Goal: Task Accomplishment & Management: Manage account settings

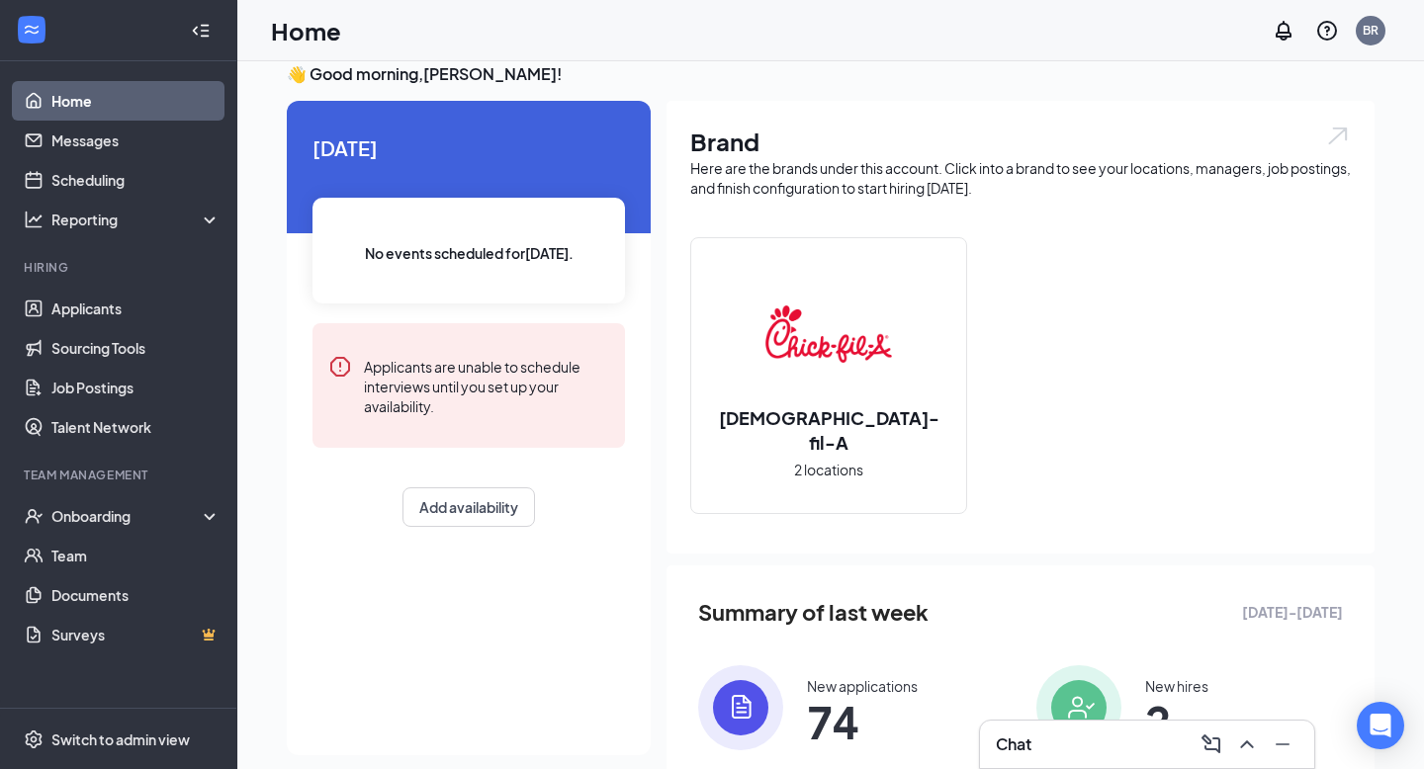
scroll to position [21, 0]
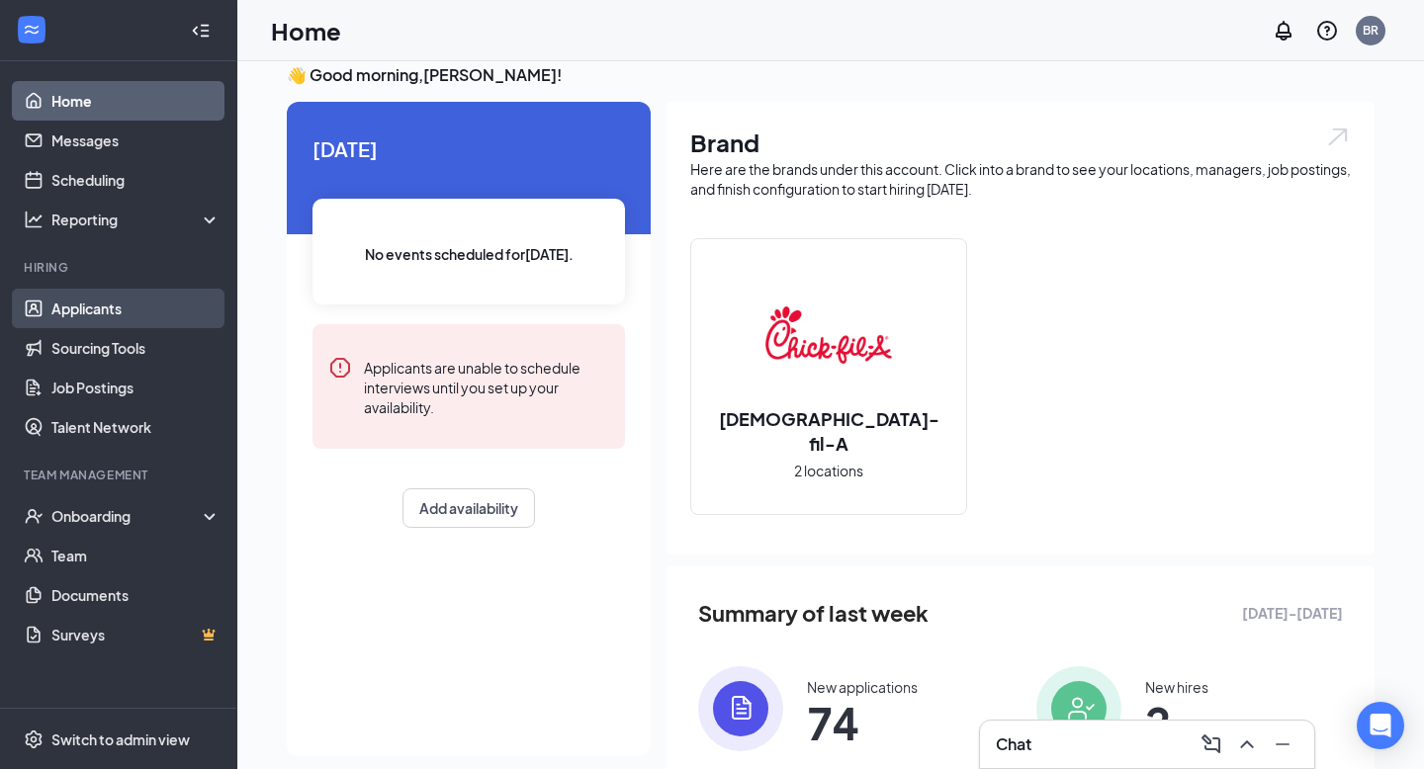
click at [107, 311] on link "Applicants" at bounding box center [135, 309] width 169 height 40
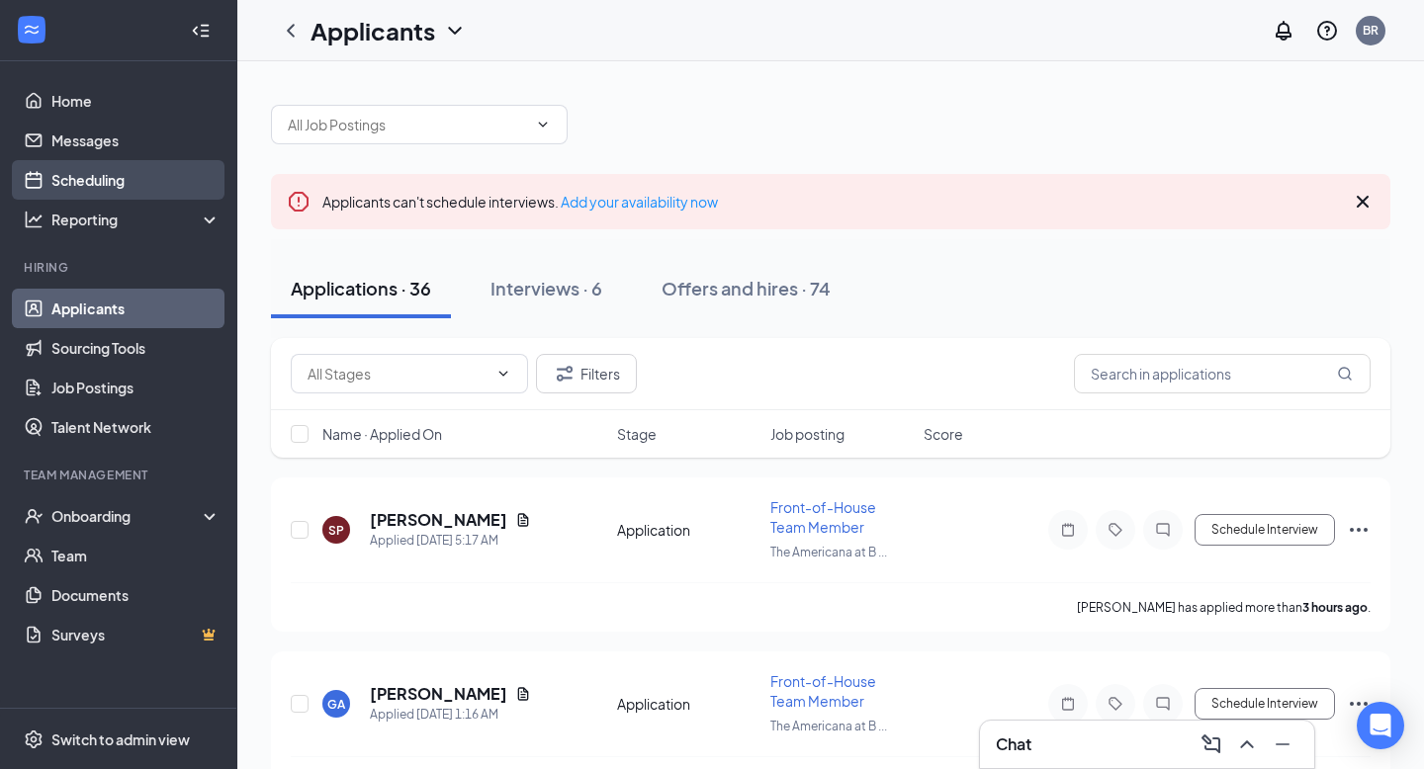
click at [156, 178] on link "Scheduling" at bounding box center [135, 180] width 169 height 40
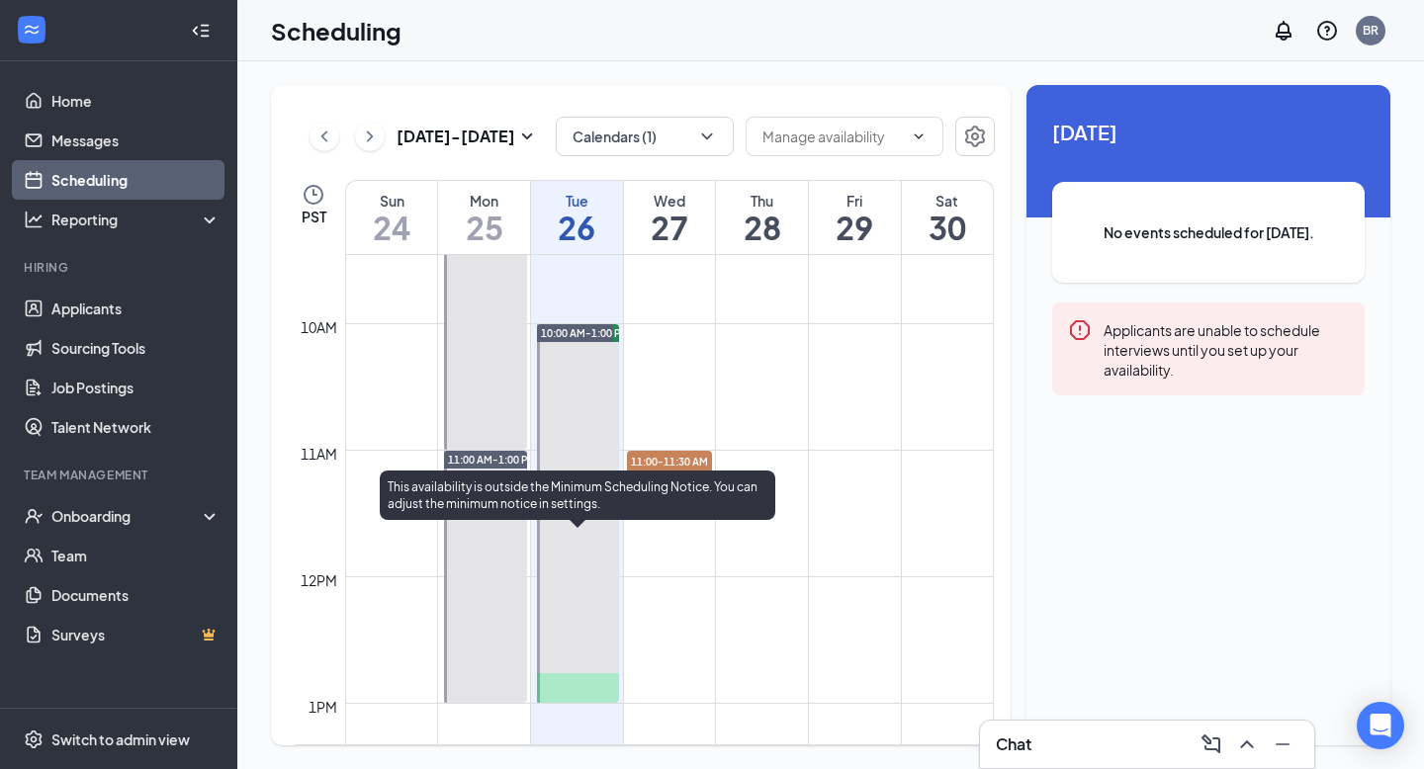
scroll to position [1207, 0]
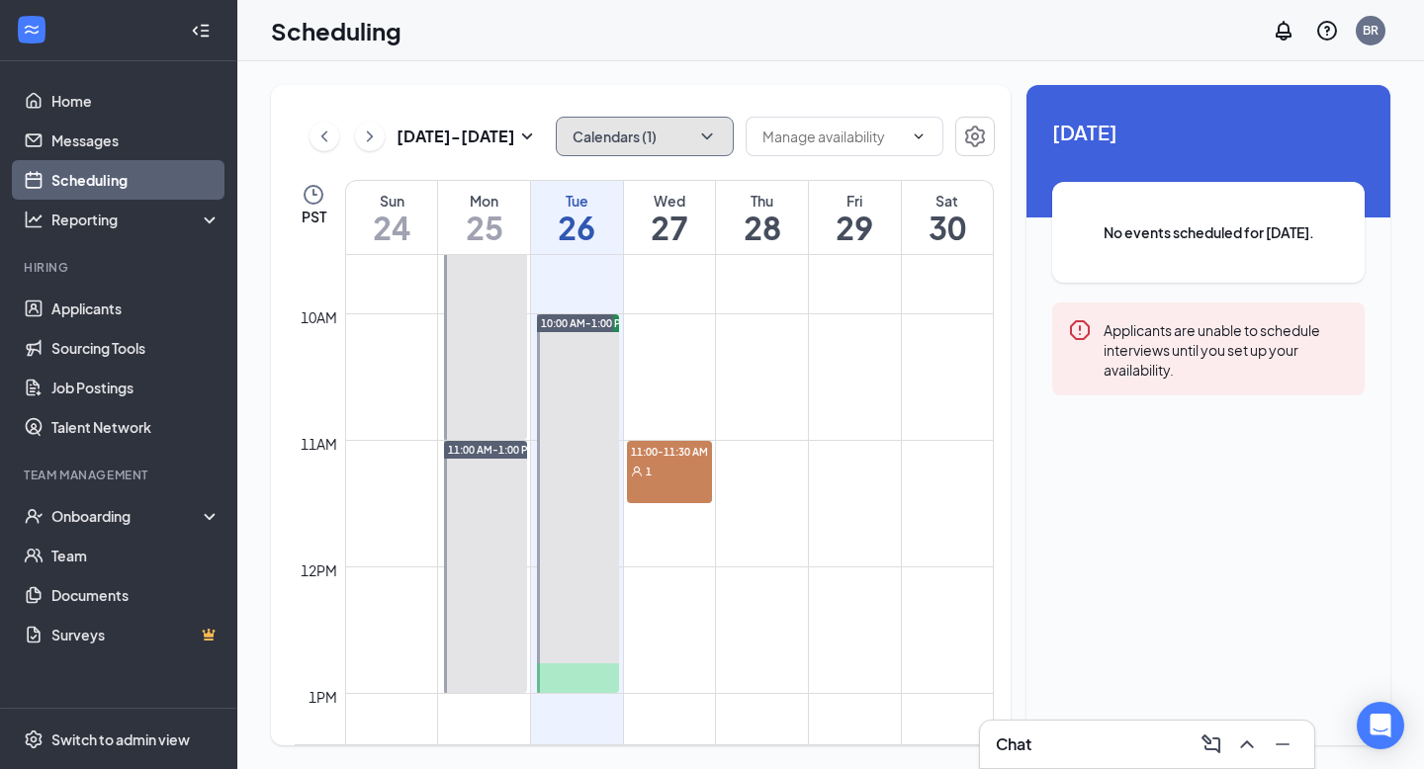
click at [709, 146] on button "Calendars (1)" at bounding box center [645, 137] width 178 height 40
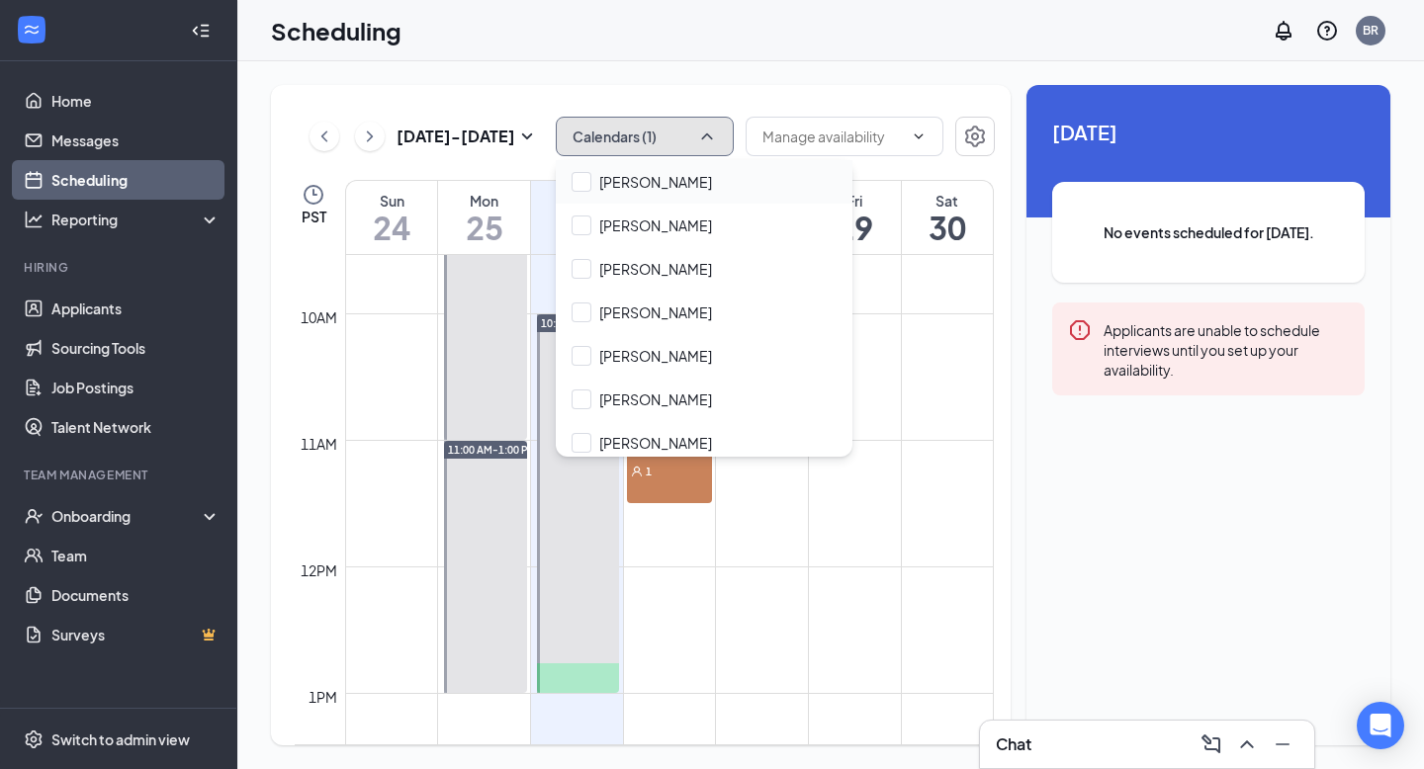
scroll to position [182, 0]
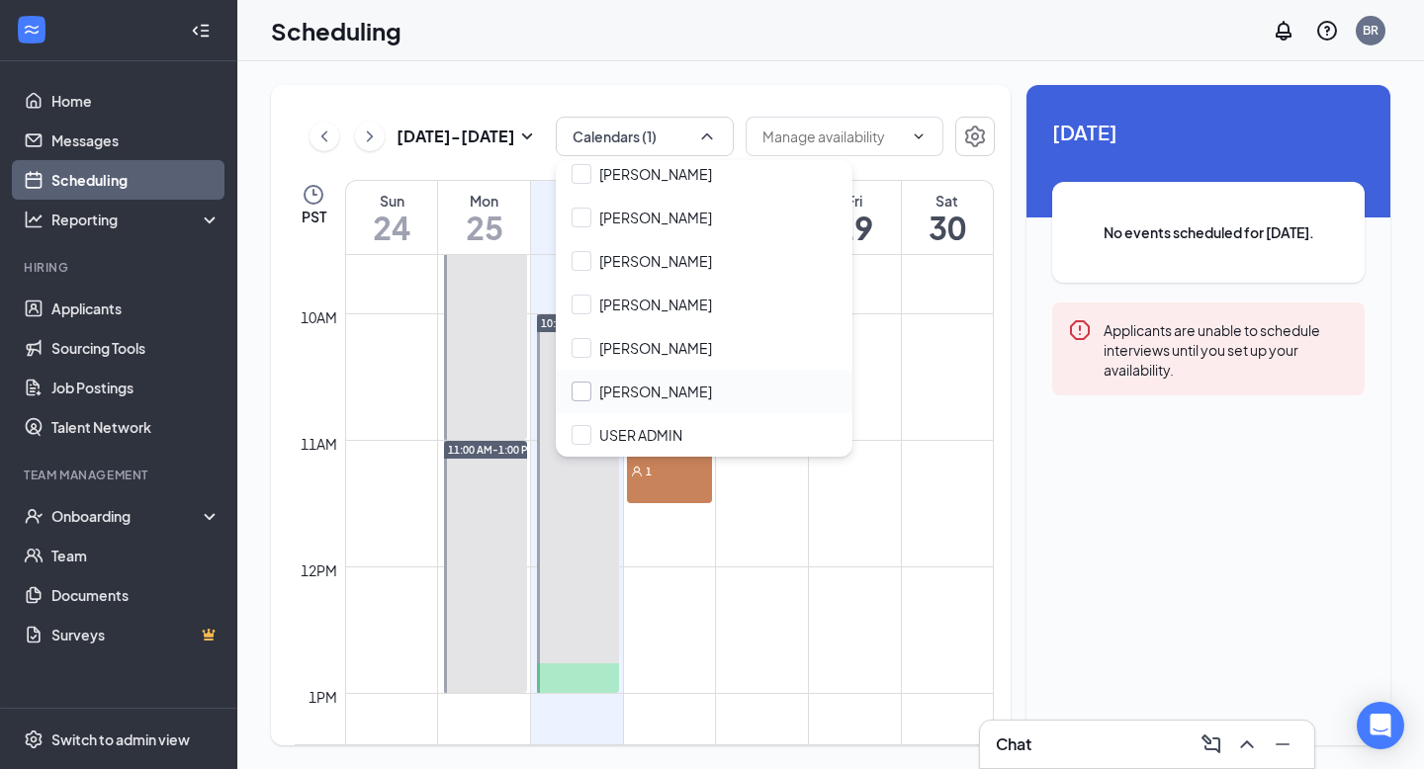
click at [648, 395] on input "[PERSON_NAME]" at bounding box center [641, 392] width 140 height 20
checkbox input "true"
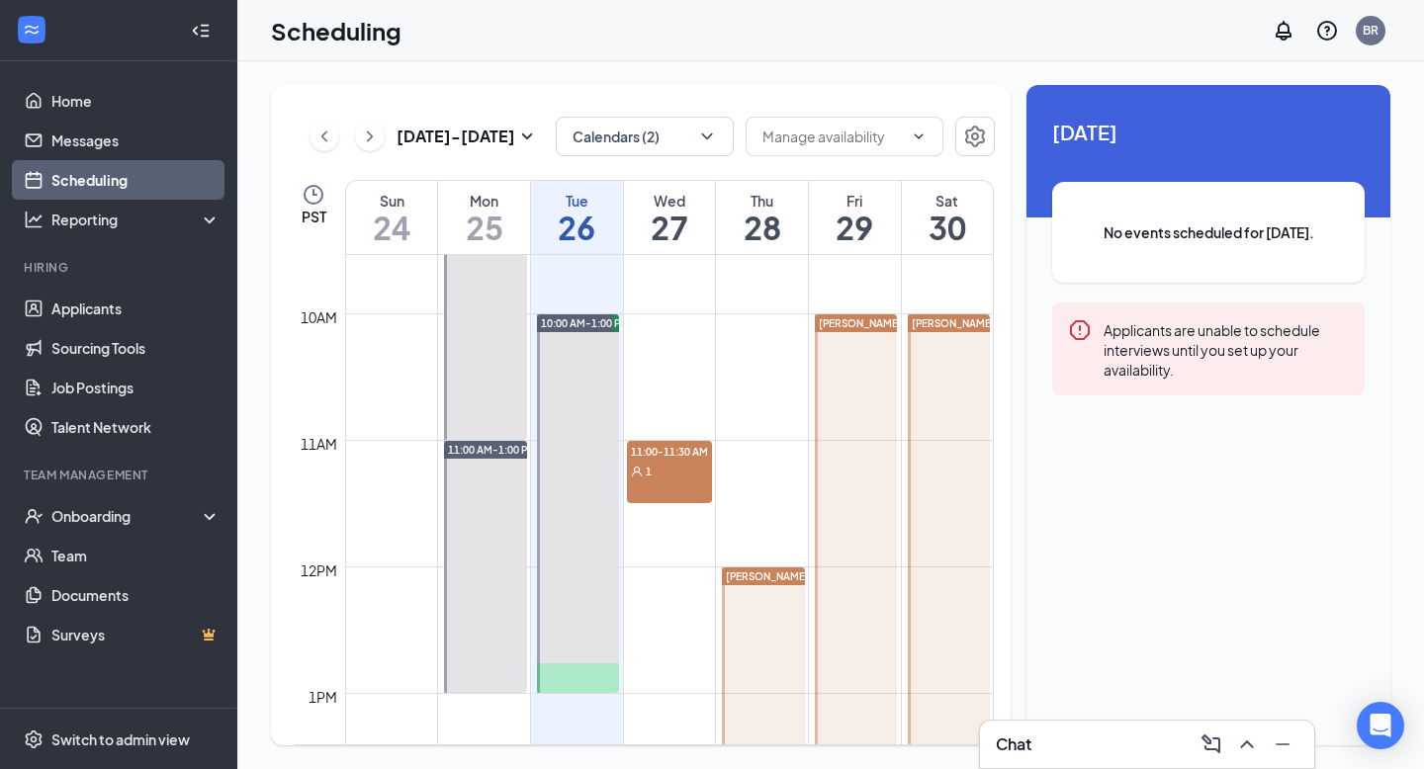
click at [693, 83] on div "Aug 24 - Aug 30 Calendars (2) PST Sun 24 Mon 25 Tue 26 Wed 27 Thu 28 Fri 29 Sat…" at bounding box center [830, 415] width 1186 height 708
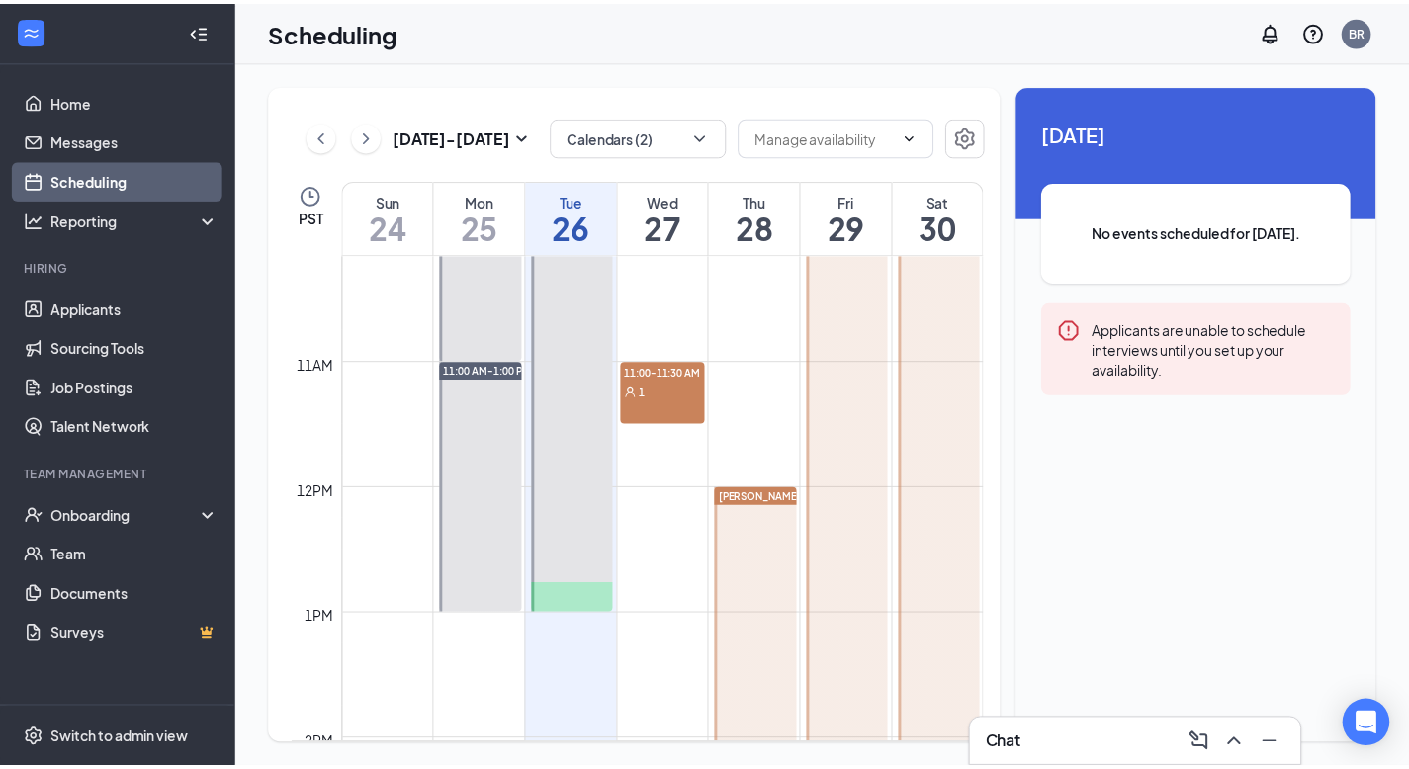
scroll to position [1284, 0]
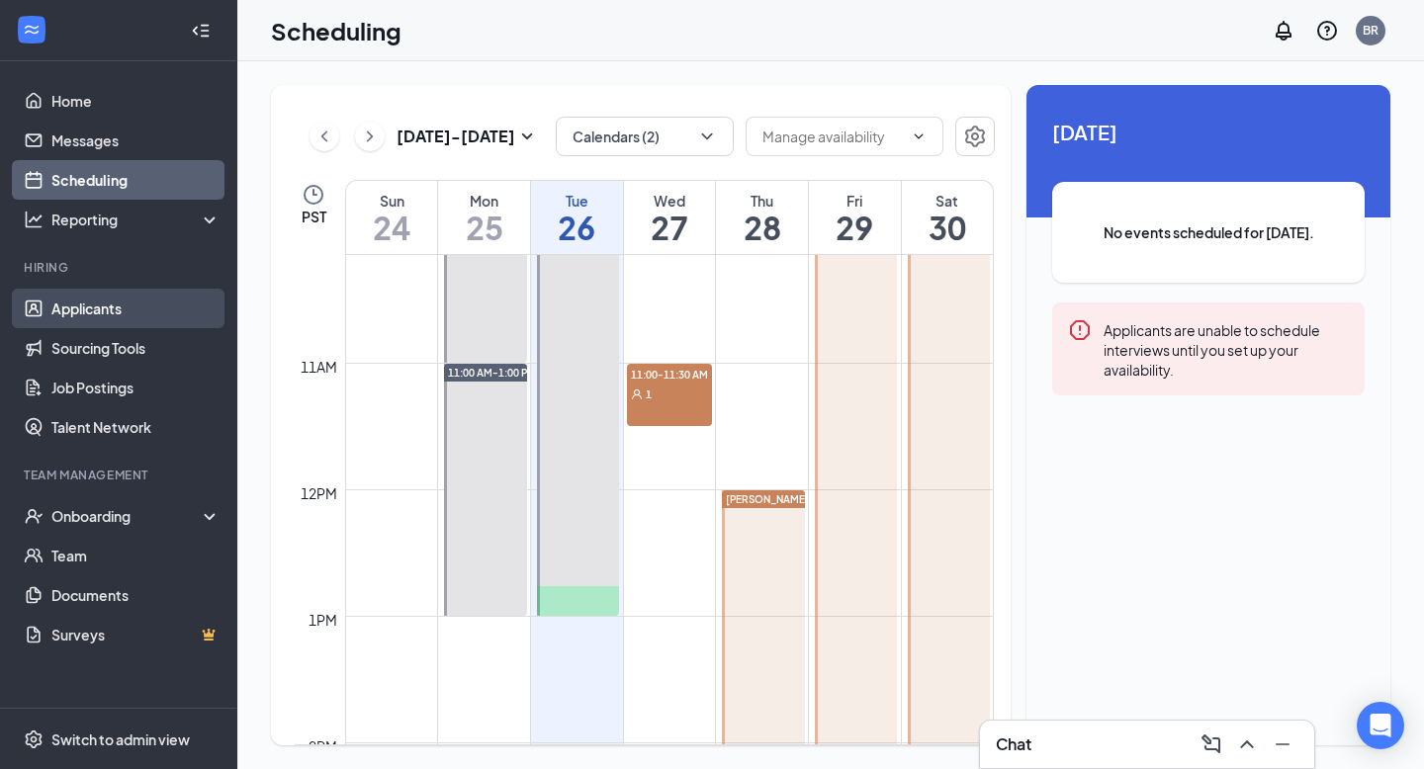
click at [96, 307] on link "Applicants" at bounding box center [135, 309] width 169 height 40
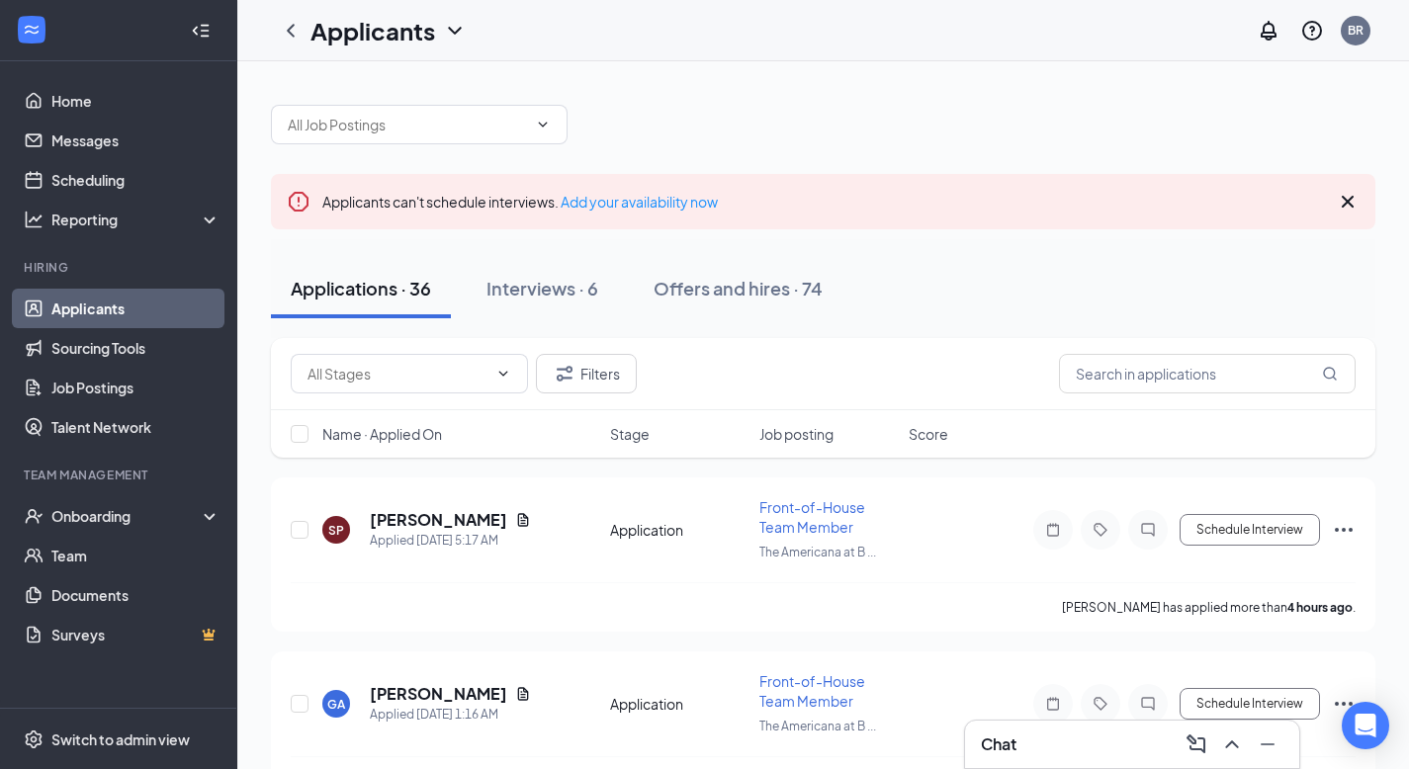
click at [64, 56] on div at bounding box center [118, 30] width 236 height 61
click at [568, 309] on button "Interviews · 6" at bounding box center [542, 288] width 151 height 59
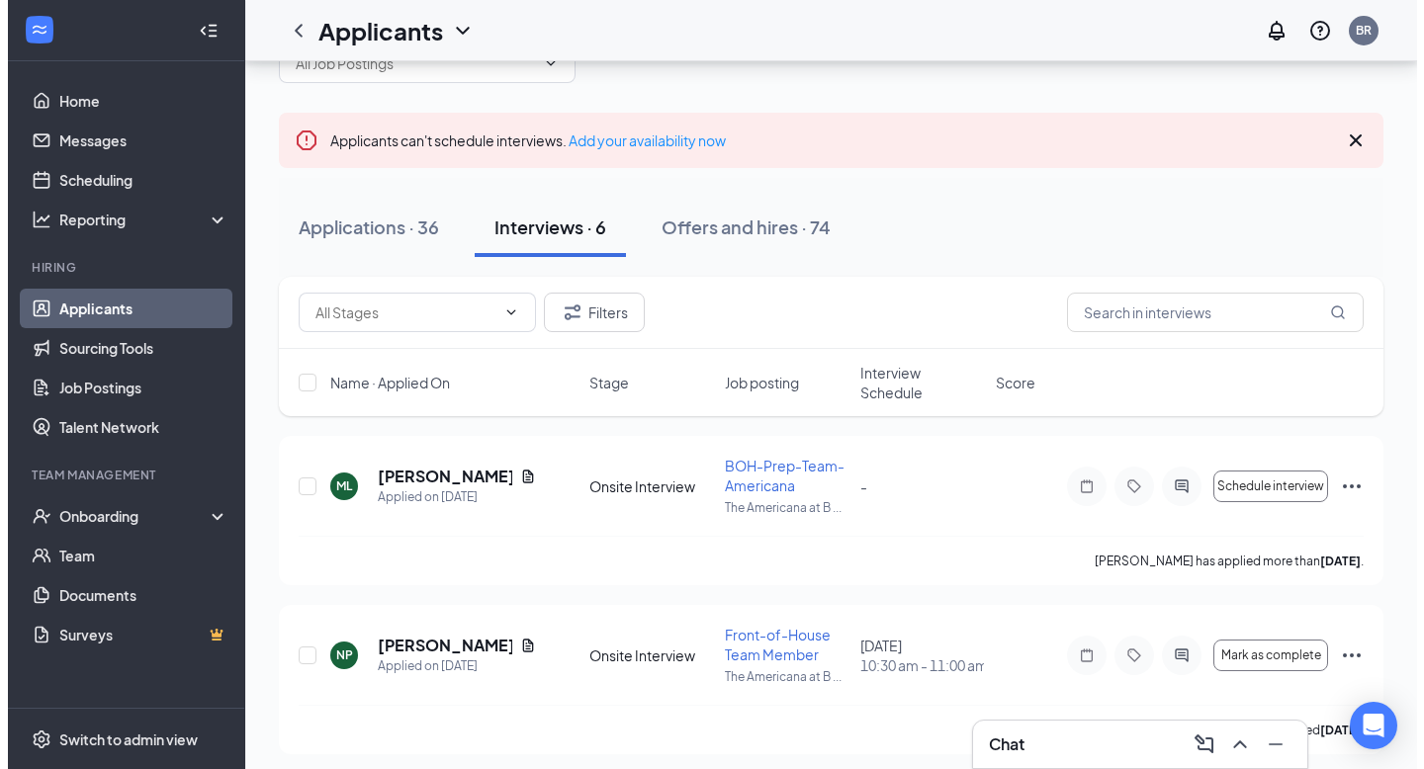
scroll to position [65, 0]
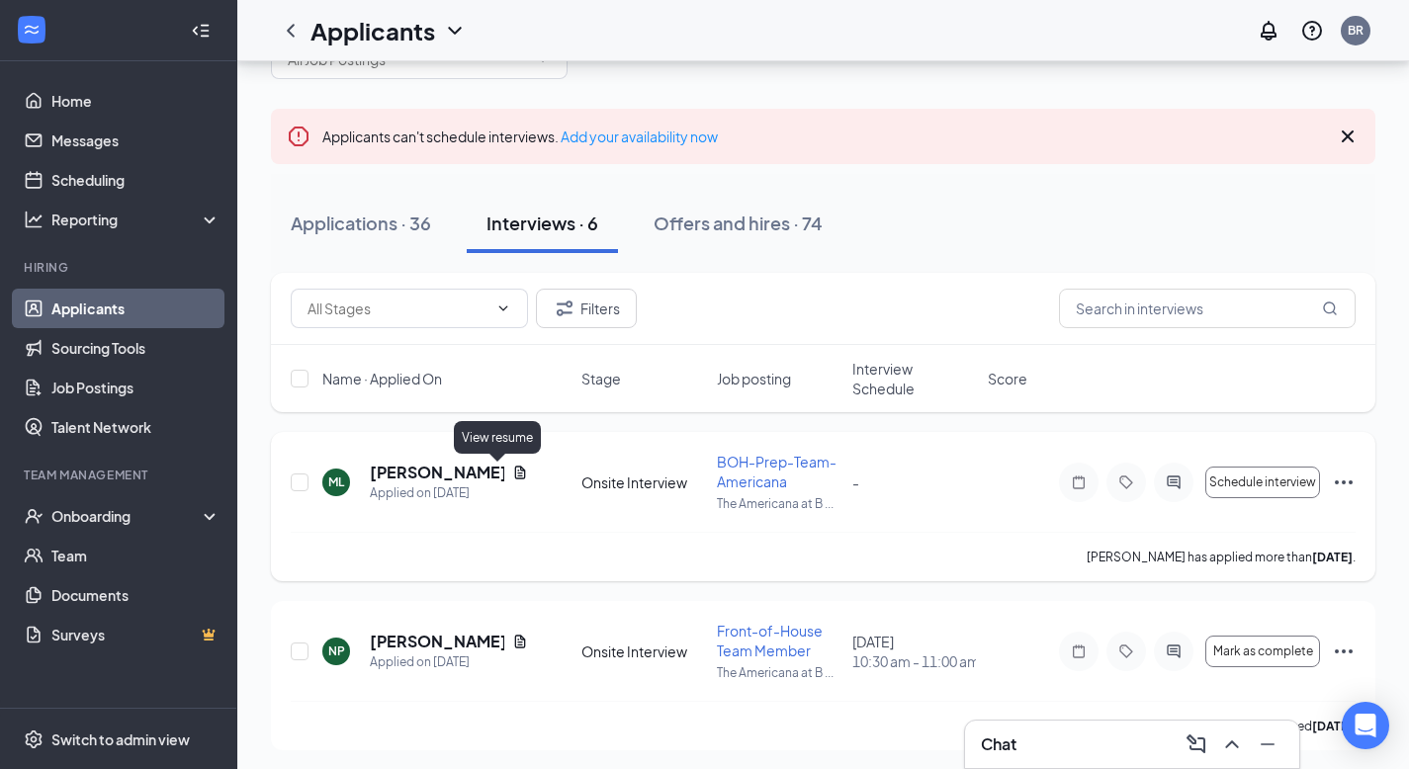
click at [515, 466] on icon "Document" at bounding box center [520, 472] width 11 height 13
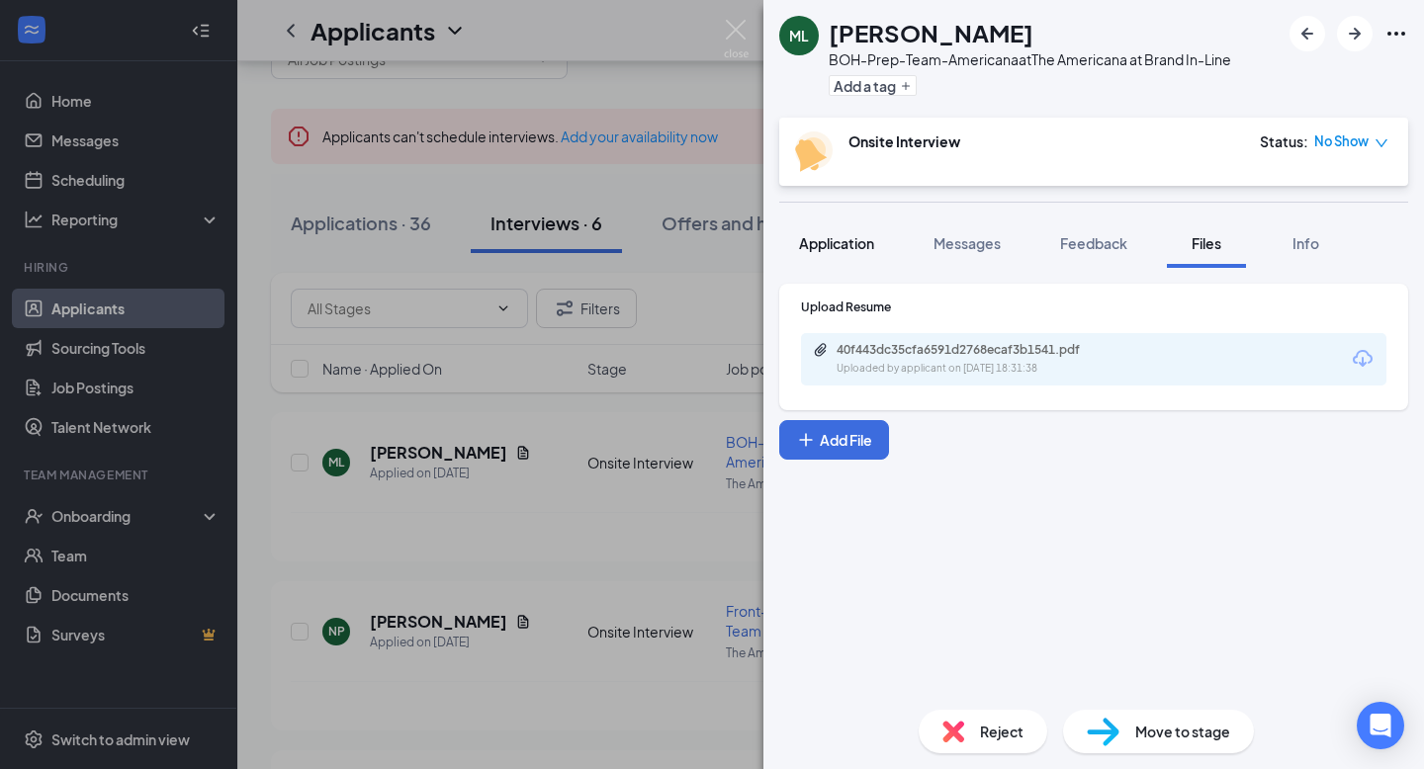
click at [823, 242] on span "Application" at bounding box center [836, 243] width 75 height 18
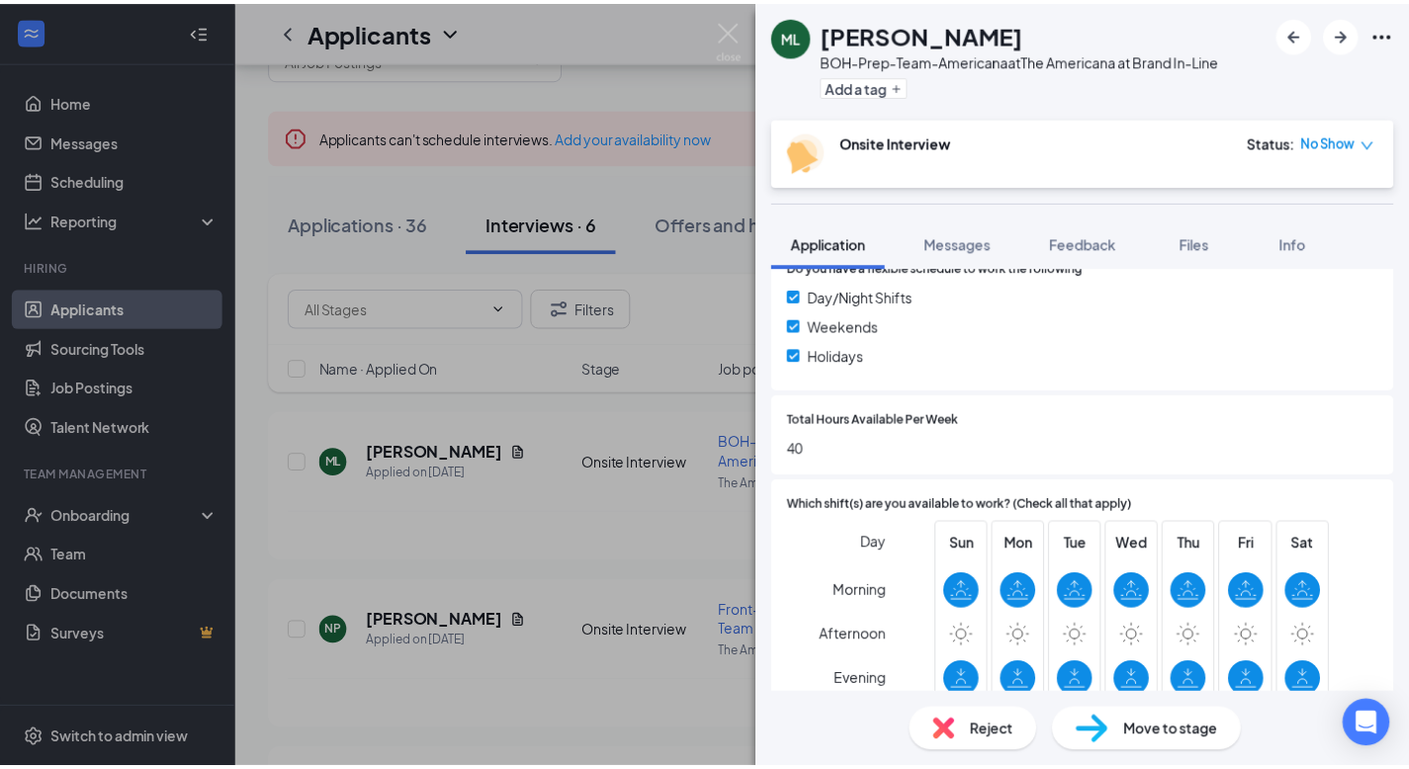
scroll to position [856, 0]
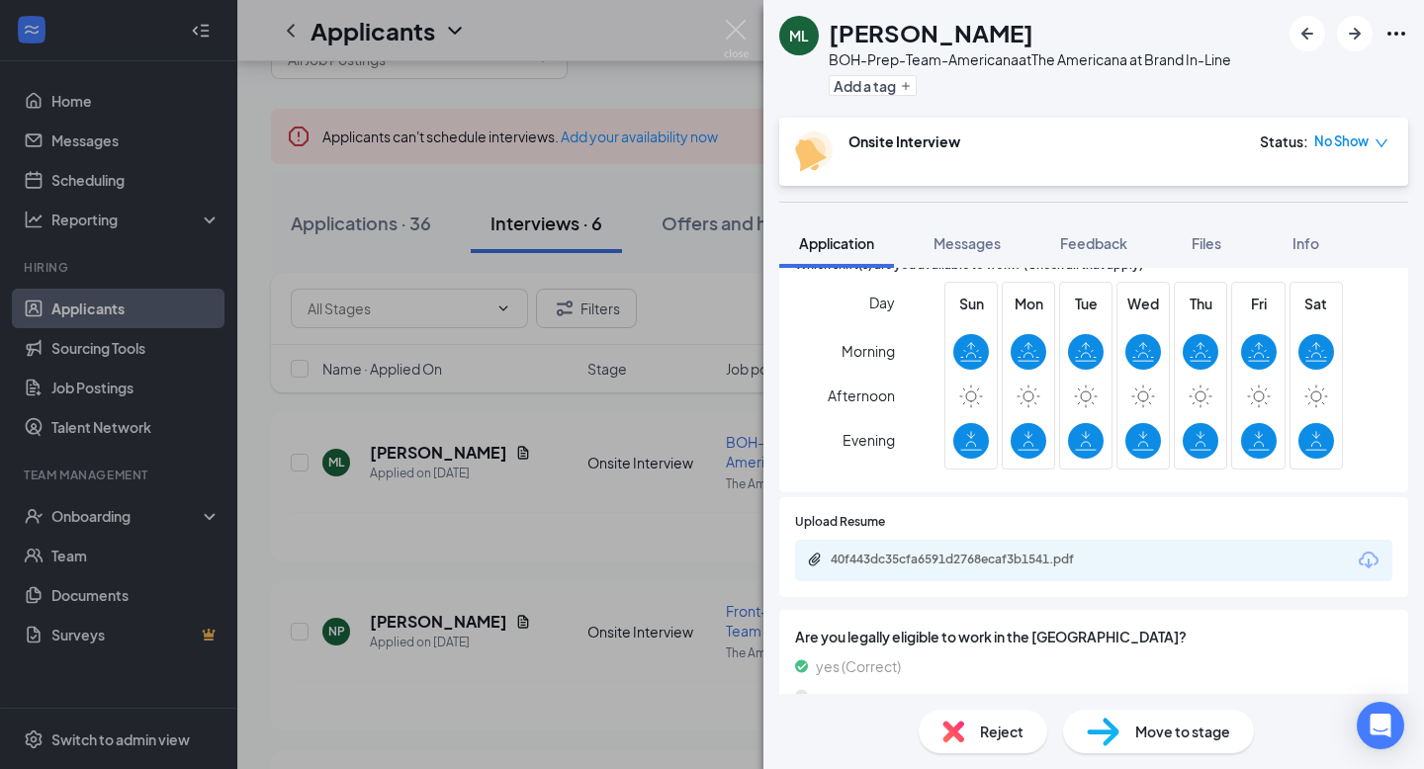
click at [918, 548] on div "40f443dc35cfa6591d2768ecaf3b1541.pdf" at bounding box center [1093, 561] width 597 height 42
click at [930, 568] on div "40f443dc35cfa6591d2768ecaf3b1541.pdf" at bounding box center [967, 561] width 320 height 19
click at [681, 418] on div "ML Mathew Lopez BOH-Prep-Team-Americana at The Americana at Brand In-Line Add a…" at bounding box center [712, 384] width 1424 height 769
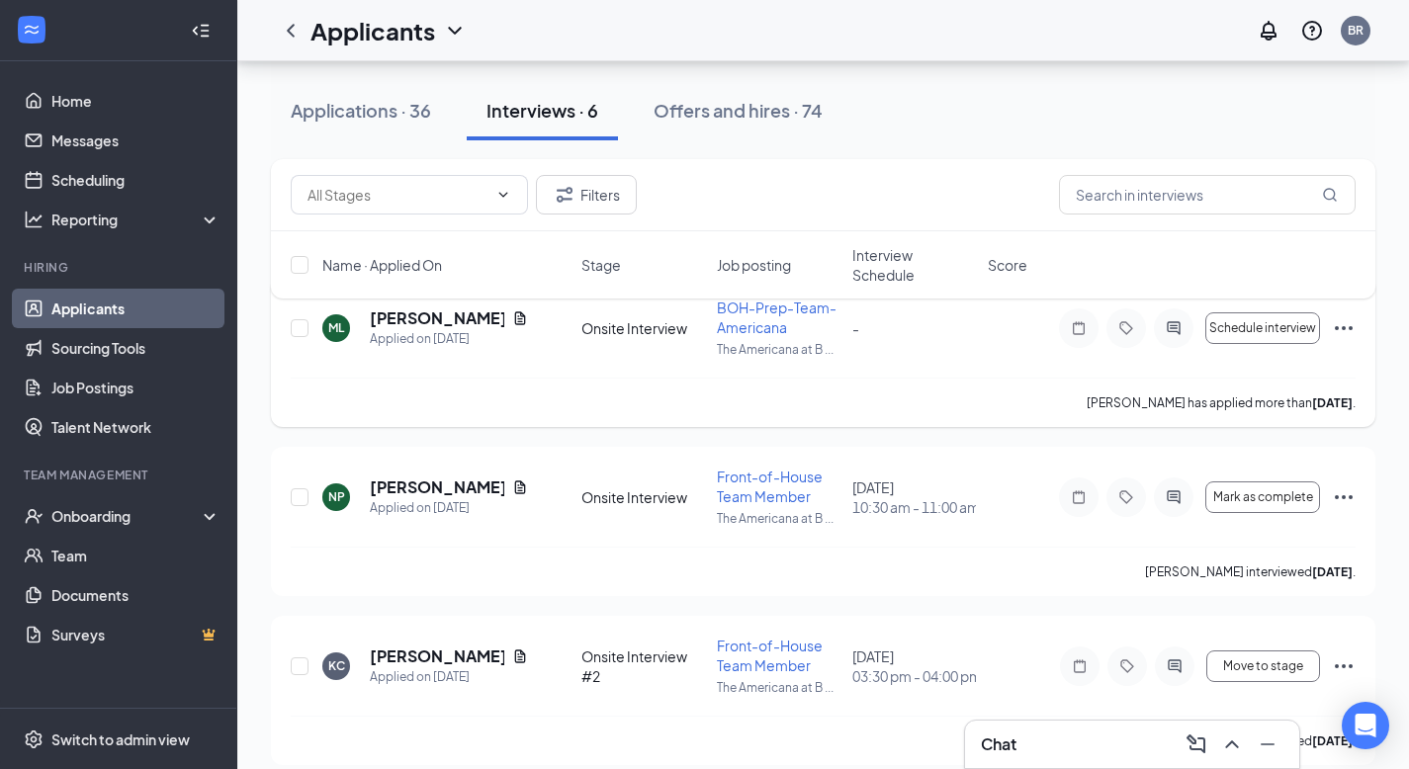
scroll to position [218, 0]
click at [293, 322] on input "checkbox" at bounding box center [300, 329] width 18 height 18
checkbox input "true"
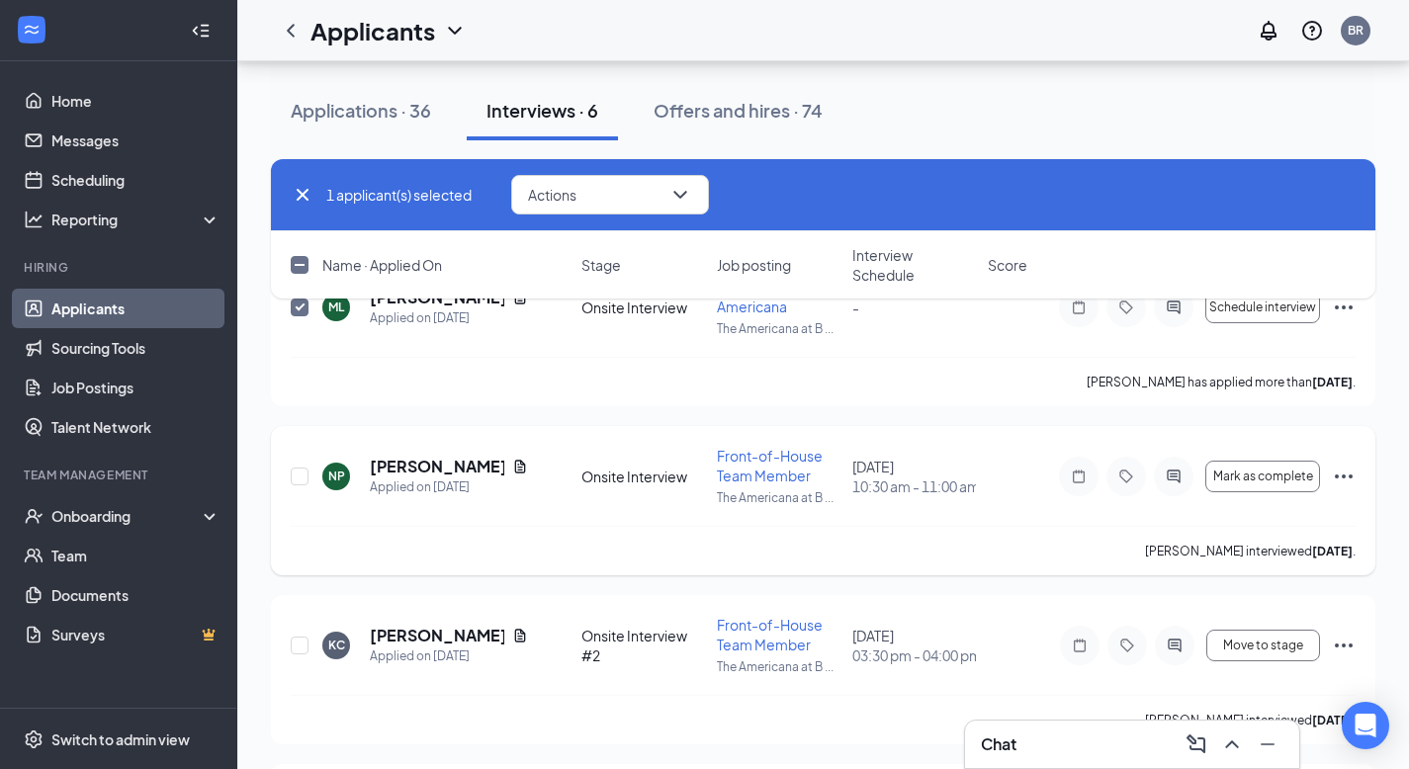
scroll to position [242, 0]
click at [302, 472] on input "checkbox" at bounding box center [300, 475] width 18 height 18
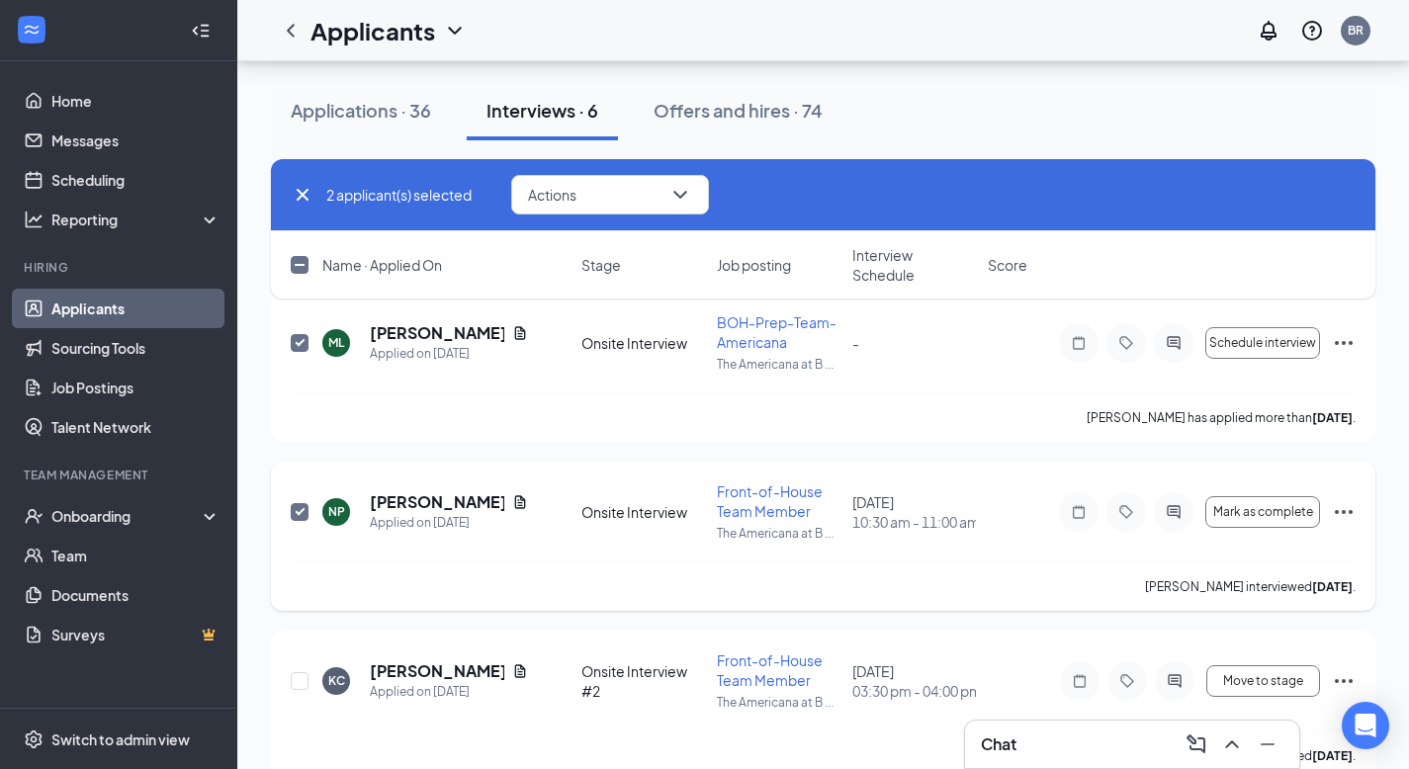
scroll to position [204, 0]
click at [638, 215] on div "2 applicant(s) selected Actions" at bounding box center [823, 195] width 1104 height 72
click at [686, 204] on icon "ChevronDown" at bounding box center [680, 195] width 24 height 24
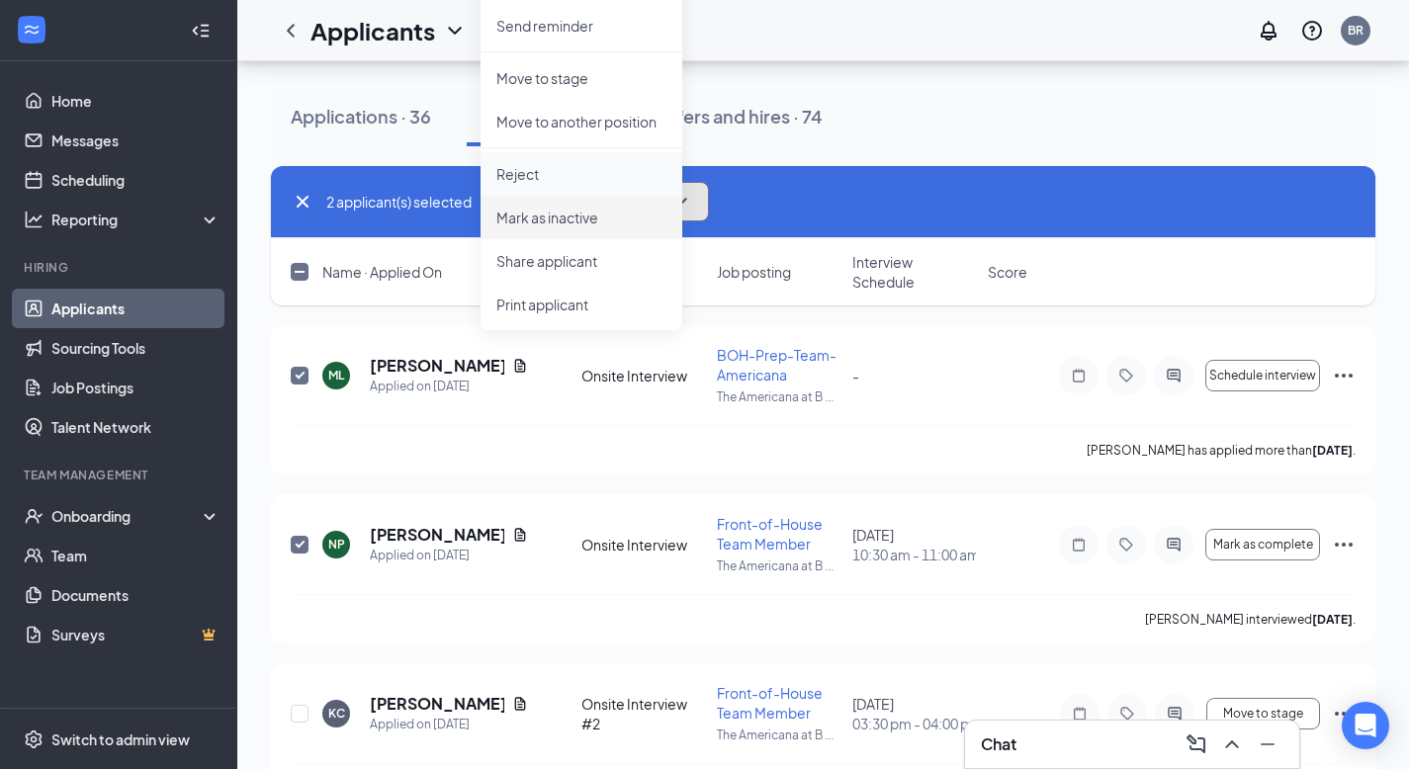
scroll to position [172, 0]
click at [555, 74] on p "Move to stage" at bounding box center [581, 78] width 170 height 20
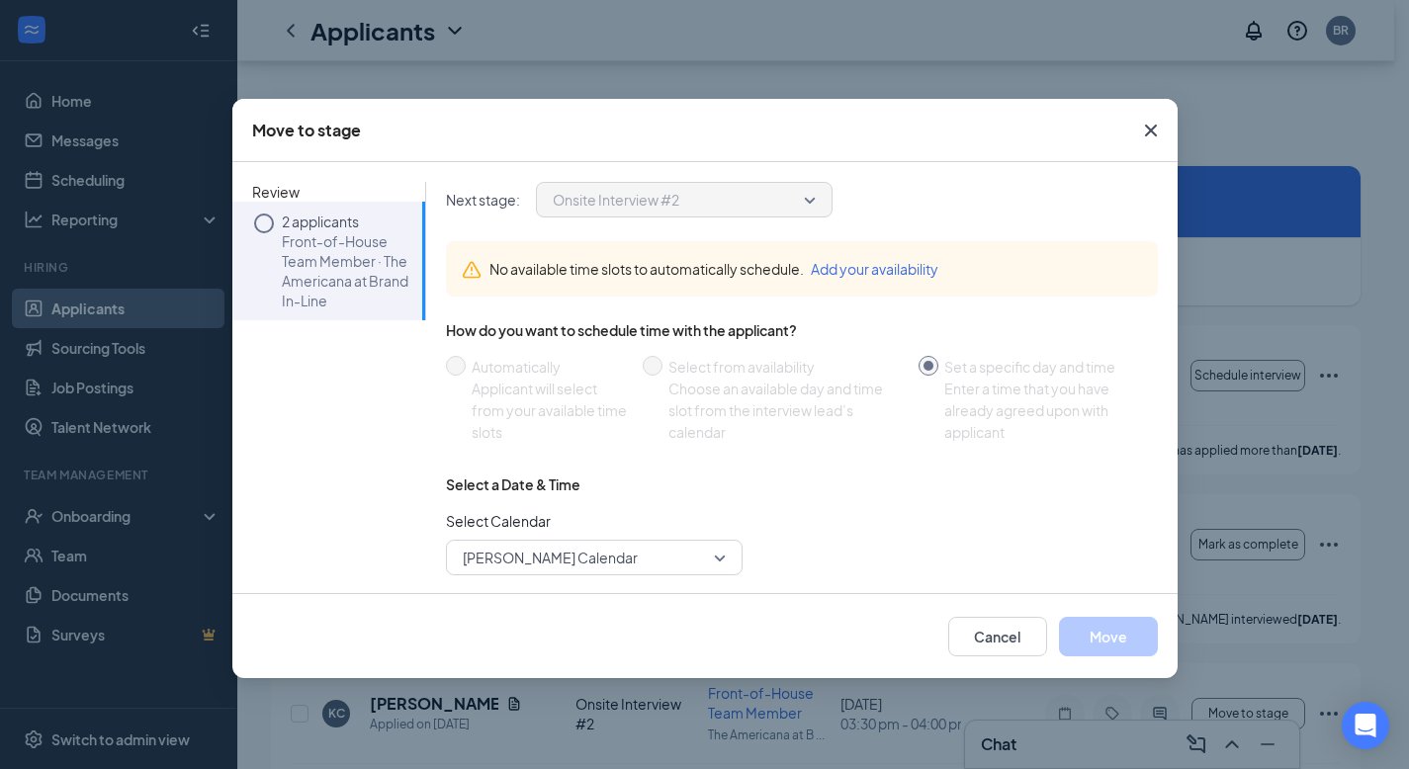
click at [266, 225] on icon "Circle" at bounding box center [264, 224] width 24 height 24
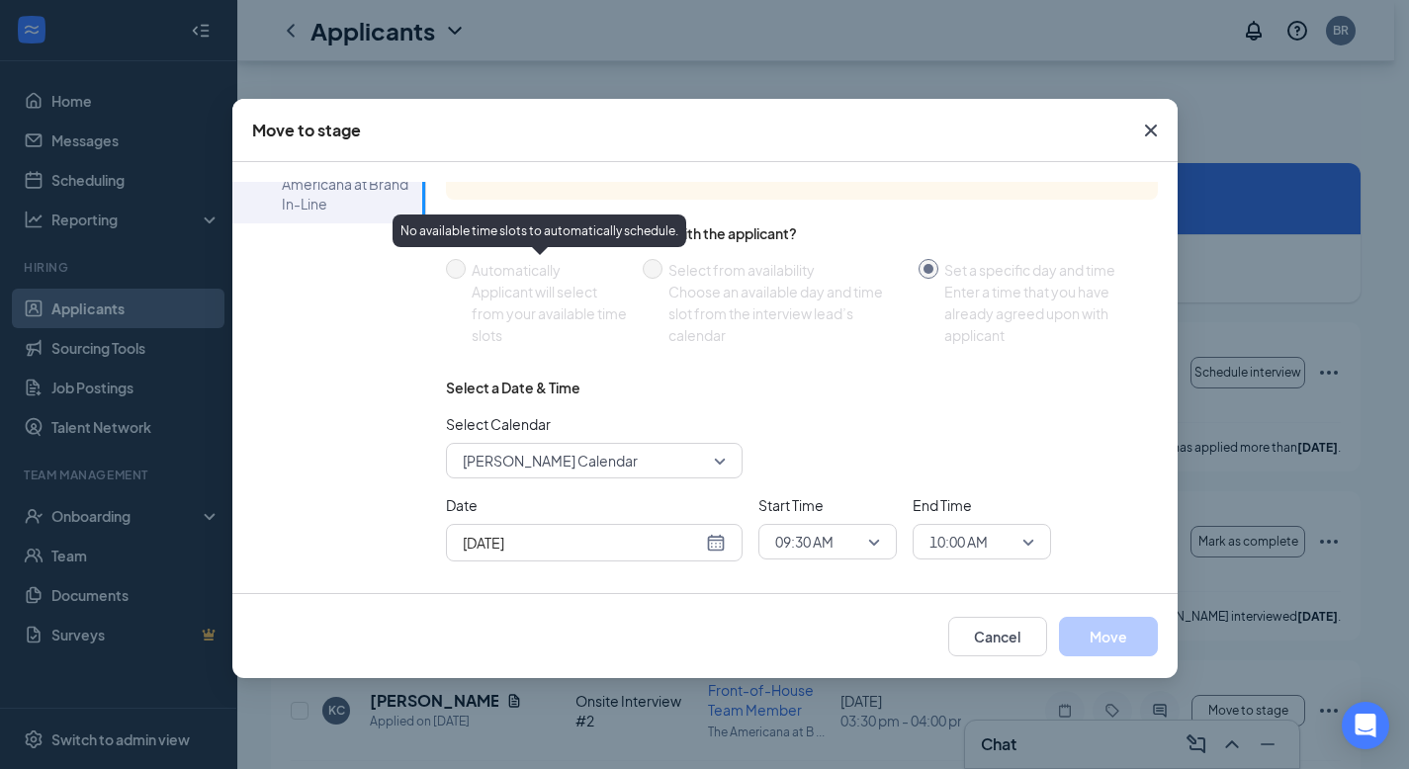
scroll to position [176, 0]
click at [556, 470] on span "Briana Ramirez's Calendar" at bounding box center [550, 461] width 175 height 30
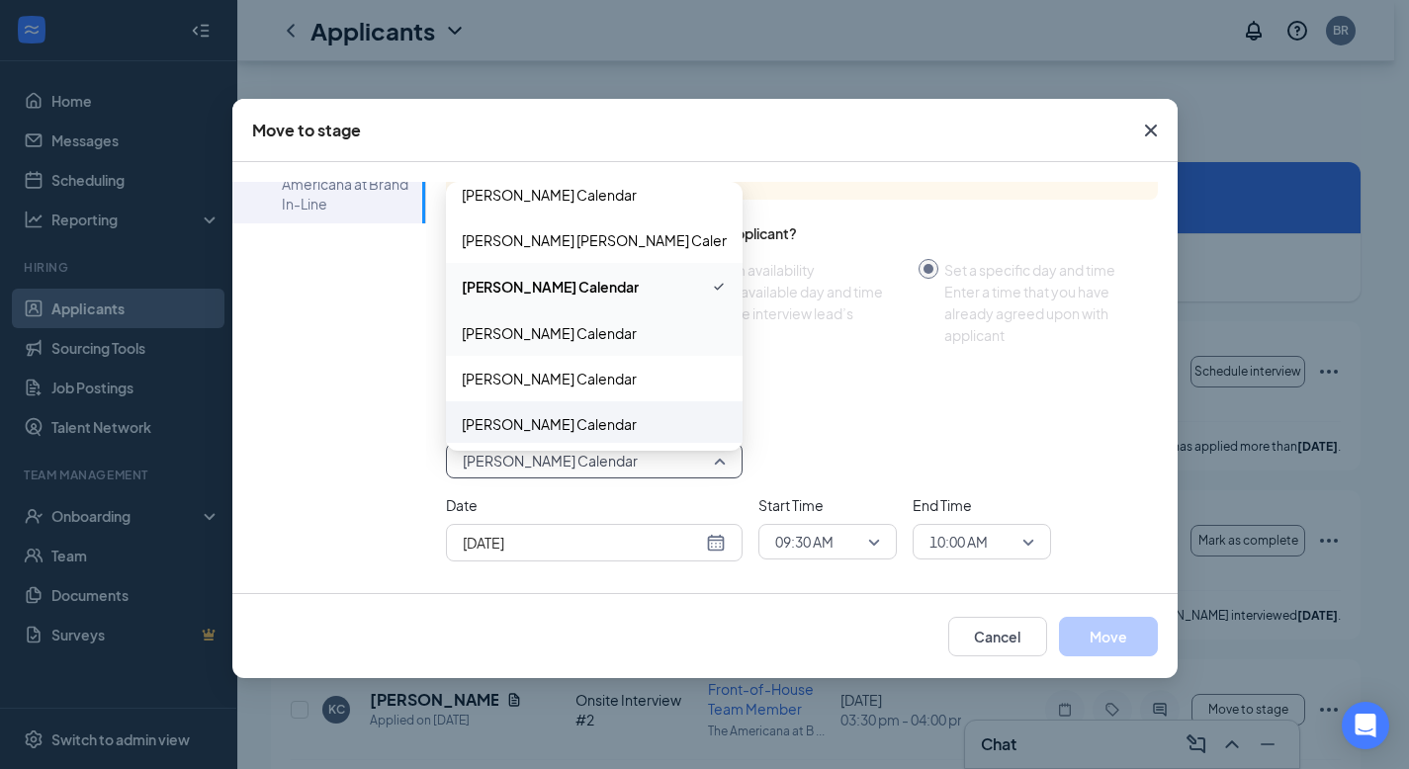
scroll to position [204, 0]
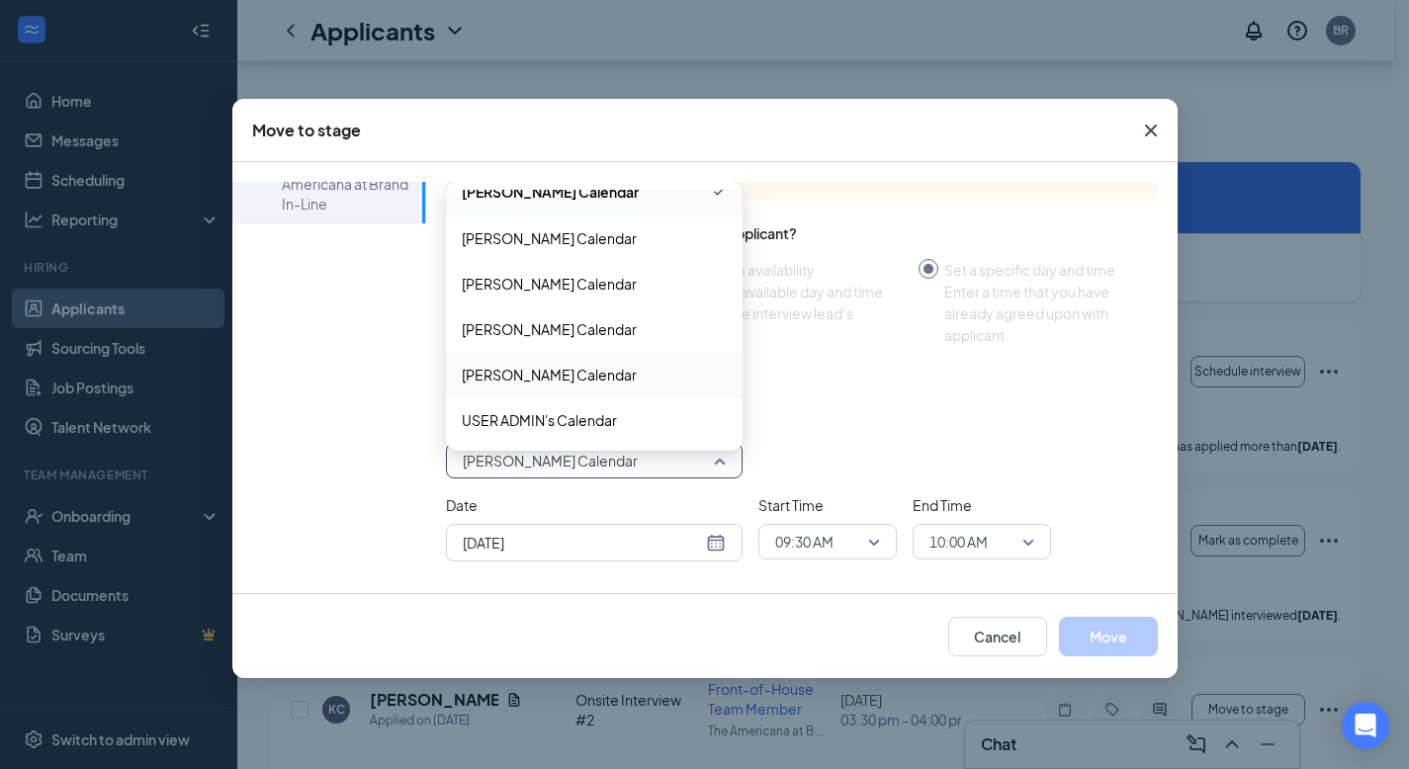
click at [525, 381] on span "Sarah Meza's Calendar" at bounding box center [549, 375] width 175 height 22
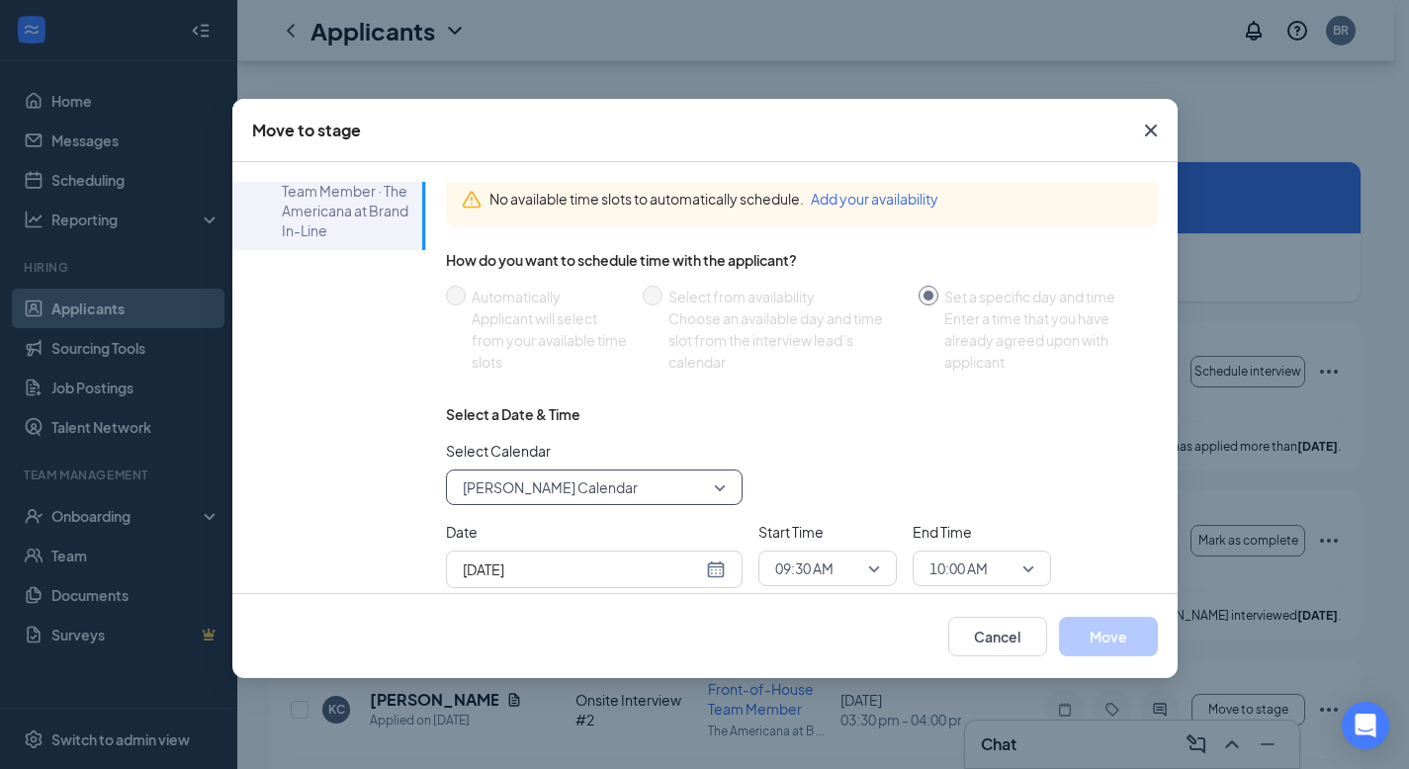
scroll to position [0, 0]
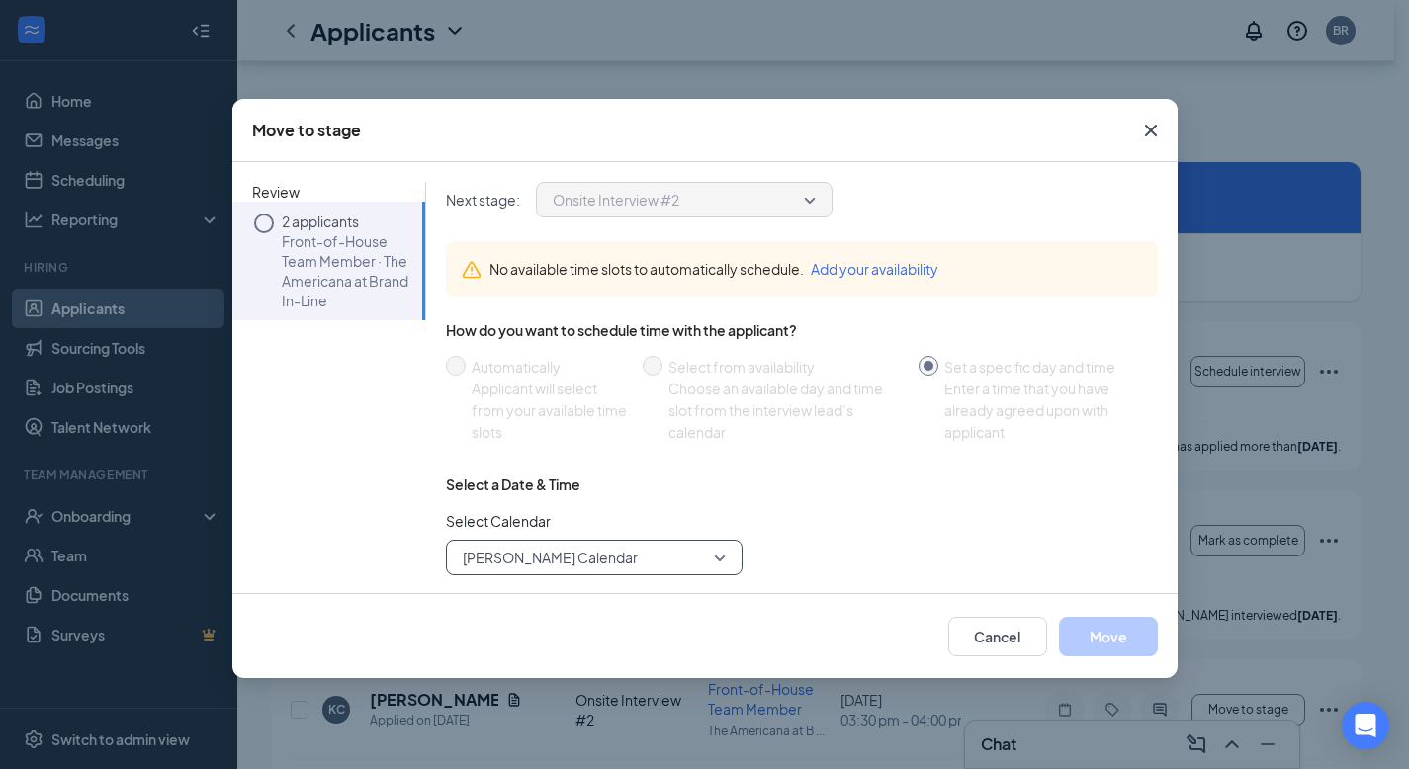
click at [268, 219] on icon "Circle" at bounding box center [264, 224] width 24 height 24
click at [1132, 142] on span "Close" at bounding box center [1150, 130] width 53 height 53
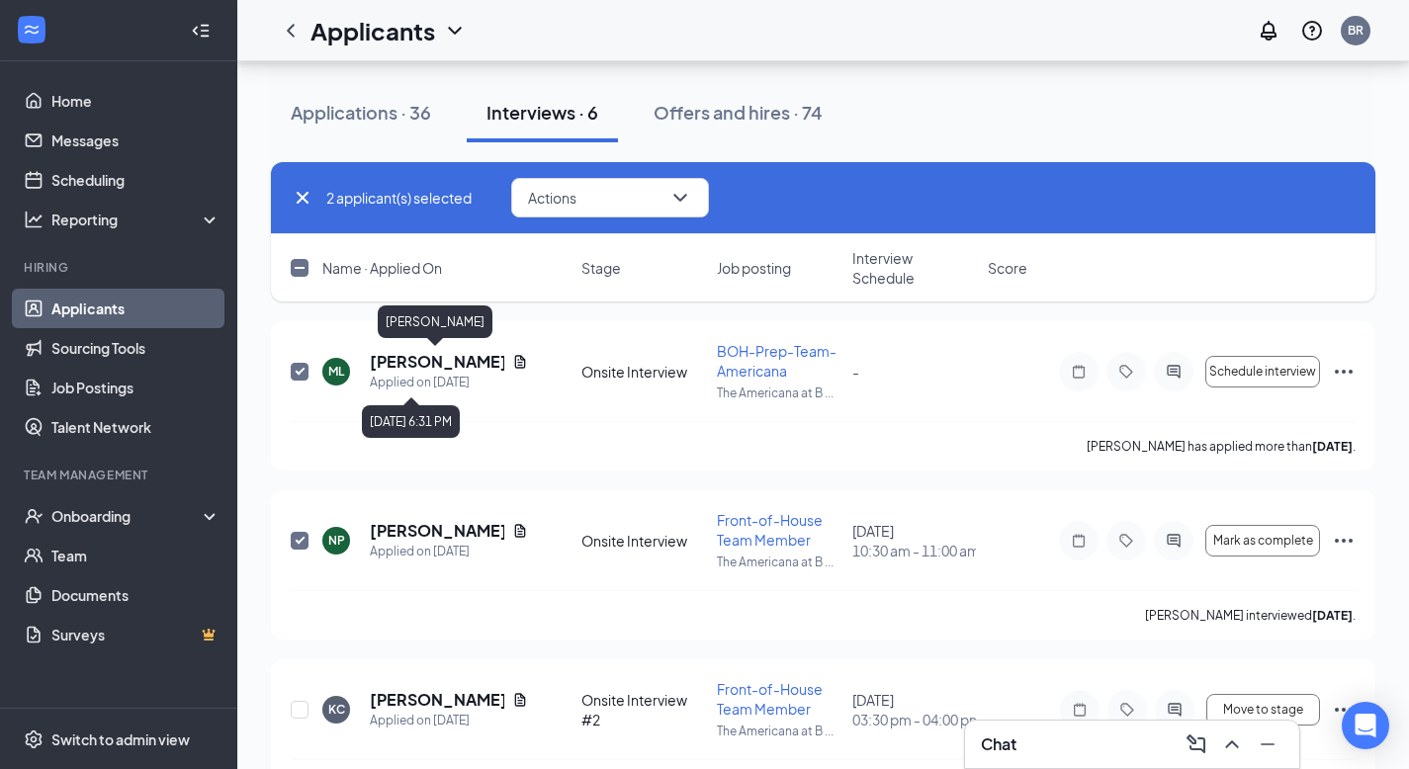
scroll to position [180, 0]
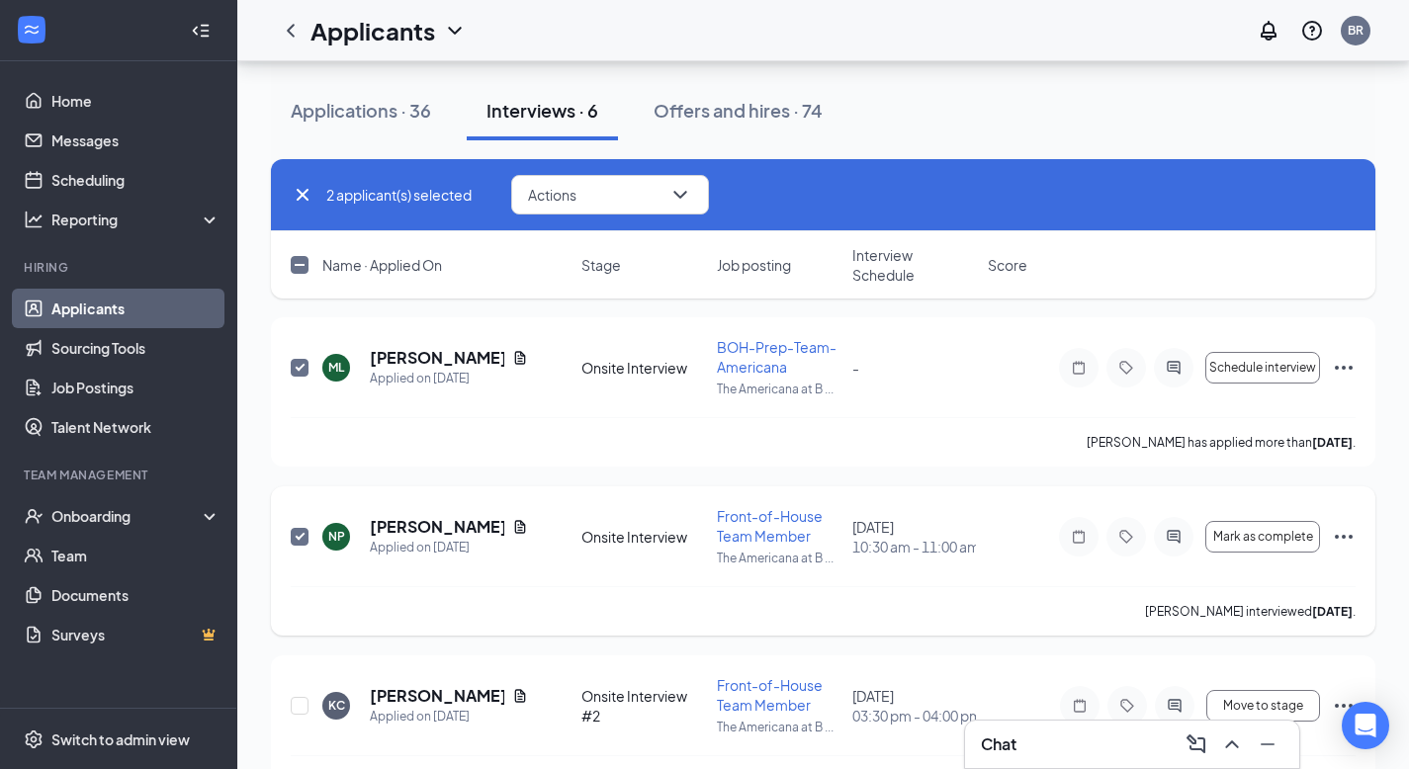
click at [301, 528] on input "checkbox" at bounding box center [300, 537] width 18 height 18
checkbox input "false"
click at [1236, 375] on button "Schedule interview" at bounding box center [1262, 368] width 115 height 32
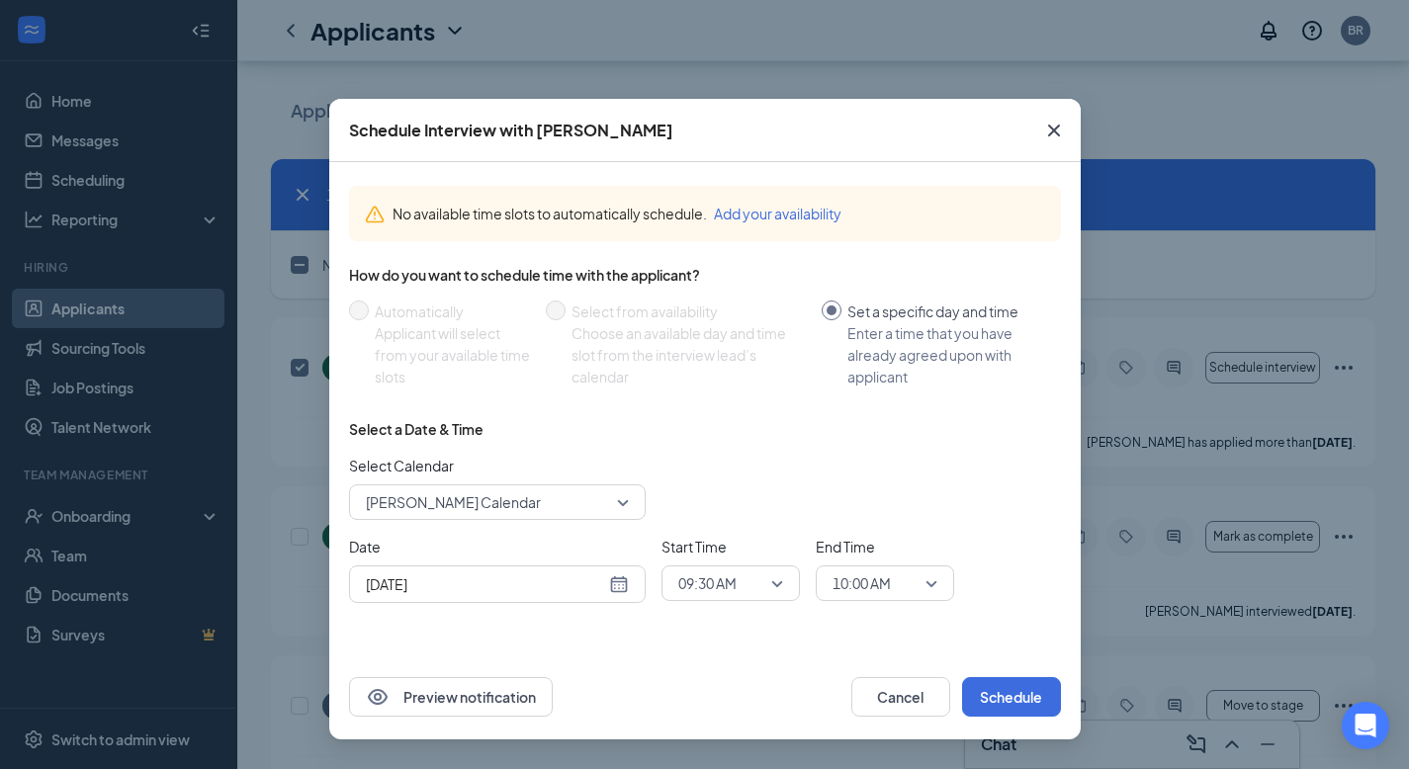
click at [546, 509] on span "Briana Ramirez's Calendar" at bounding box center [488, 502] width 245 height 30
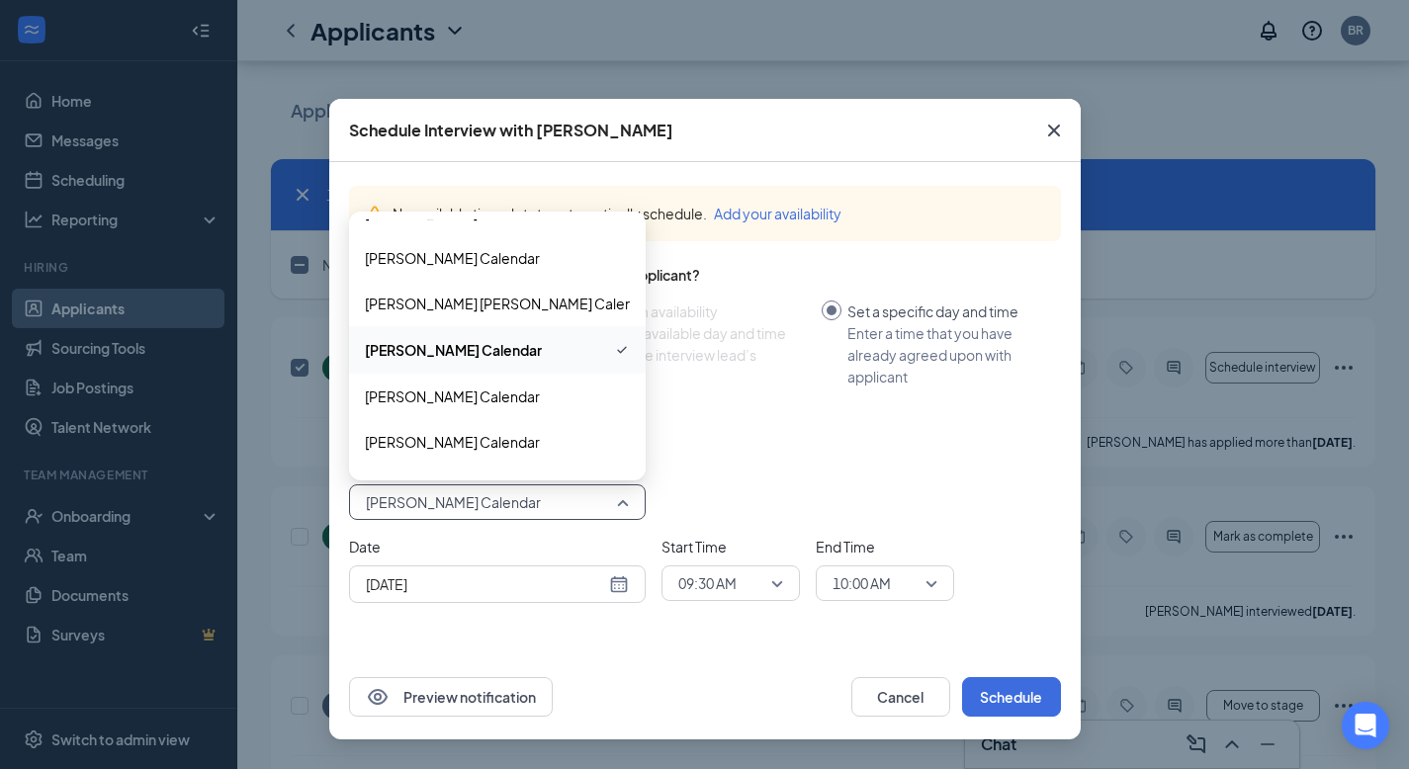
scroll to position [204, 0]
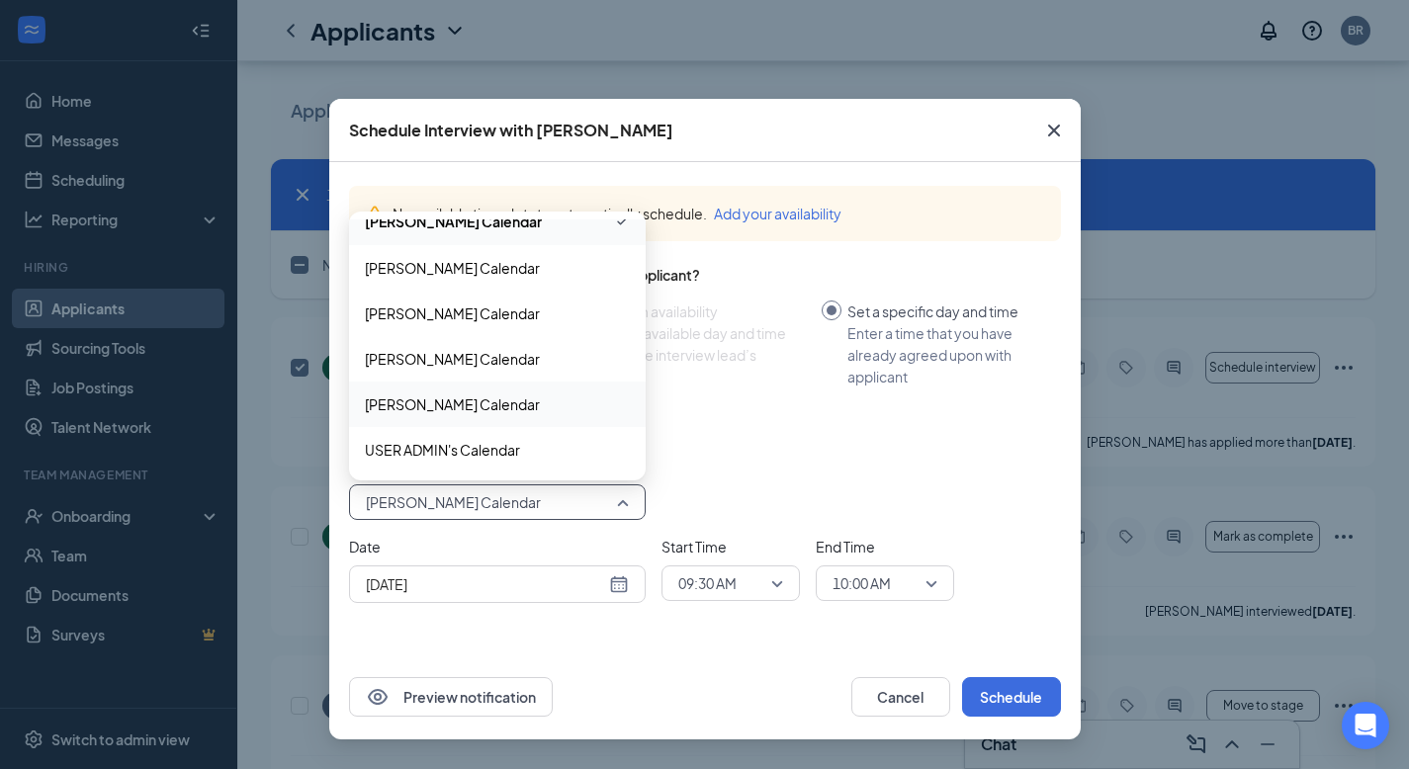
click at [476, 412] on span "Sarah Meza's Calendar" at bounding box center [452, 404] width 175 height 22
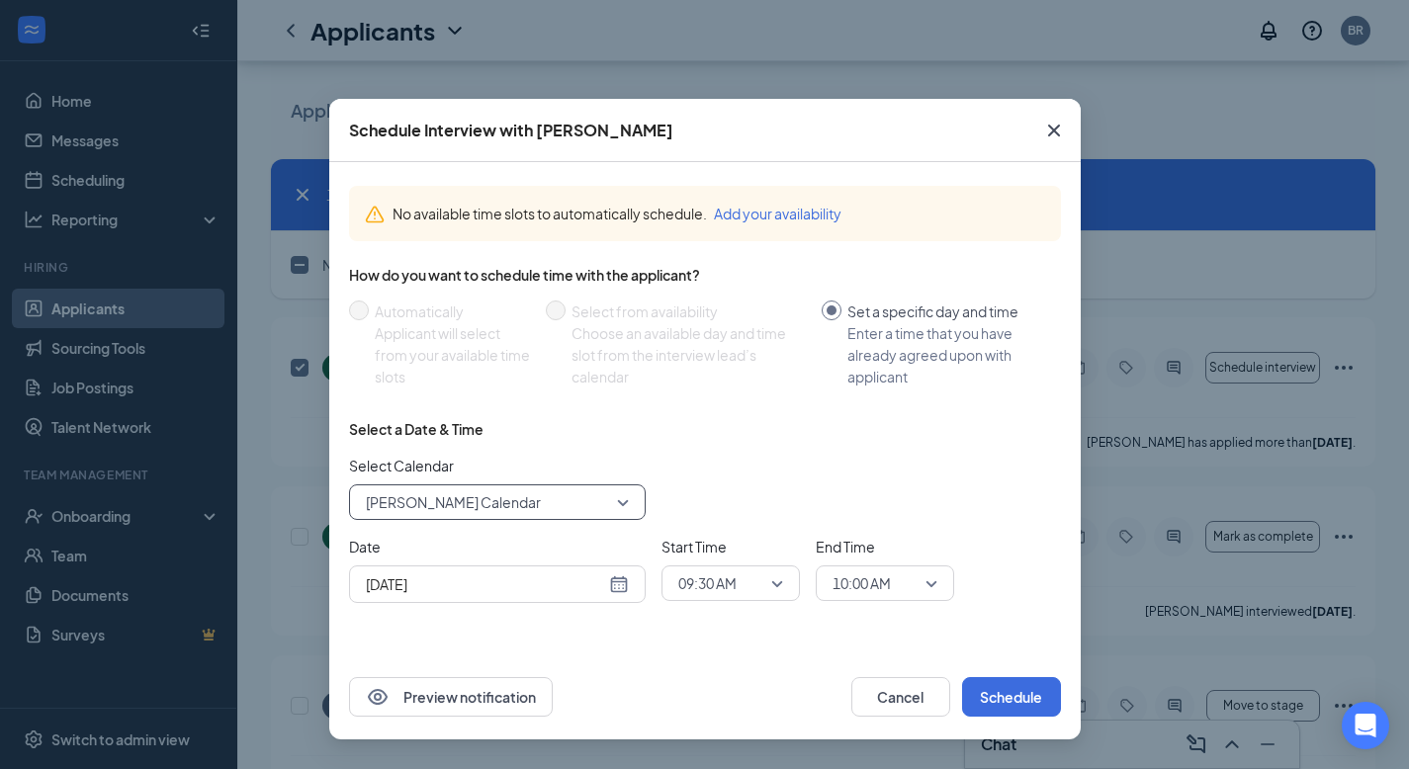
click at [676, 454] on div "Select a Date & Time Select Calendar 146250 Sarah Meza's Calendar 124928 146250…" at bounding box center [705, 519] width 712 height 200
click at [900, 701] on button "Cancel" at bounding box center [900, 697] width 99 height 40
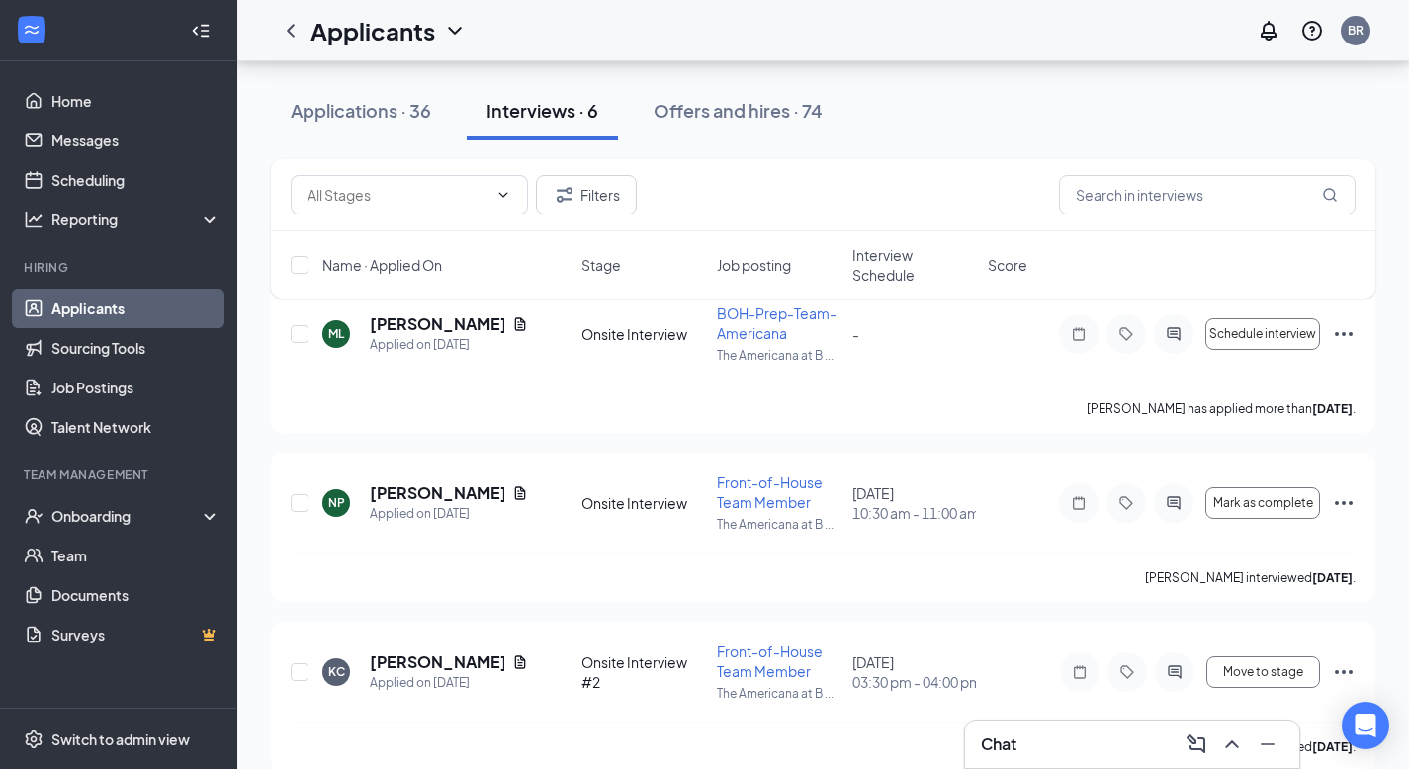
scroll to position [225, 0]
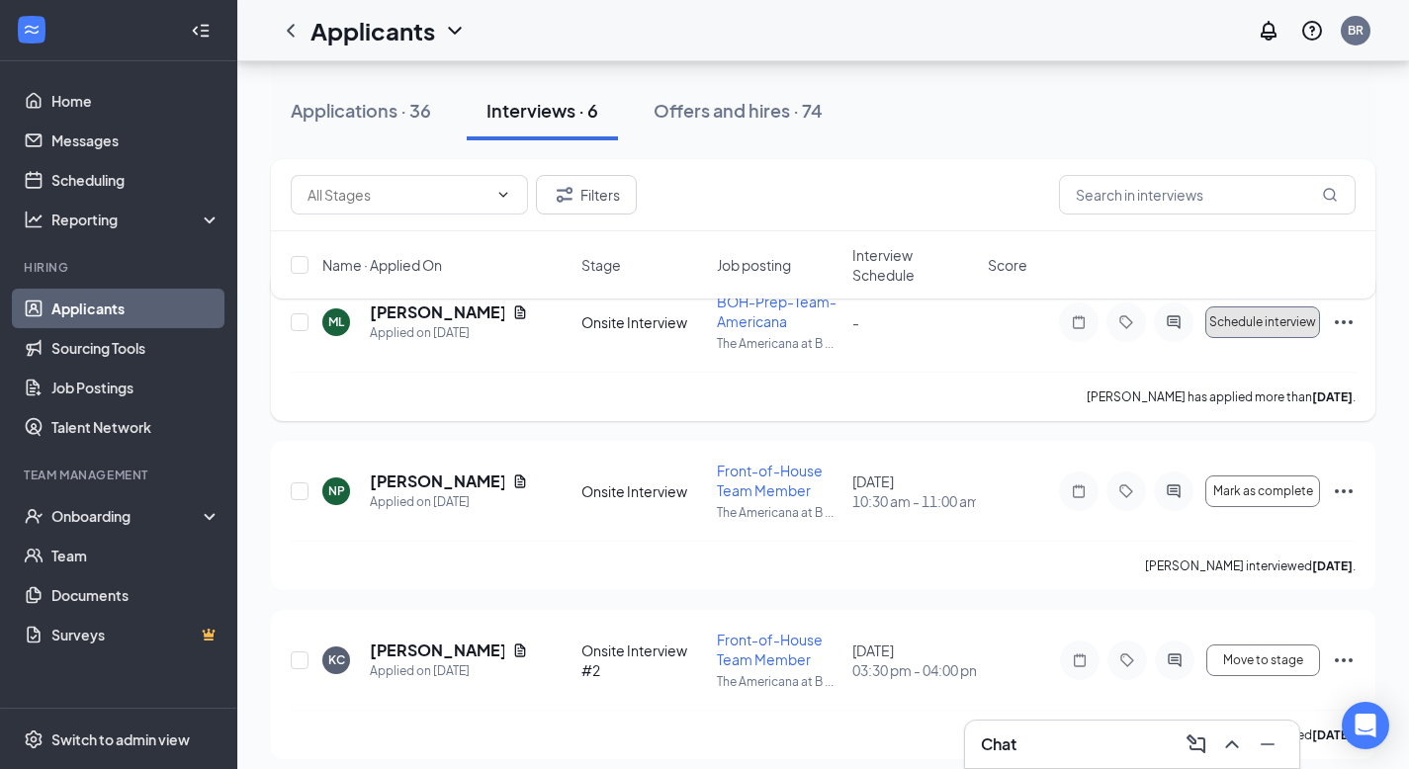
click at [1289, 327] on span "Schedule interview" at bounding box center [1262, 322] width 107 height 14
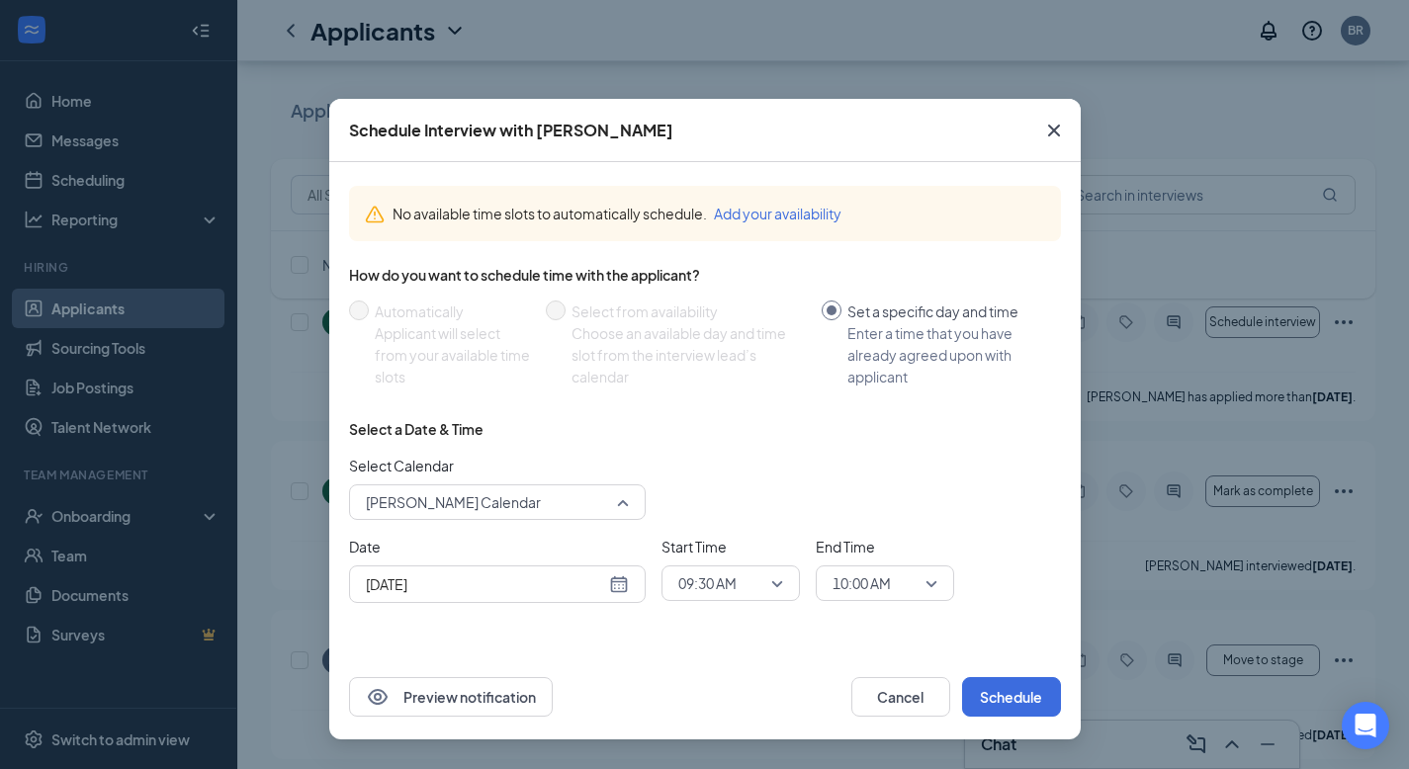
click at [457, 500] on span "Briana Ramirez's Calendar" at bounding box center [453, 502] width 175 height 30
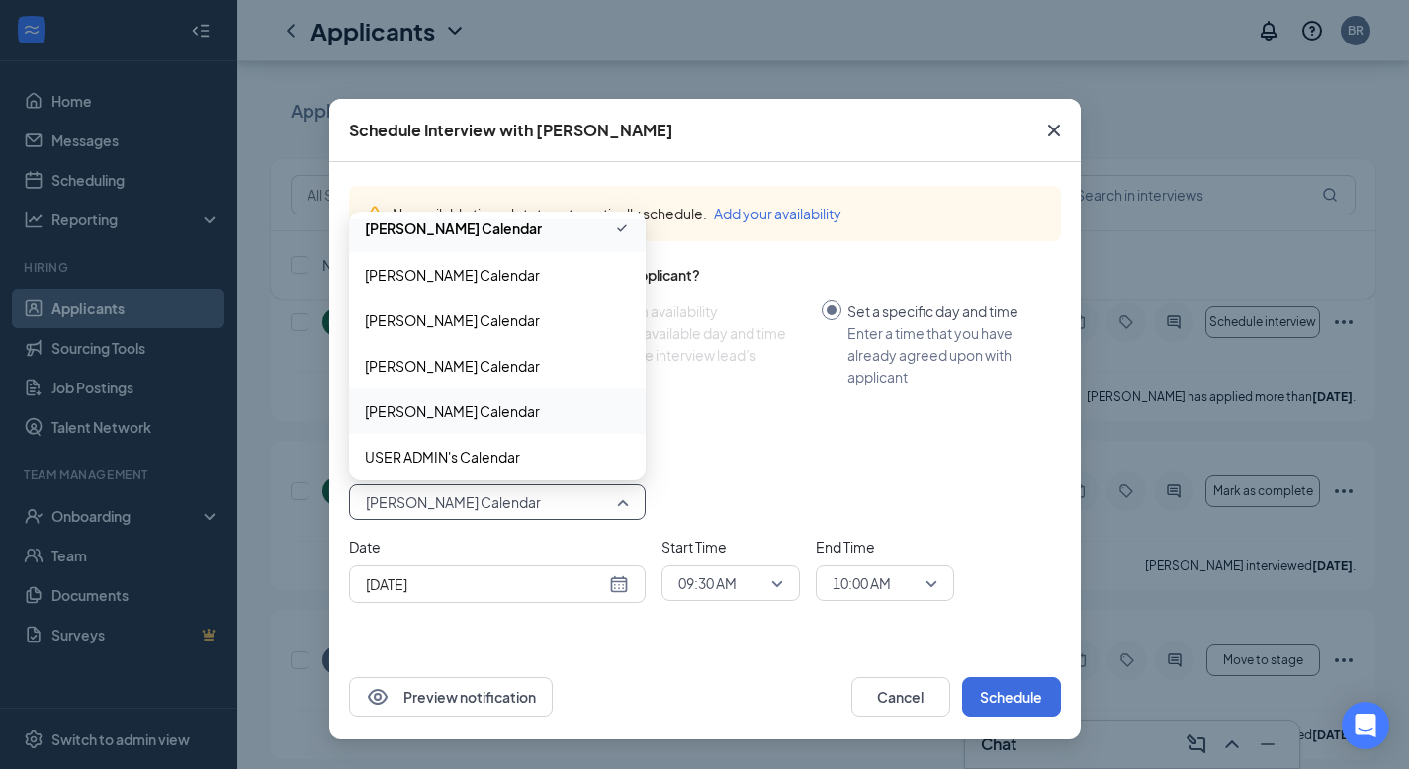
scroll to position [204, 0]
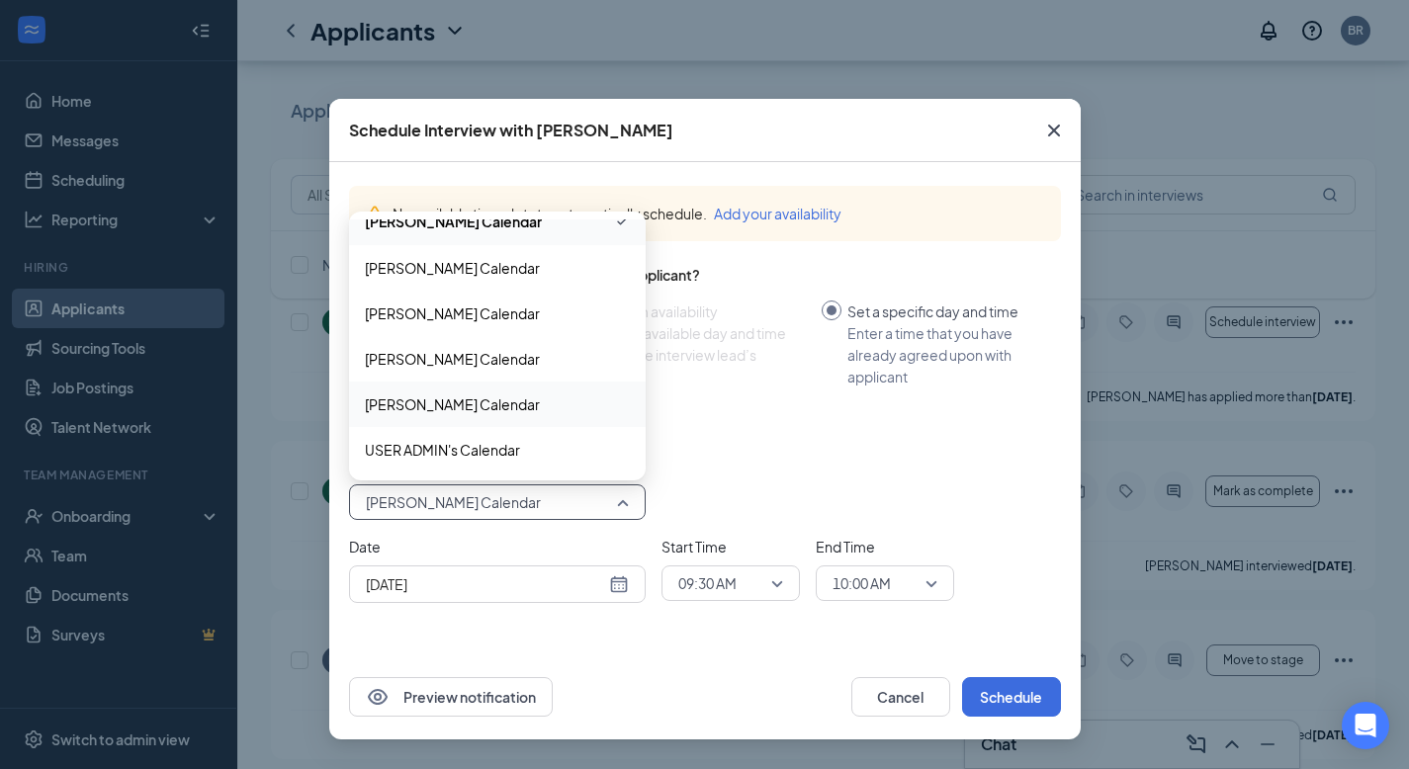
click at [430, 404] on span "Sarah Meza's Calendar" at bounding box center [452, 404] width 175 height 22
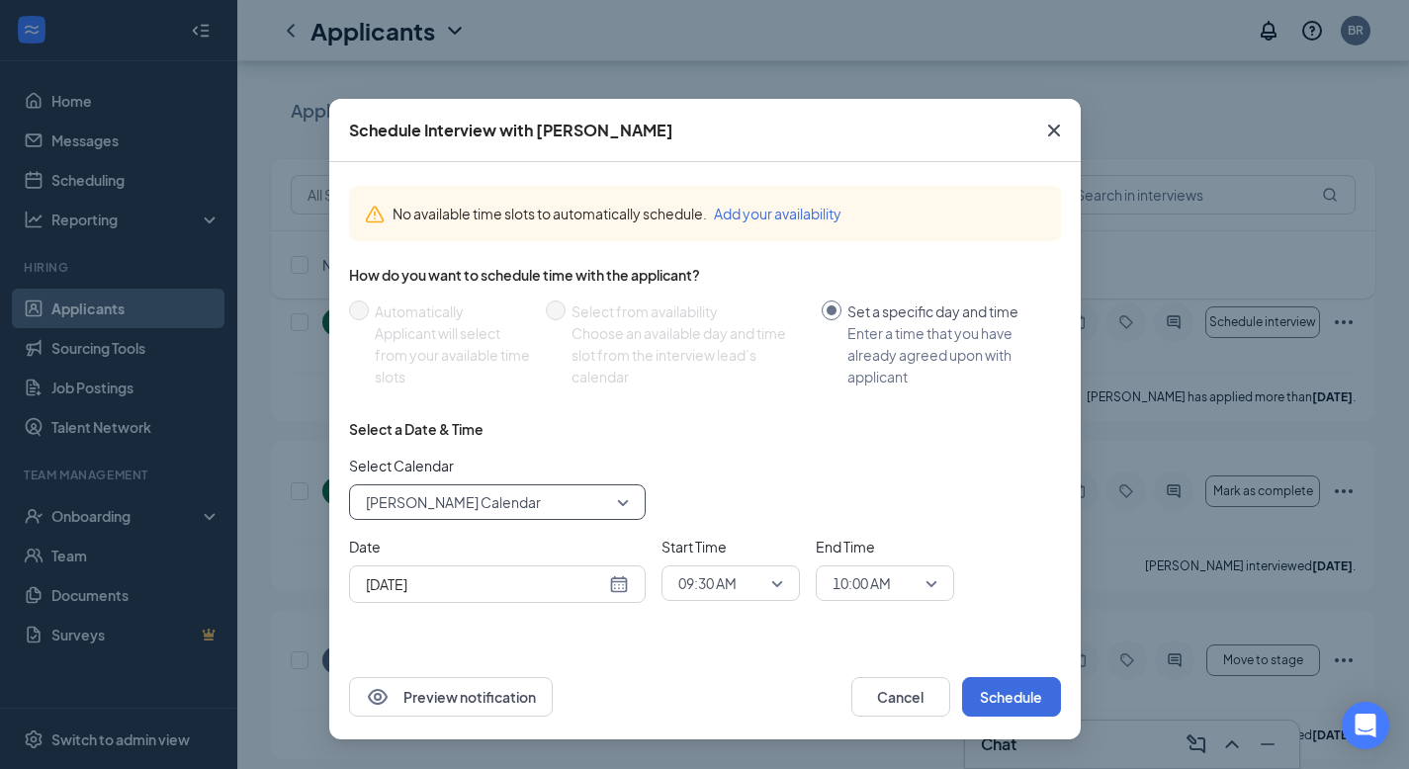
click at [617, 443] on div "Select a Date & Time Select Calendar 146250 Sarah Meza's Calendar 124928 146250…" at bounding box center [705, 519] width 712 height 200
click at [756, 207] on button "Add your availability" at bounding box center [778, 214] width 128 height 22
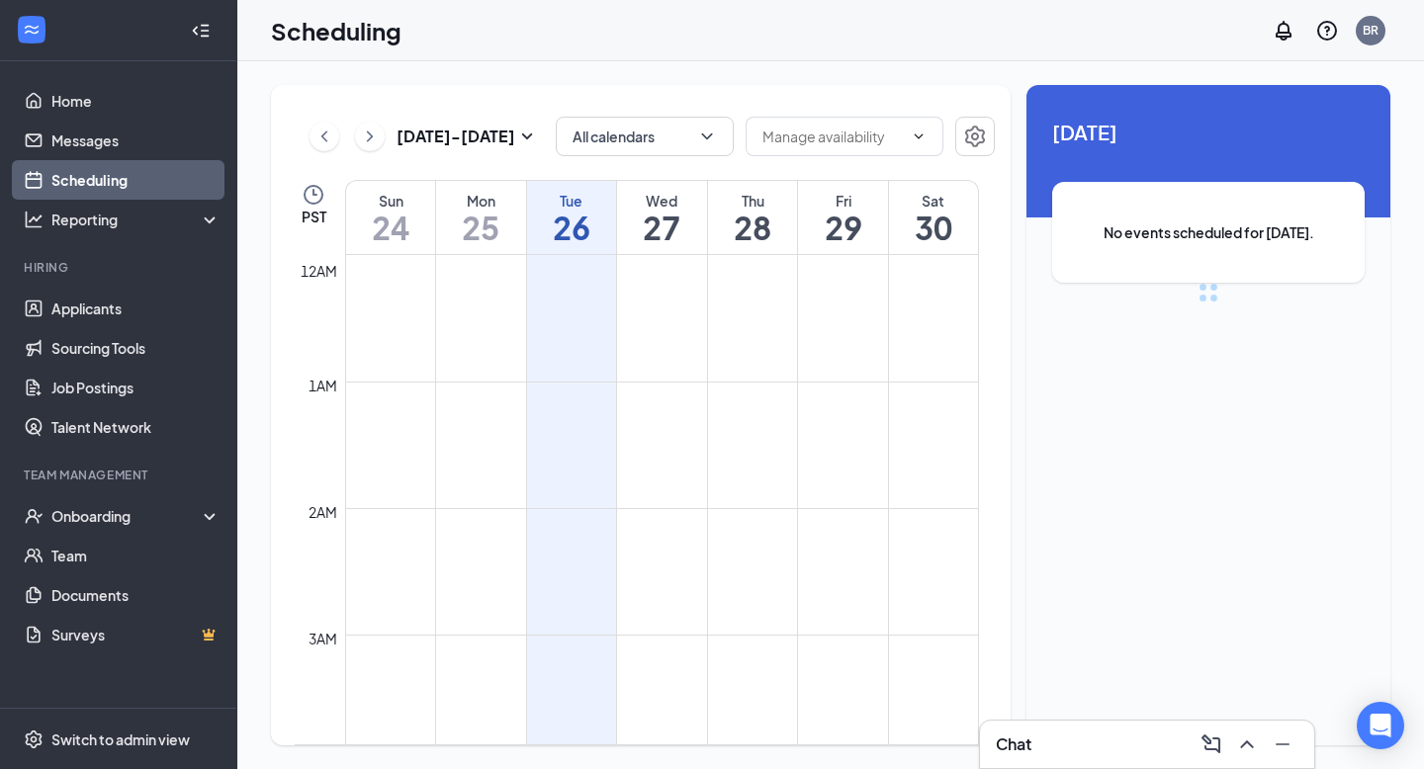
click at [755, 211] on h1 "28" at bounding box center [753, 228] width 90 height 34
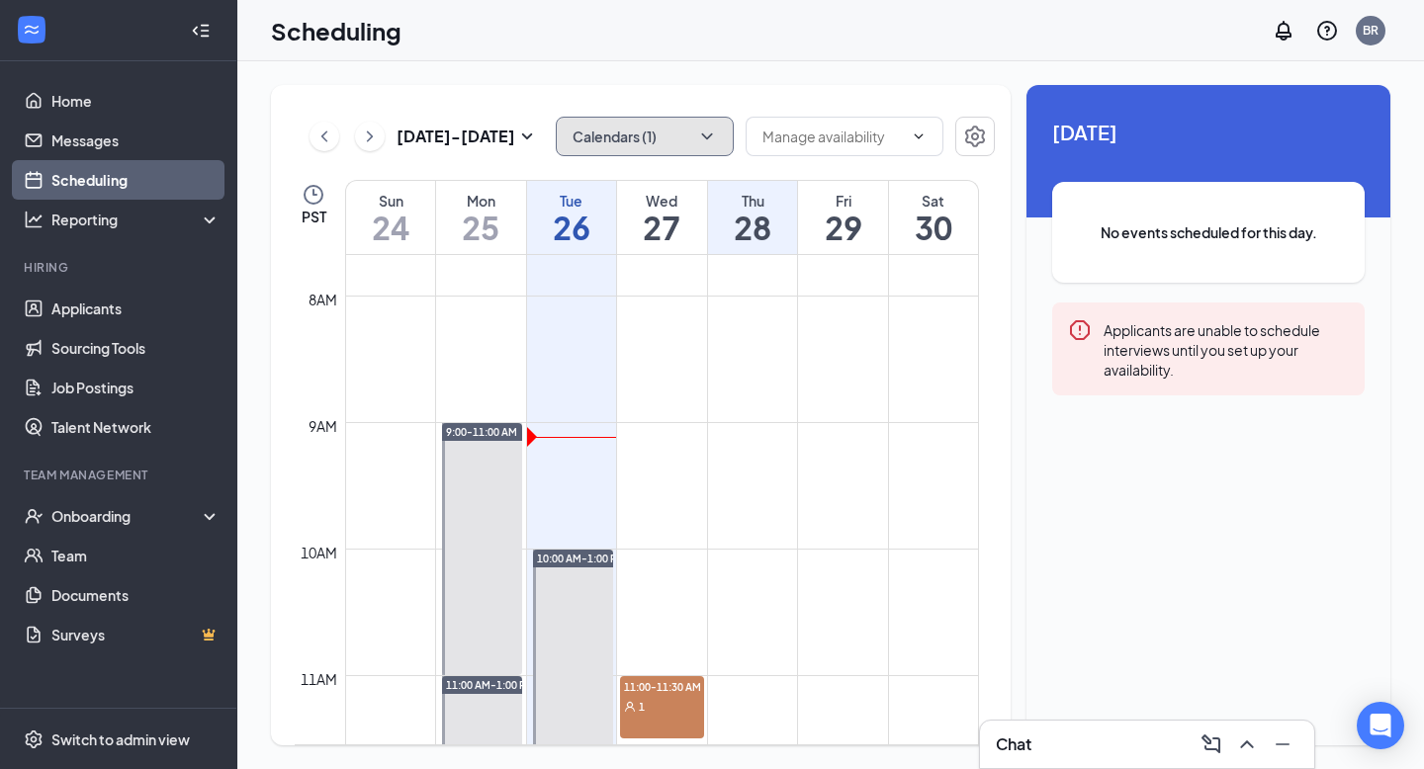
click at [586, 137] on button "Calendars (1)" at bounding box center [645, 137] width 178 height 40
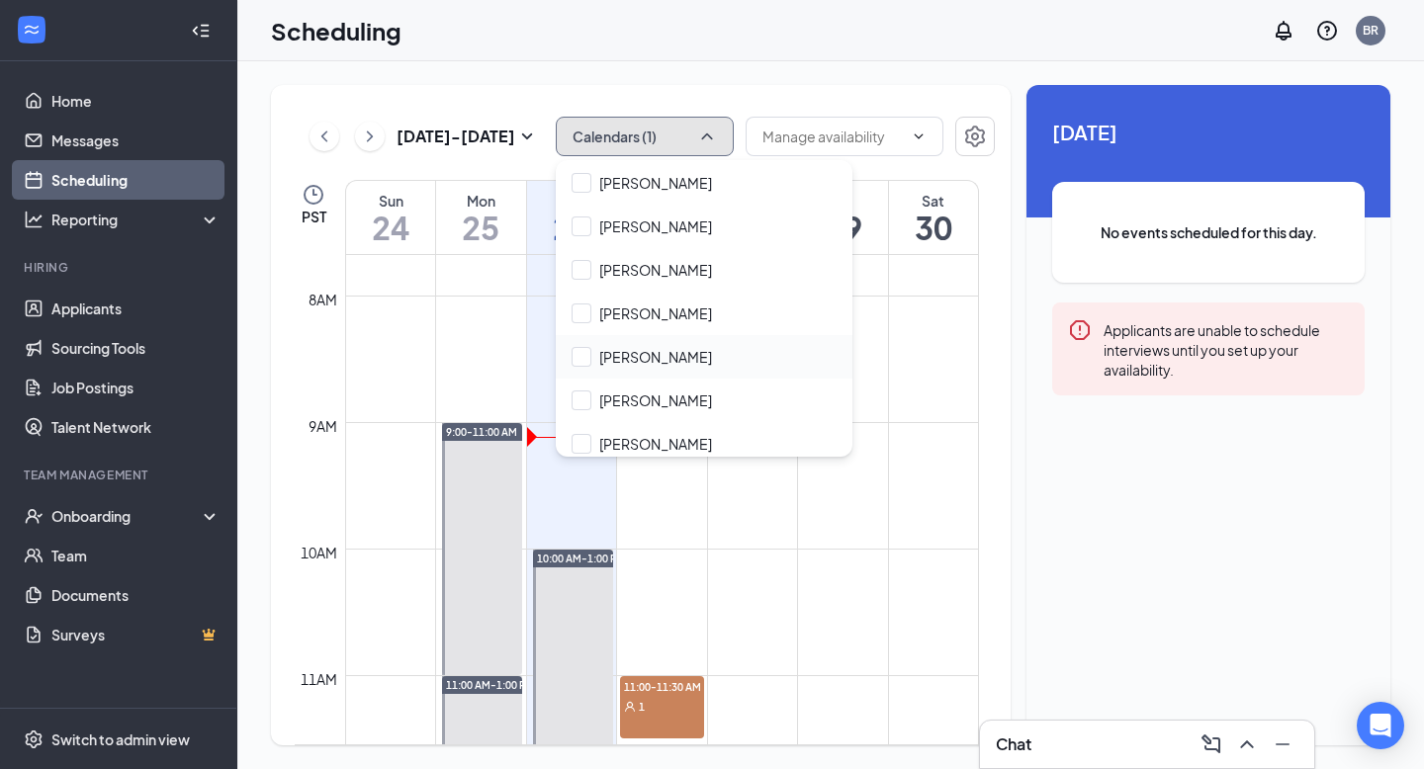
scroll to position [182, 0]
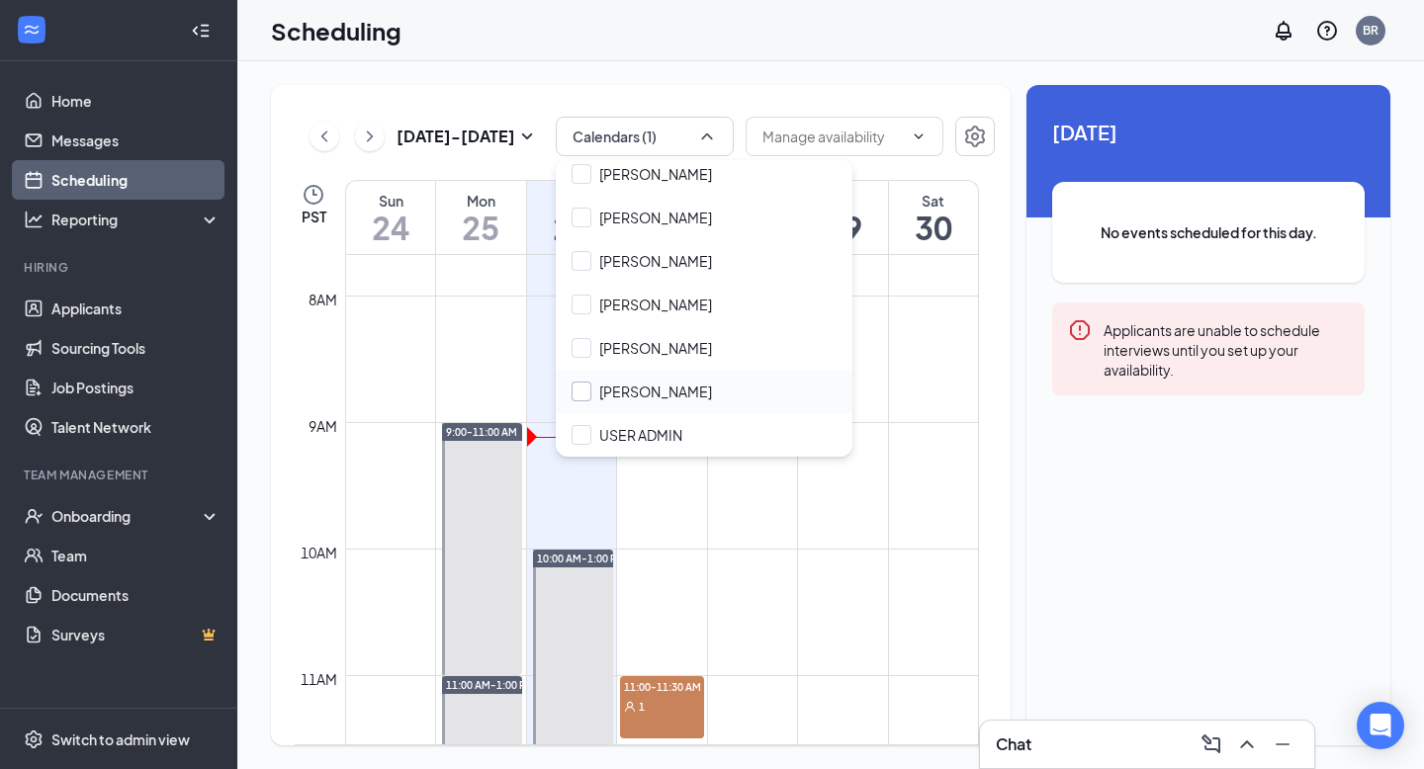
click at [642, 395] on input "[PERSON_NAME]" at bounding box center [641, 392] width 140 height 20
checkbox input "true"
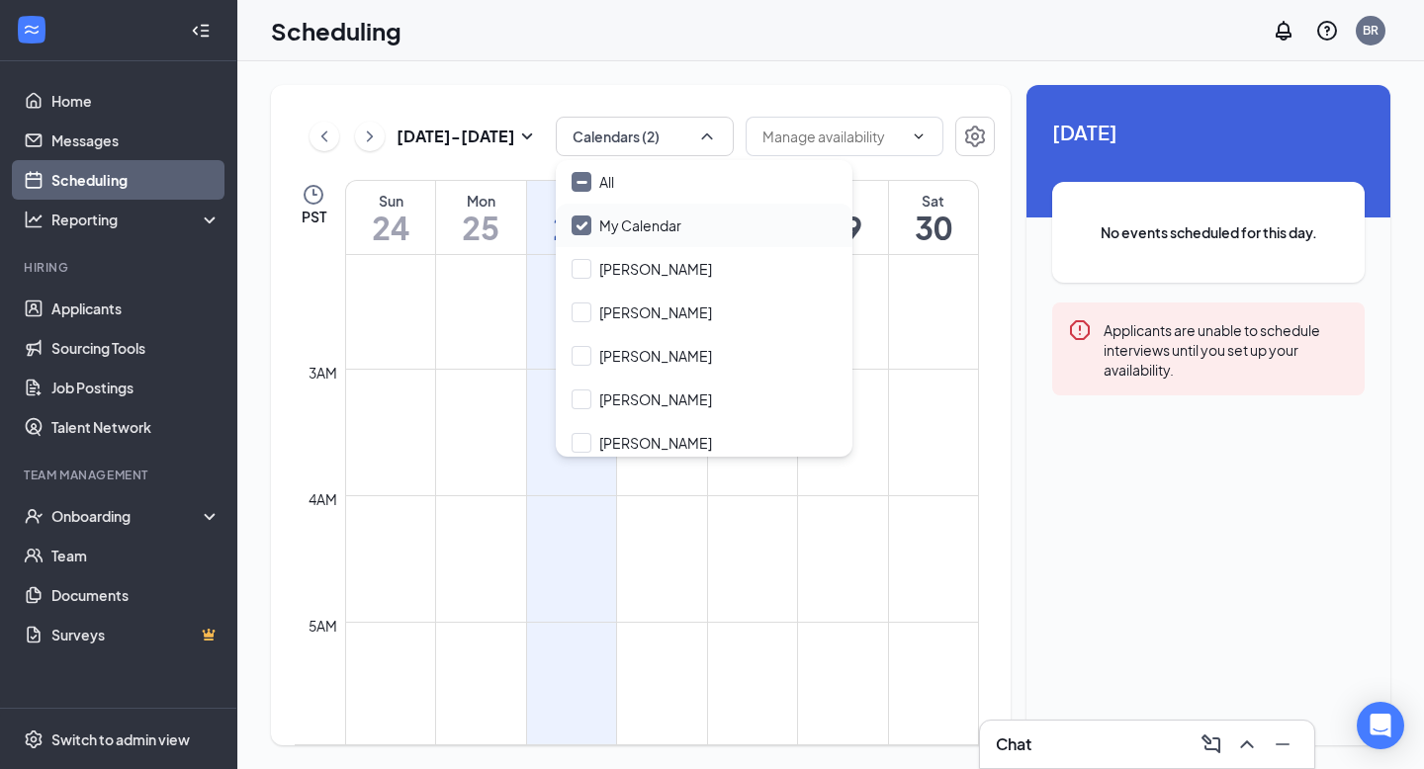
click at [622, 224] on input "My Calendar" at bounding box center [626, 226] width 110 height 20
checkbox input "false"
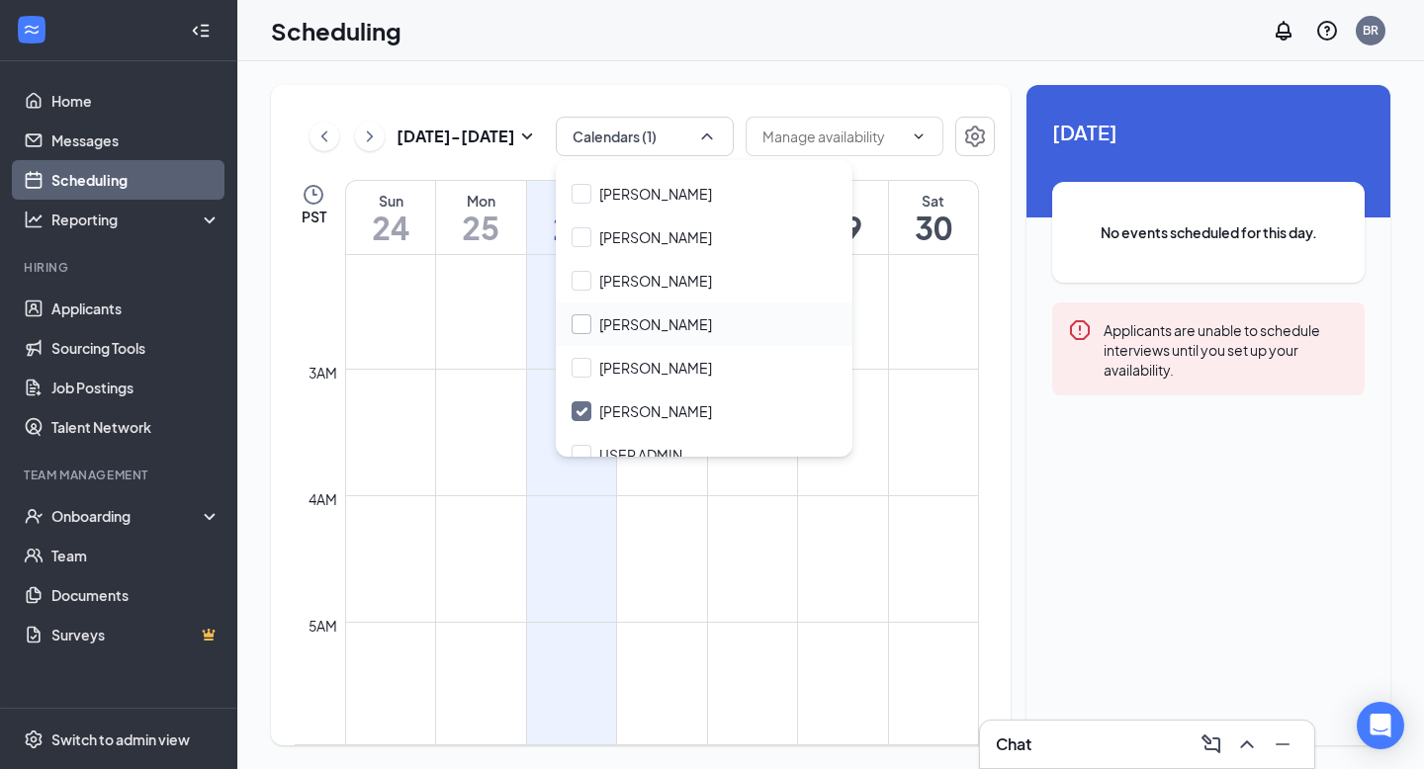
scroll to position [182, 0]
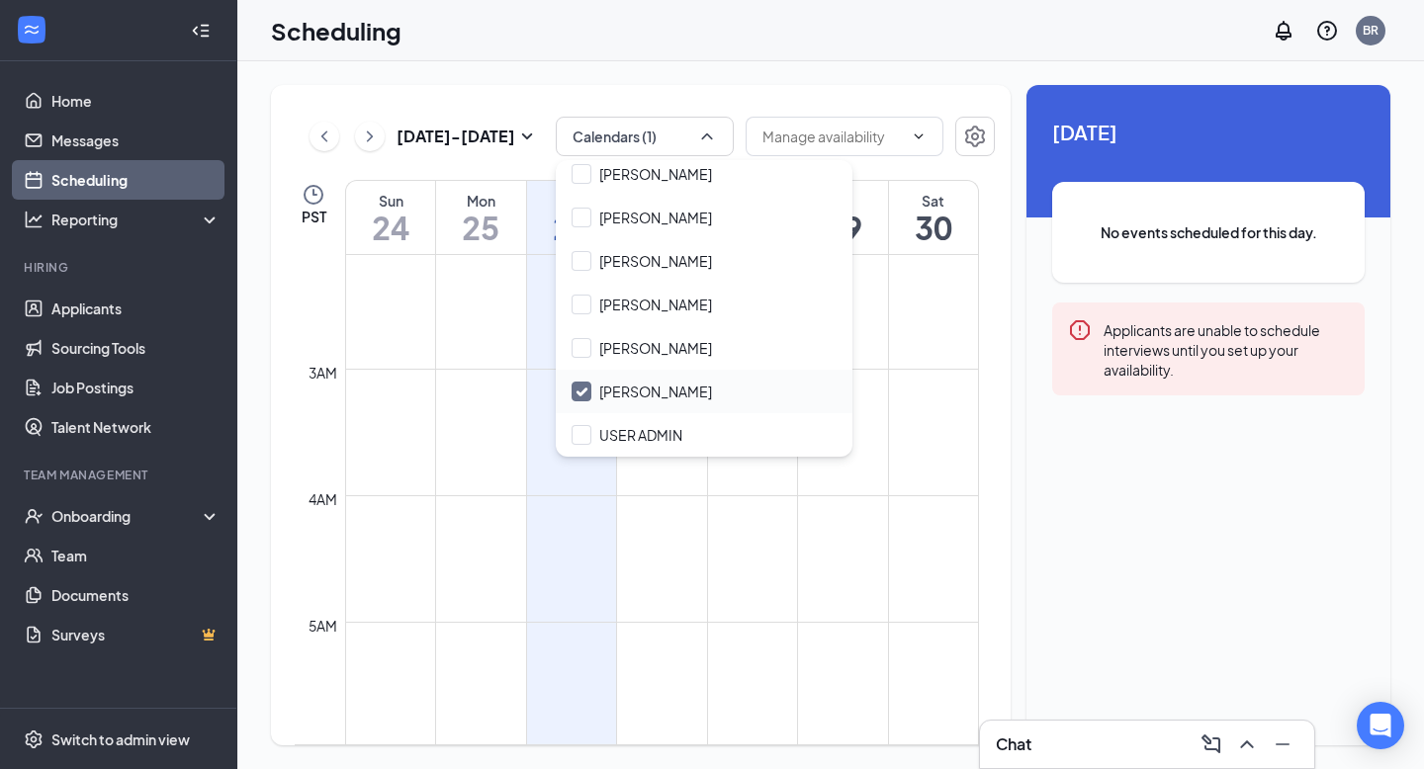
click at [660, 382] on input "[PERSON_NAME]" at bounding box center [641, 392] width 140 height 20
checkbox input "true"
click at [660, 384] on input "[PERSON_NAME]" at bounding box center [641, 392] width 140 height 20
checkbox input "true"
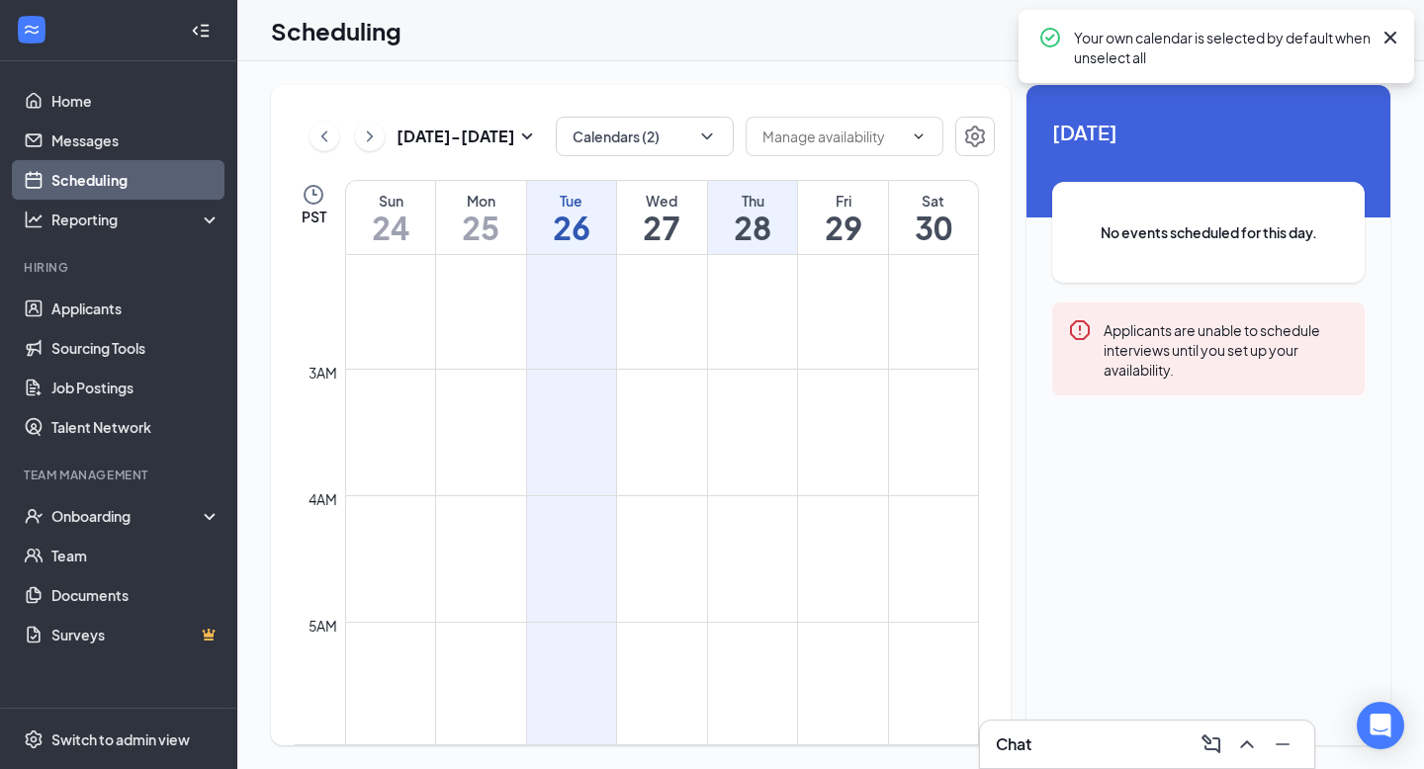
click at [513, 93] on div "Aug 24 - Aug 30 Calendars (2) PST Sun 24 Mon 25 Tue 26 Wed 27 Thu 28 Fri 29 Sat…" at bounding box center [641, 415] width 740 height 660
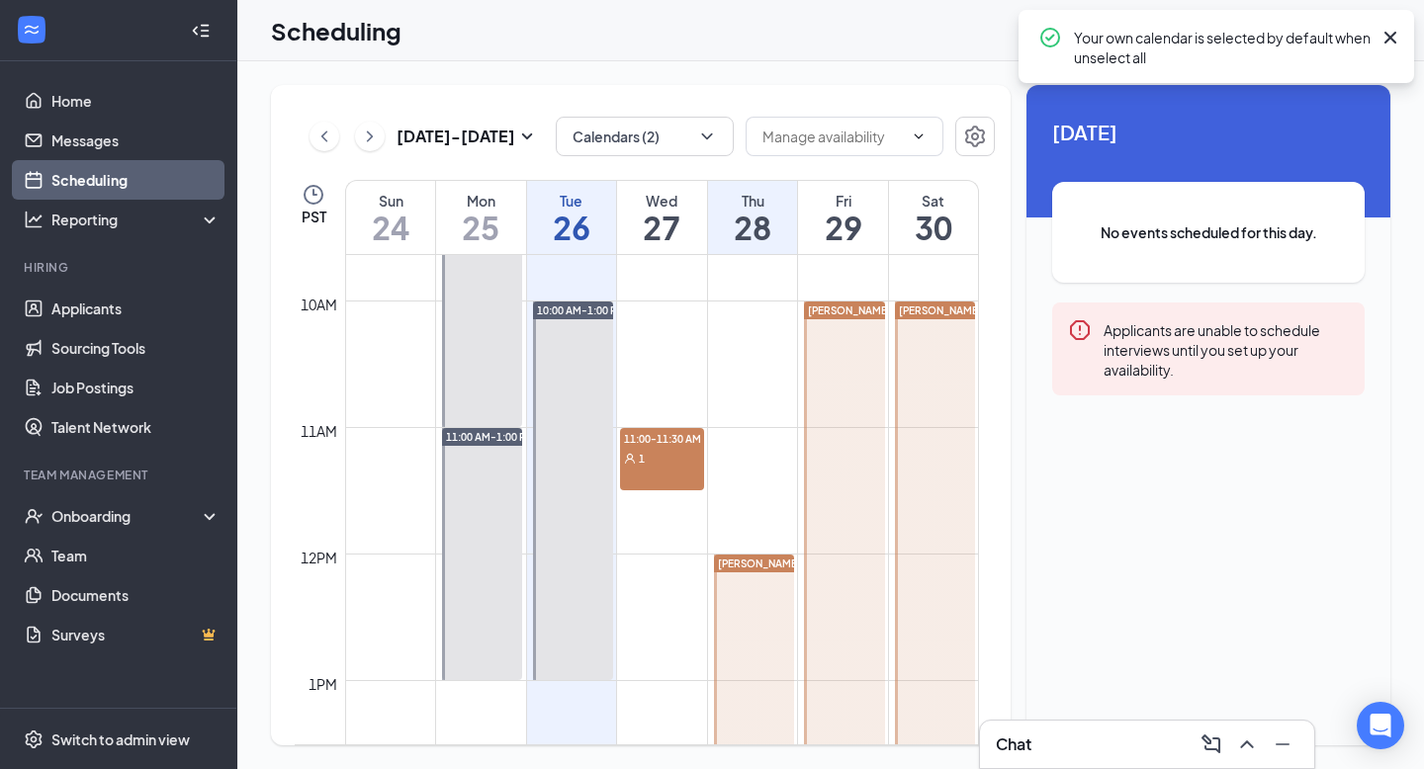
scroll to position [1256, 0]
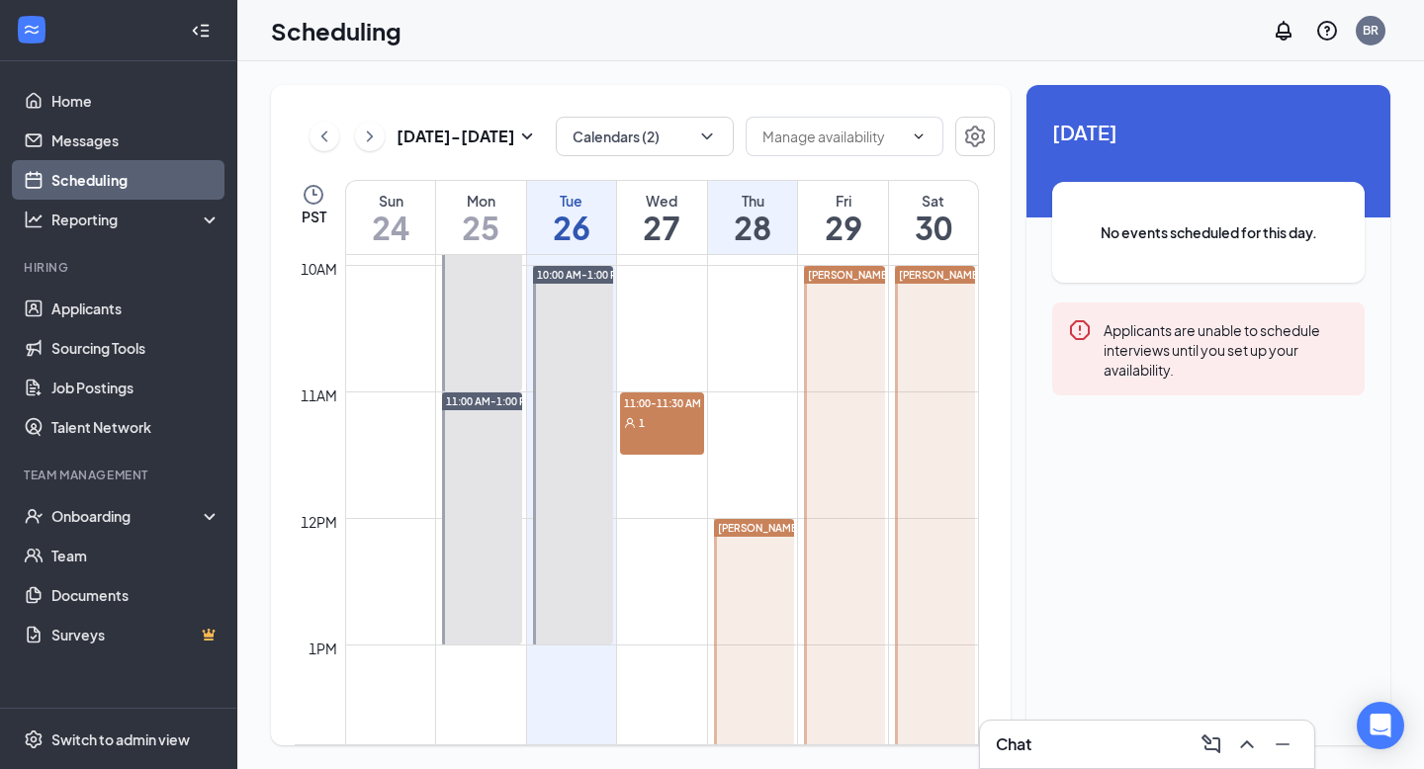
click at [750, 532] on span "[PERSON_NAME]" at bounding box center [759, 528] width 83 height 12
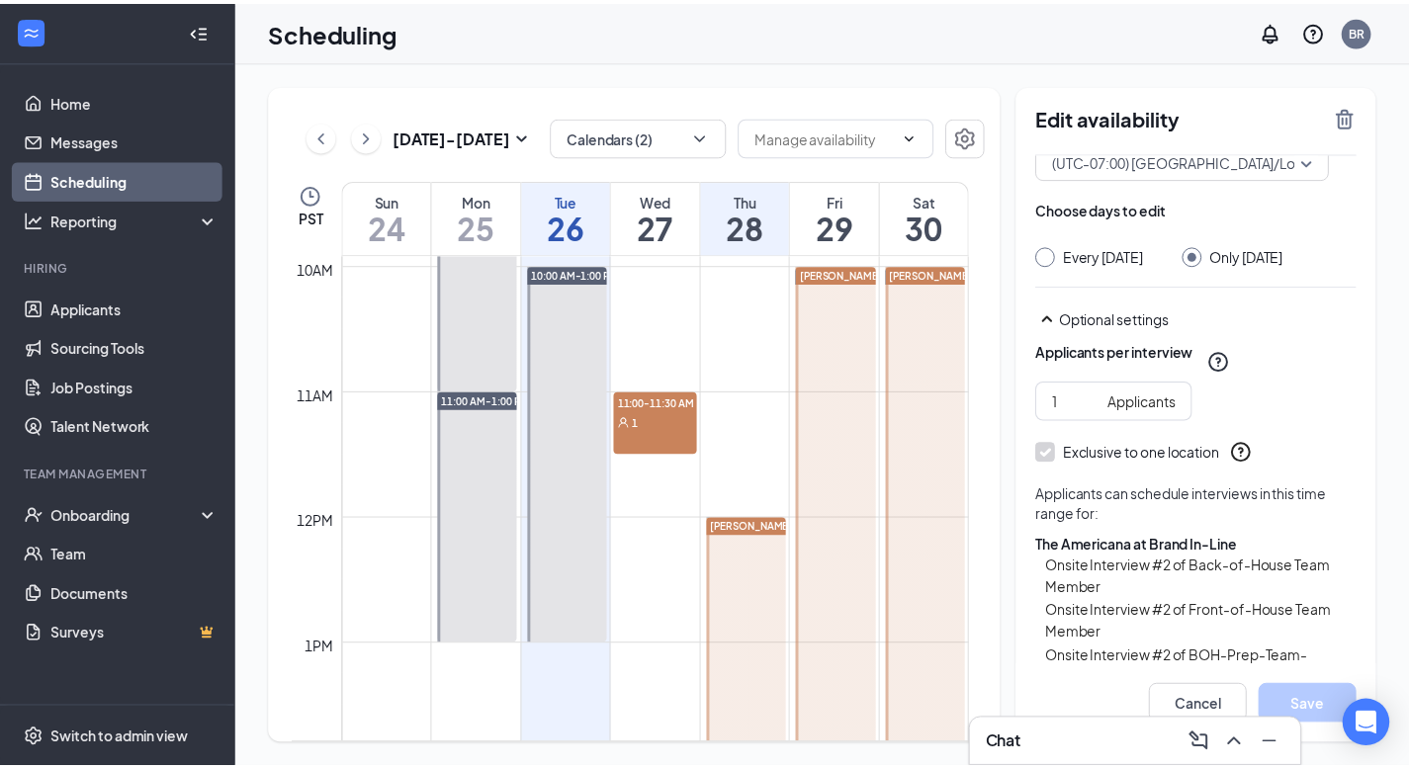
scroll to position [247, 0]
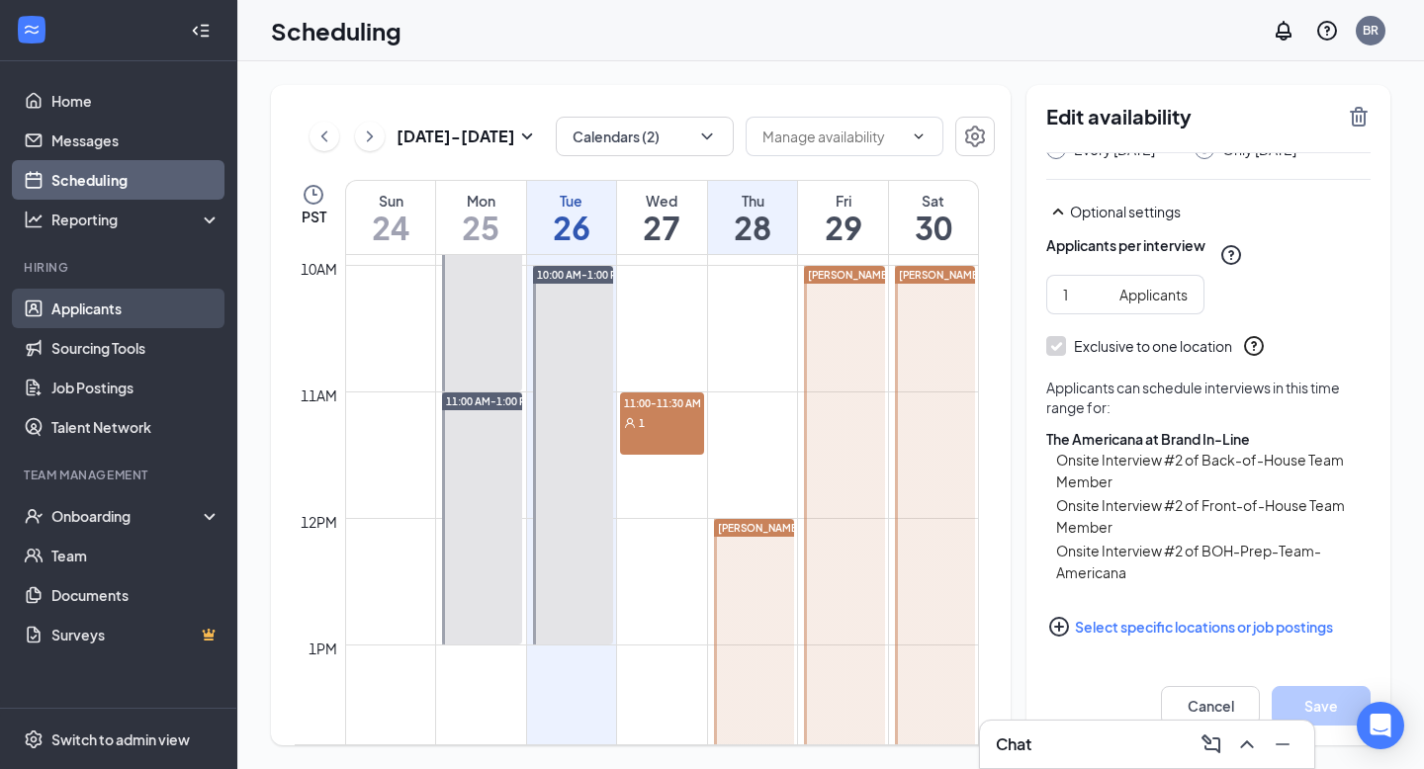
click at [94, 307] on link "Applicants" at bounding box center [135, 309] width 169 height 40
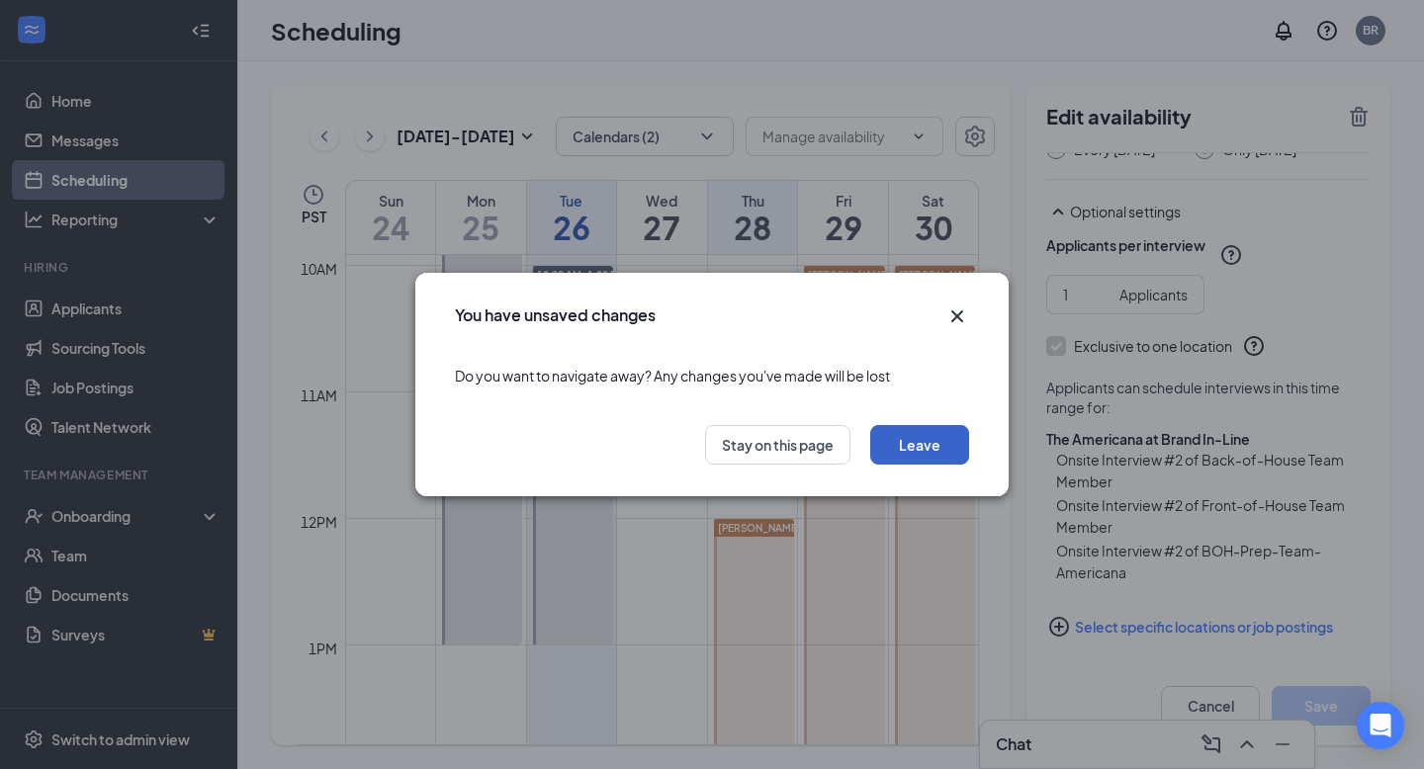
click at [926, 440] on button "Leave" at bounding box center [919, 445] width 99 height 40
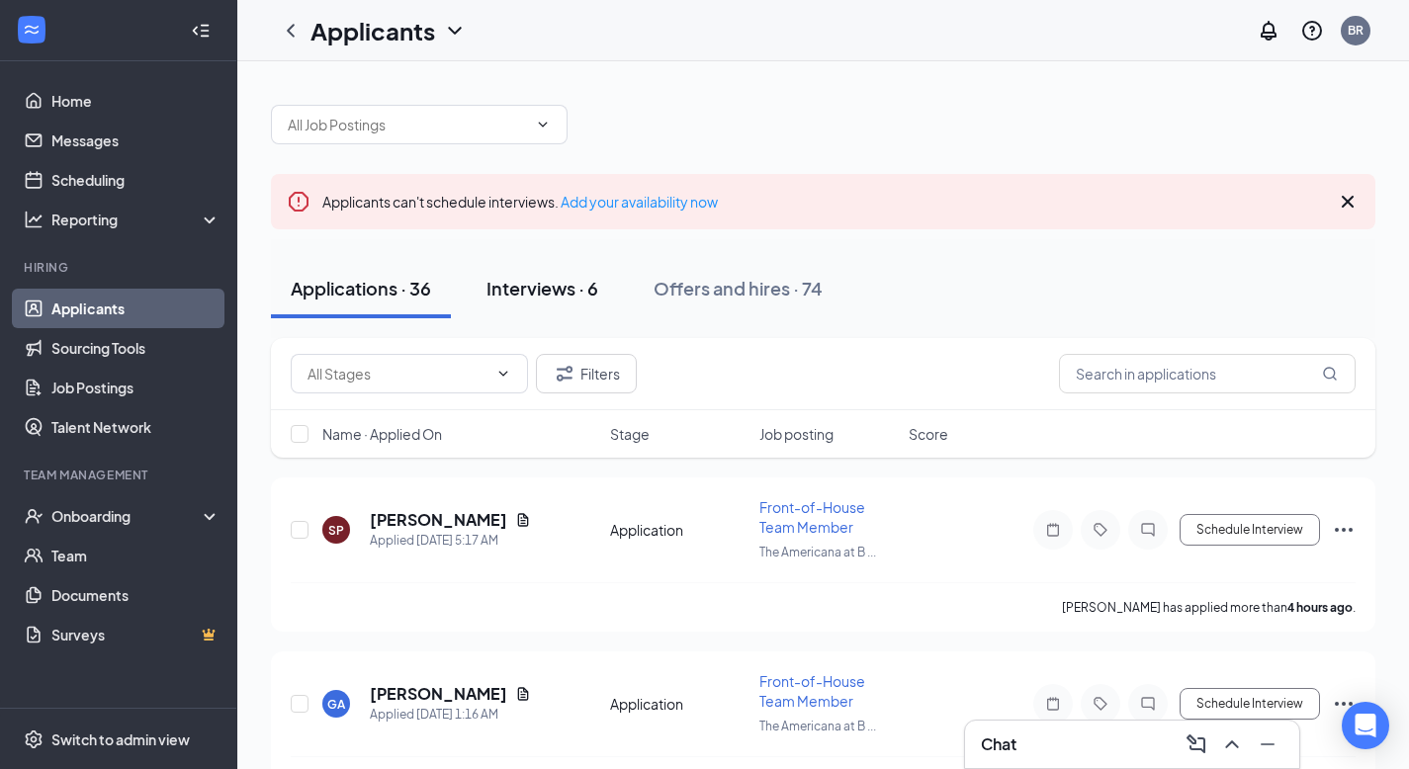
click at [540, 290] on div "Interviews · 6" at bounding box center [542, 288] width 112 height 25
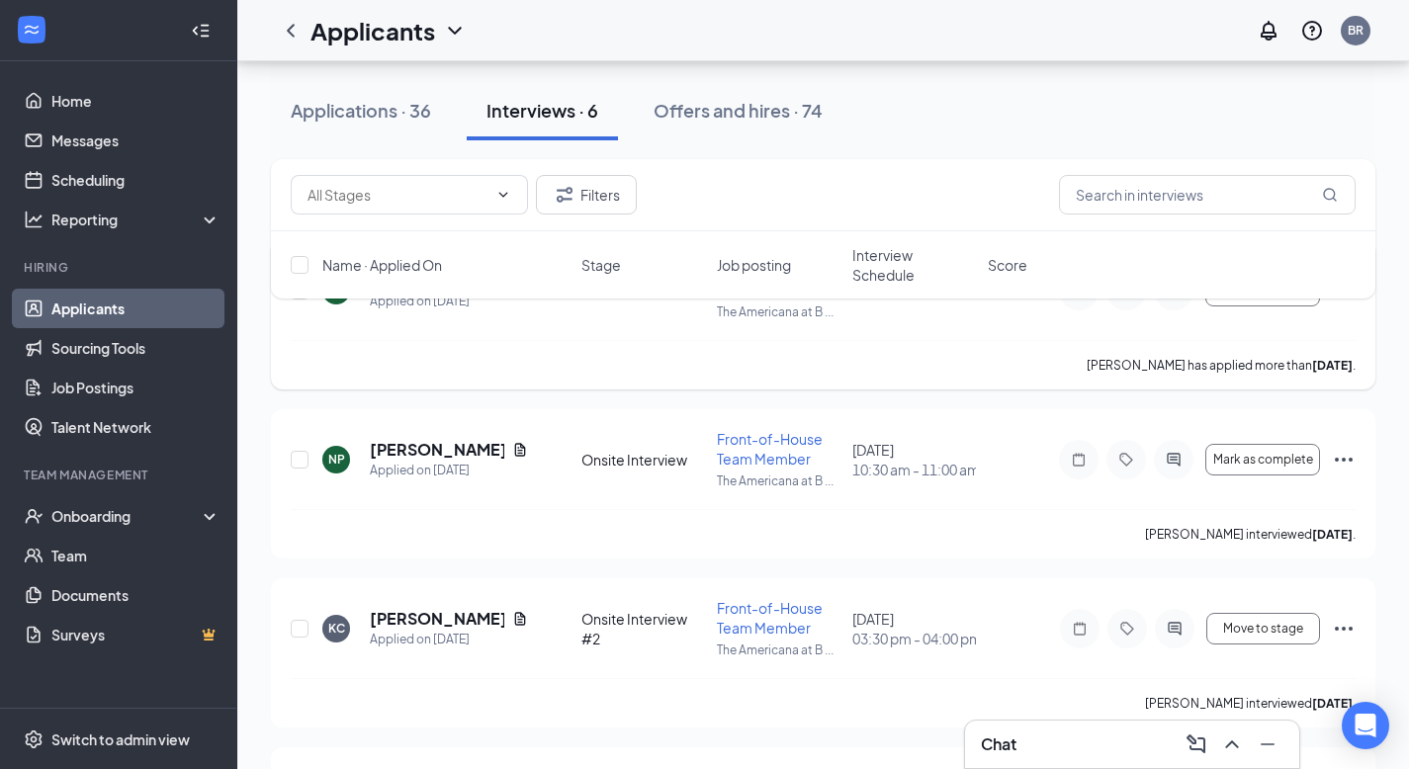
scroll to position [155, 0]
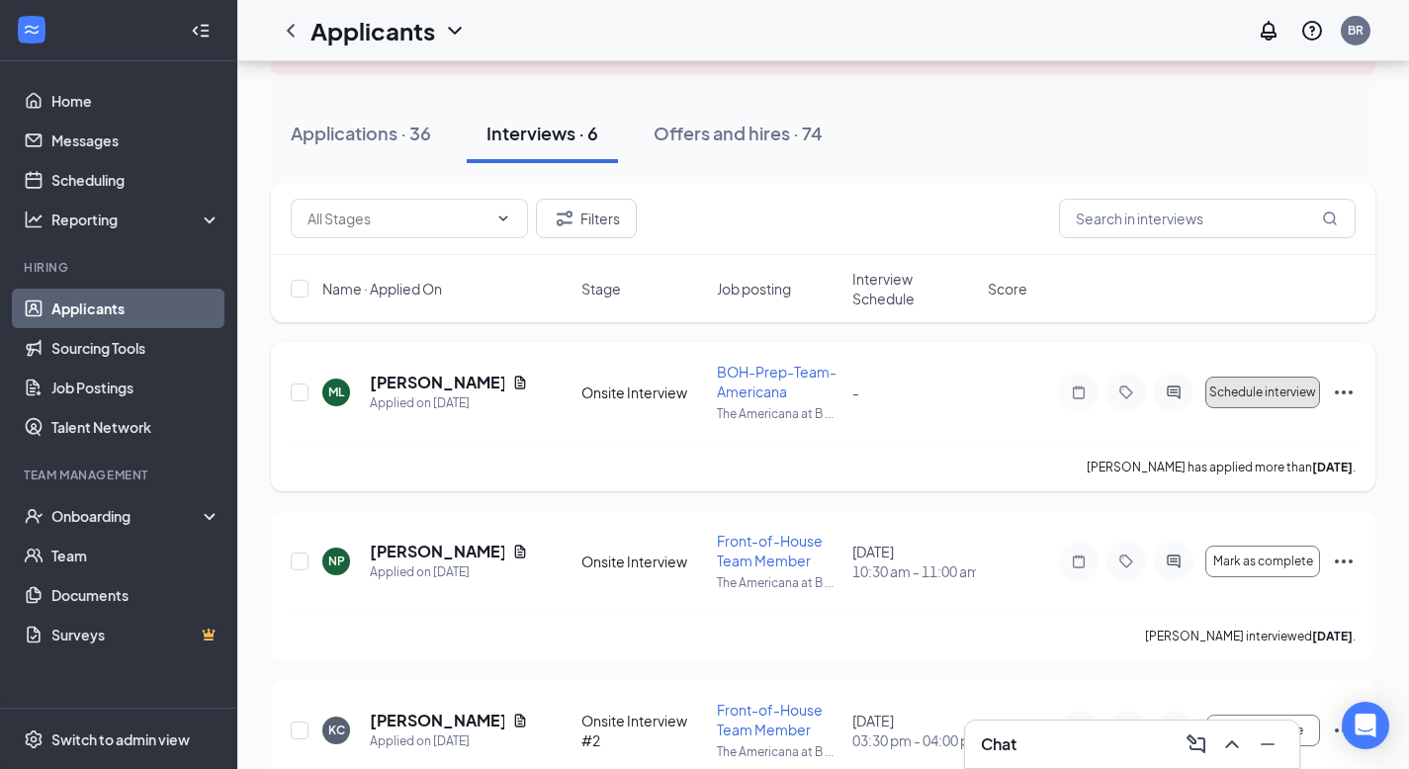
click at [1231, 402] on button "Schedule interview" at bounding box center [1262, 393] width 115 height 32
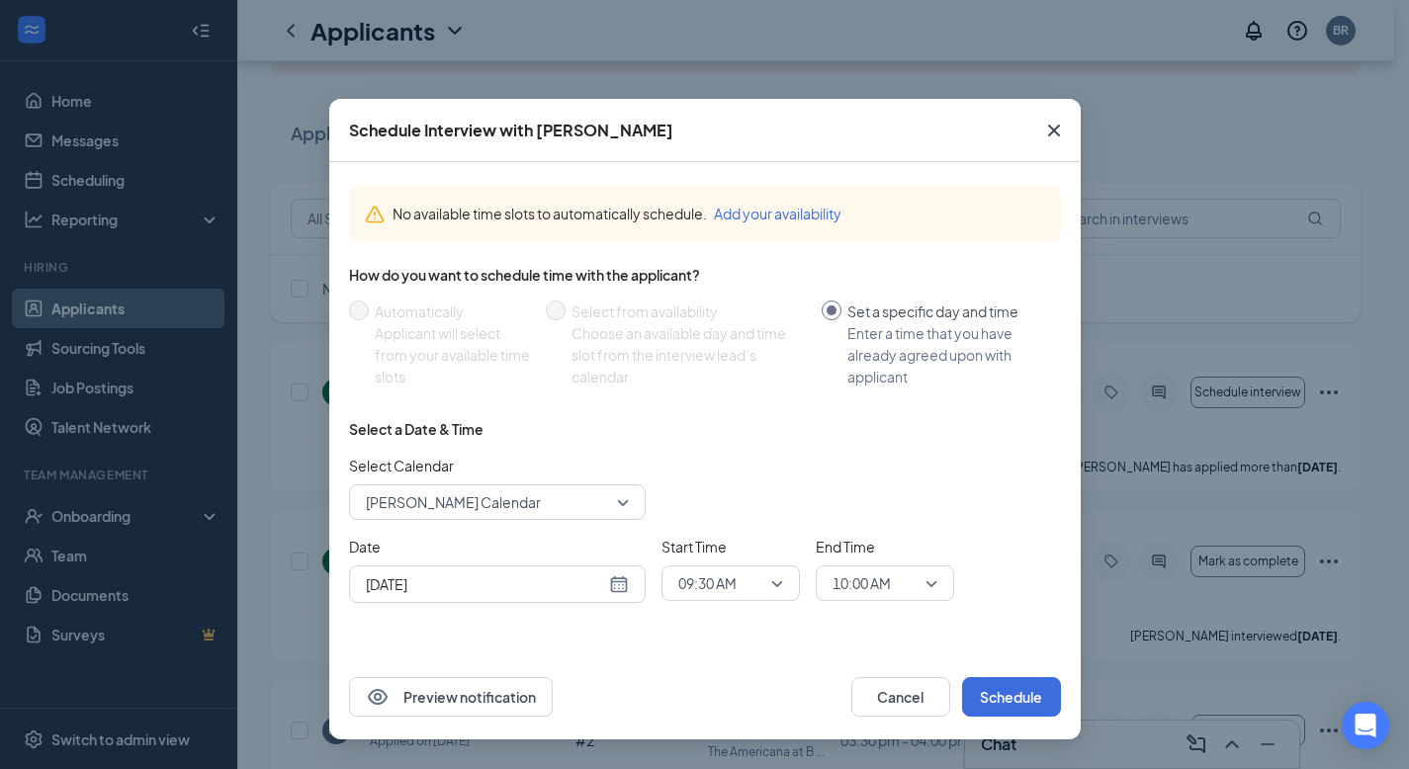
click at [427, 515] on span "Briana Ramirez's Calendar" at bounding box center [453, 502] width 175 height 30
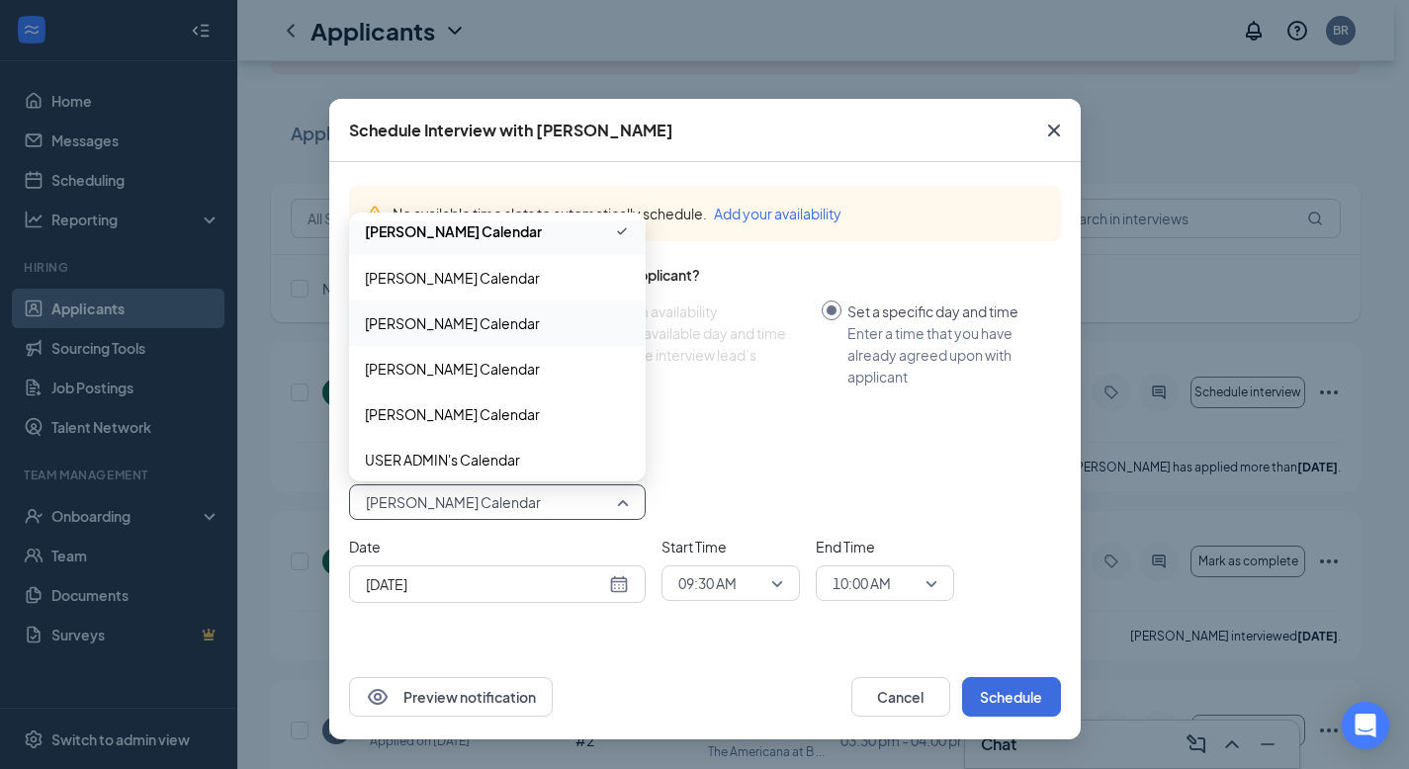
scroll to position [204, 0]
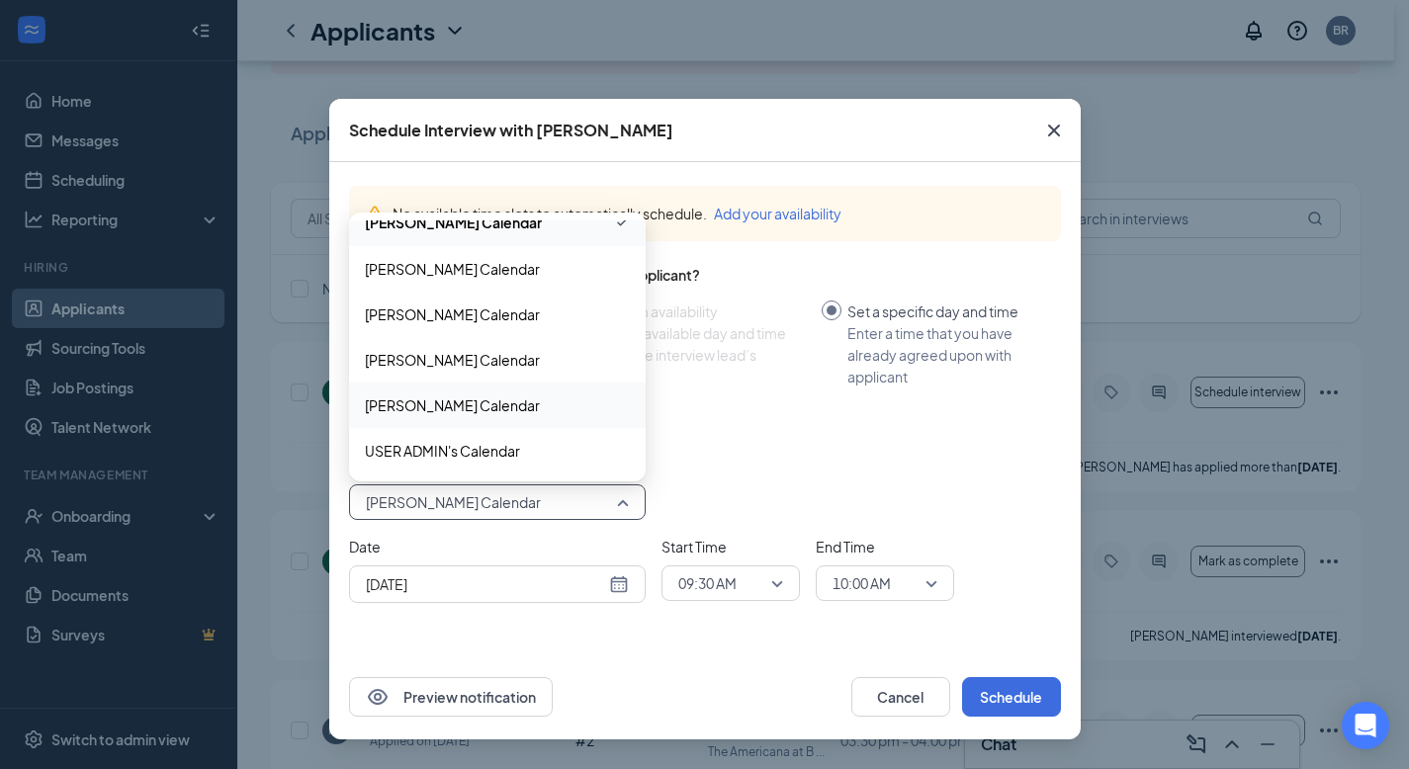
click at [431, 407] on span "Sarah Meza's Calendar" at bounding box center [452, 405] width 175 height 22
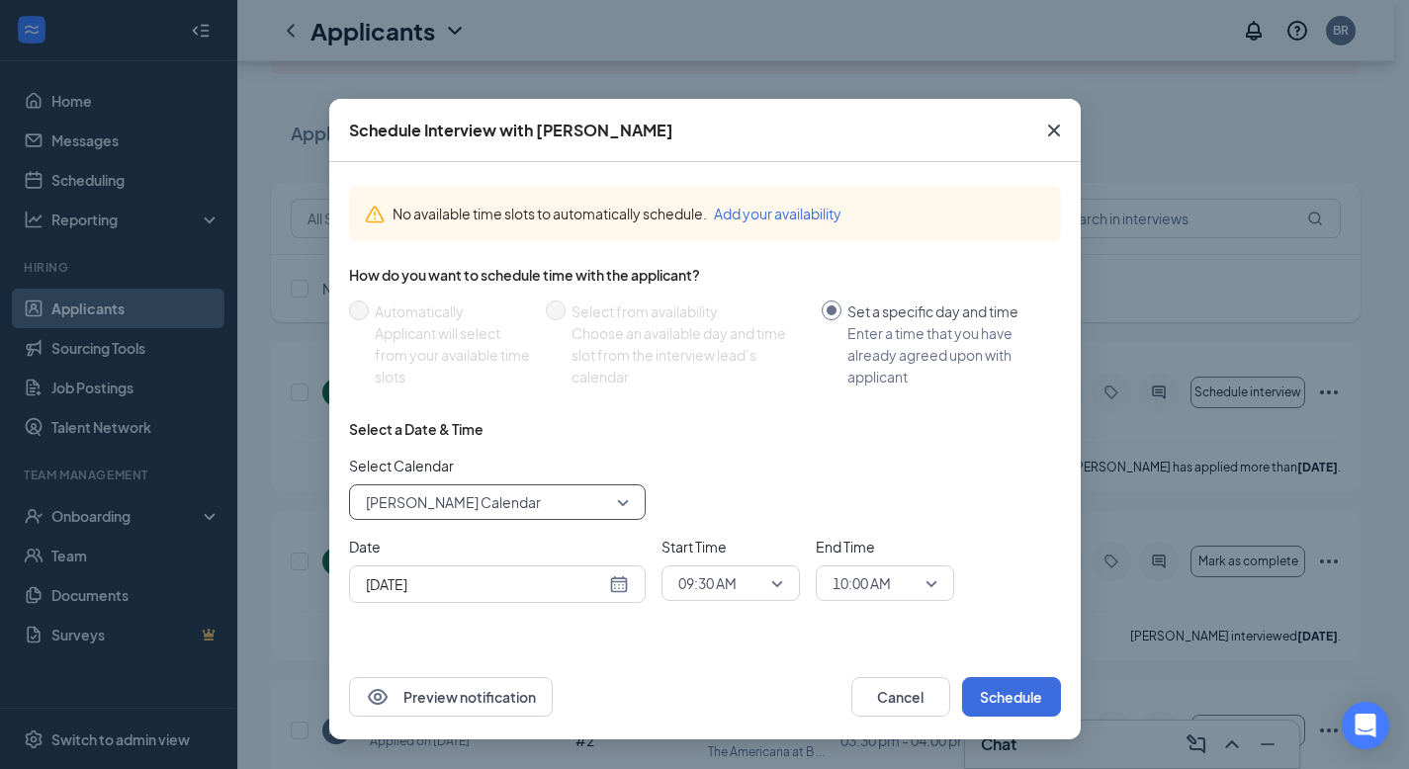
click at [464, 498] on span "Sarah Meza's Calendar" at bounding box center [453, 502] width 175 height 30
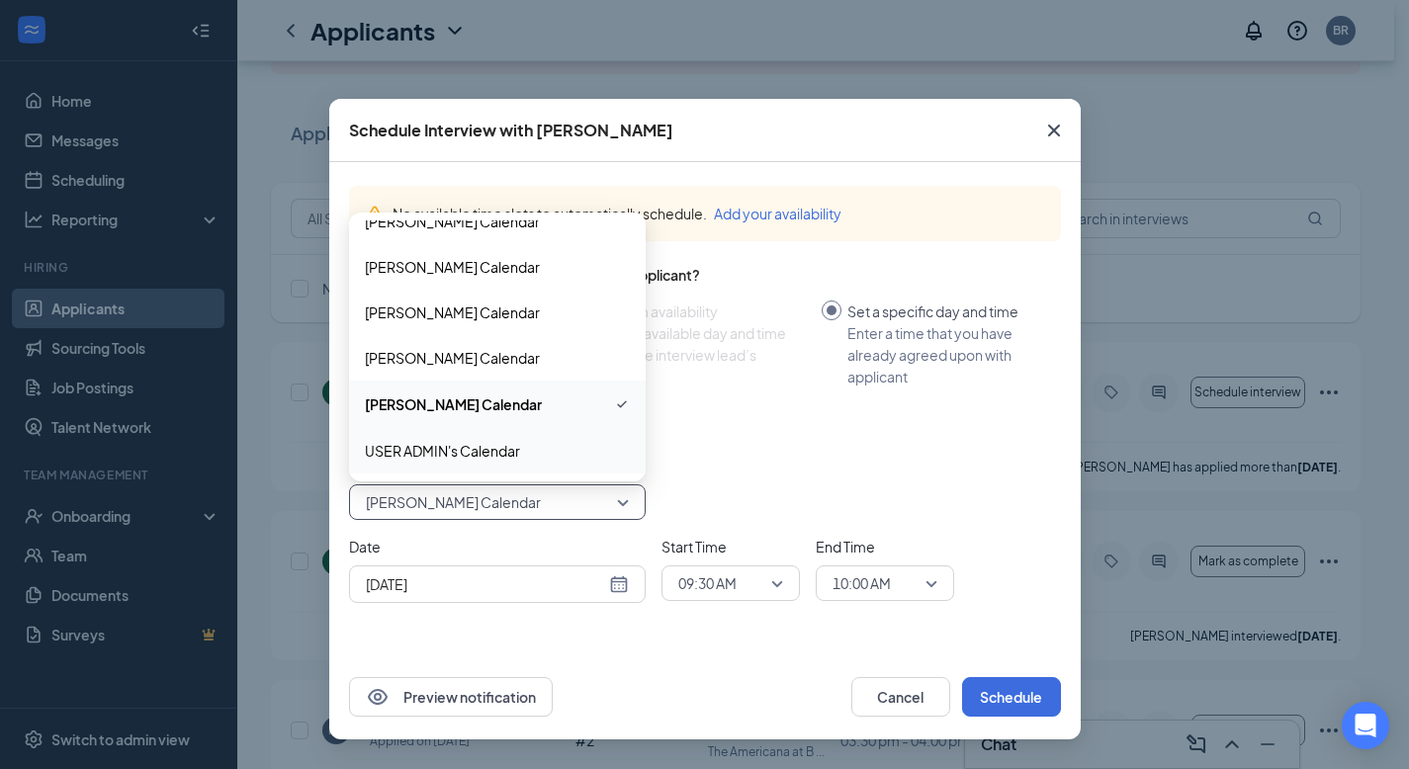
click at [810, 492] on div "Select Calendar 146250 Sarah Meza's Calendar 146250 124926 Agustin Sanchez's Ca…" at bounding box center [705, 487] width 712 height 65
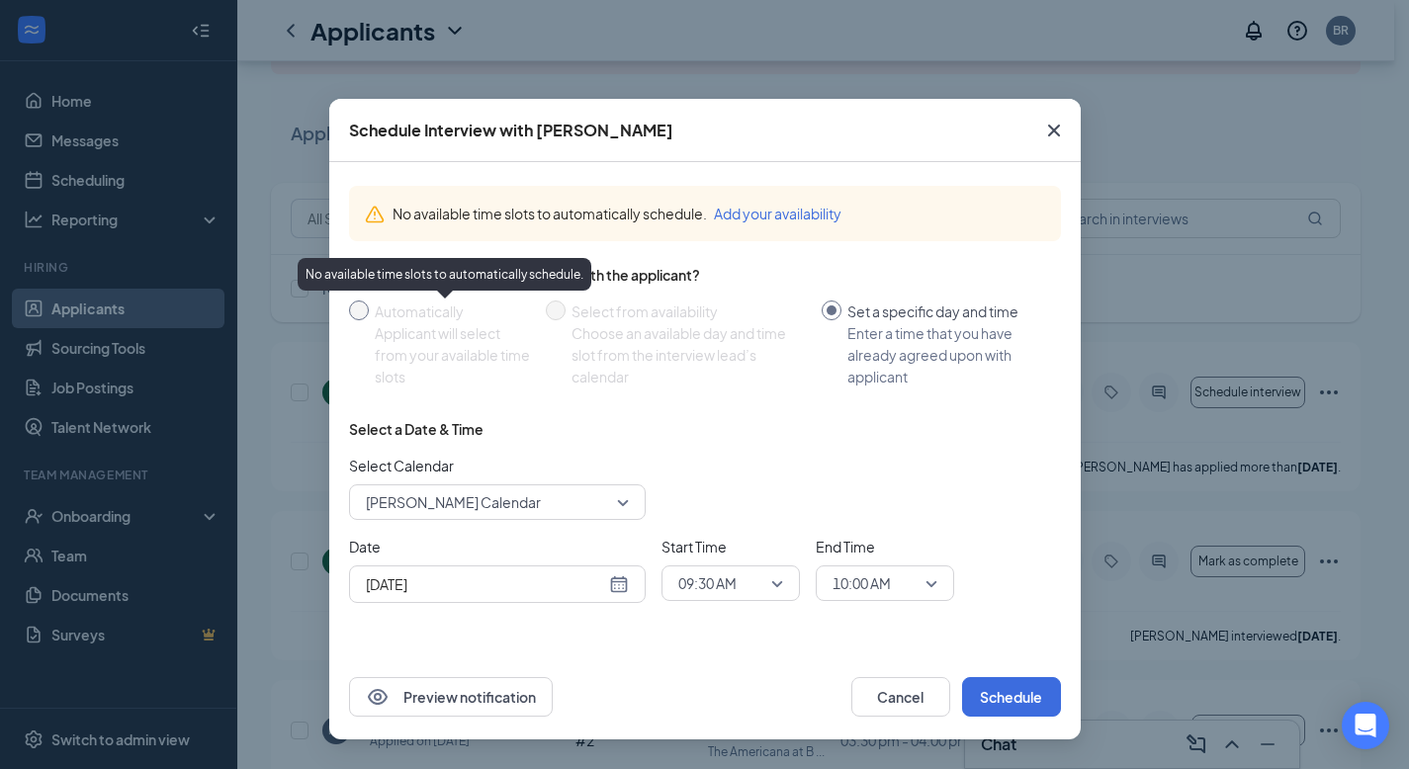
click at [435, 338] on div "Applicant will select from your available time slots" at bounding box center [452, 354] width 155 height 65
click at [1050, 137] on icon "Cross" at bounding box center [1054, 131] width 24 height 24
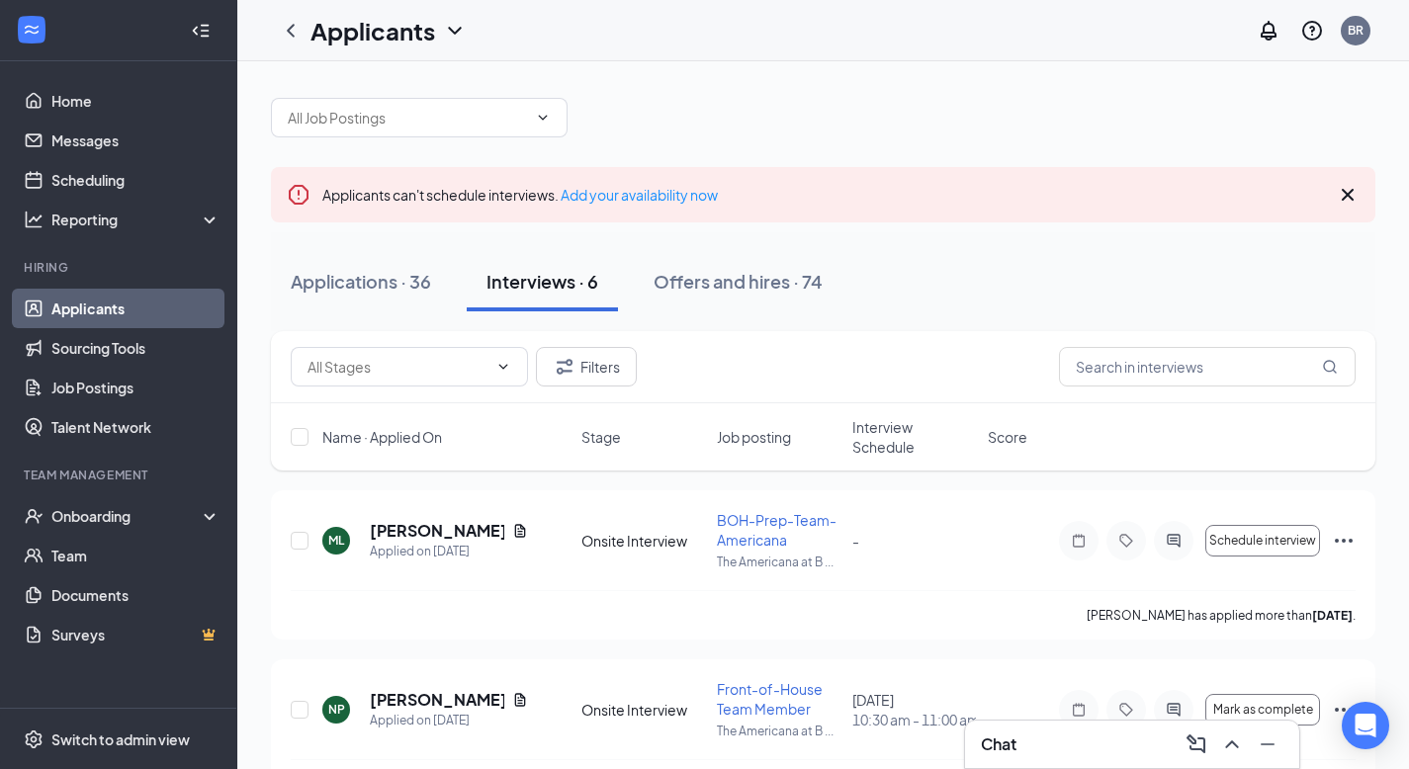
scroll to position [8, 0]
click at [633, 197] on link "Add your availability now" at bounding box center [639, 194] width 157 height 18
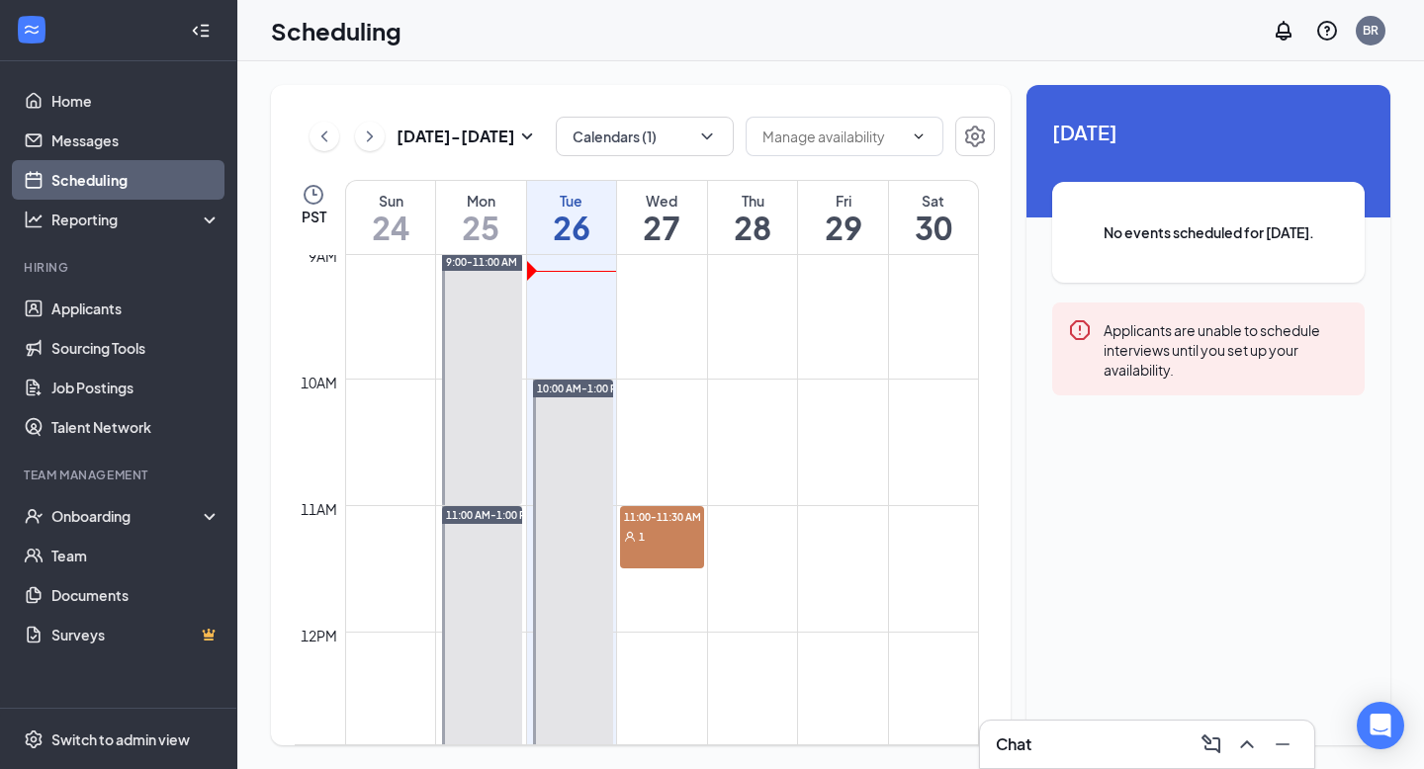
scroll to position [1103, 0]
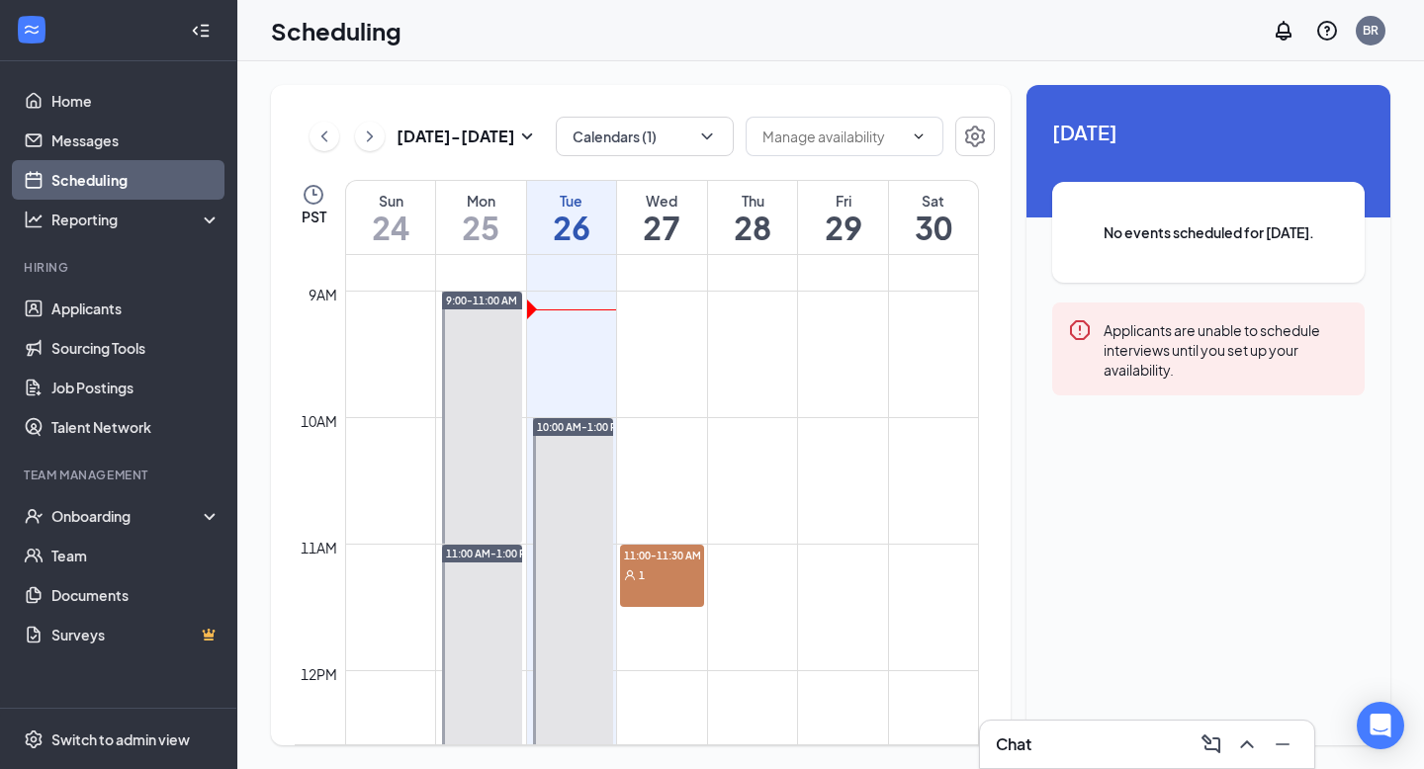
click at [668, 565] on div "1" at bounding box center [661, 575] width 83 height 20
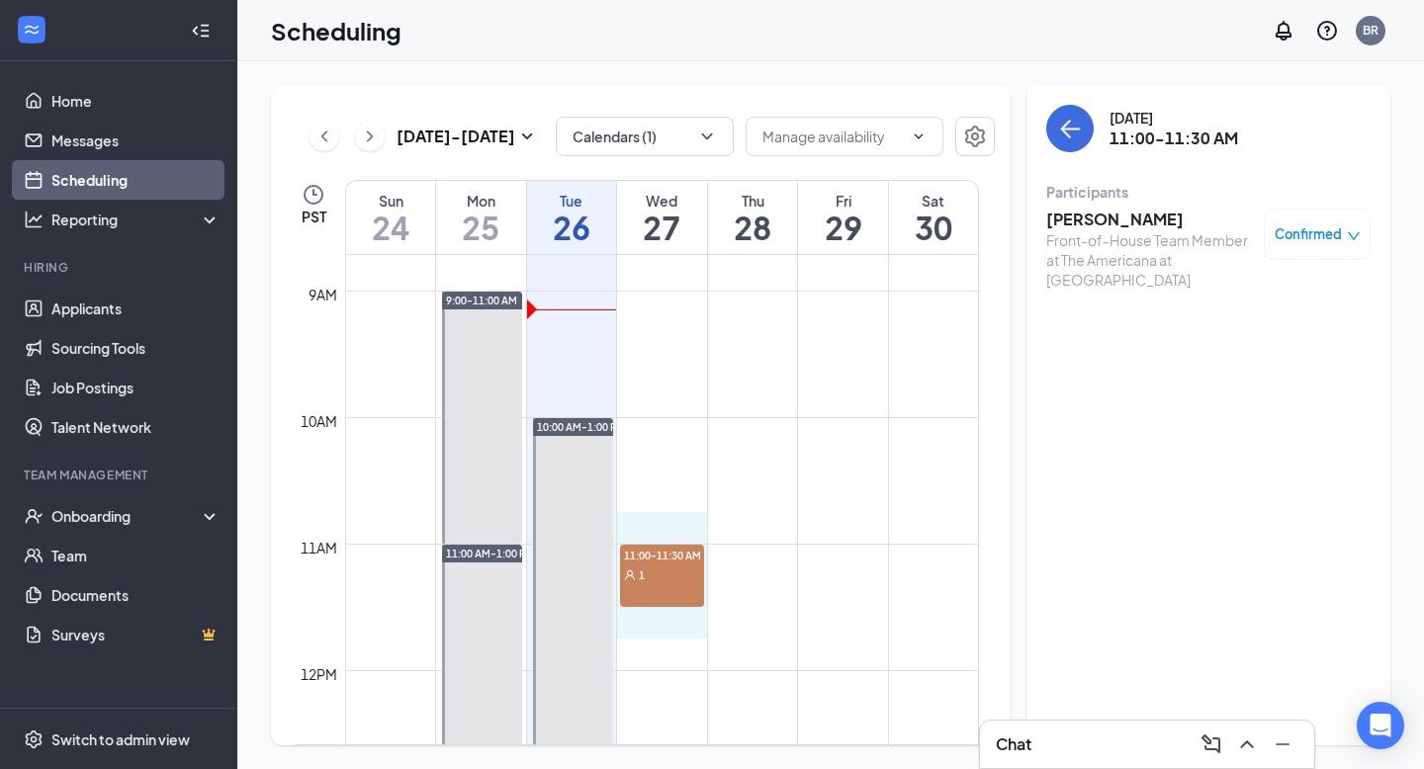
drag, startPoint x: 658, startPoint y: 530, endPoint x: 651, endPoint y: 622, distance: 92.3
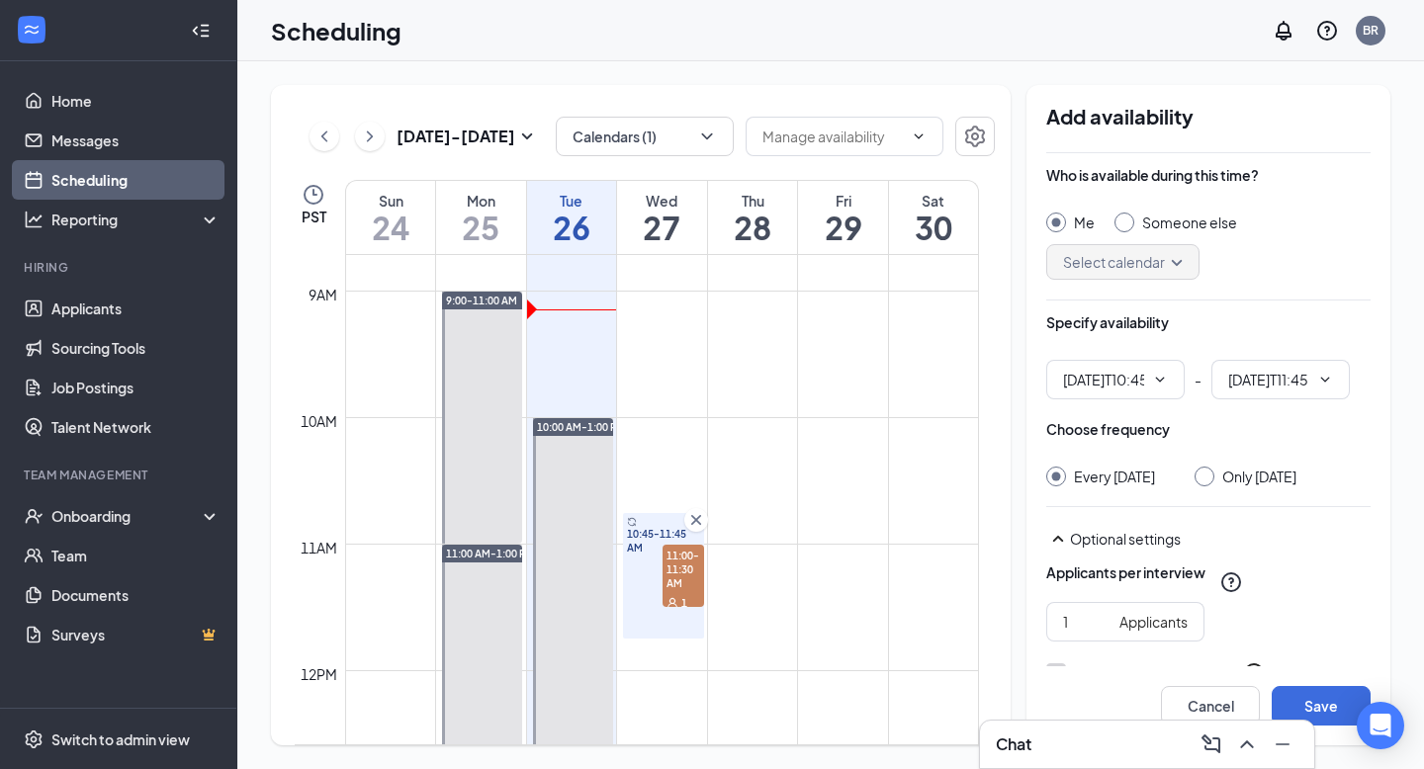
type input "10:45 AM"
type input "11:45 AM"
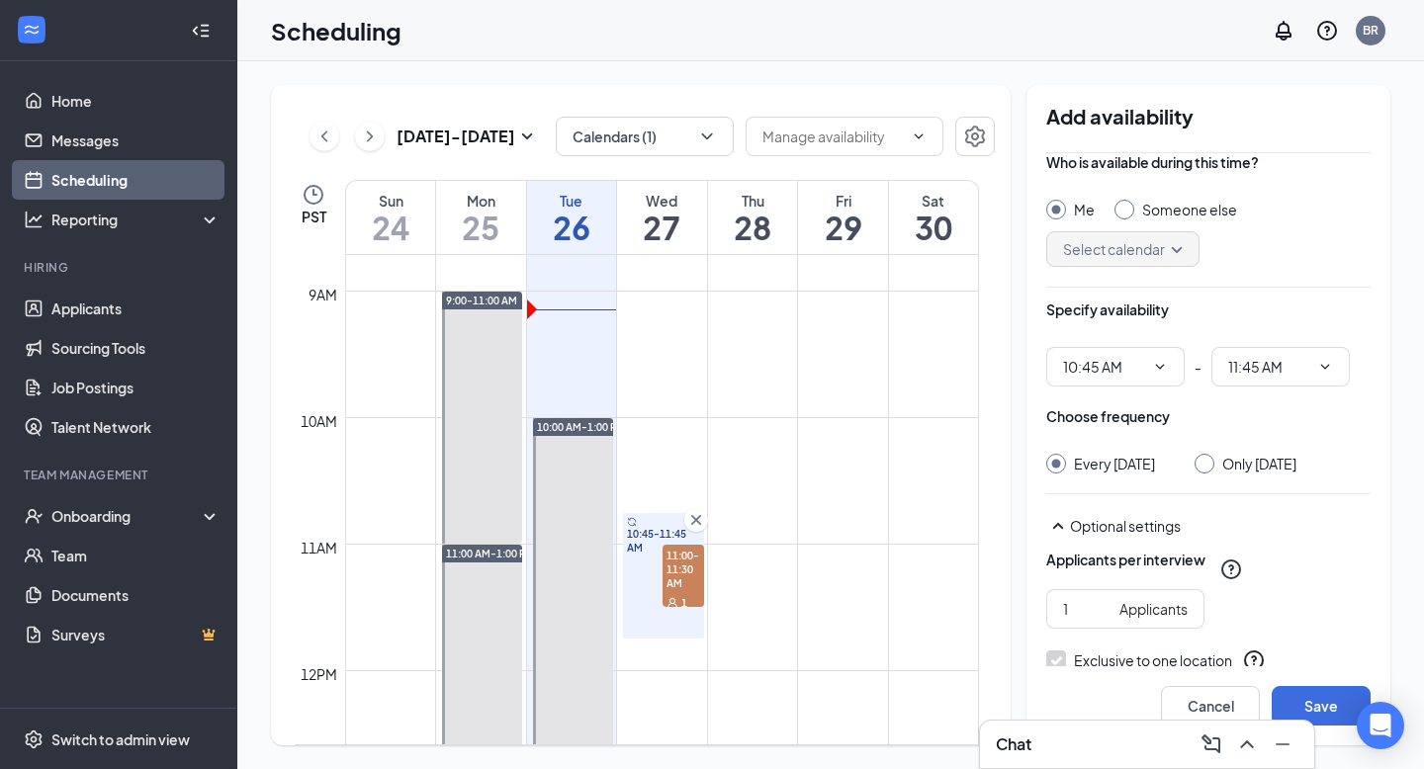
scroll to position [32, 0]
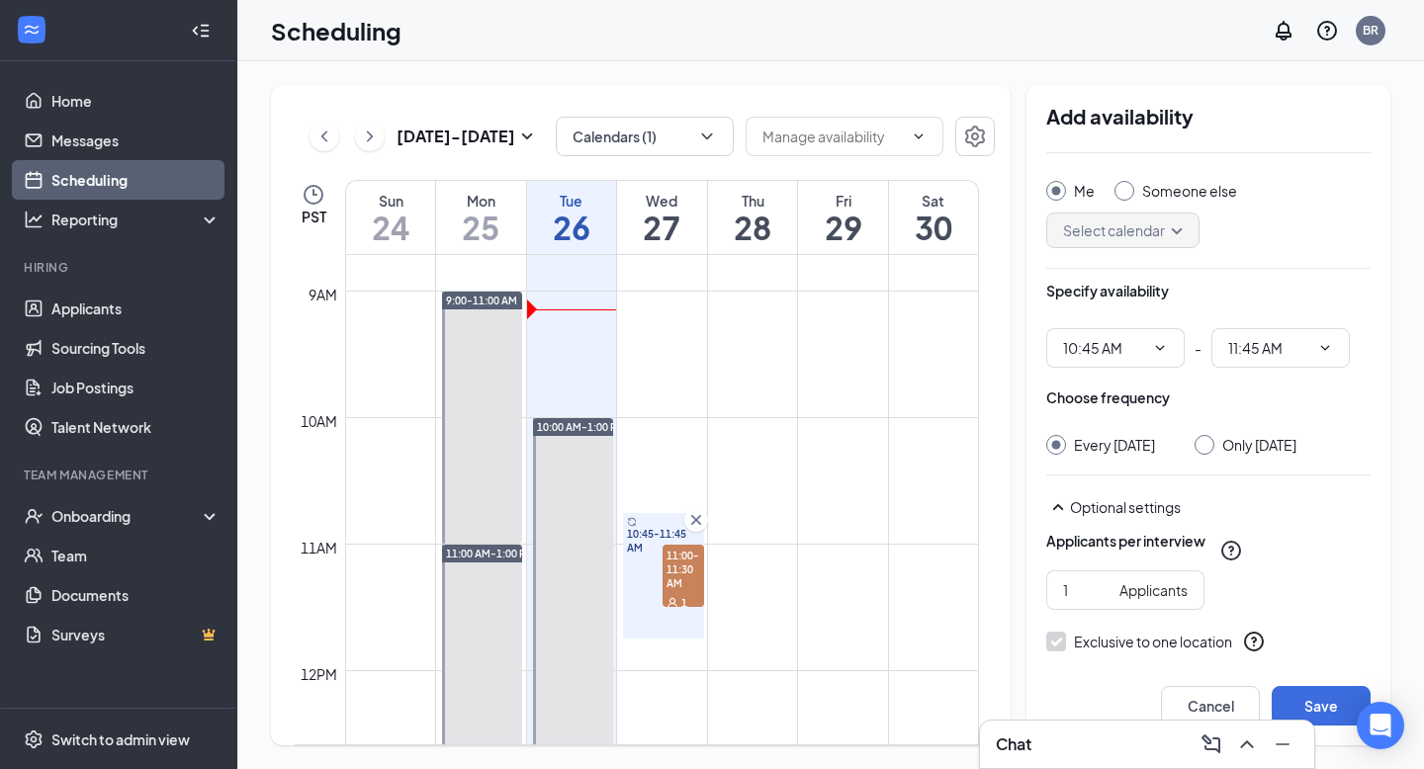
click at [1209, 449] on div "Only Wednesday, Aug 27" at bounding box center [1245, 445] width 102 height 20
click at [1208, 448] on input "Only Wednesday, Aug 27" at bounding box center [1201, 442] width 14 height 14
radio input "true"
radio input "false"
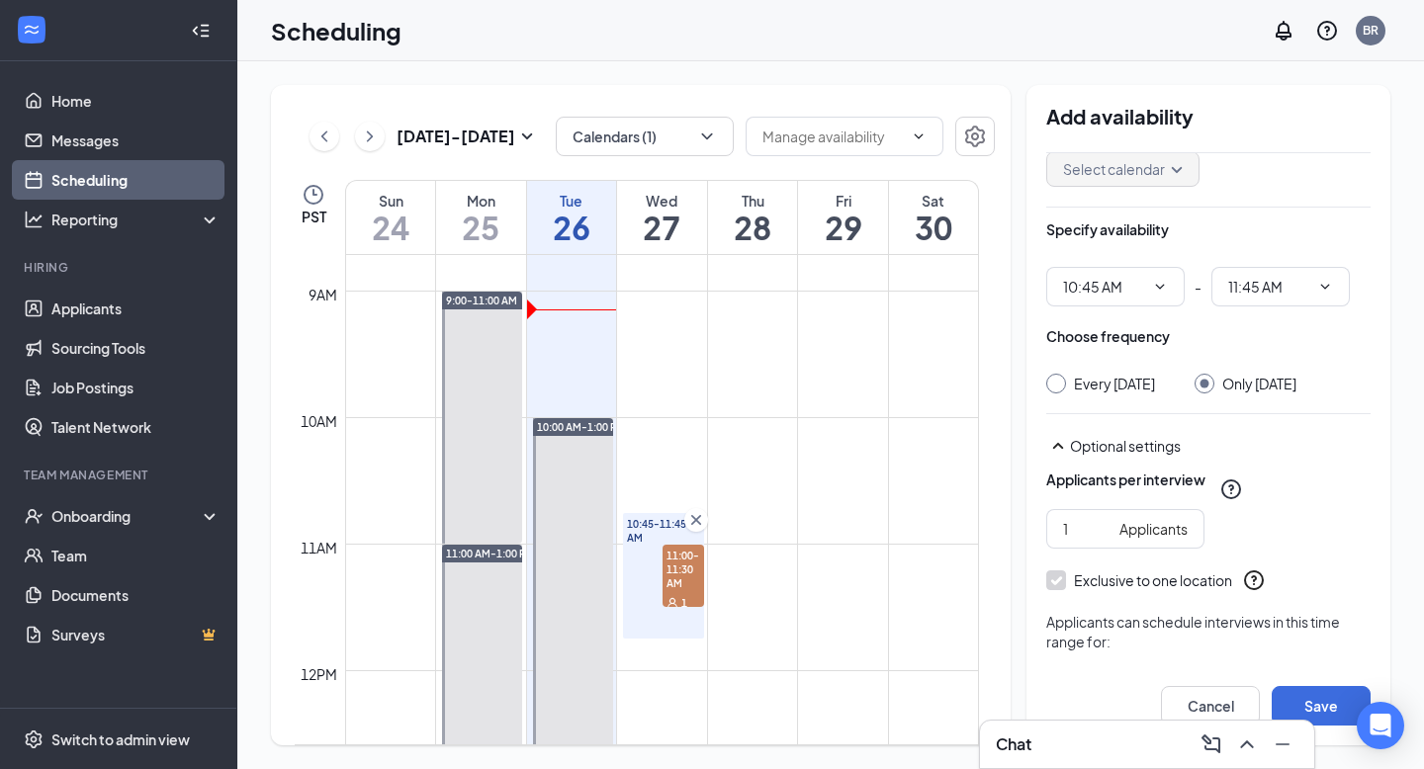
scroll to position [201, 0]
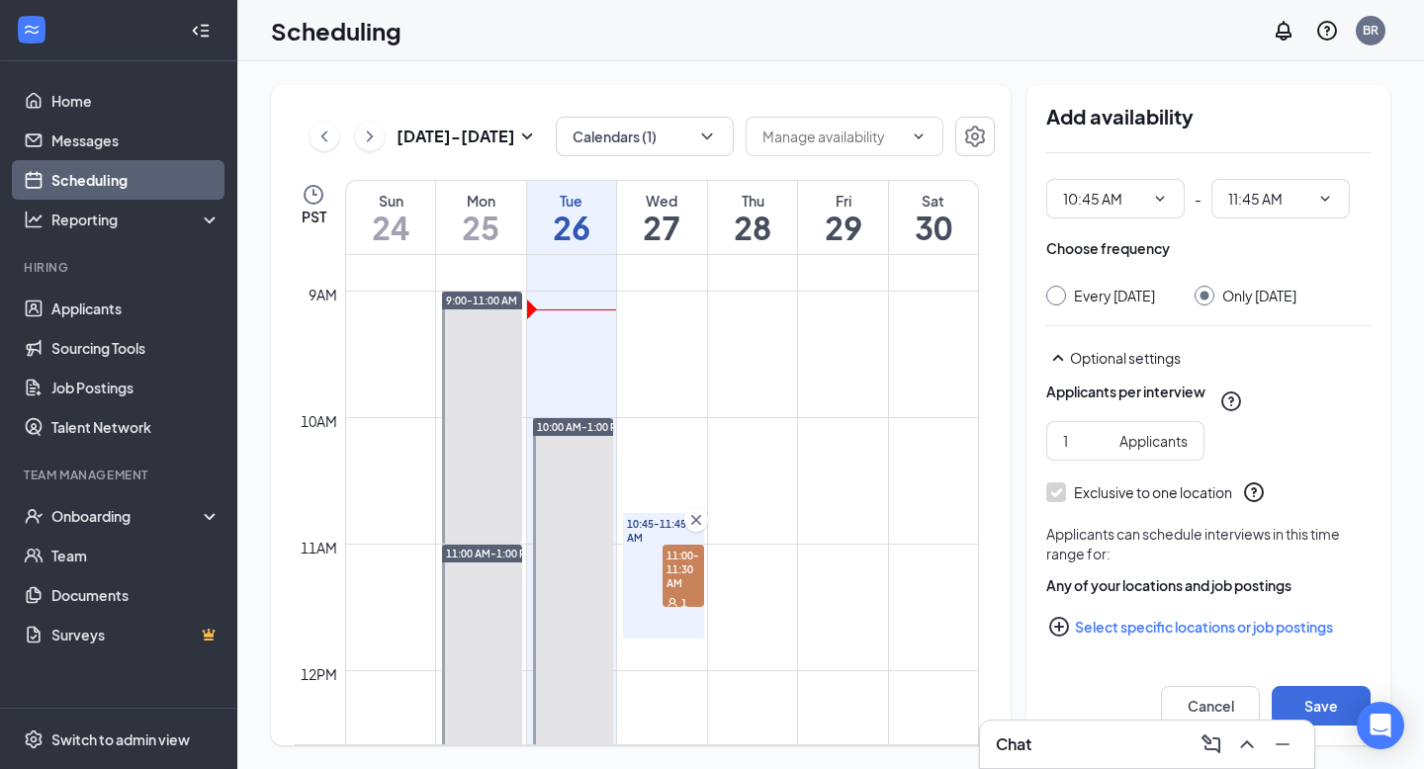
click at [1109, 625] on button "Select specific locations or job postings" at bounding box center [1208, 627] width 324 height 40
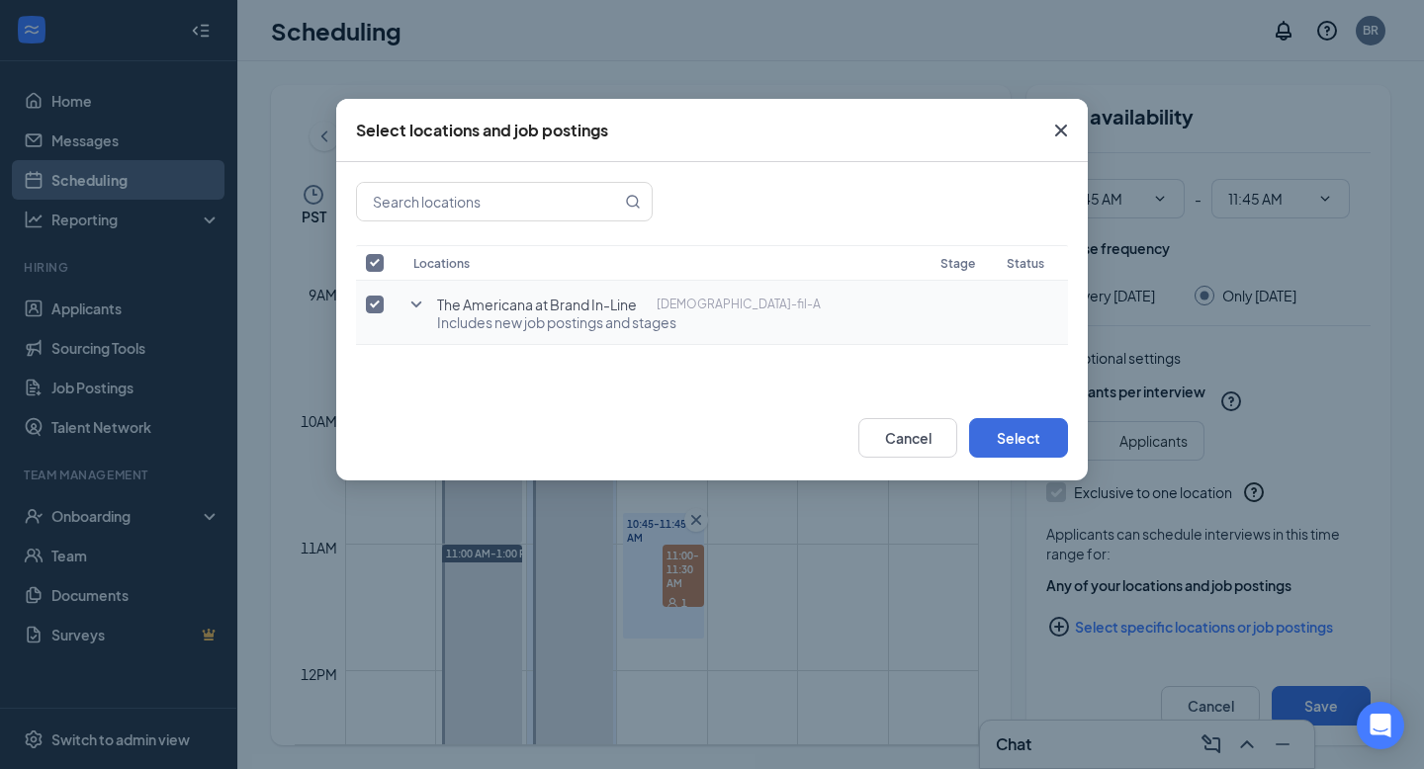
click at [506, 309] on span "The Americana at Brand In-Line" at bounding box center [537, 305] width 200 height 20
click at [408, 305] on icon "SmallChevronDown" at bounding box center [416, 305] width 24 height 24
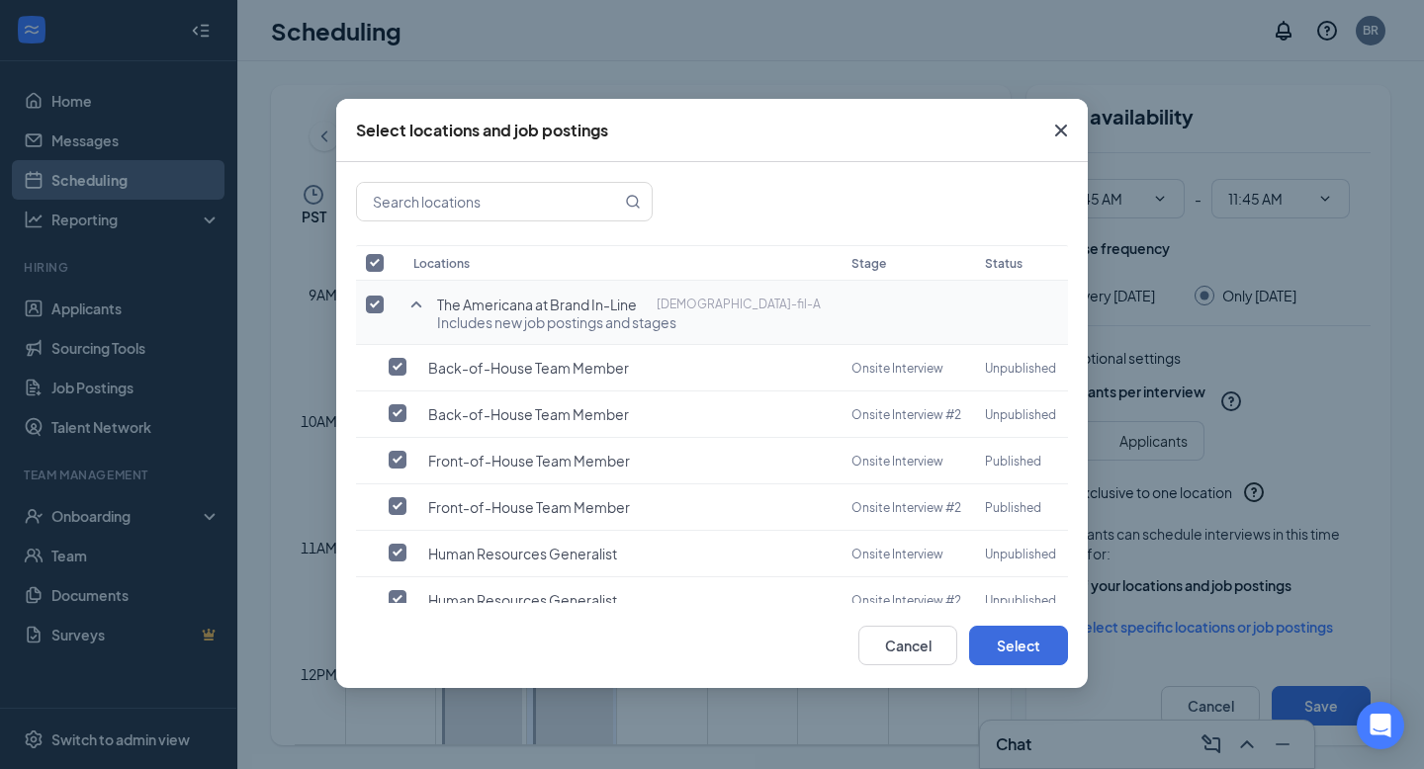
click at [352, 295] on div "Locations Stage Status The Americana at Brand In-Line Chick-fil-A Includes new …" at bounding box center [711, 382] width 751 height 441
click at [366, 300] on td at bounding box center [379, 313] width 47 height 64
click at [375, 305] on input "checkbox" at bounding box center [375, 305] width 18 height 18
checkbox input "false"
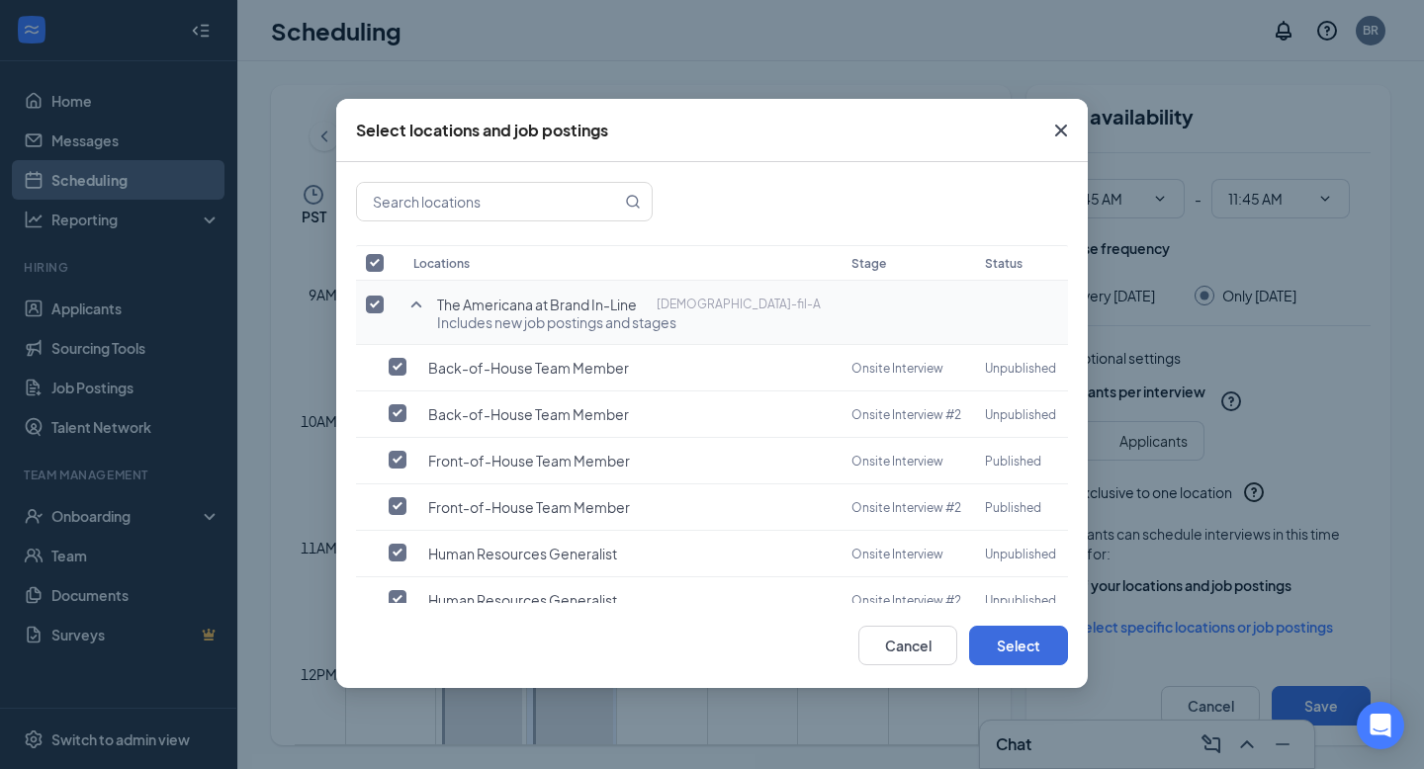
checkbox input "false"
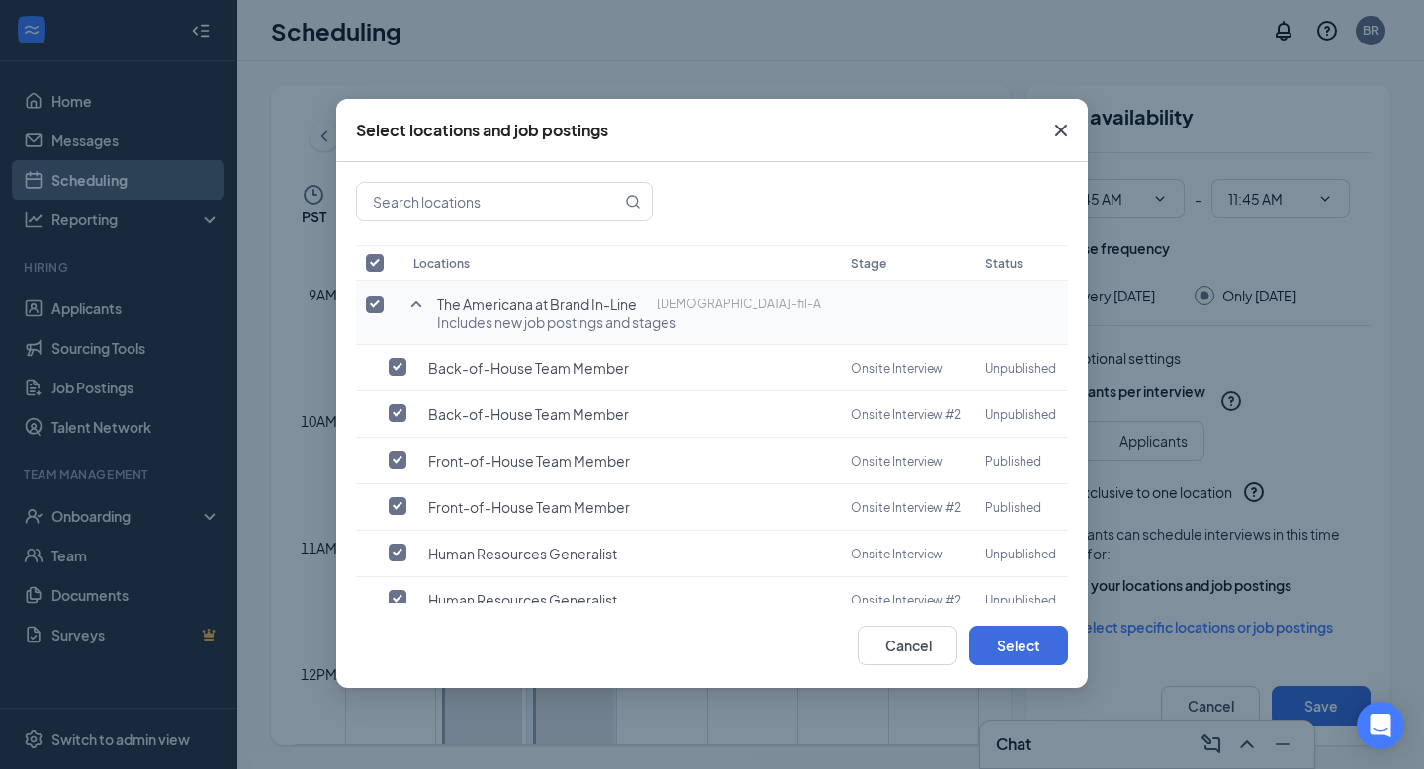
checkbox input "false"
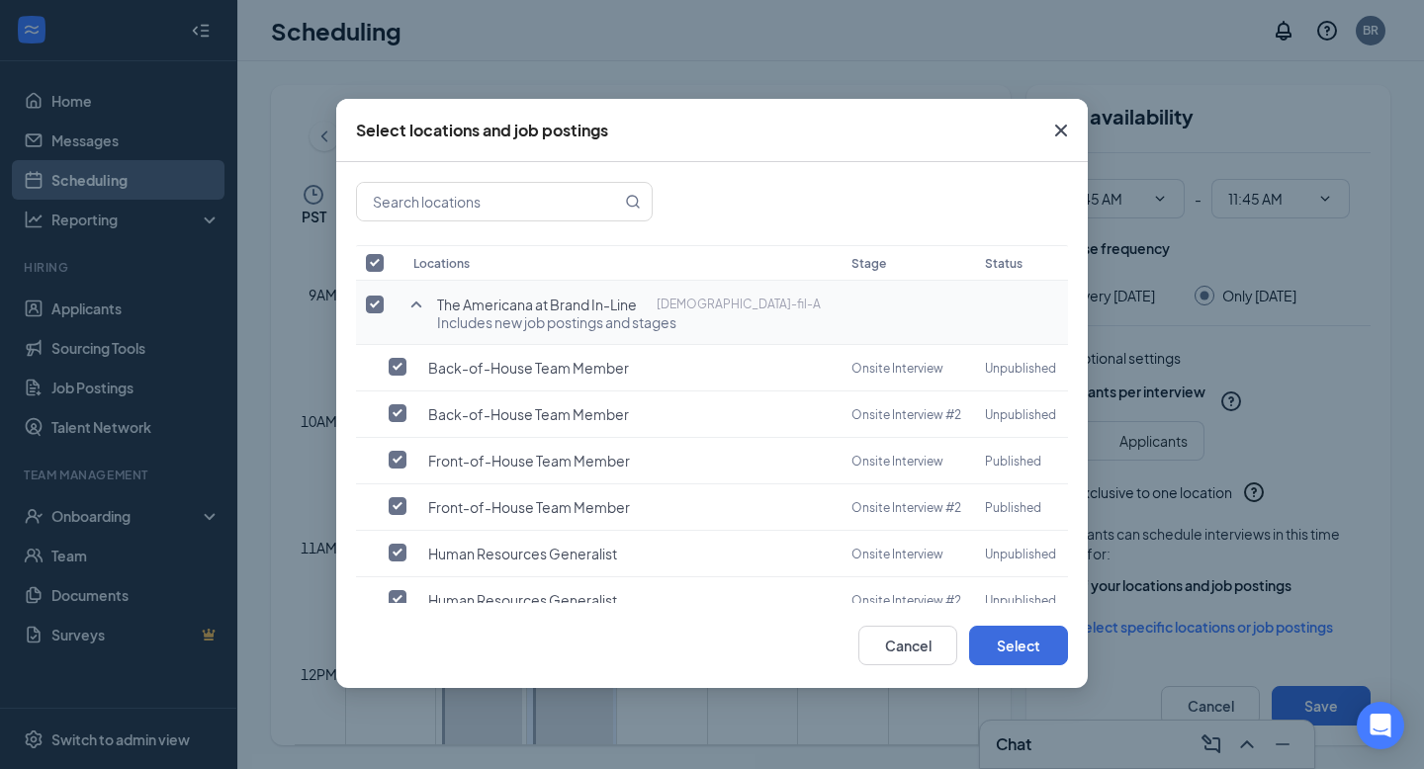
checkbox input "false"
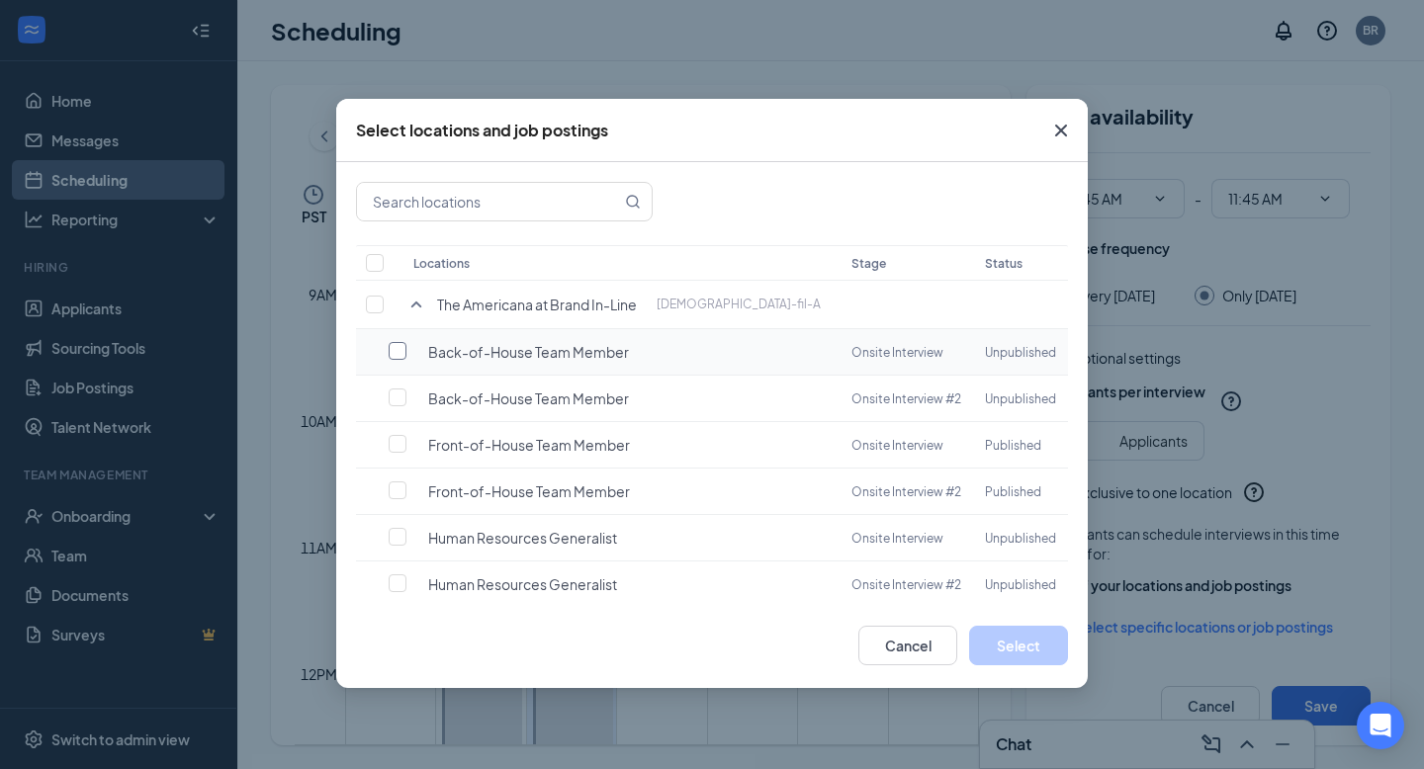
click at [398, 349] on input "checkbox" at bounding box center [398, 351] width 18 height 18
checkbox input "false"
checkbox input "true"
click at [398, 349] on input "checkbox" at bounding box center [398, 351] width 18 height 18
checkbox input "true"
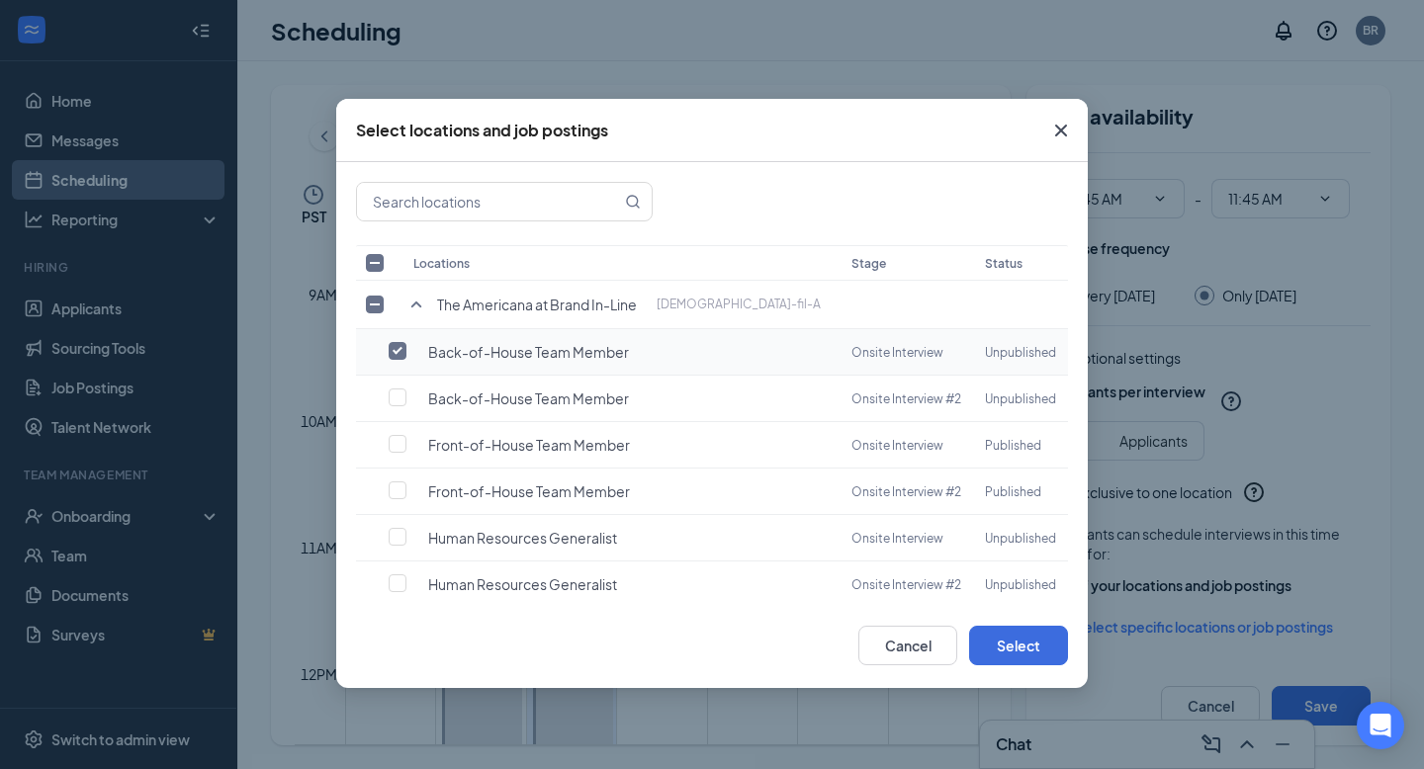
checkbox input "false"
click at [401, 435] on input "checkbox" at bounding box center [398, 444] width 18 height 18
checkbox input "false"
checkbox input "true"
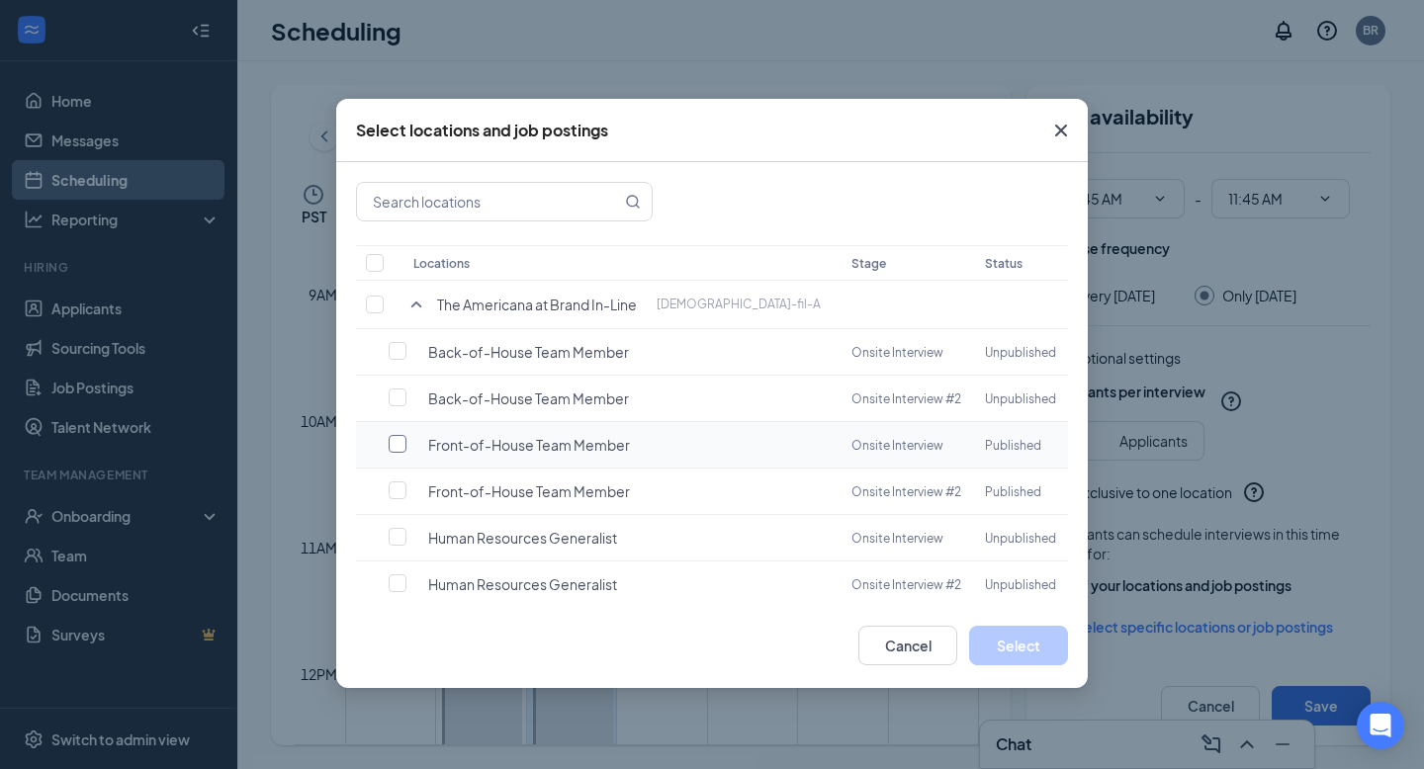
checkbox input "true"
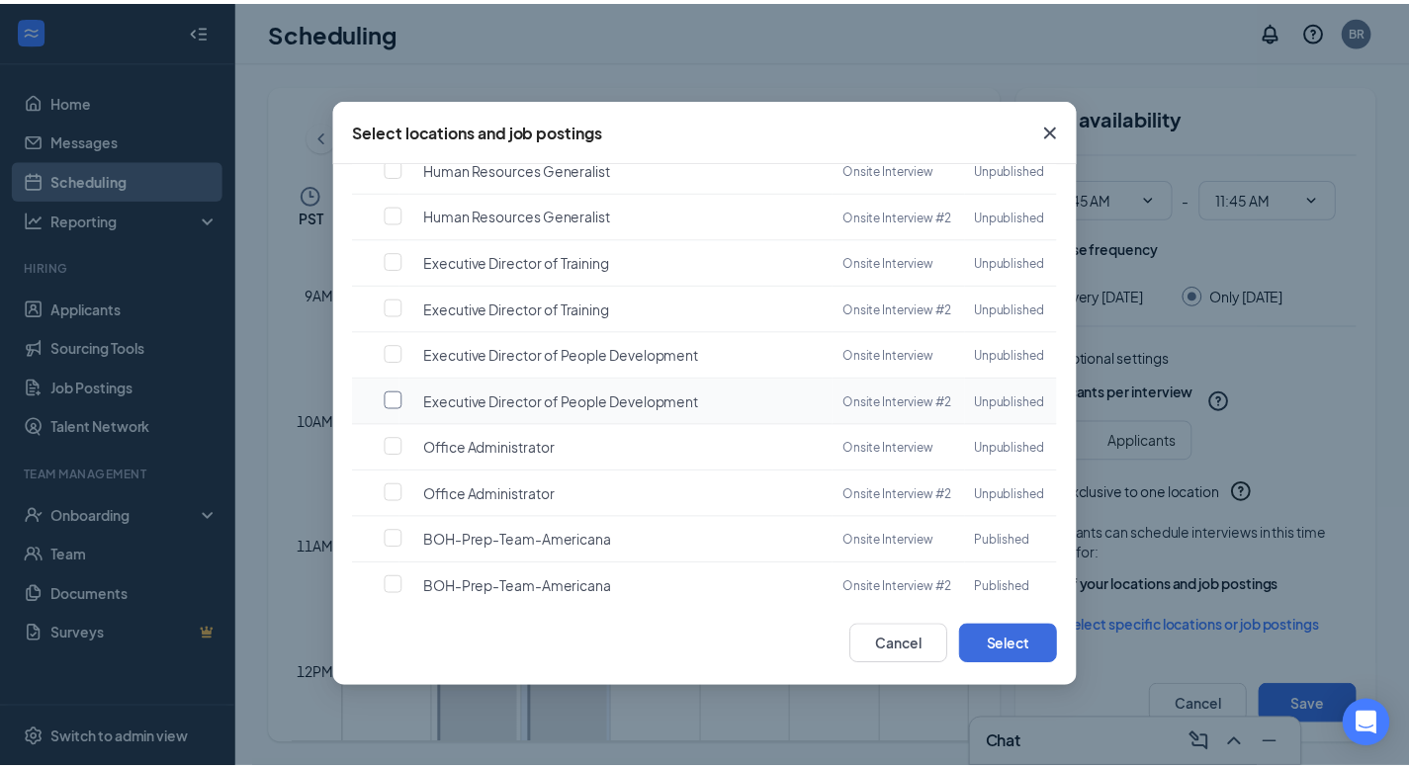
scroll to position [369, 0]
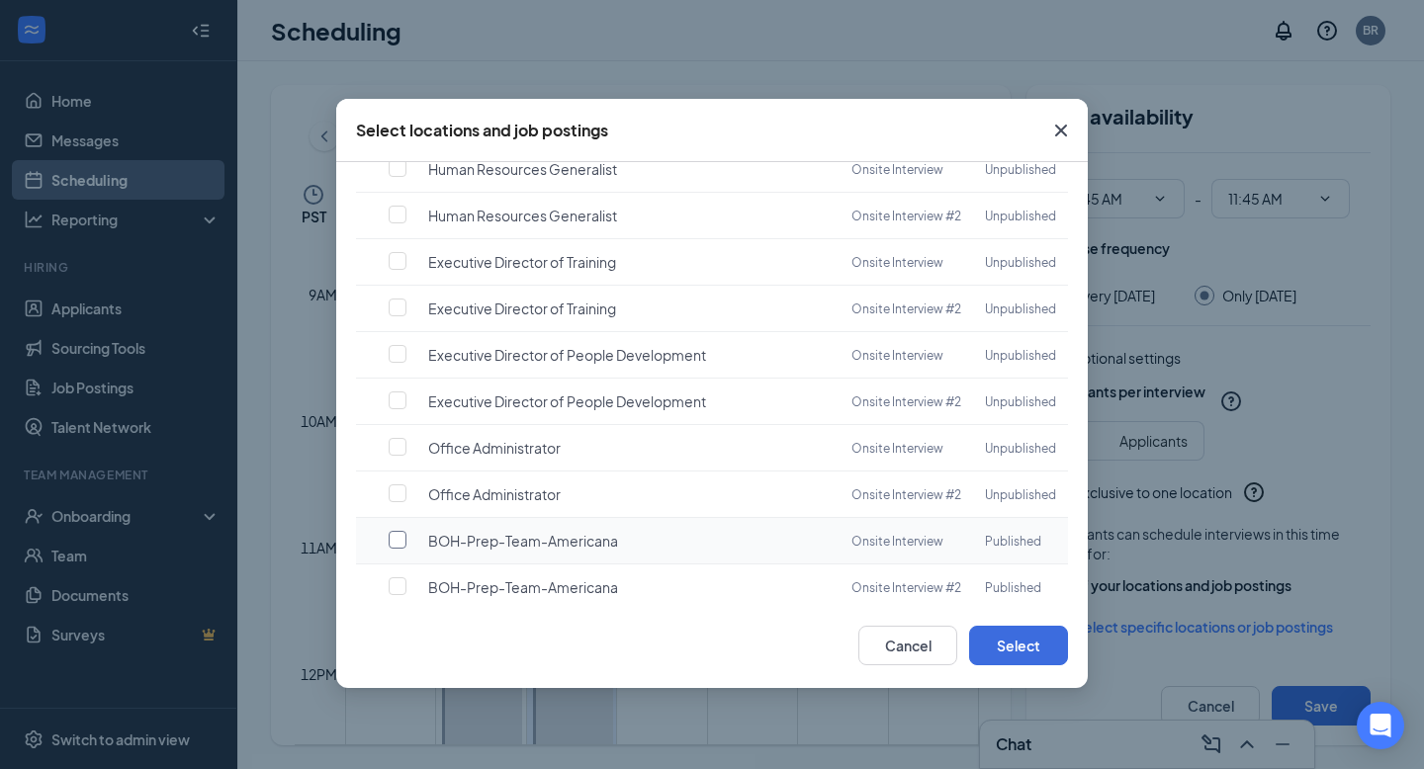
click at [397, 518] on td at bounding box center [379, 541] width 47 height 46
click at [401, 531] on input "checkbox" at bounding box center [398, 540] width 18 height 18
checkbox input "true"
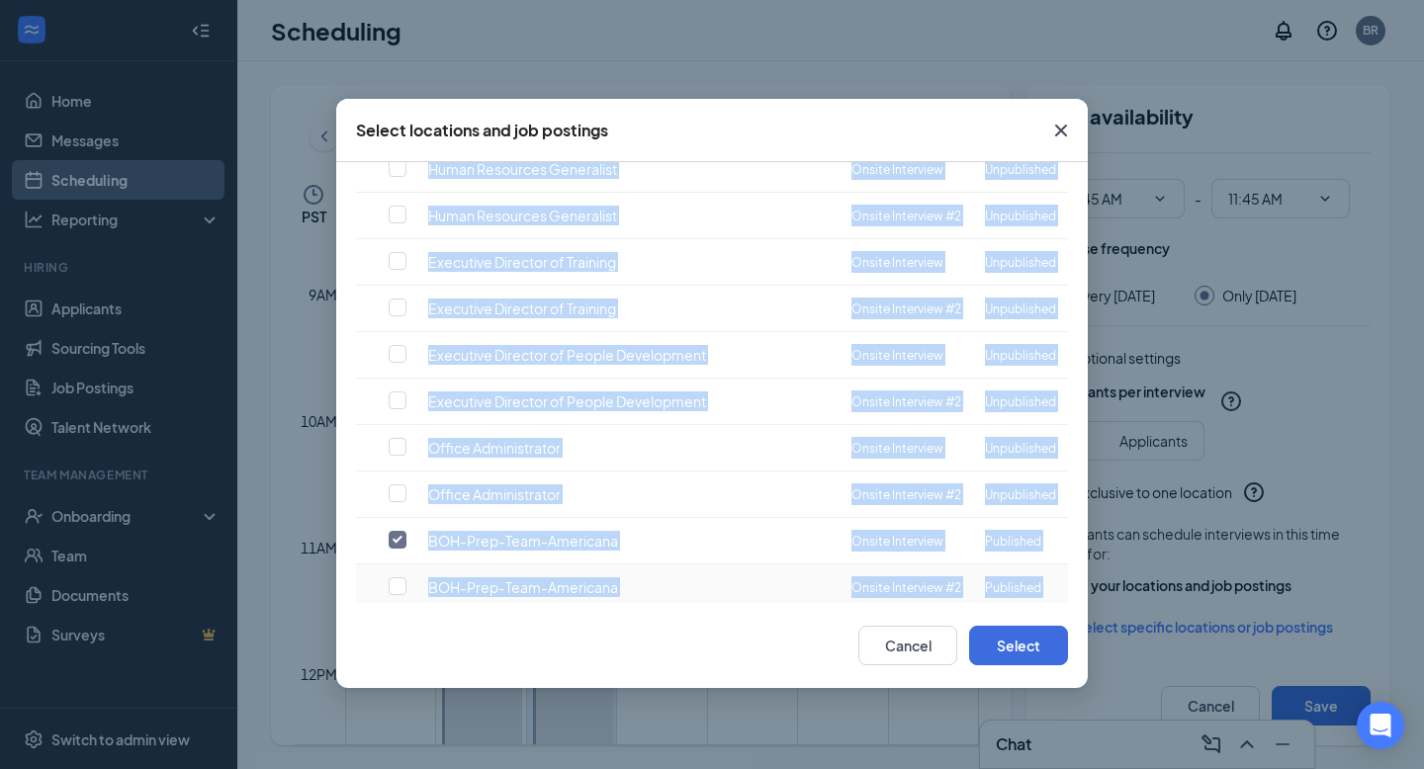
drag, startPoint x: 826, startPoint y: 626, endPoint x: 836, endPoint y: 644, distance: 20.9
click at [832, 643] on div "Select locations and job postings Locations Stage Status The Americana at Brand…" at bounding box center [711, 393] width 751 height 589
click at [1012, 651] on button "Select" at bounding box center [1018, 646] width 99 height 40
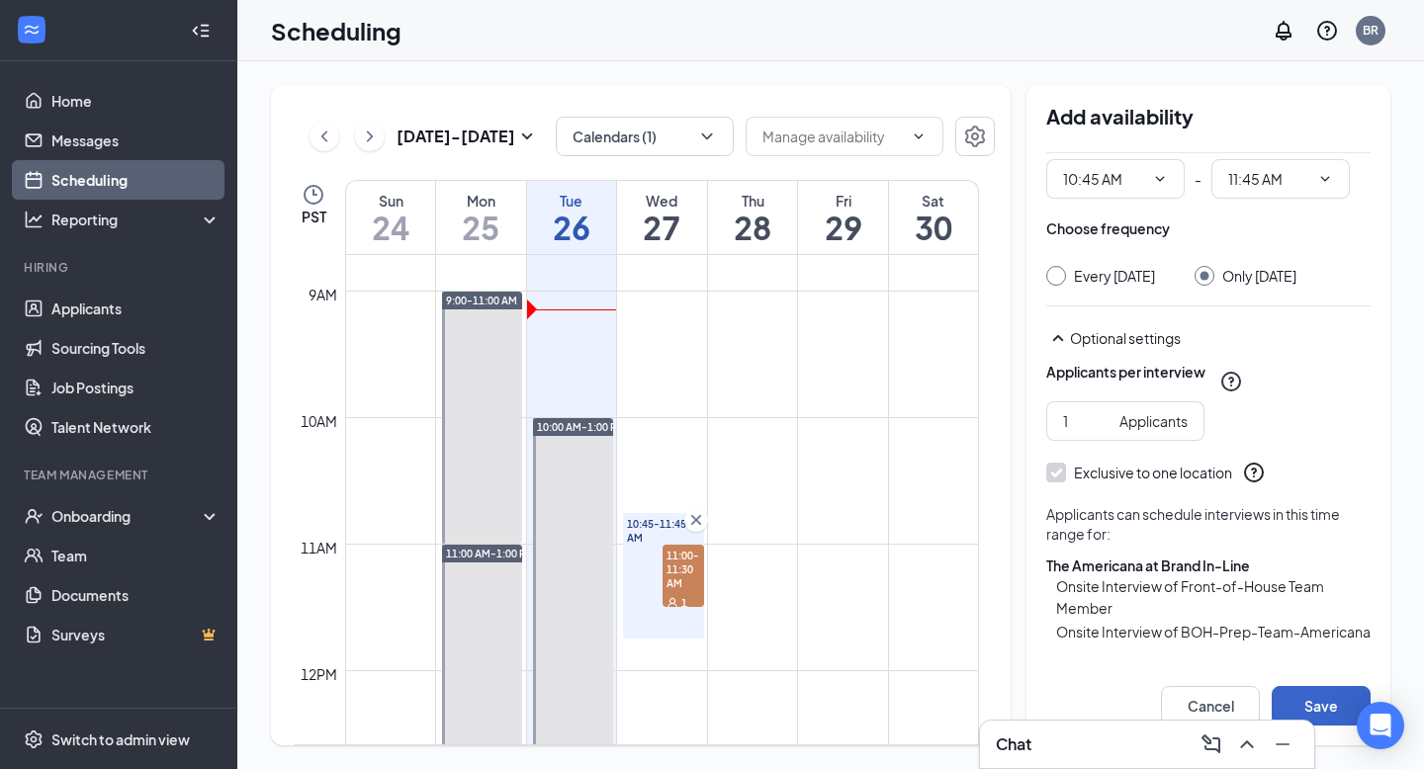
click at [1303, 694] on button "Save" at bounding box center [1320, 706] width 99 height 40
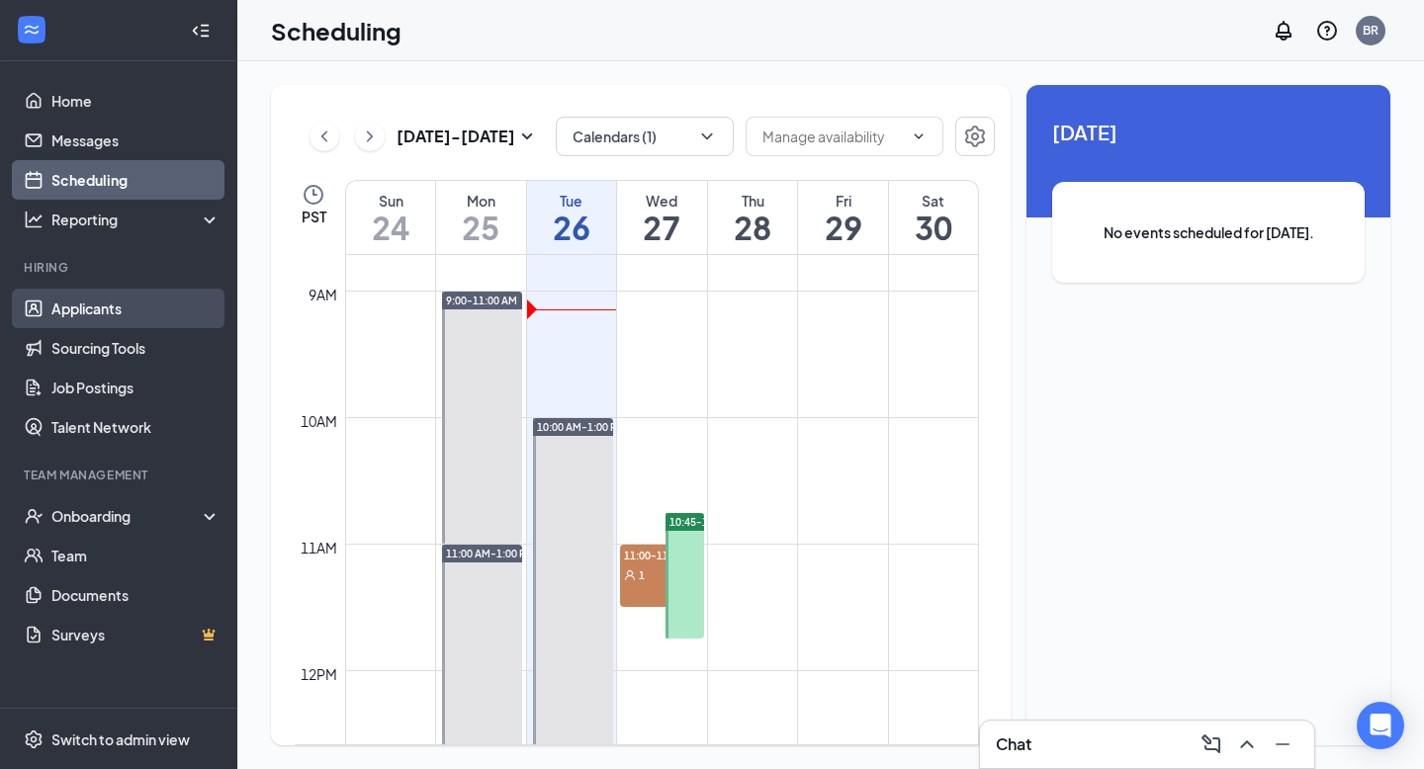
click at [93, 295] on link "Applicants" at bounding box center [135, 309] width 169 height 40
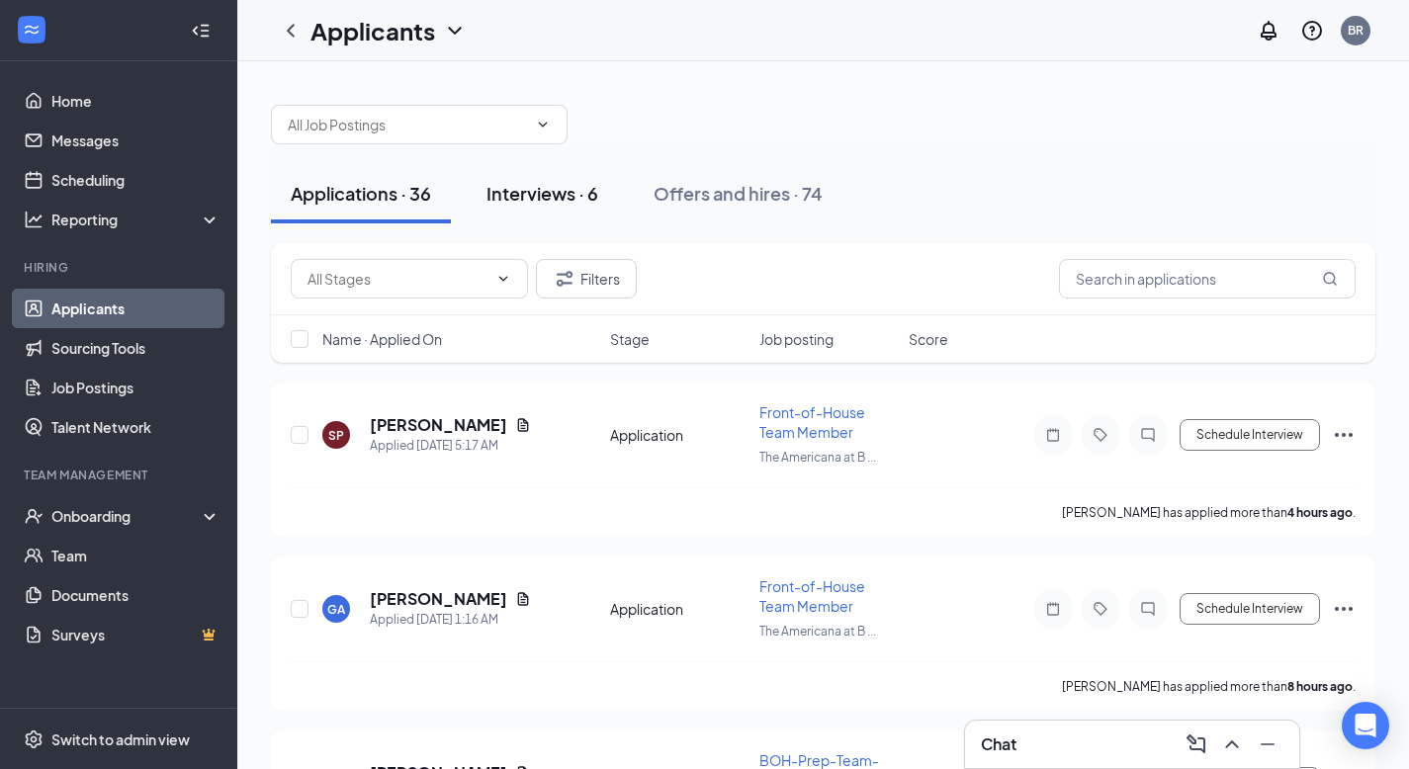
click at [561, 183] on div "Interviews · 6" at bounding box center [542, 193] width 112 height 25
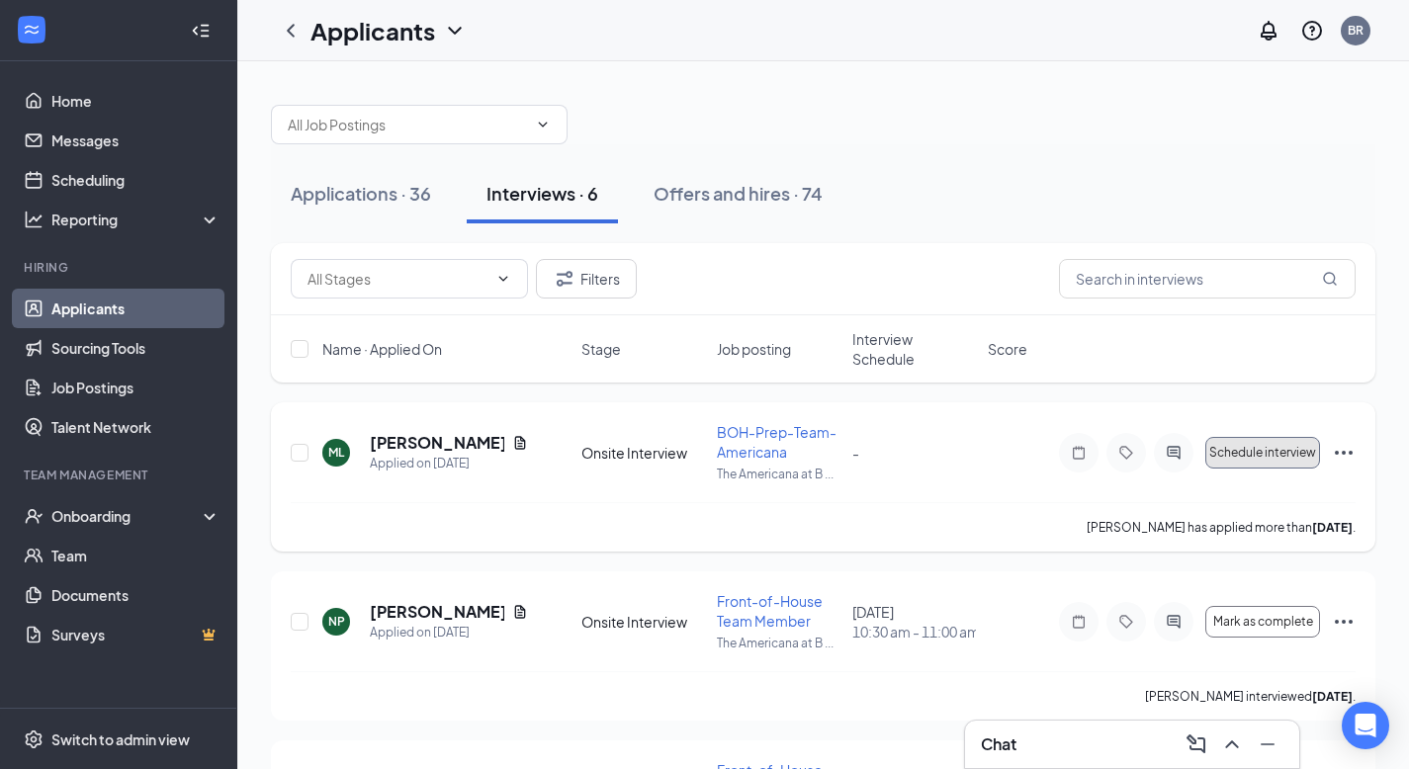
click at [1257, 446] on span "Schedule interview" at bounding box center [1262, 453] width 107 height 14
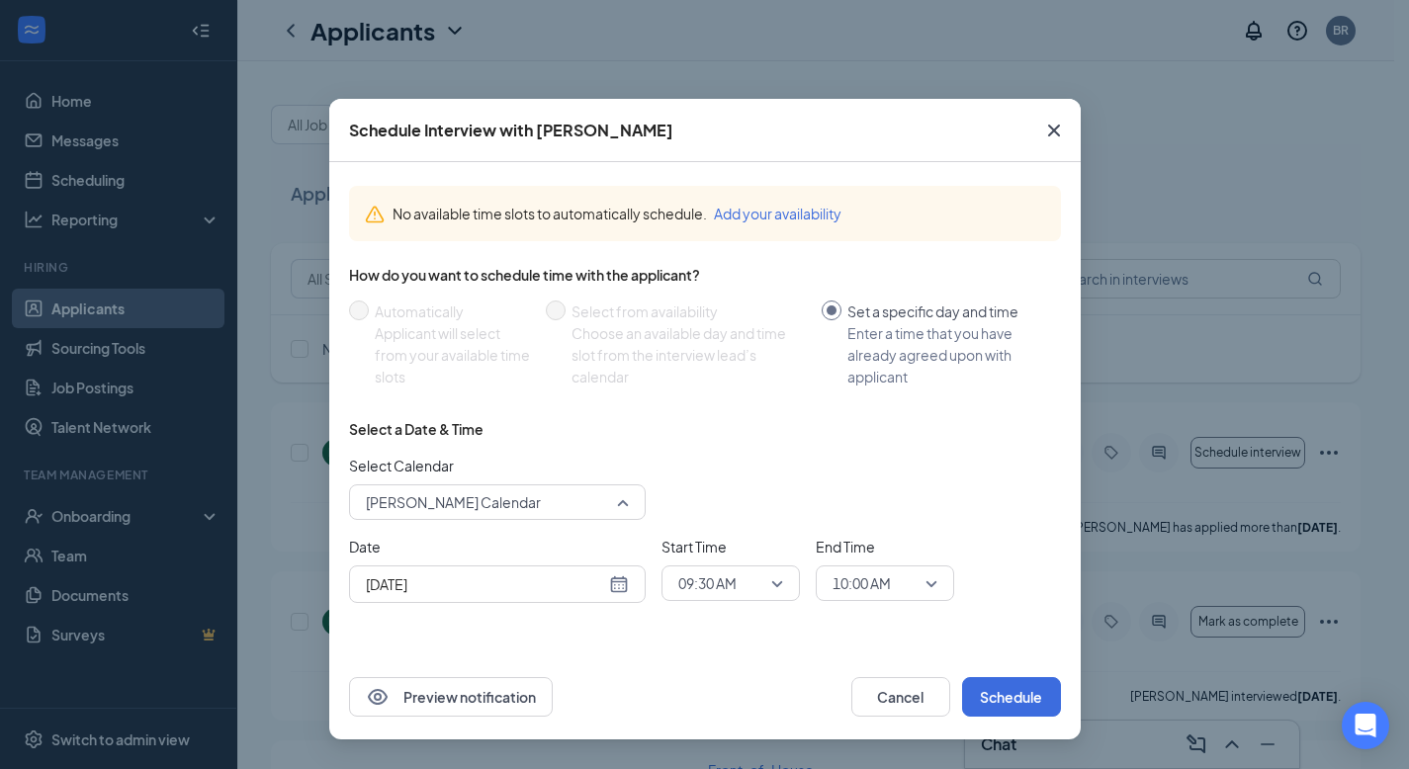
click at [501, 499] on span "Briana Ramirez's Calendar" at bounding box center [453, 502] width 175 height 30
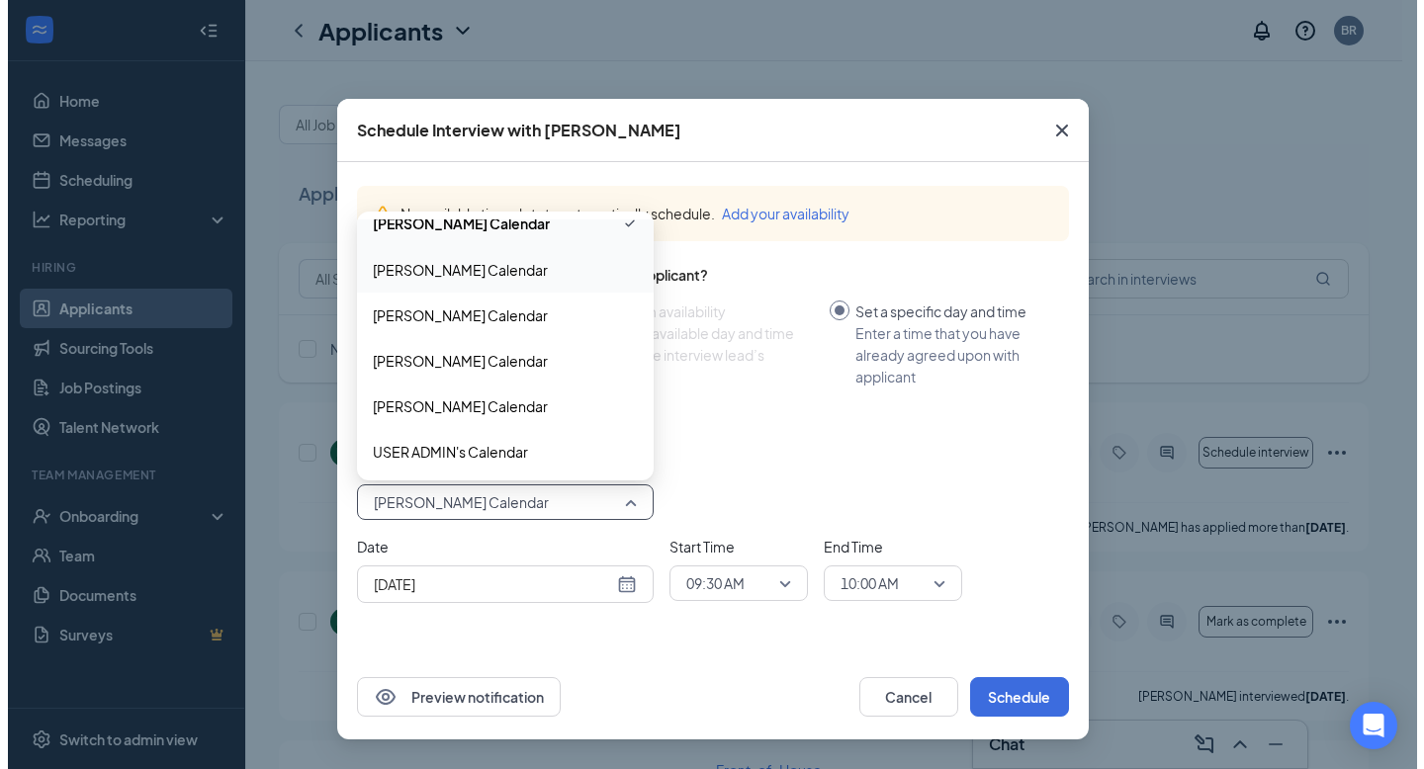
scroll to position [204, 0]
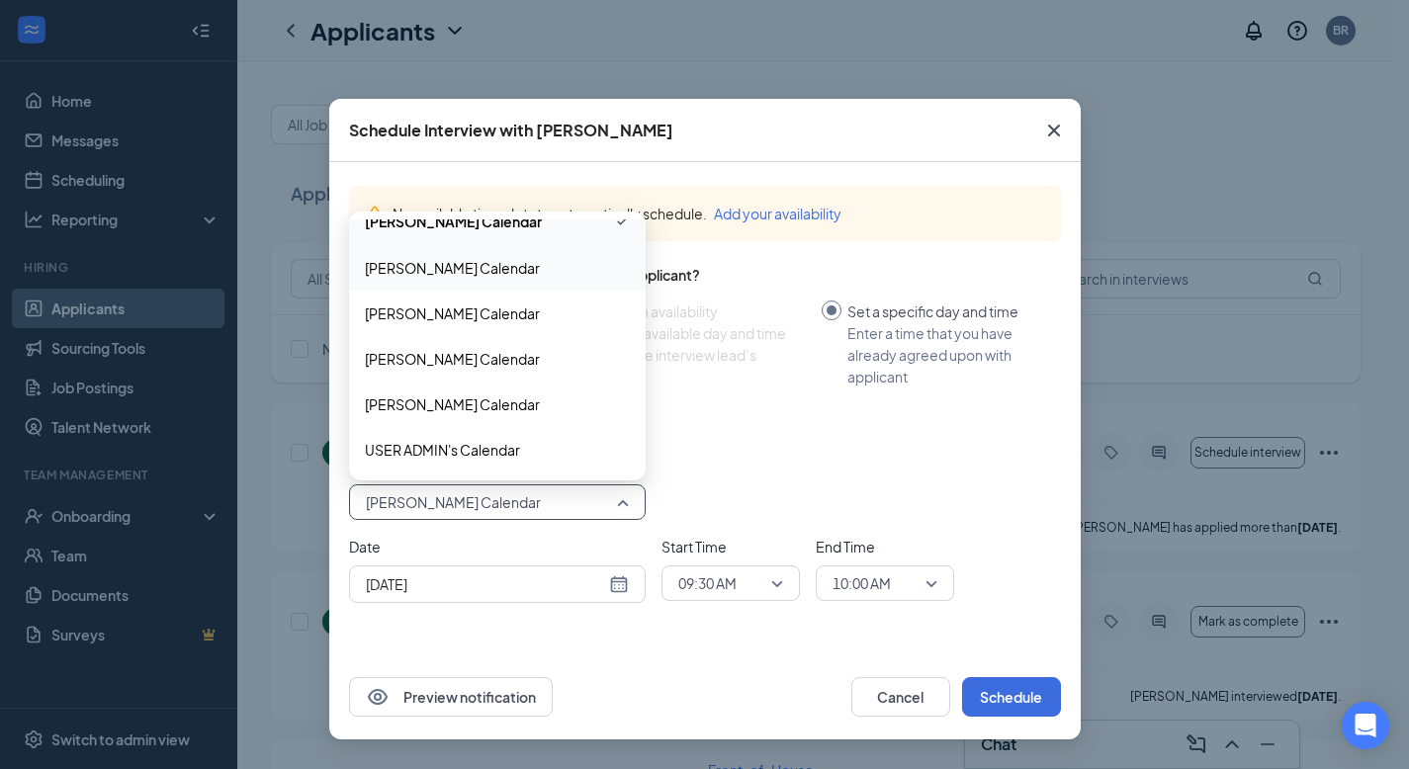
click at [480, 405] on span "Sarah Meza's Calendar" at bounding box center [452, 404] width 175 height 22
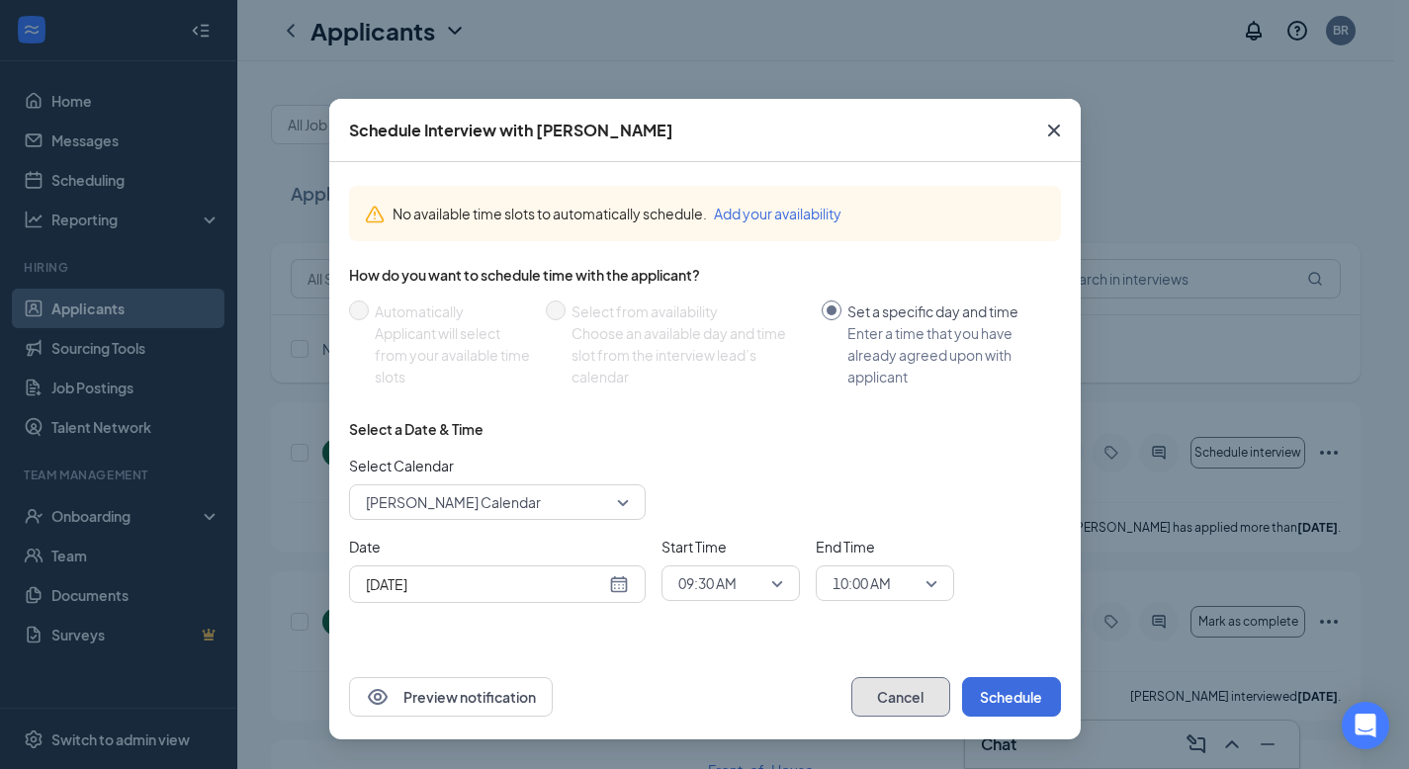
click at [889, 698] on button "Cancel" at bounding box center [900, 697] width 99 height 40
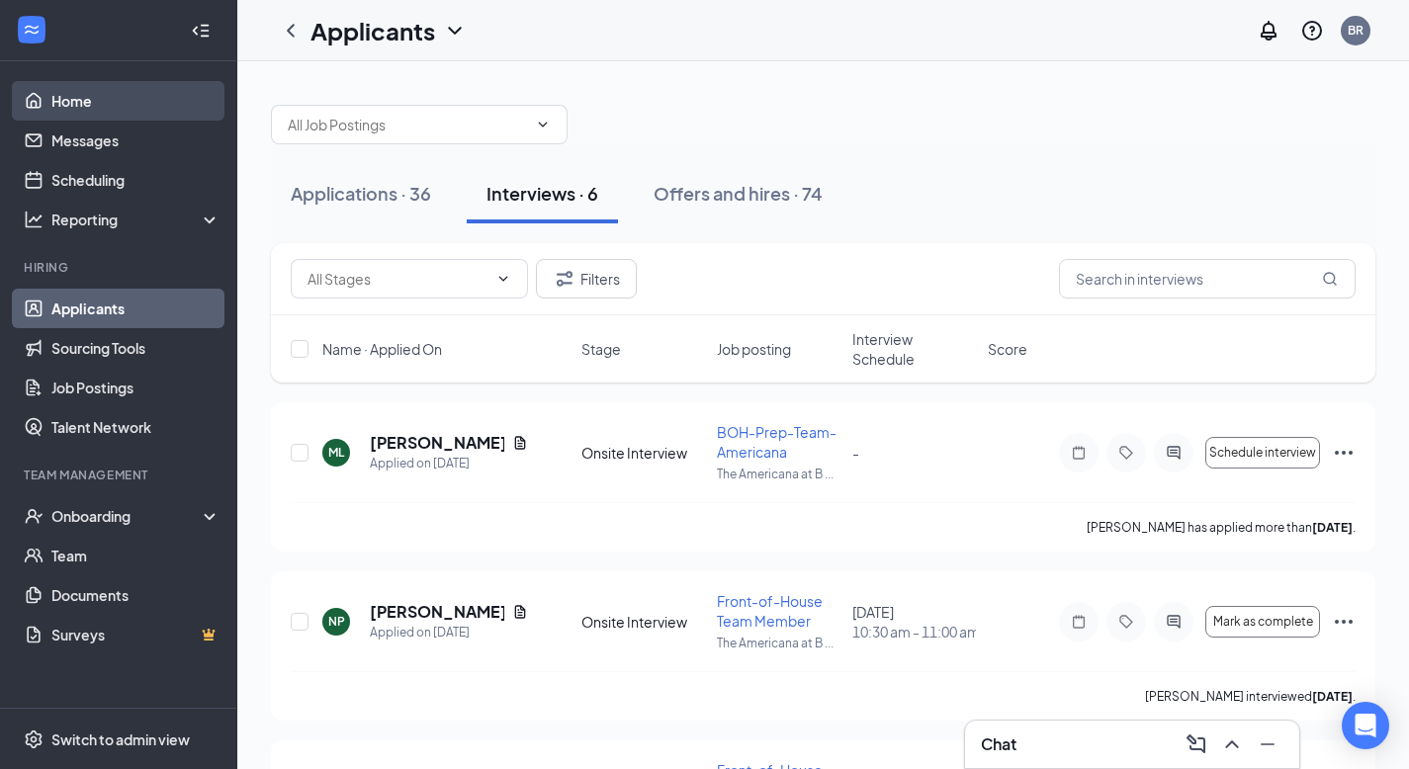
click at [61, 112] on link "Home" at bounding box center [135, 101] width 169 height 40
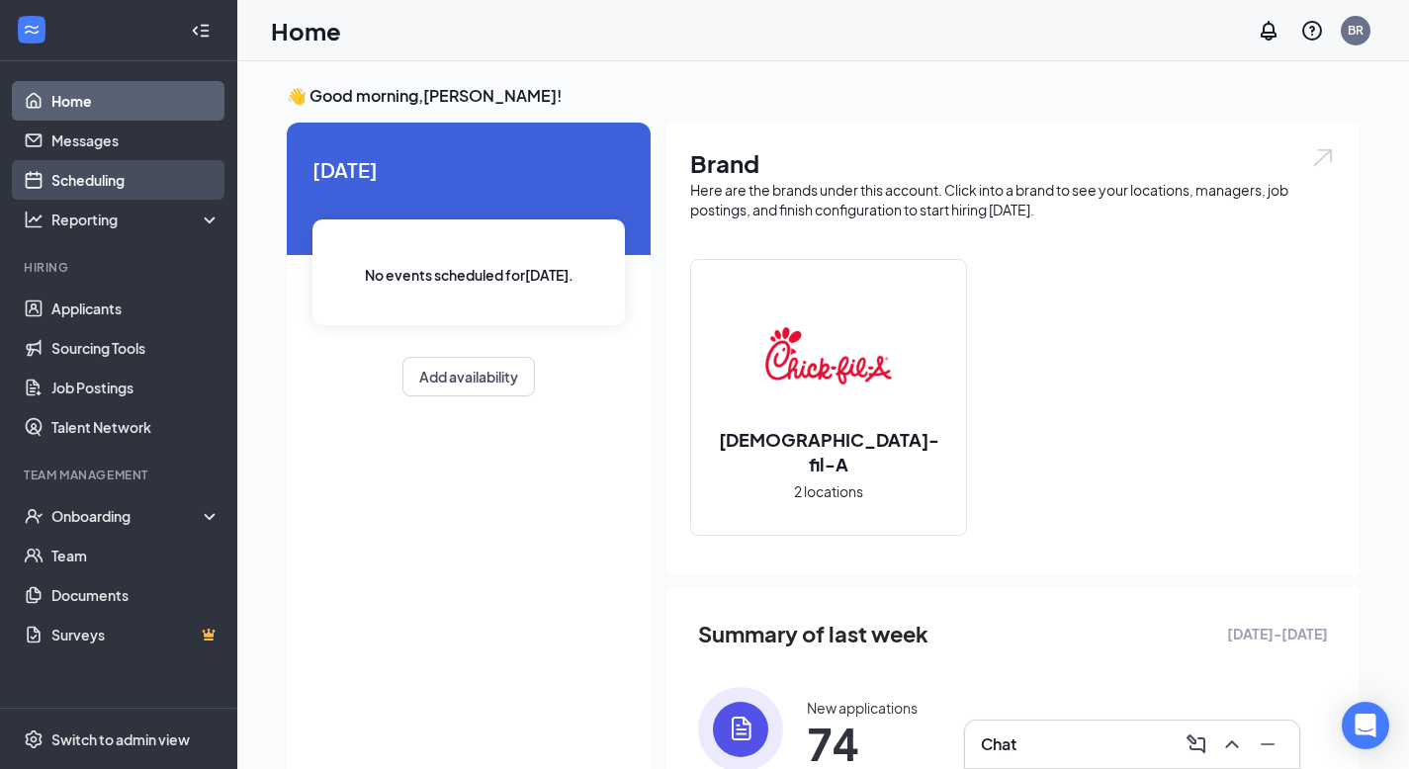
click at [61, 182] on link "Scheduling" at bounding box center [135, 180] width 169 height 40
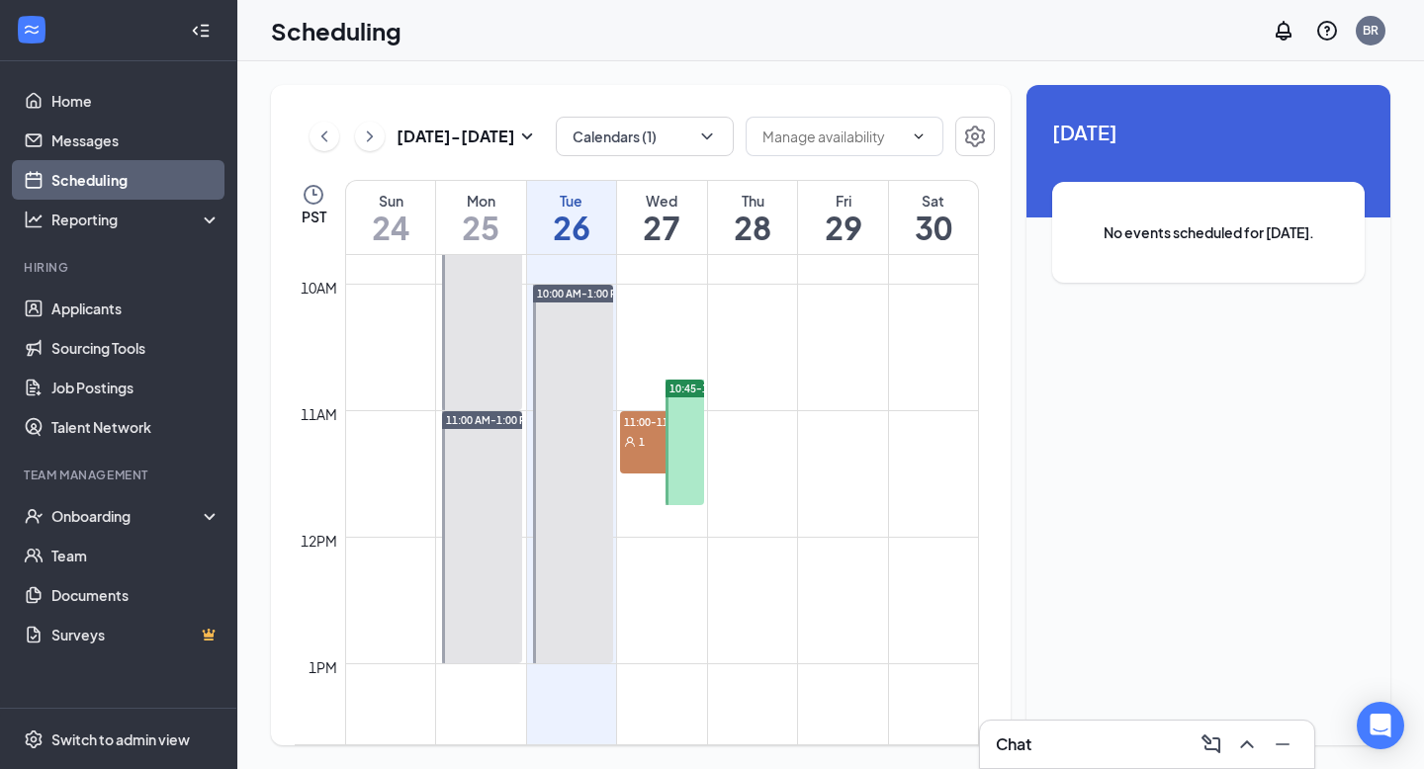
scroll to position [1279, 0]
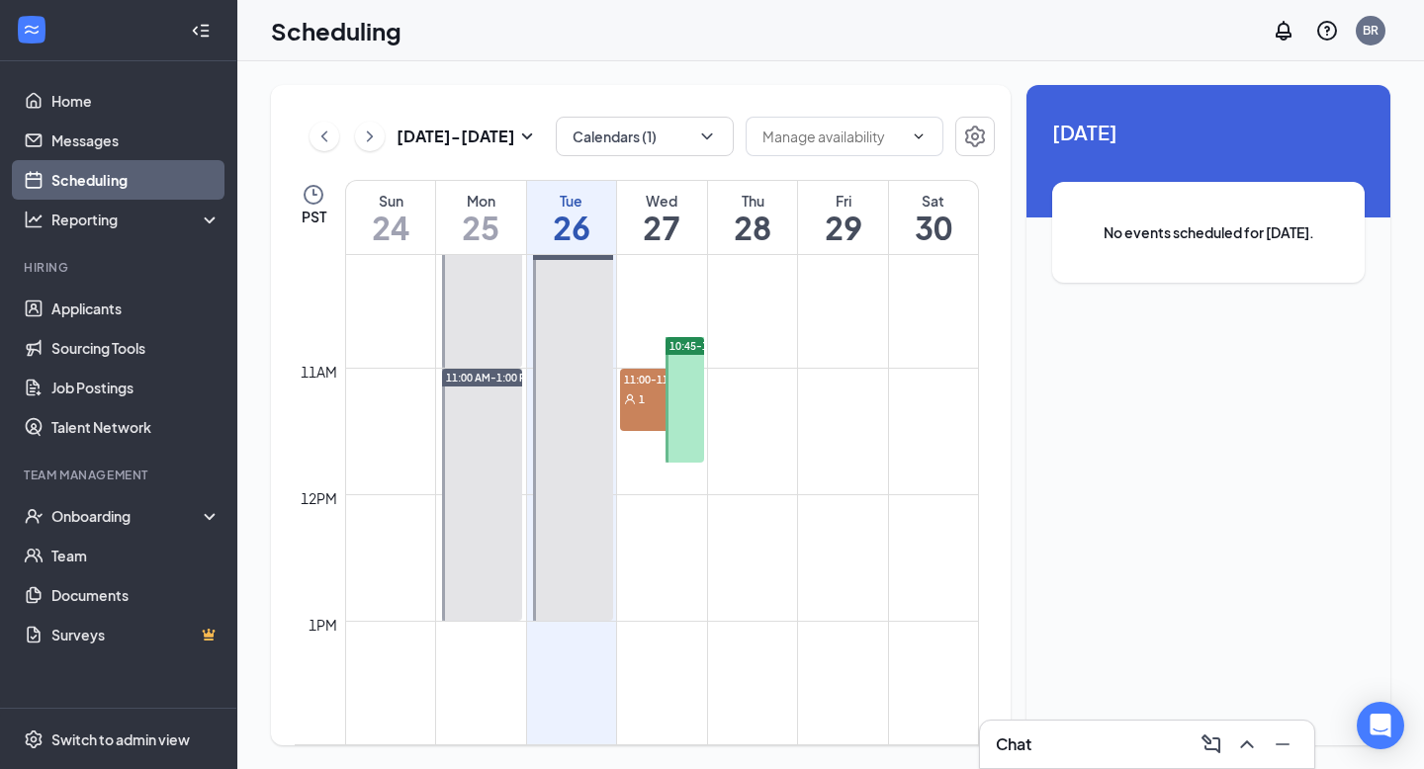
click at [602, 112] on div "Aug 24 - Aug 30 Calendars (1) PST Sun 24 Mon 25 Tue 26 Wed 27 Thu 28 Fri 29 Sat…" at bounding box center [641, 415] width 740 height 660
click at [611, 134] on button "Calendars (1)" at bounding box center [645, 137] width 178 height 40
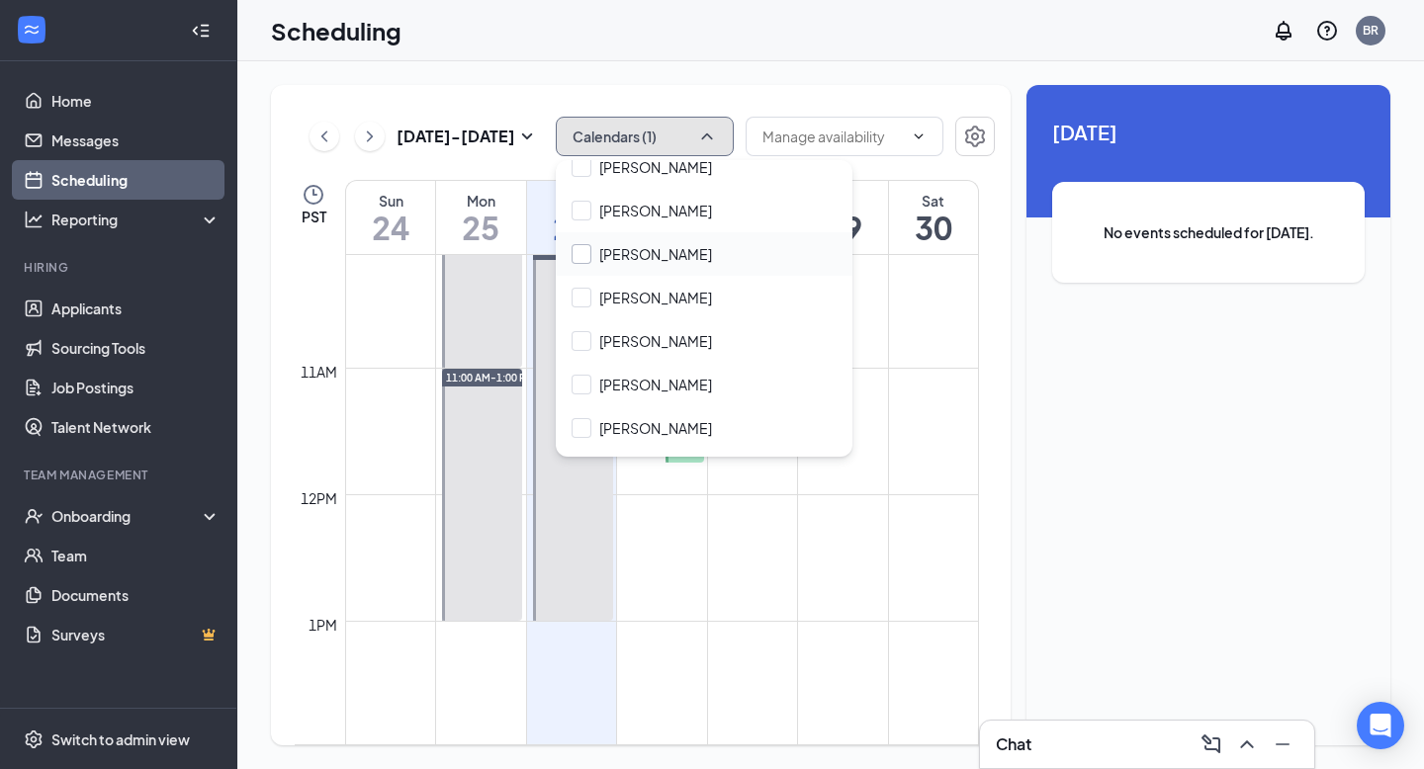
scroll to position [182, 0]
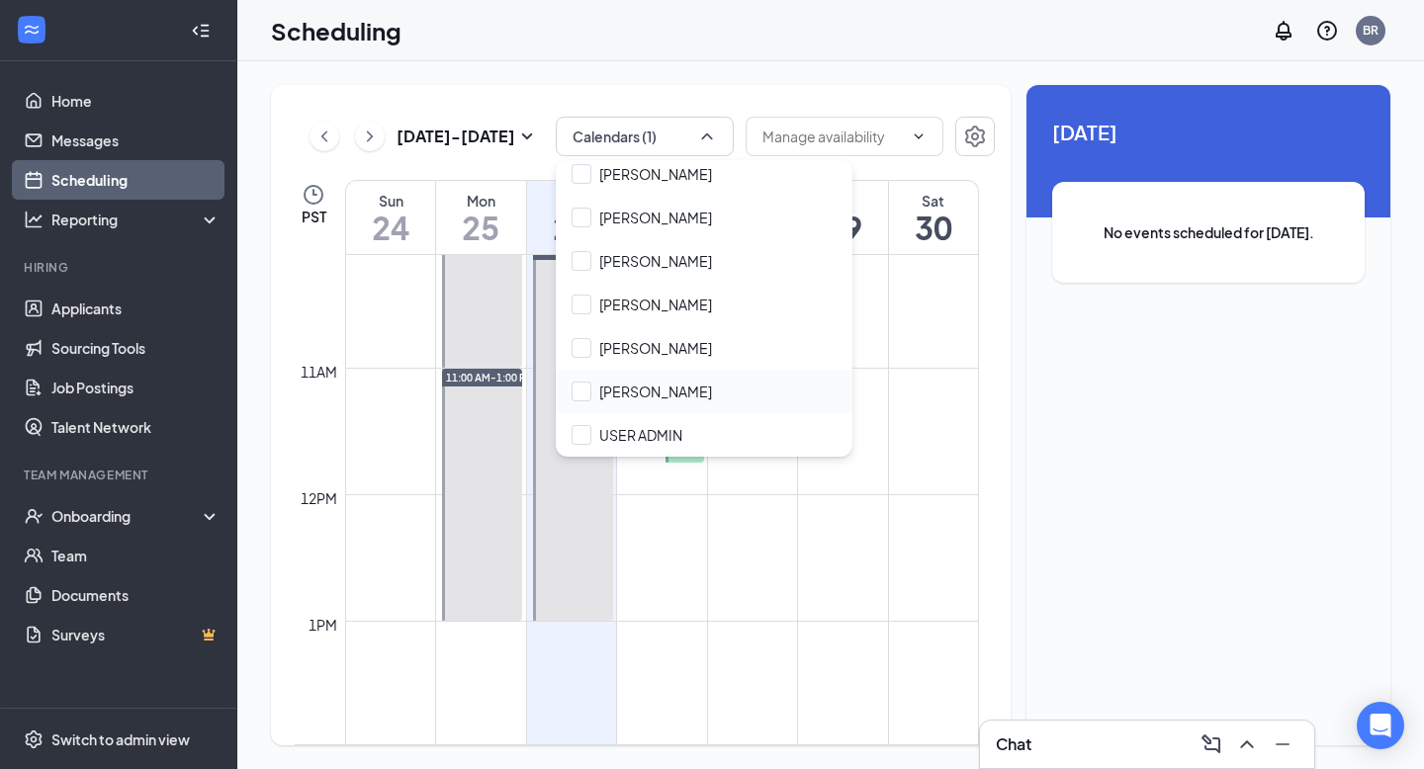
click at [648, 405] on div "[PERSON_NAME]" at bounding box center [704, 392] width 297 height 44
checkbox input "true"
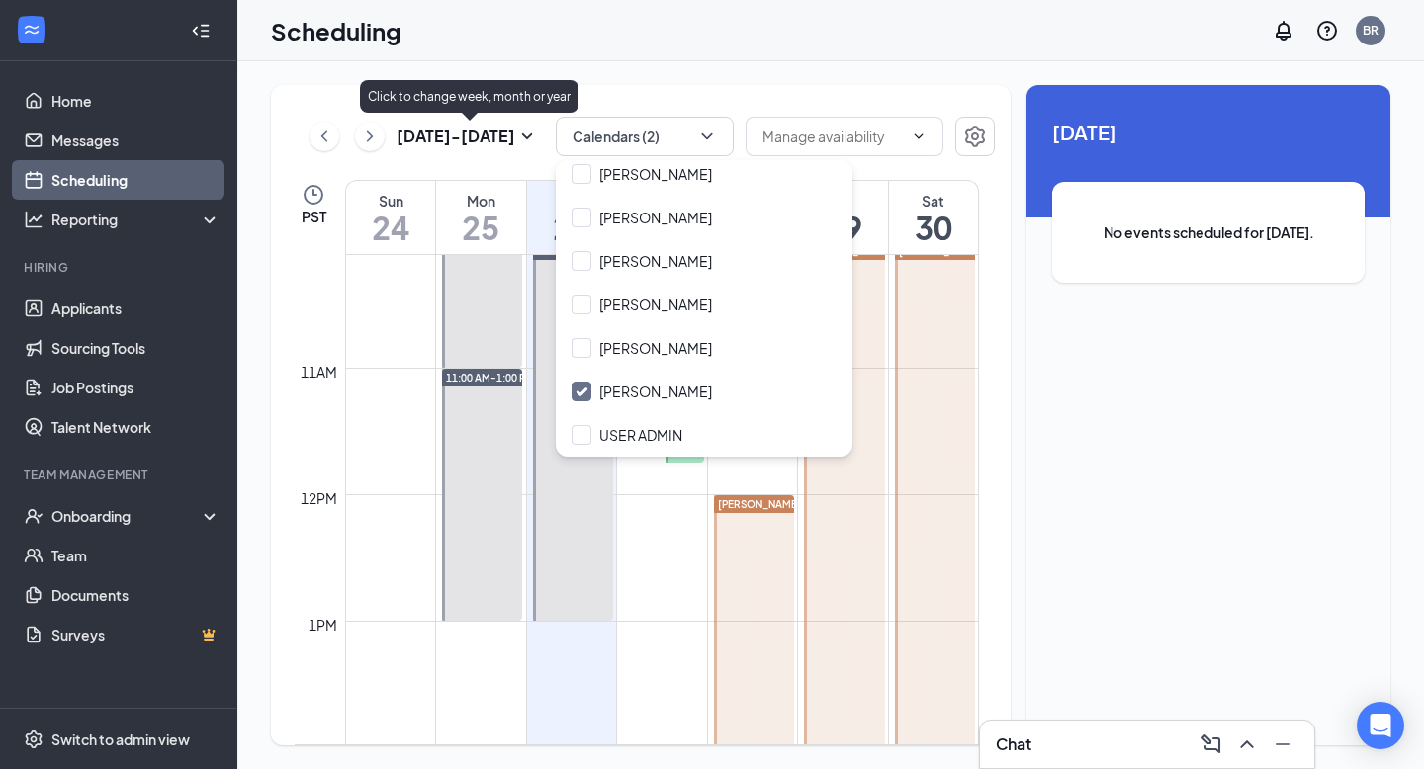
click at [504, 93] on div "Click to change week, month or year" at bounding box center [469, 96] width 218 height 33
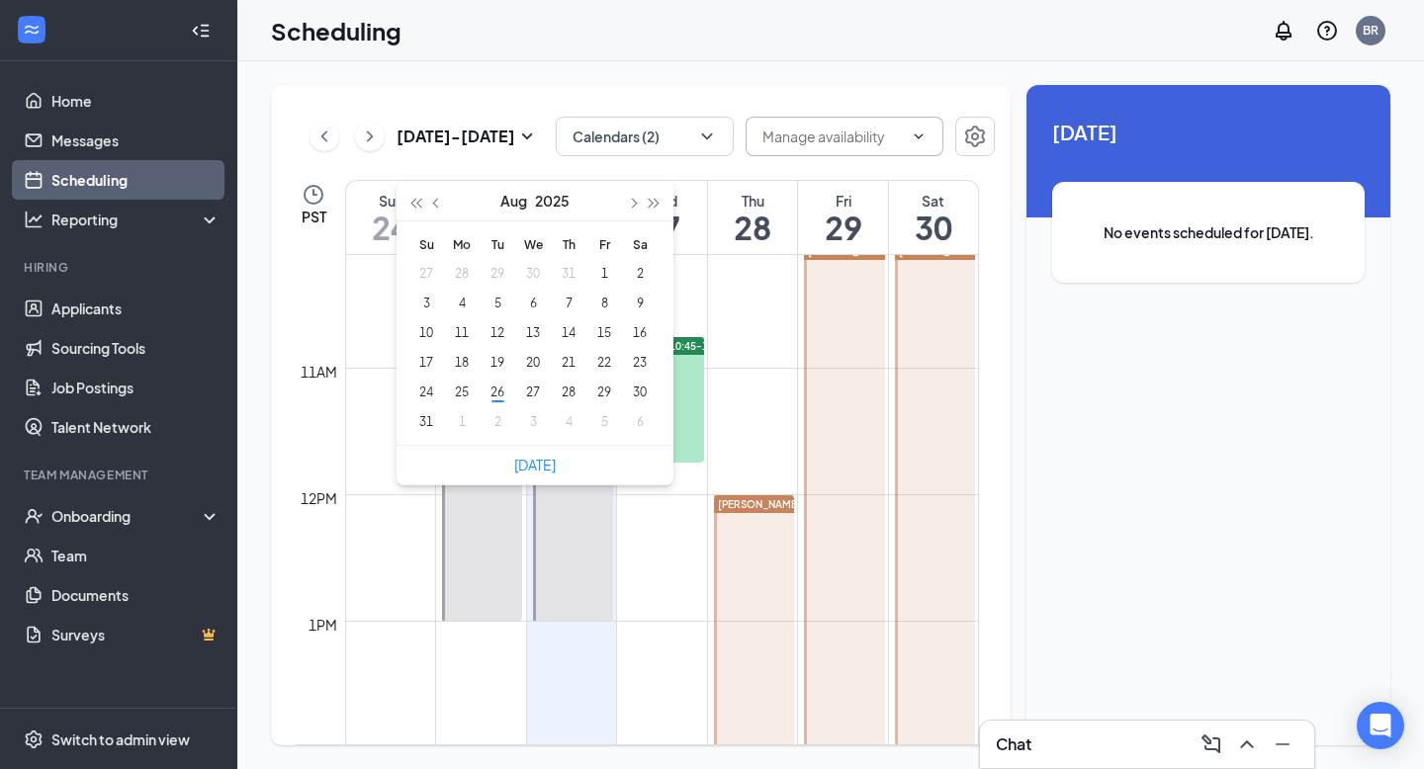
click at [786, 133] on input "text" at bounding box center [832, 137] width 140 height 22
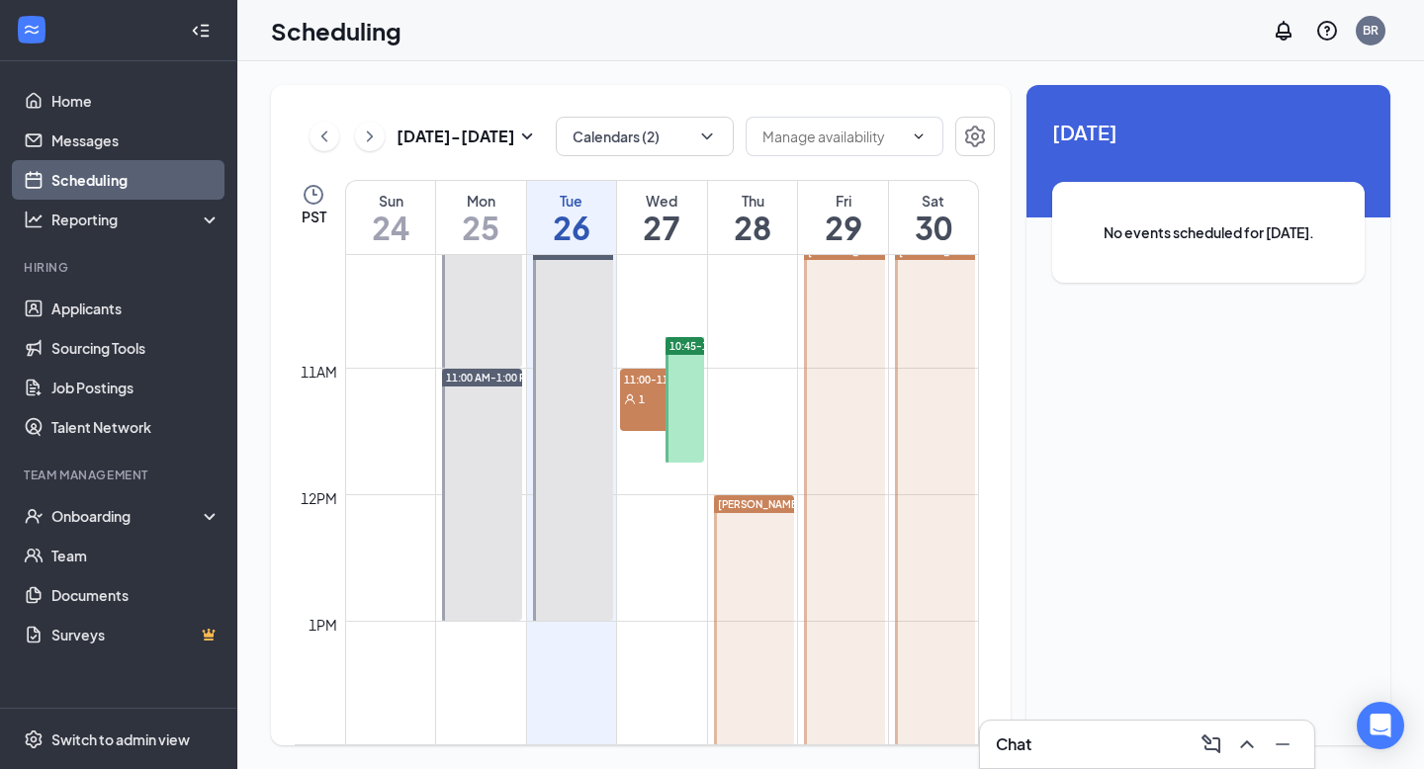
click at [786, 88] on div "[DATE] - [DATE] Calendars (2) PST Sun 24 Mon 25 Tue 26 Wed 27 Thu 28 Fri 29 Sat…" at bounding box center [641, 415] width 740 height 660
click at [734, 512] on div at bounding box center [754, 747] width 80 height 505
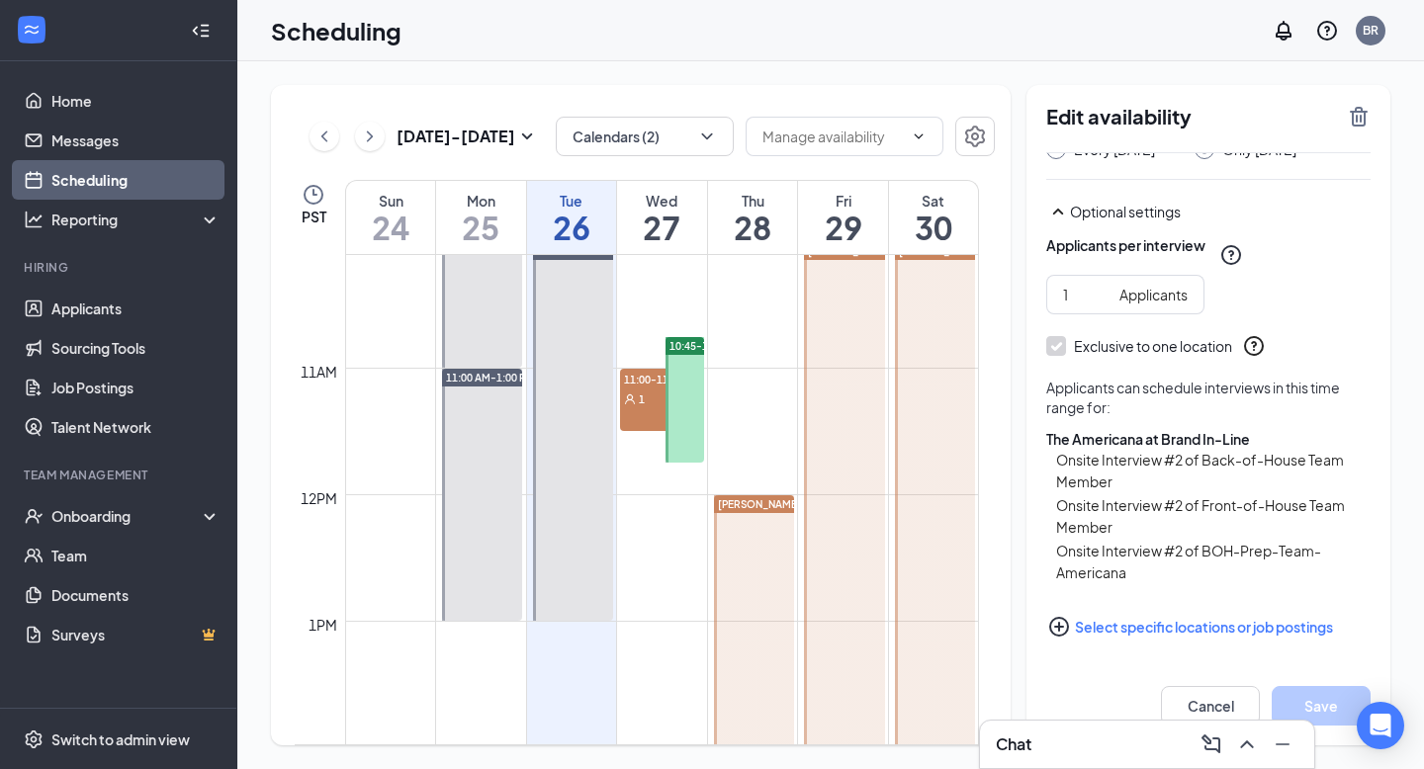
scroll to position [247, 0]
click at [1199, 622] on button "Select specific locations or job postings" at bounding box center [1208, 627] width 324 height 40
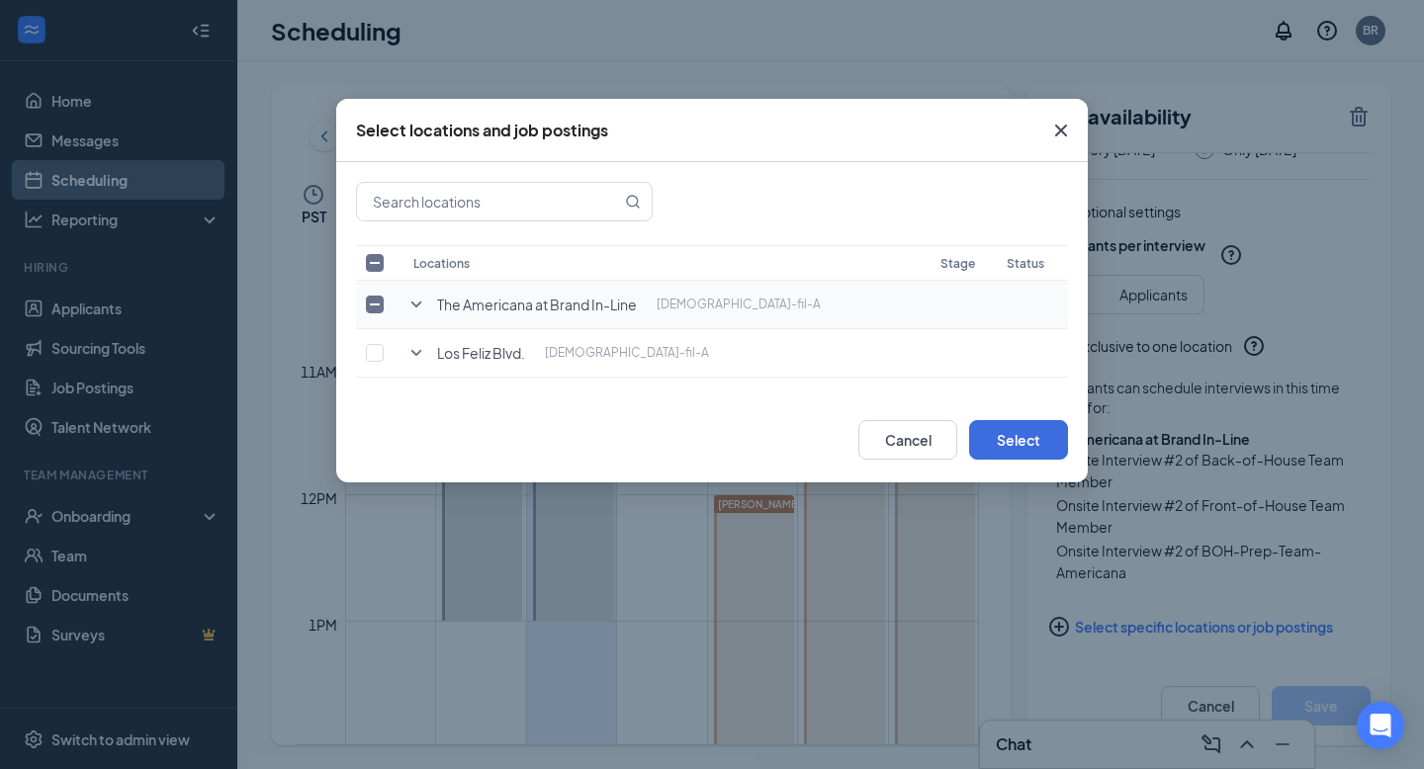
click at [415, 307] on icon "SmallChevronDown" at bounding box center [416, 305] width 24 height 24
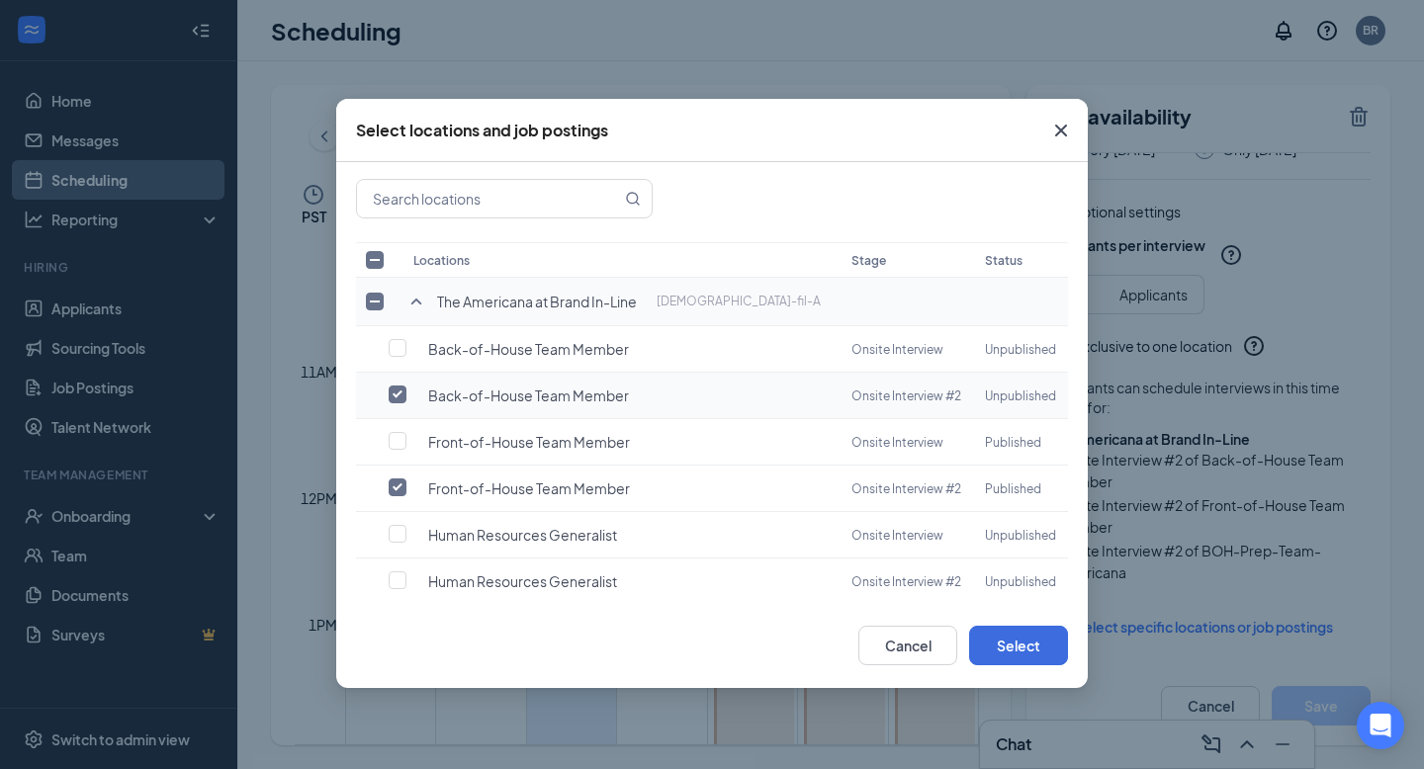
scroll to position [4, 0]
click at [397, 389] on input "checkbox" at bounding box center [398, 394] width 18 height 18
checkbox input "false"
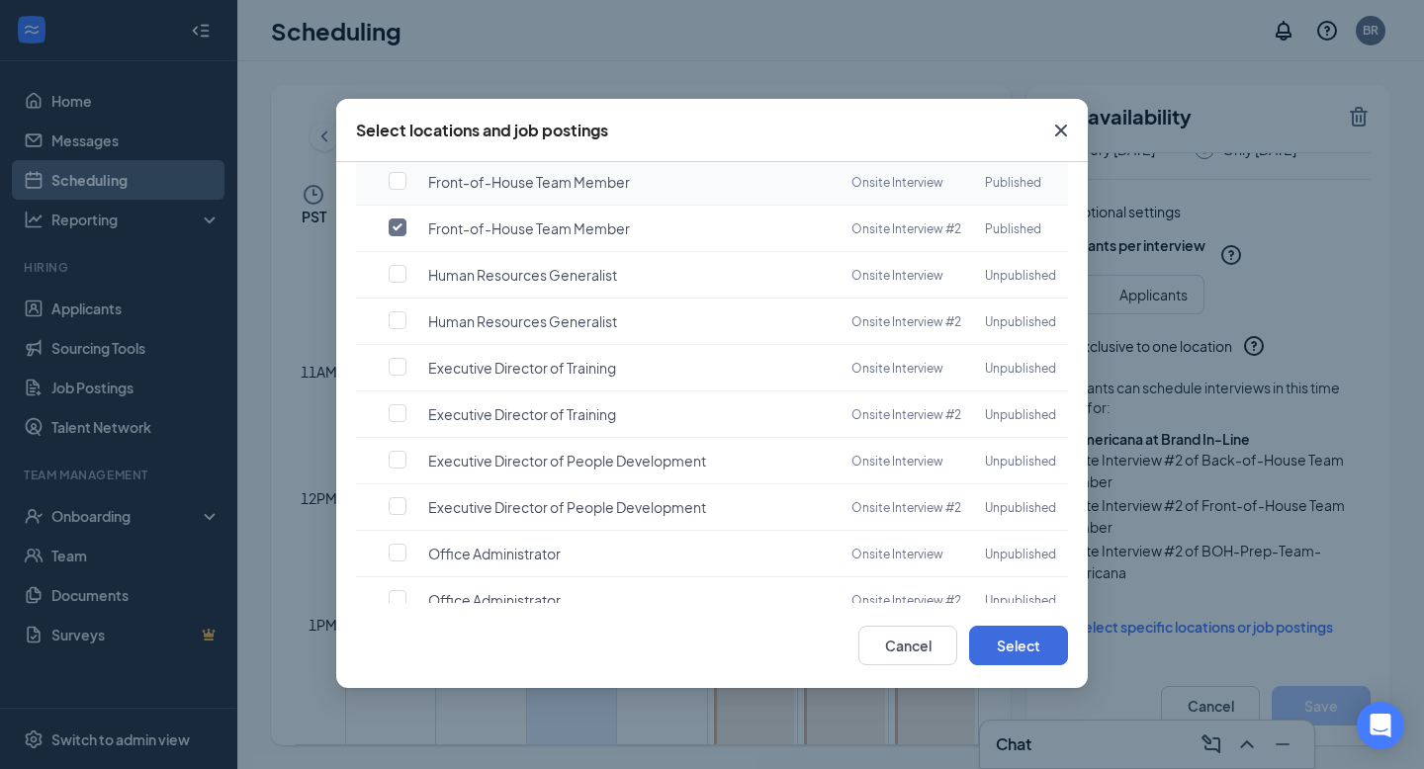
scroll to position [424, 0]
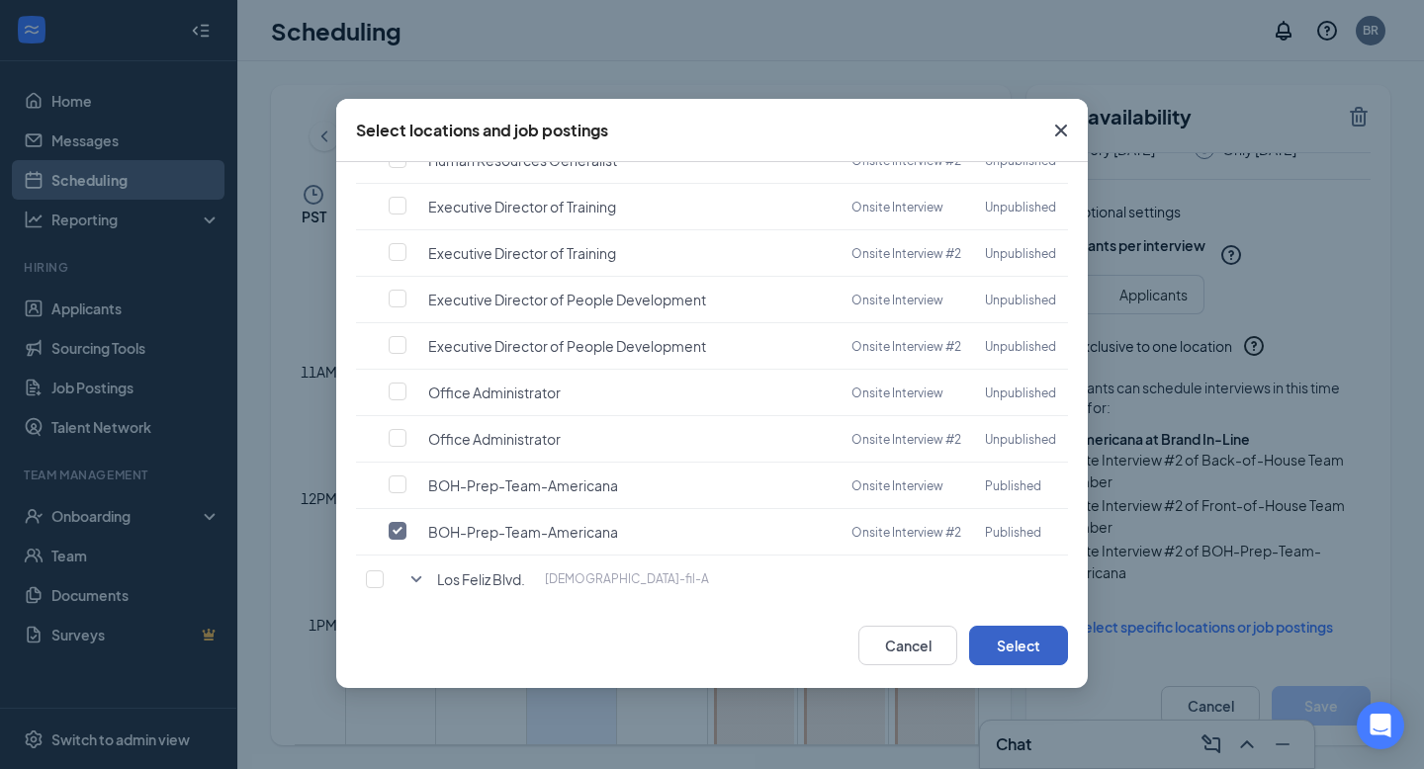
click at [1004, 652] on button "Select" at bounding box center [1018, 646] width 99 height 40
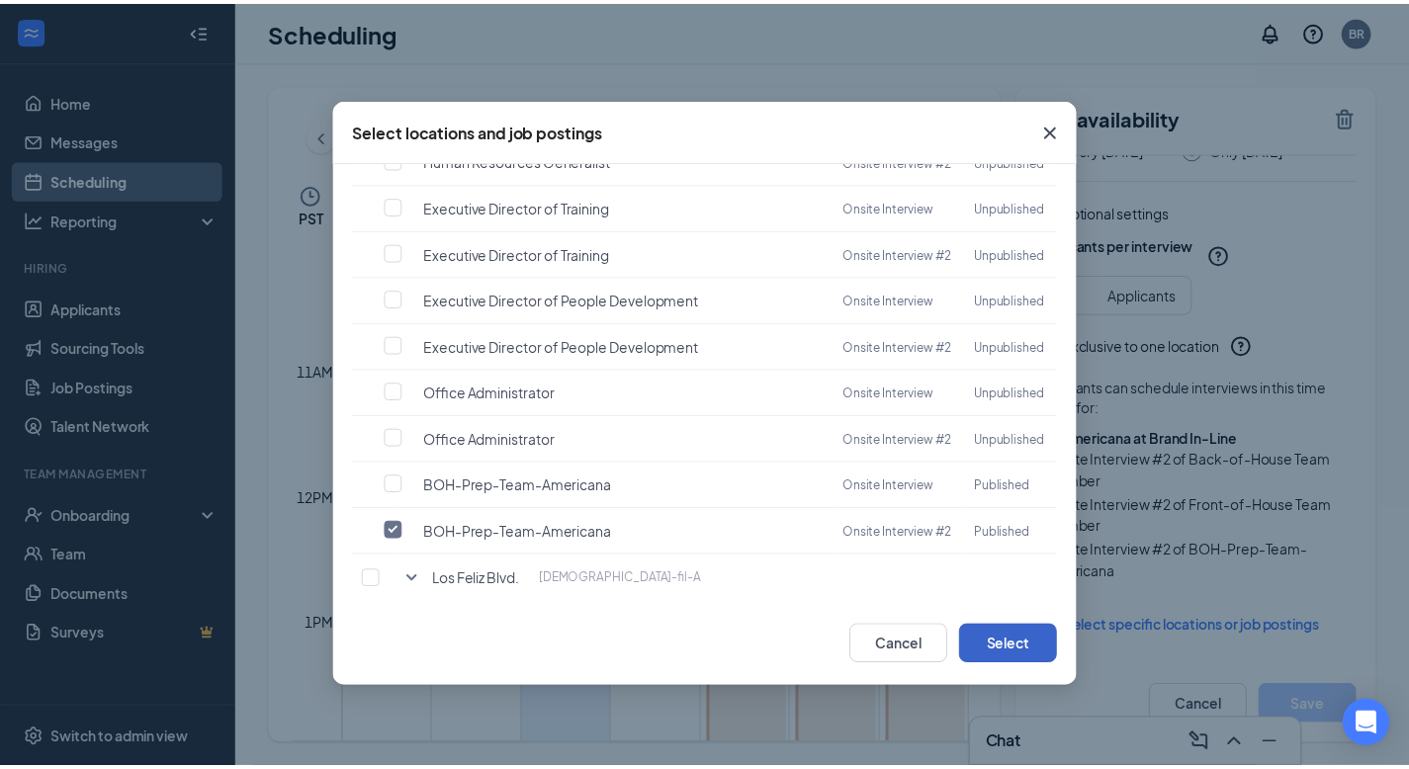
scroll to position [202, 0]
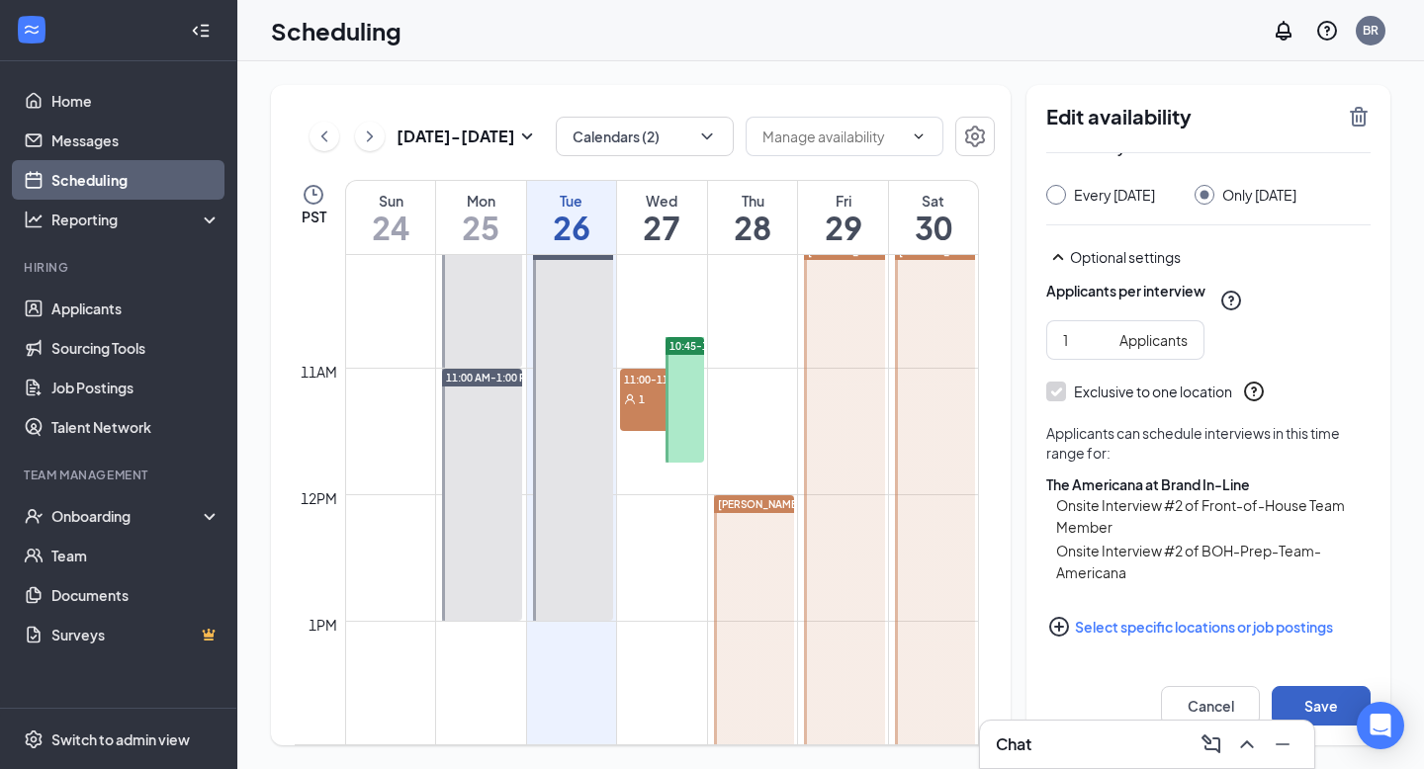
click at [1304, 694] on button "Save" at bounding box center [1320, 706] width 99 height 40
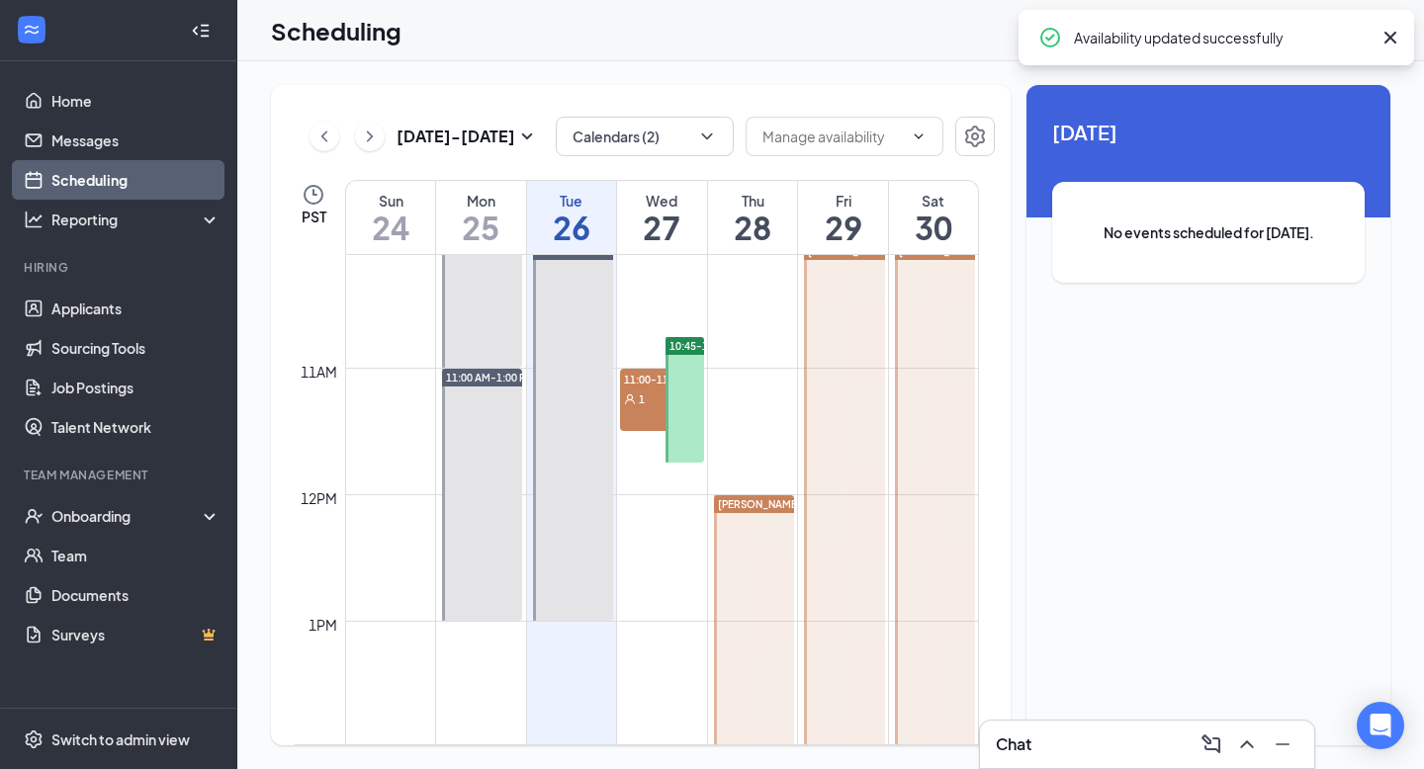
click at [852, 555] on div at bounding box center [844, 684] width 80 height 885
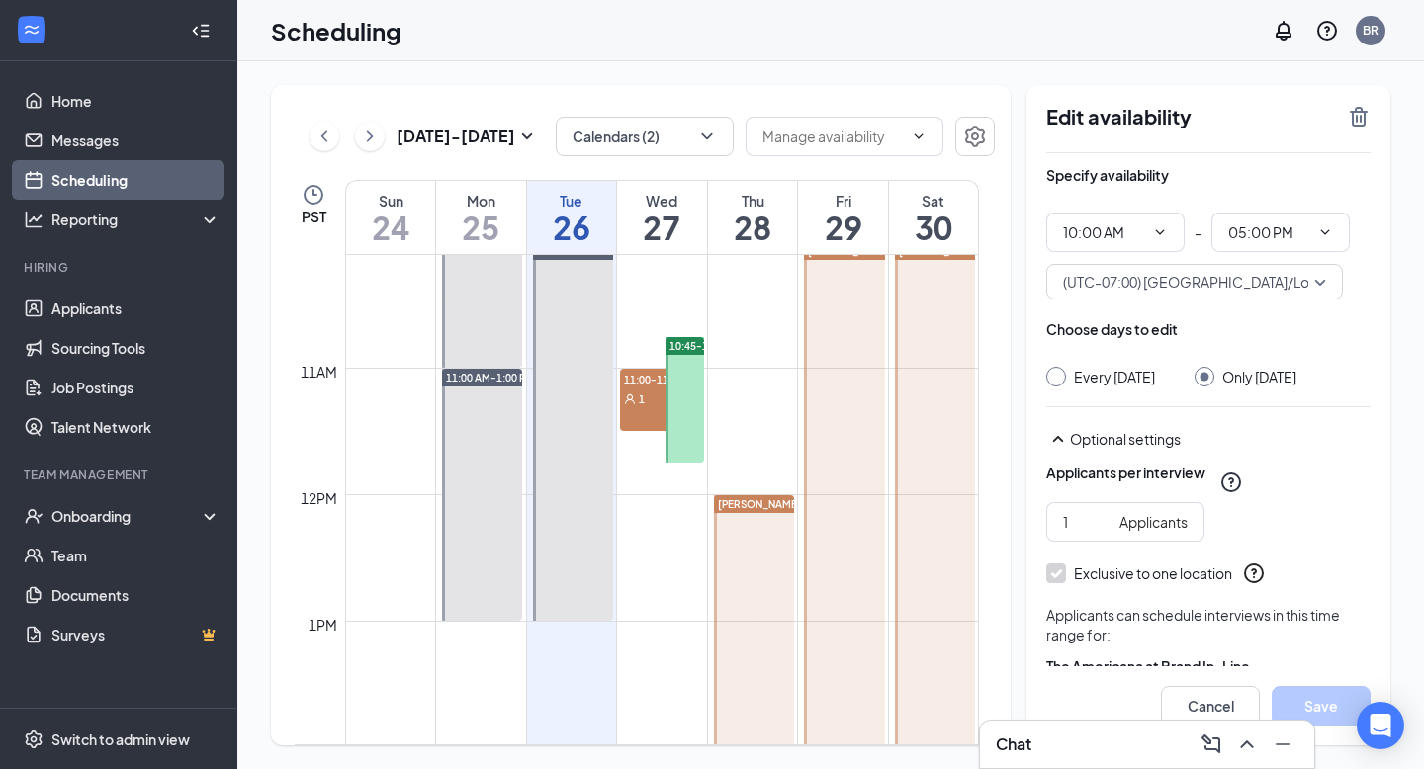
click at [936, 569] on div at bounding box center [935, 621] width 80 height 758
click at [766, 573] on div at bounding box center [754, 747] width 80 height 505
click at [77, 311] on link "Applicants" at bounding box center [135, 309] width 169 height 40
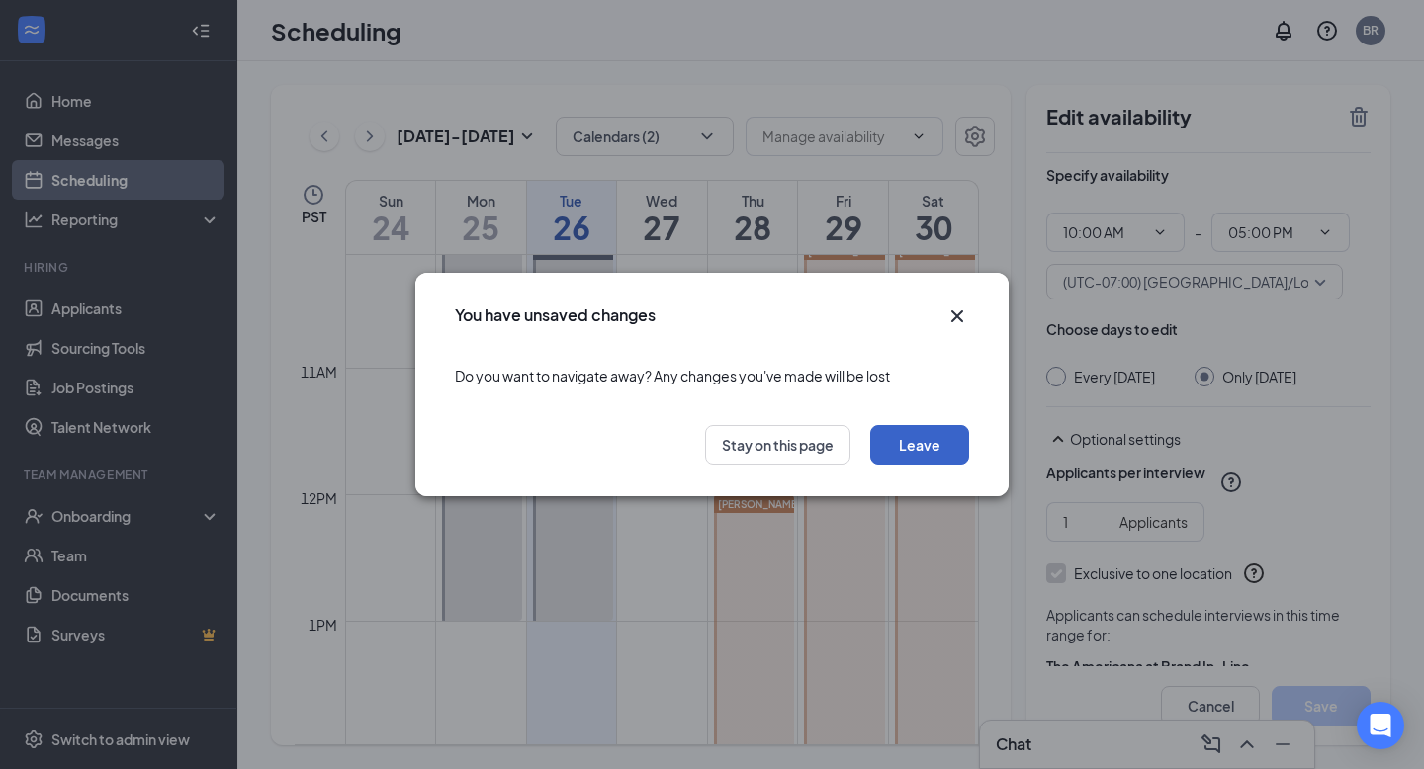
click at [930, 429] on button "Leave" at bounding box center [919, 445] width 99 height 40
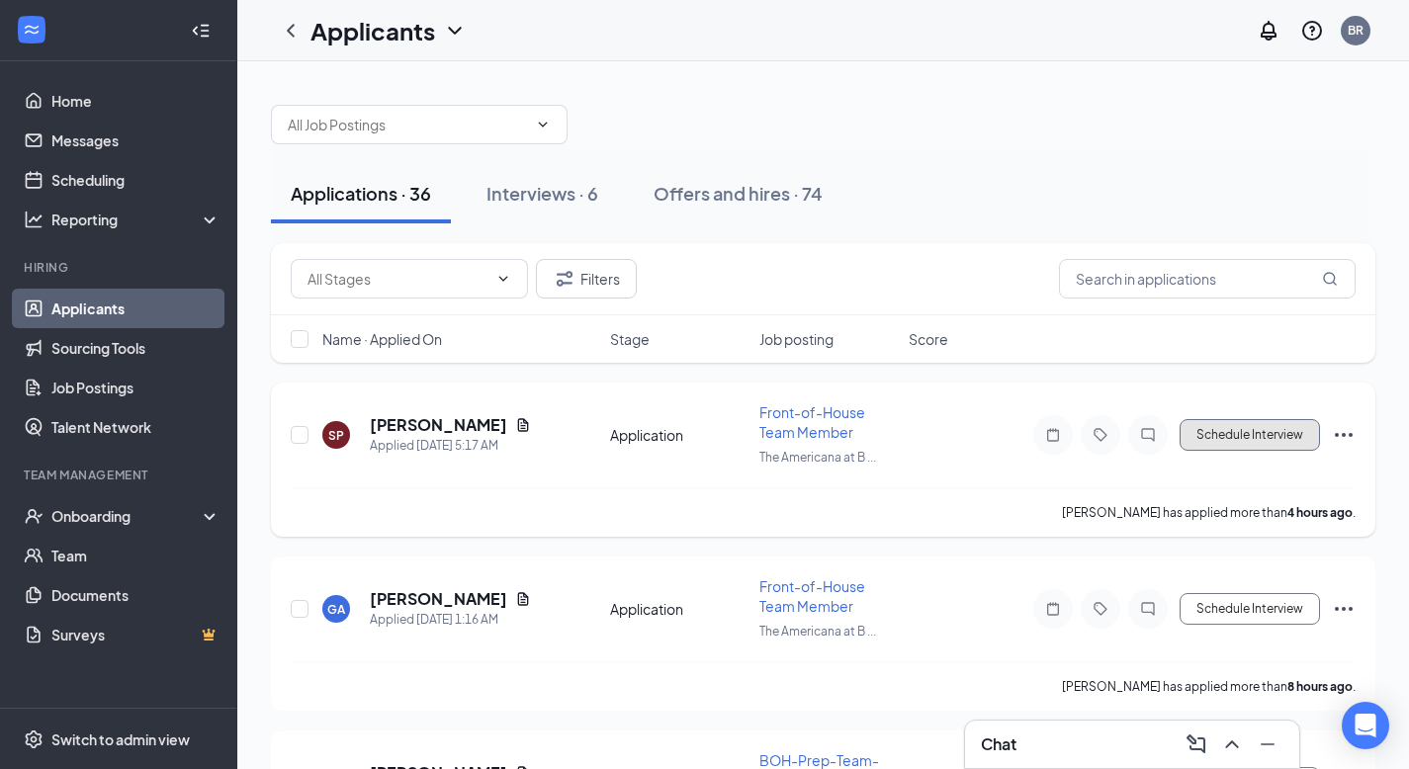
click at [1216, 442] on button "Schedule Interview" at bounding box center [1249, 435] width 140 height 32
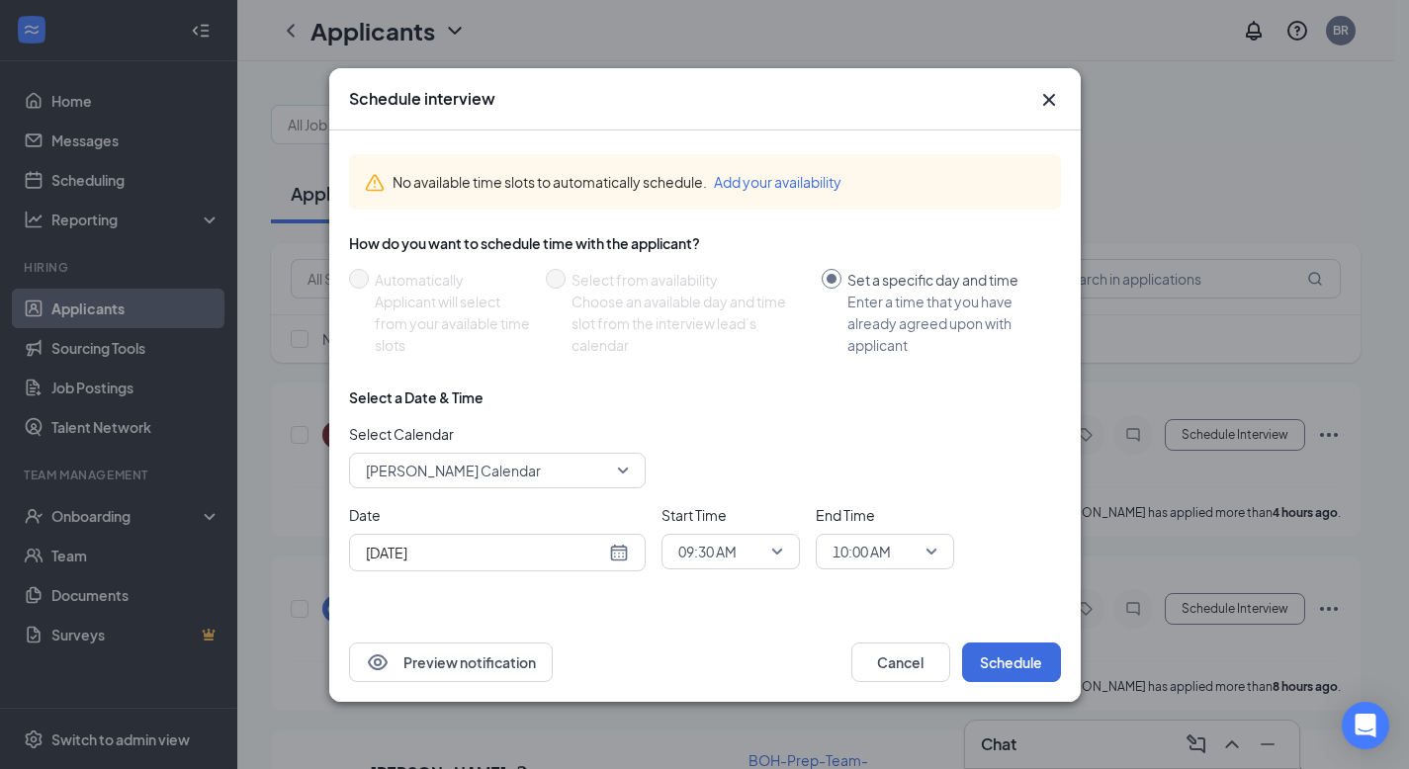
click at [1051, 95] on icon "Cross" at bounding box center [1048, 99] width 12 height 12
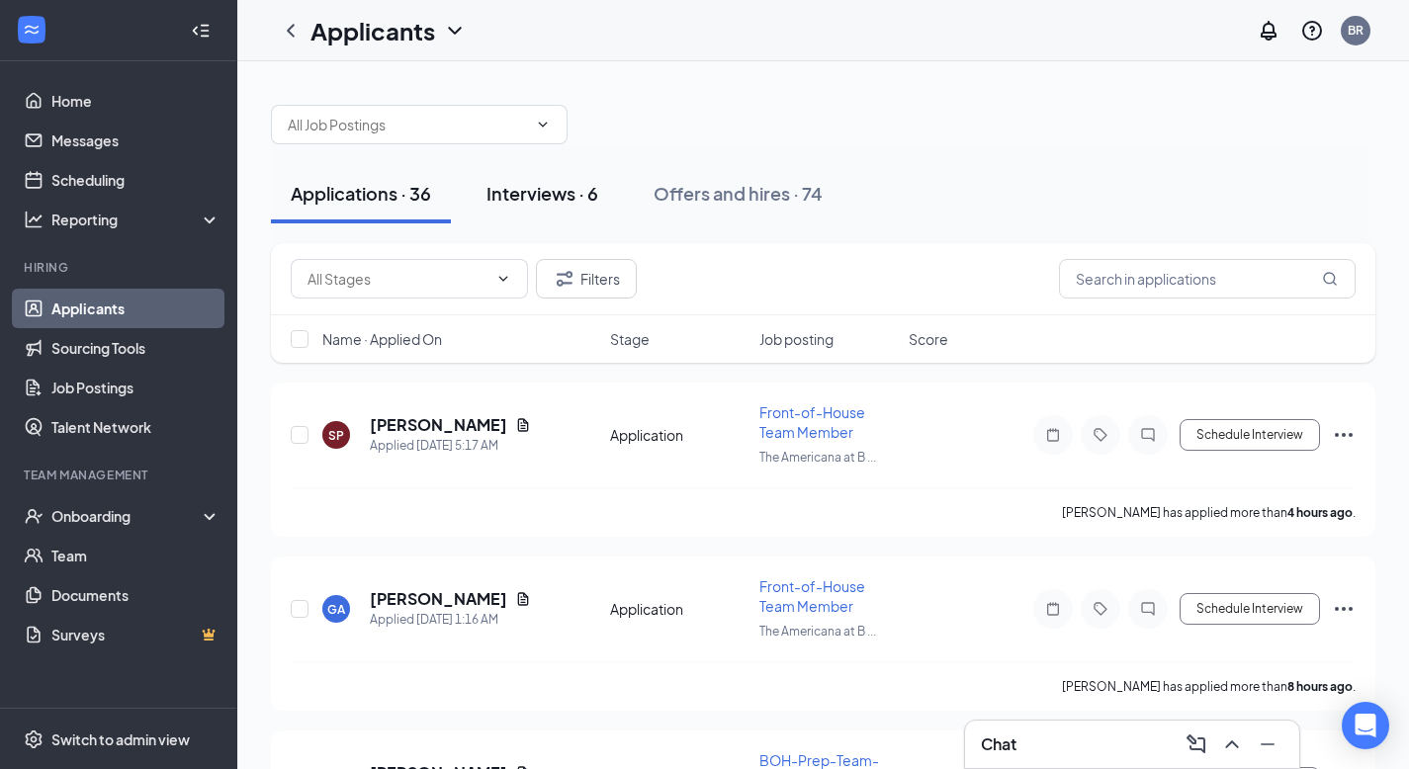
click at [526, 193] on div "Interviews · 6" at bounding box center [542, 193] width 112 height 25
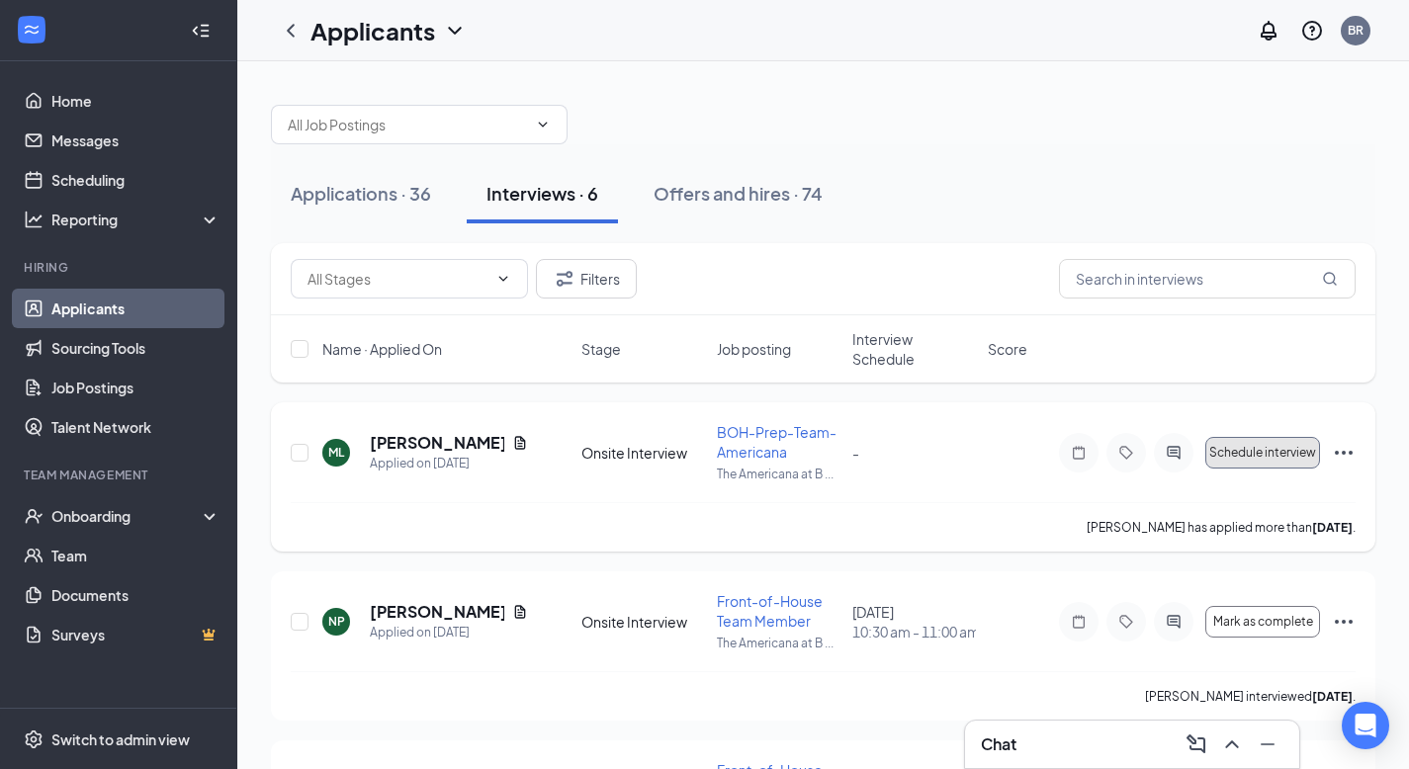
click at [1251, 443] on button "Schedule interview" at bounding box center [1262, 453] width 115 height 32
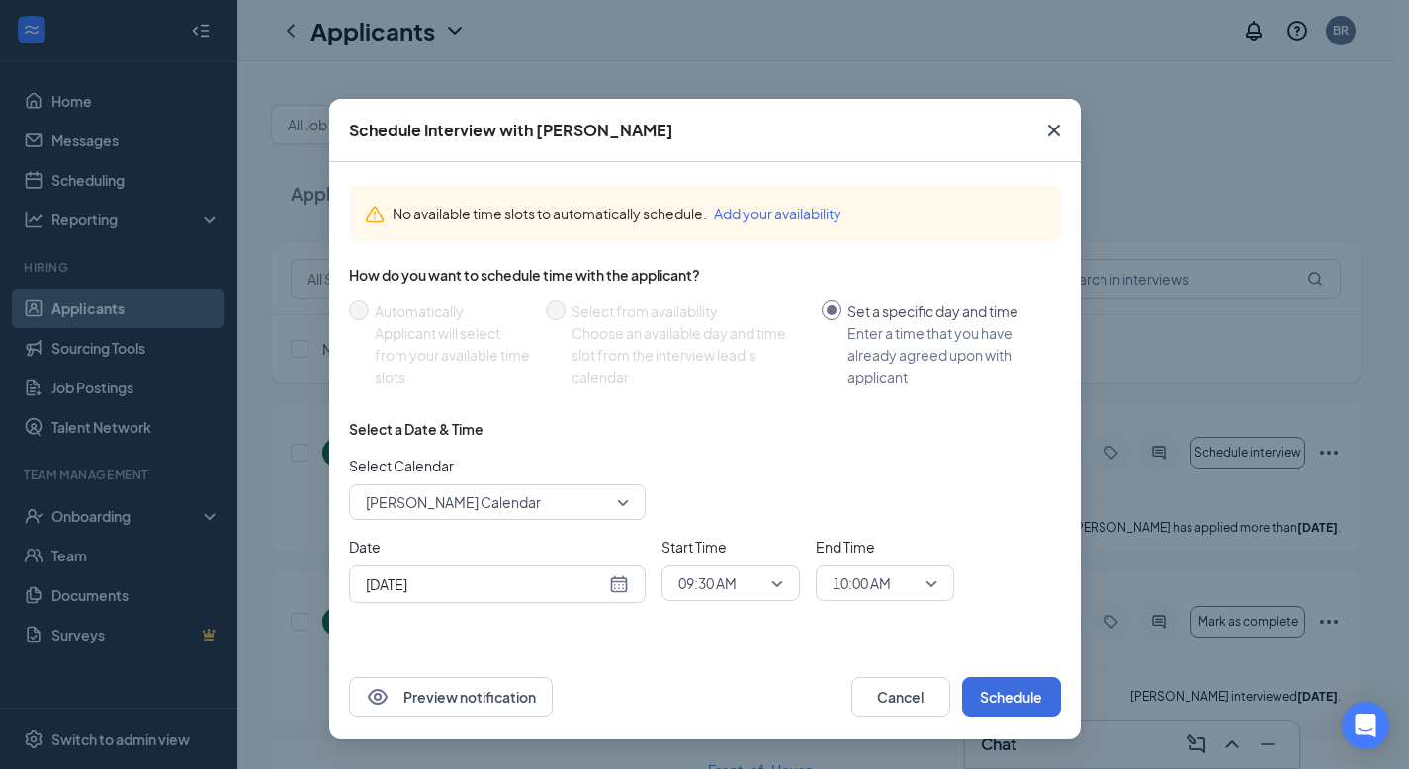
click at [468, 498] on span "Briana Ramirez's Calendar" at bounding box center [453, 502] width 175 height 30
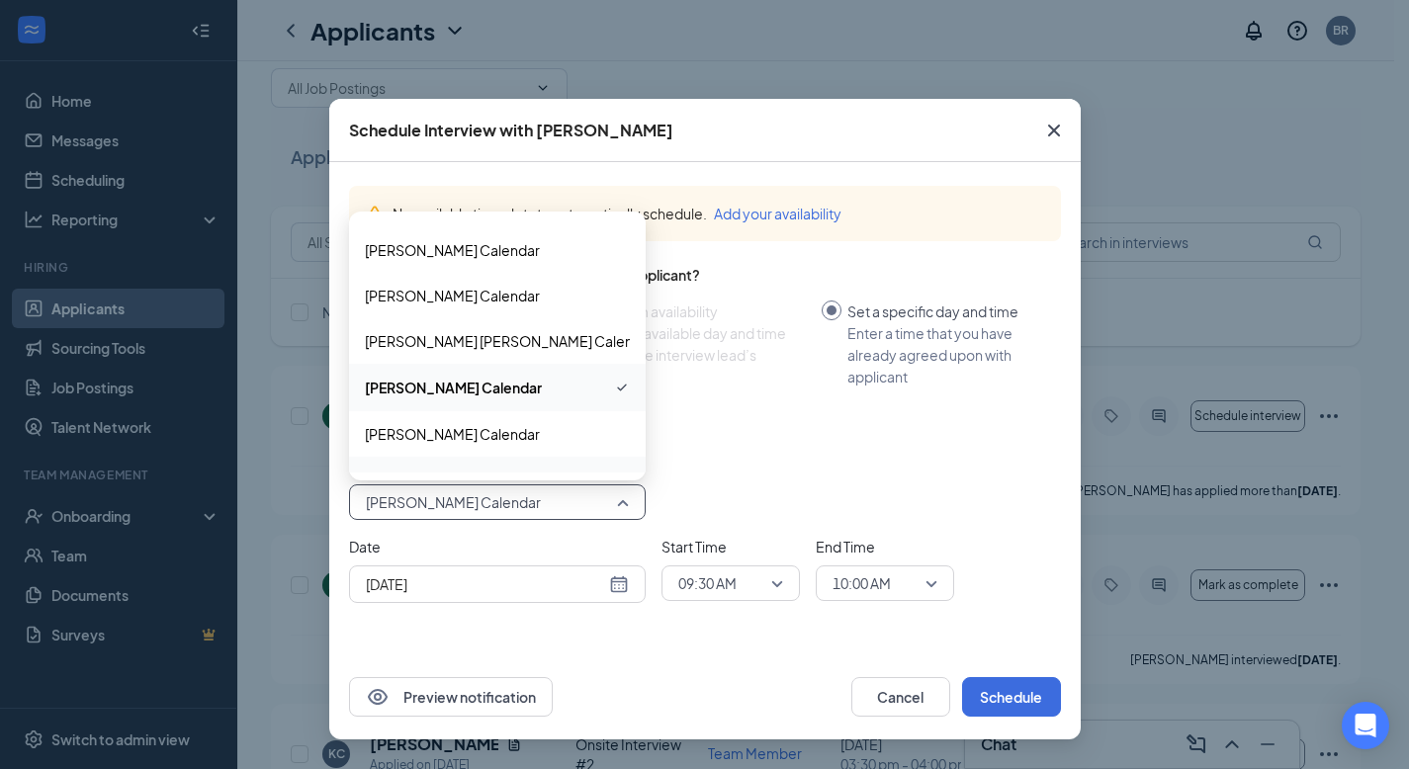
scroll to position [204, 0]
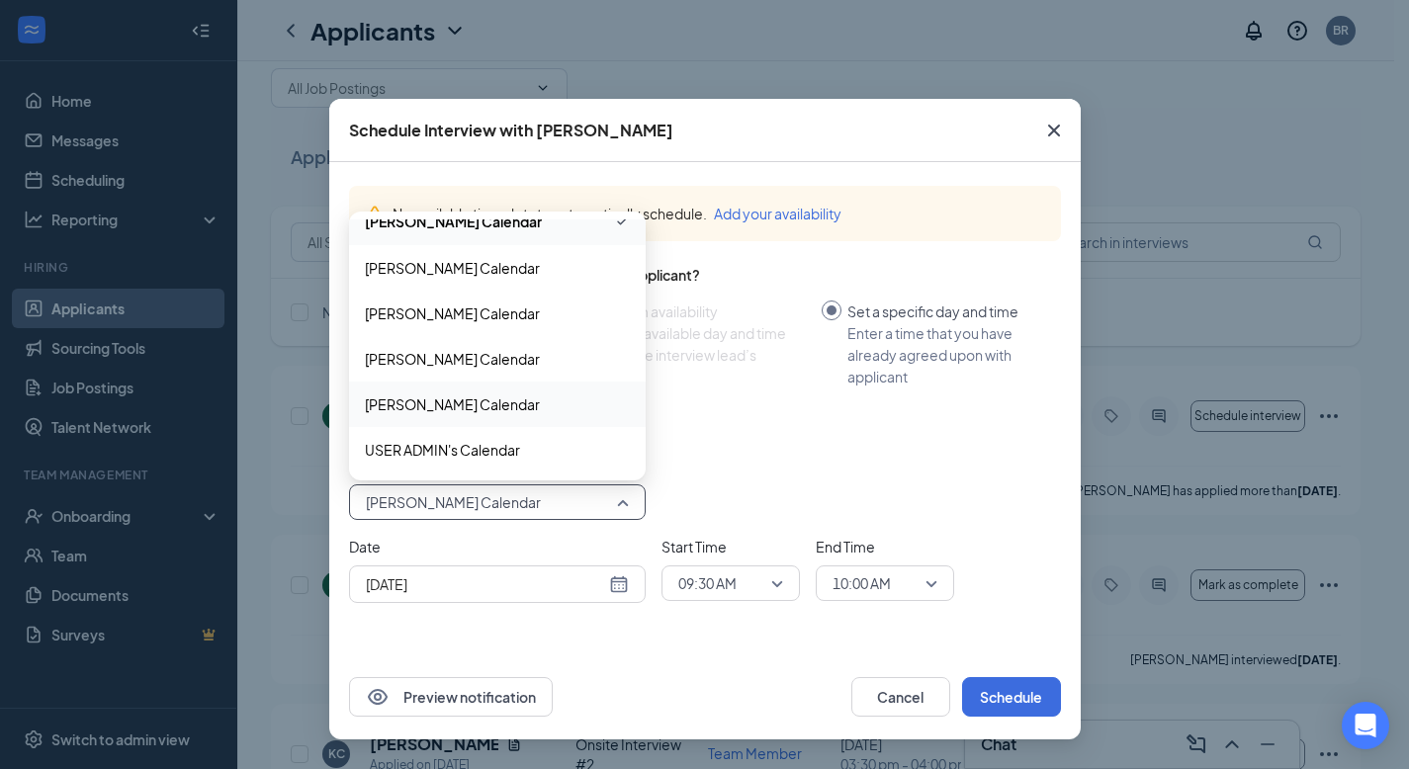
click at [478, 412] on span "Sarah Meza's Calendar" at bounding box center [452, 404] width 175 height 22
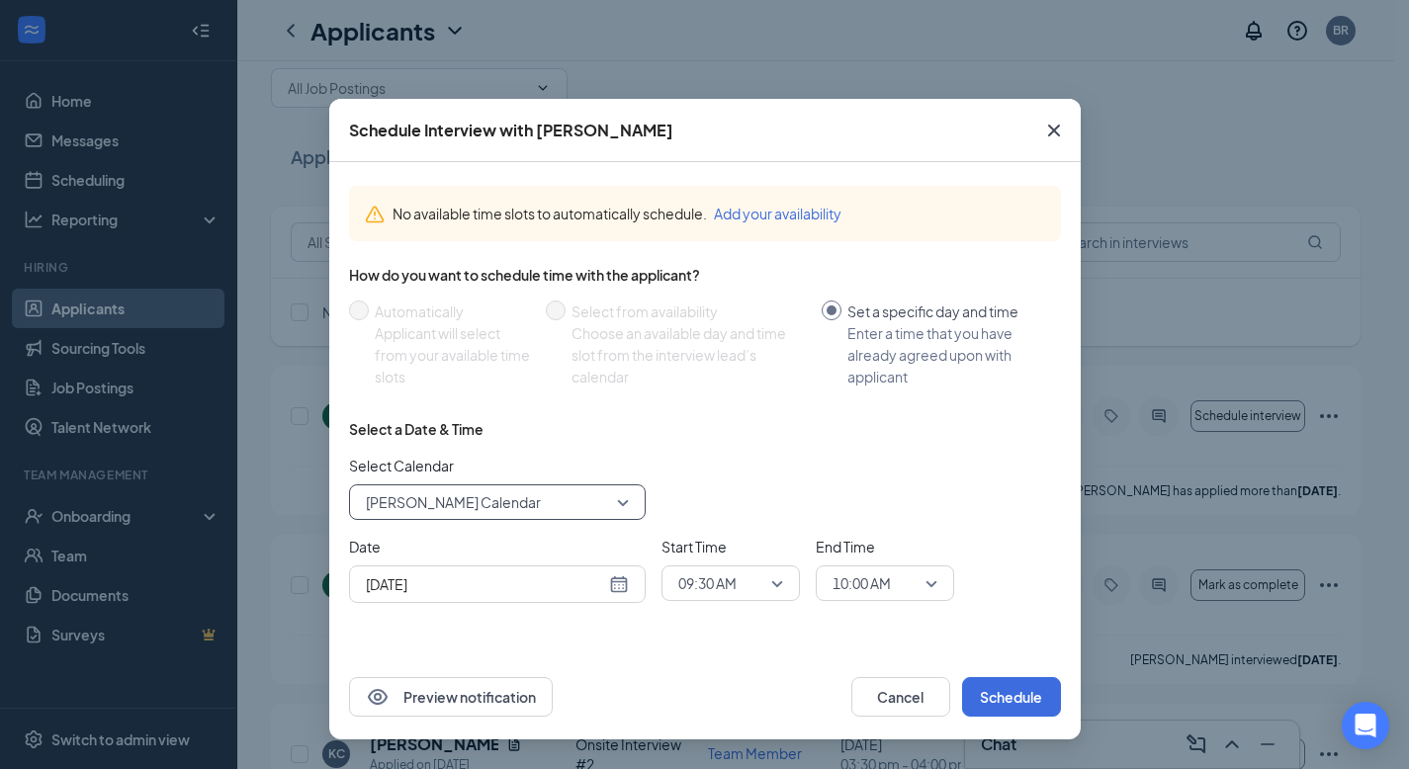
click at [827, 489] on div "Select Calendar 146250 Sarah Meza's Calendar 124928 146250 124926 Agustin Sanch…" at bounding box center [705, 487] width 712 height 65
drag, startPoint x: 322, startPoint y: 360, endPoint x: 368, endPoint y: 352, distance: 46.2
click at [329, 359] on div "Schedule Interview with Mathew Lopez No available time slots to automatically s…" at bounding box center [704, 384] width 1409 height 769
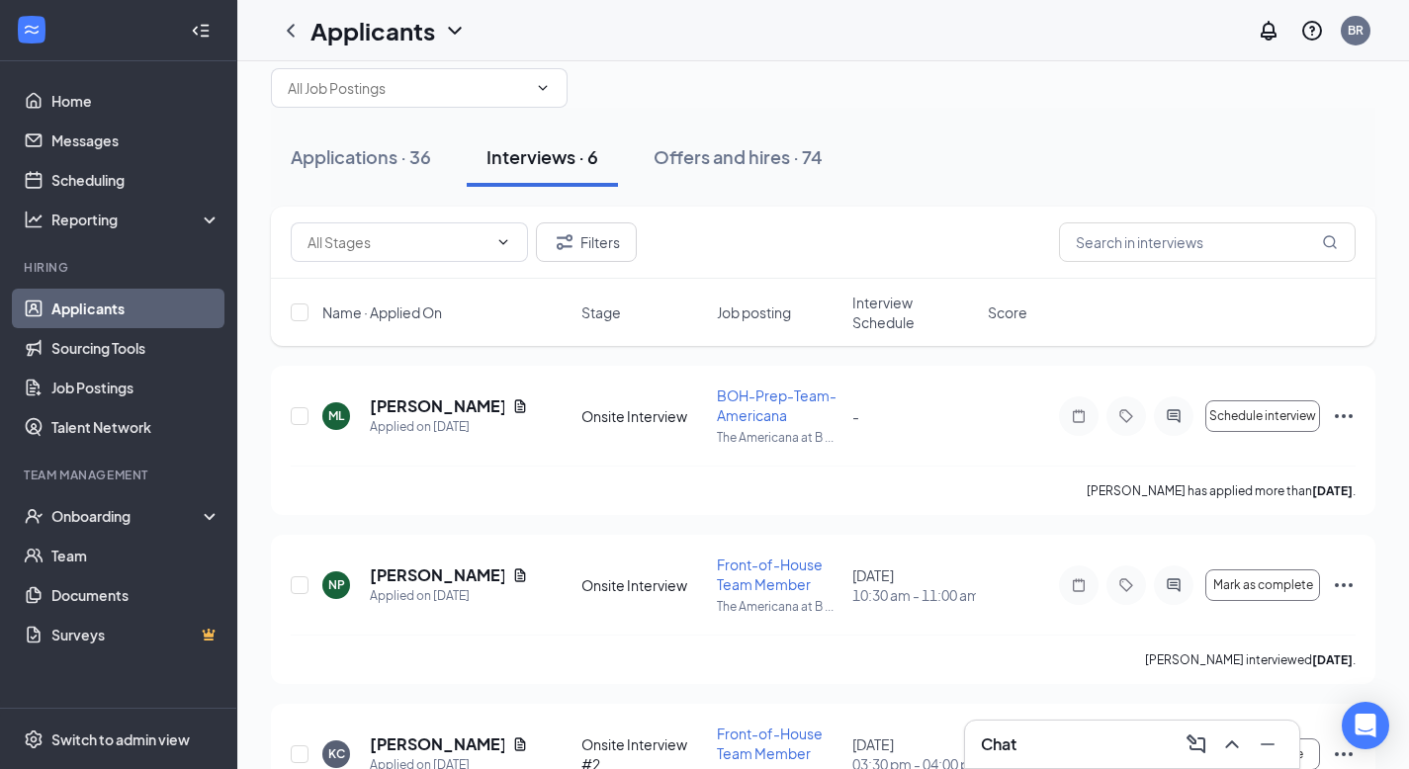
click at [399, 351] on div "Filters Name · Applied On Stage Job posting Interview Schedule Score" at bounding box center [823, 286] width 1104 height 159
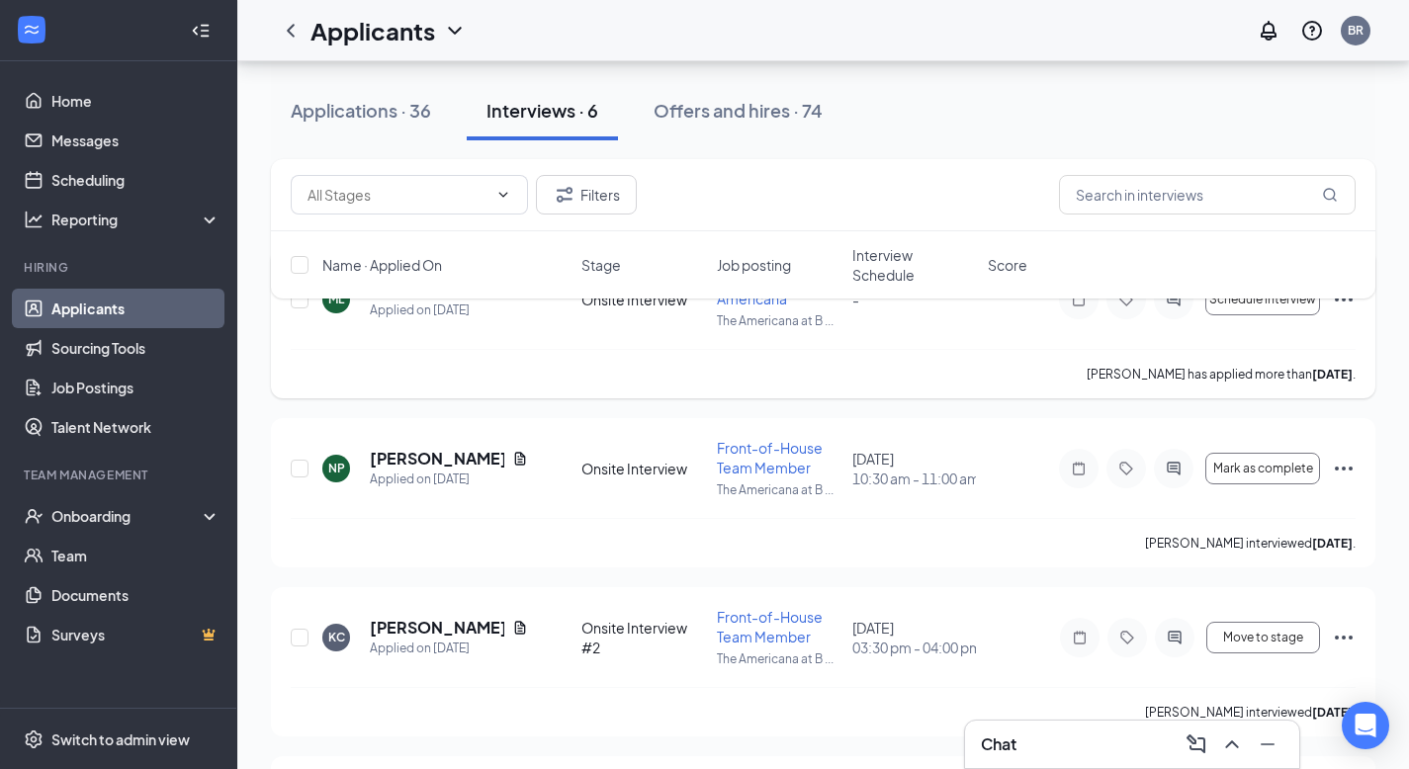
scroll to position [158, 0]
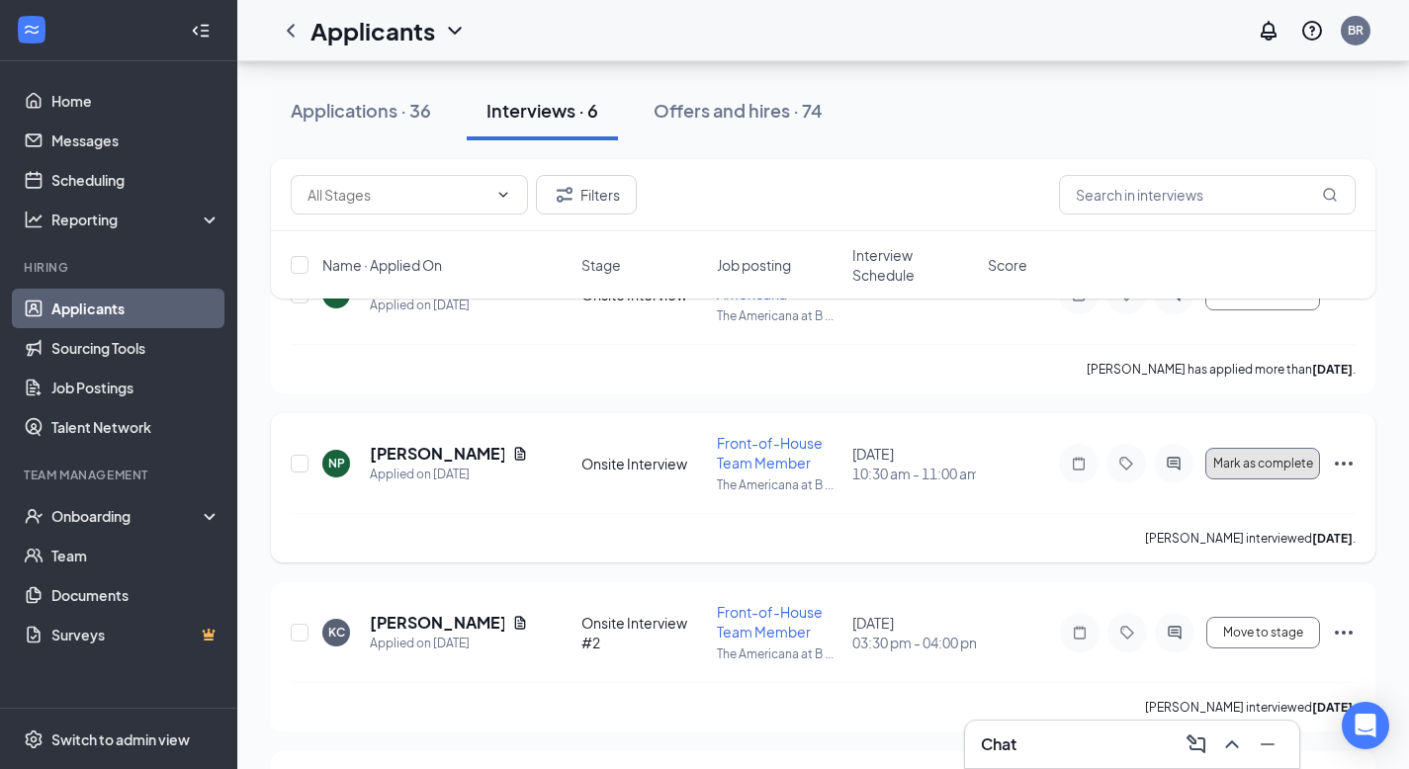
click at [1257, 455] on button "Mark as complete" at bounding box center [1262, 464] width 115 height 32
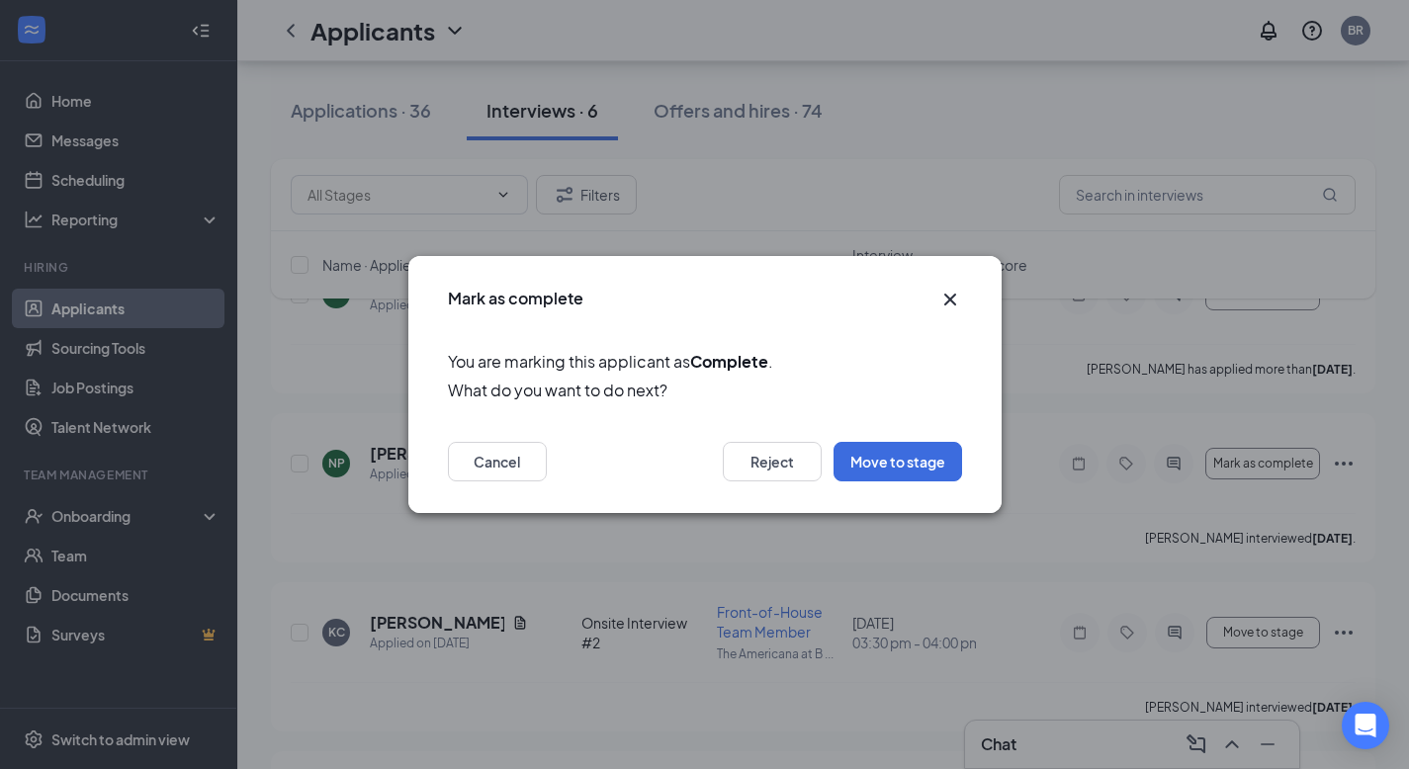
click at [939, 303] on icon "Cross" at bounding box center [950, 300] width 24 height 24
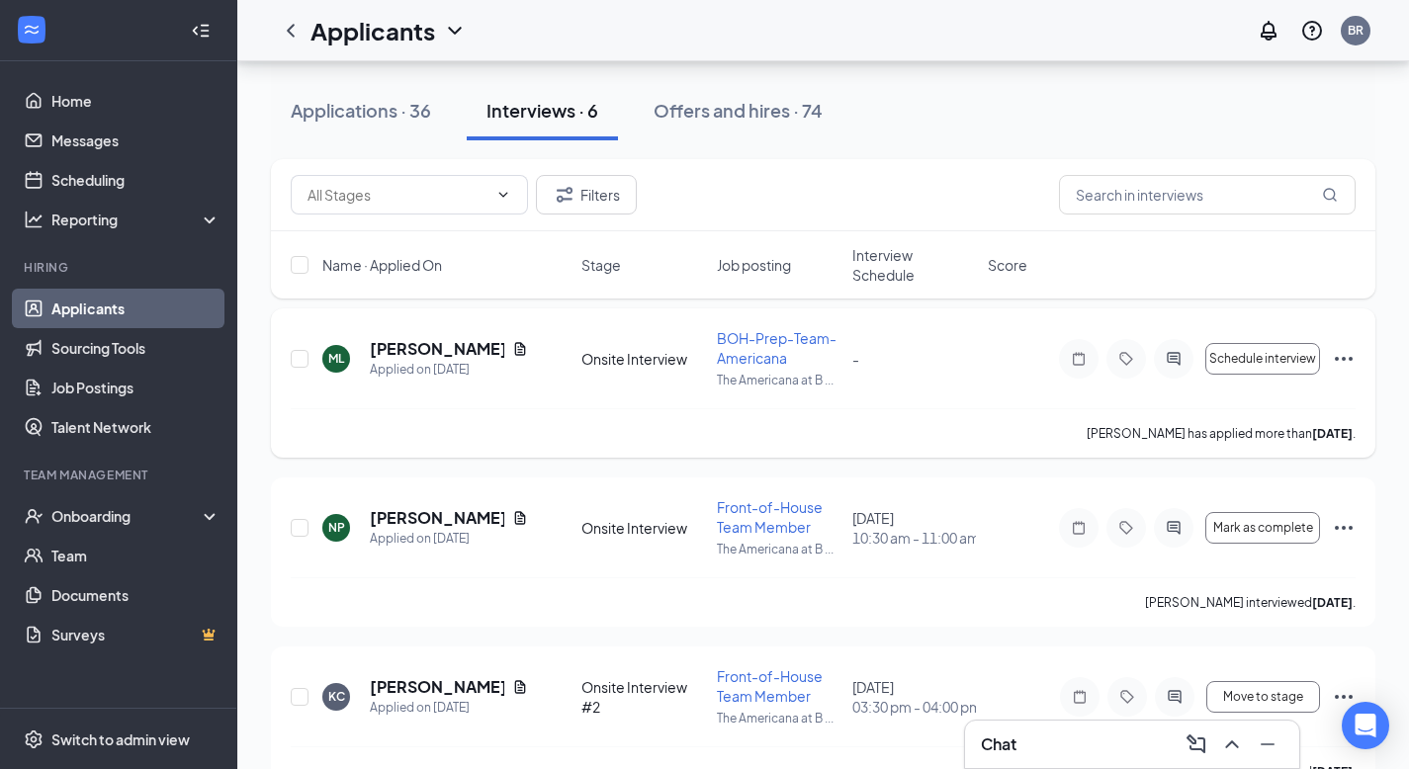
scroll to position [93, 0]
click at [1348, 359] on icon "Ellipses" at bounding box center [1344, 360] width 24 height 24
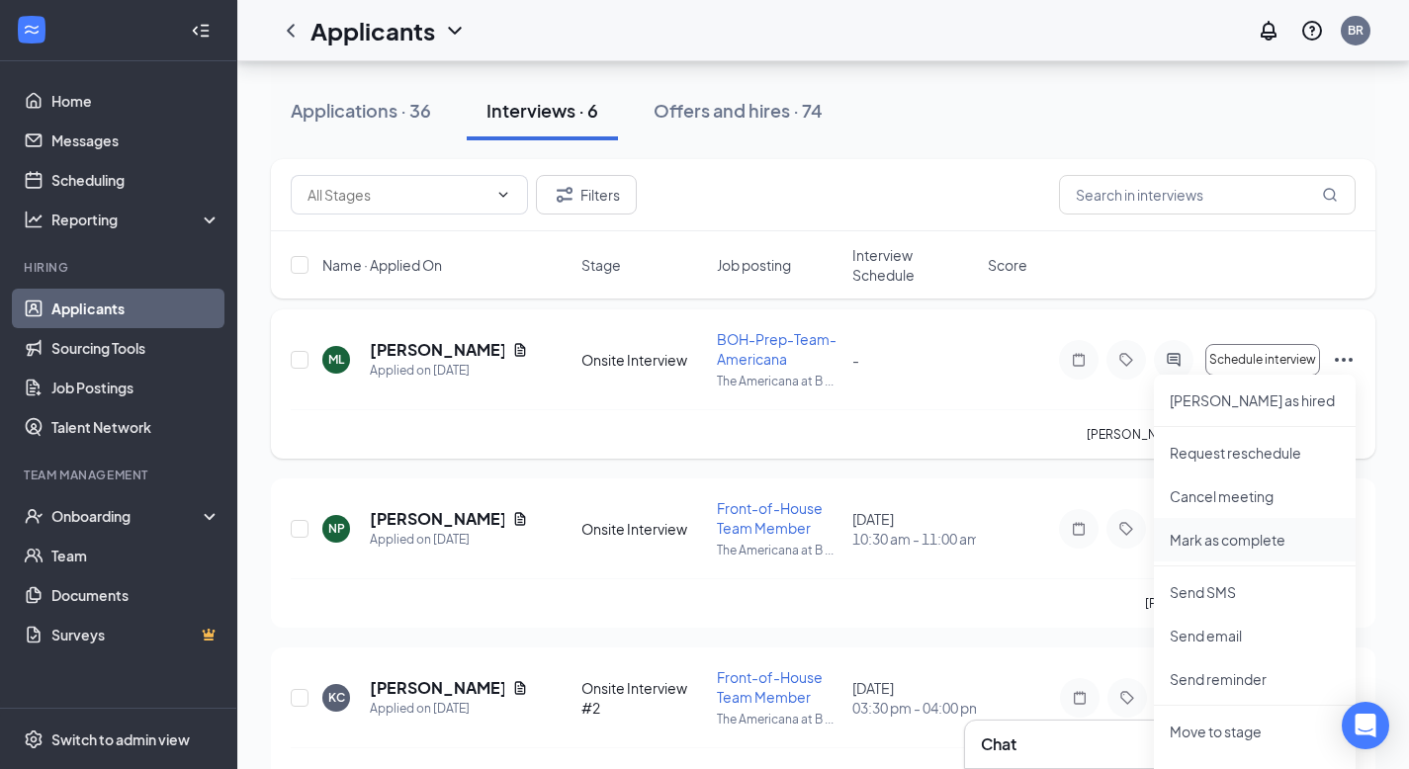
click at [1249, 540] on p "Mark as complete" at bounding box center [1255, 540] width 170 height 20
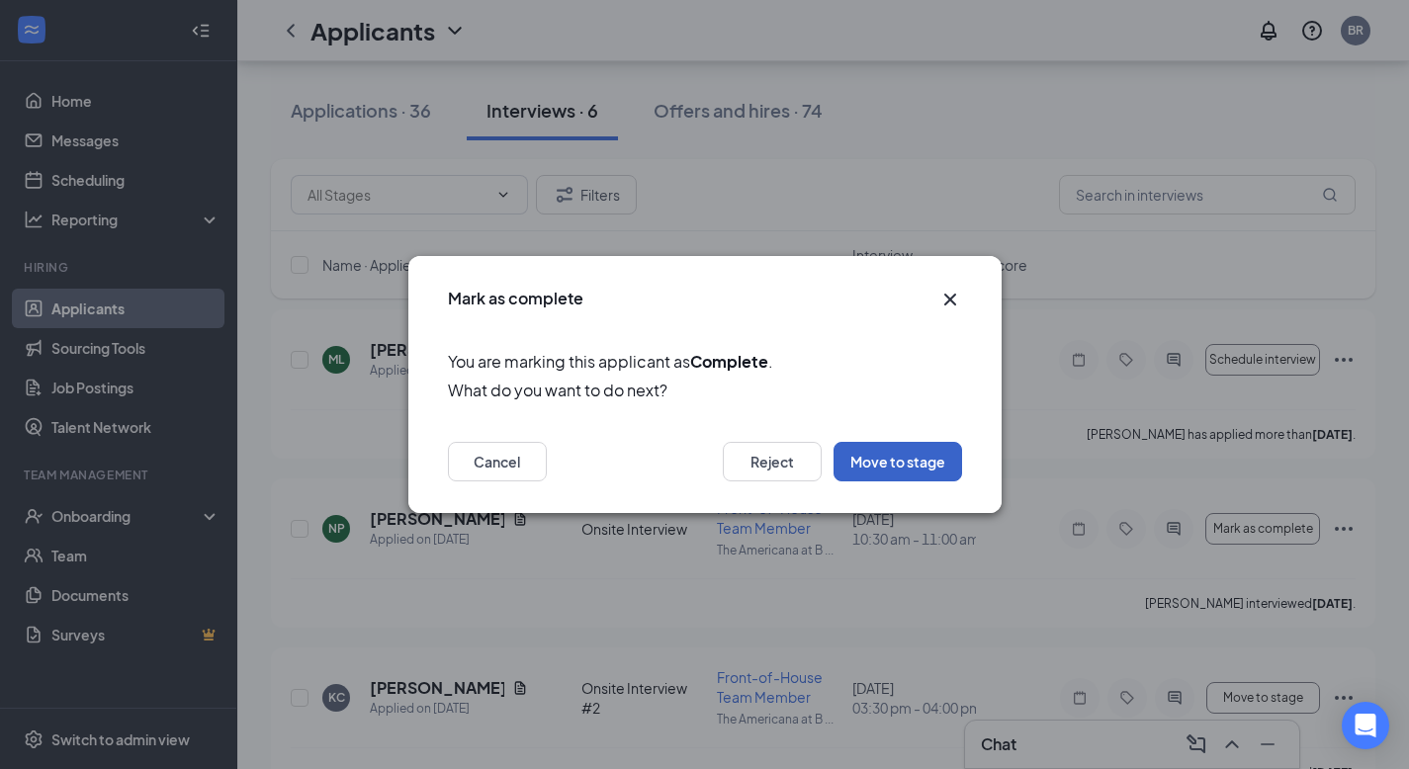
click at [930, 469] on button "Move to stage" at bounding box center [897, 462] width 129 height 40
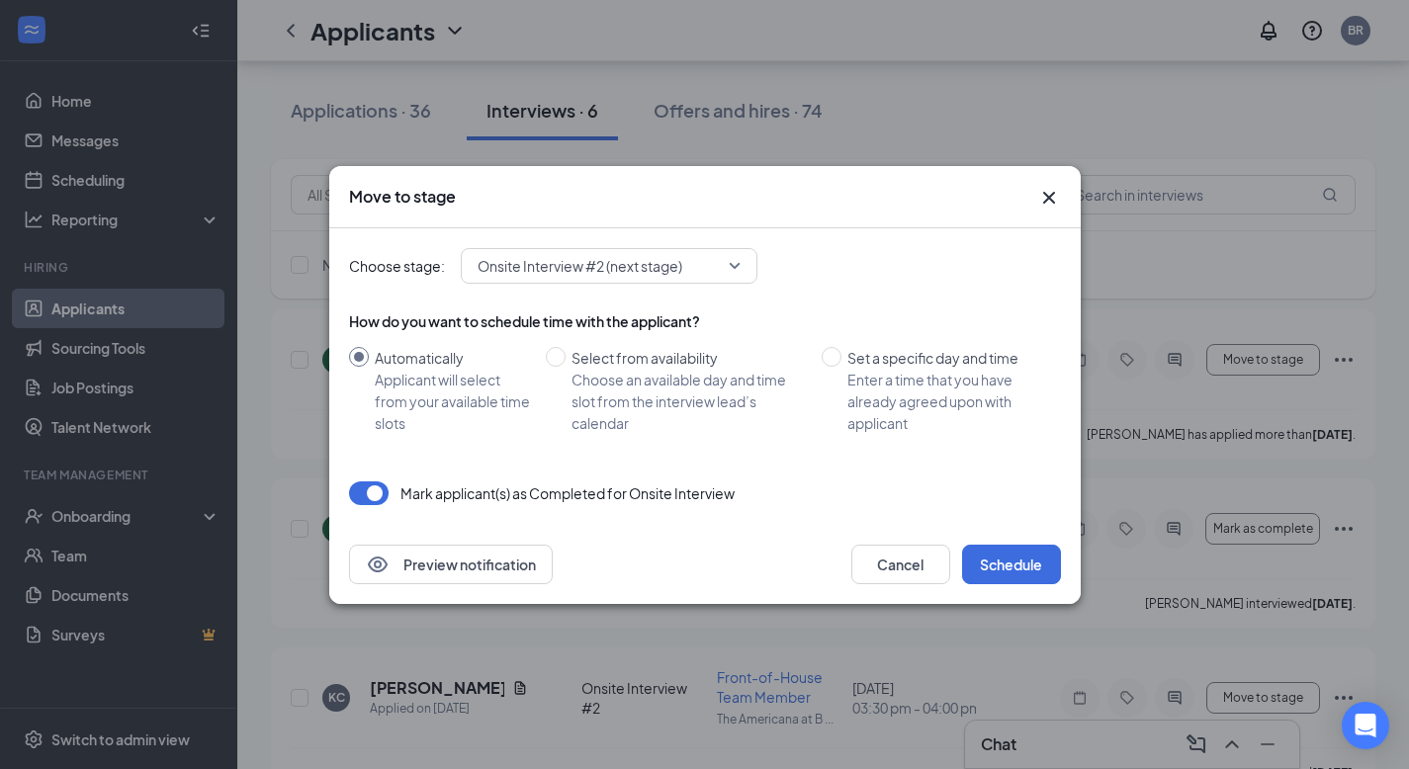
click at [611, 272] on span "Onsite Interview #2 (next stage)" at bounding box center [580, 266] width 205 height 30
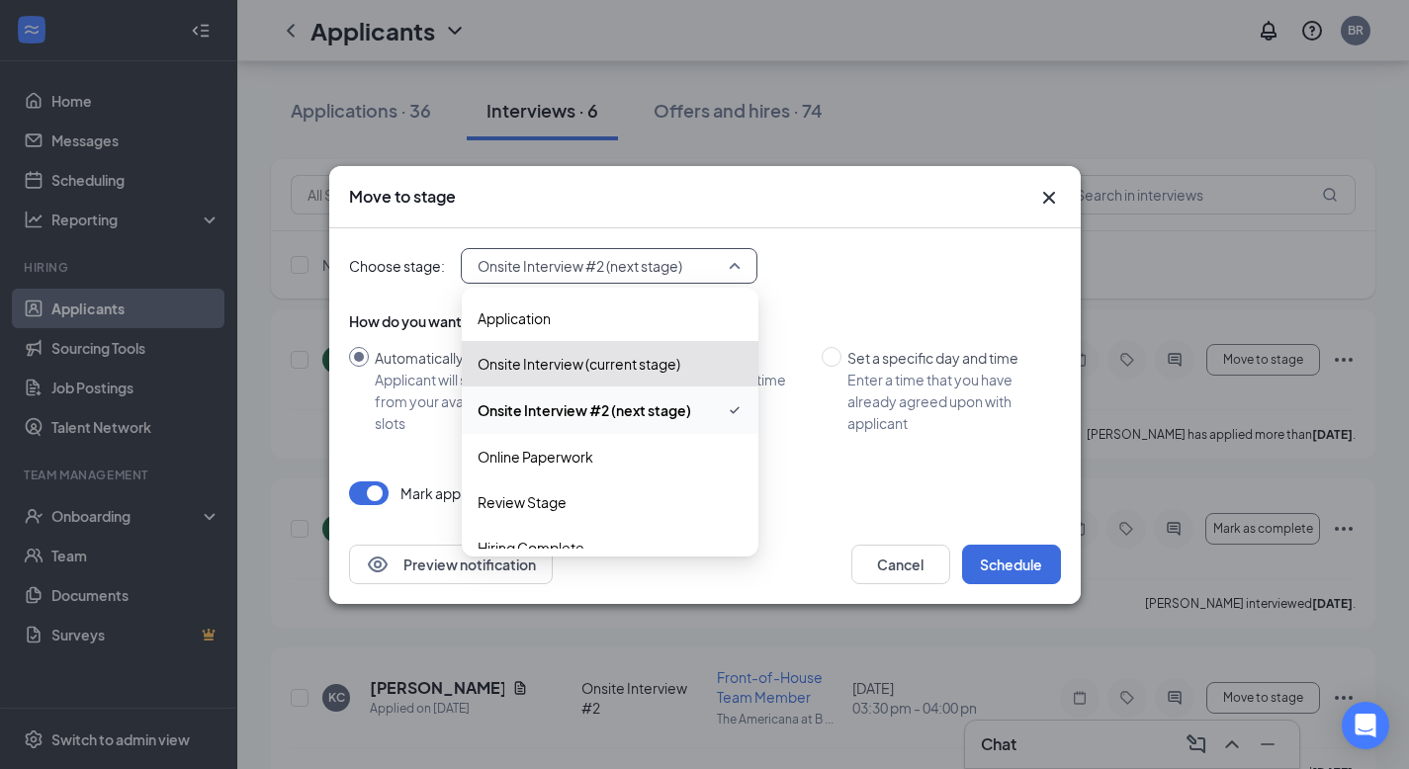
click at [861, 273] on div "Choose stage: Onsite Interview #2 (next stage) 3924478 3925144 3926455 Applicat…" at bounding box center [705, 266] width 712 height 36
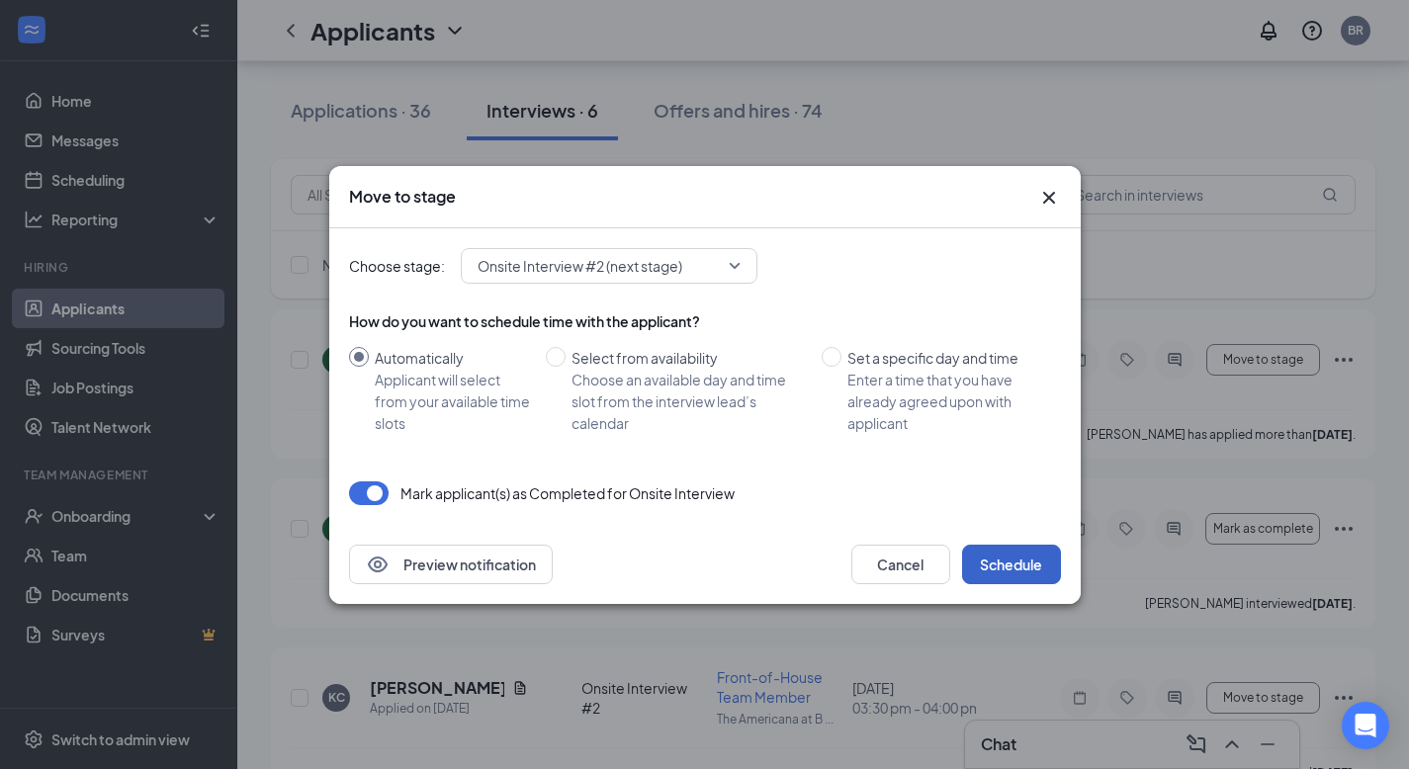
click at [1033, 565] on button "Schedule" at bounding box center [1011, 565] width 99 height 40
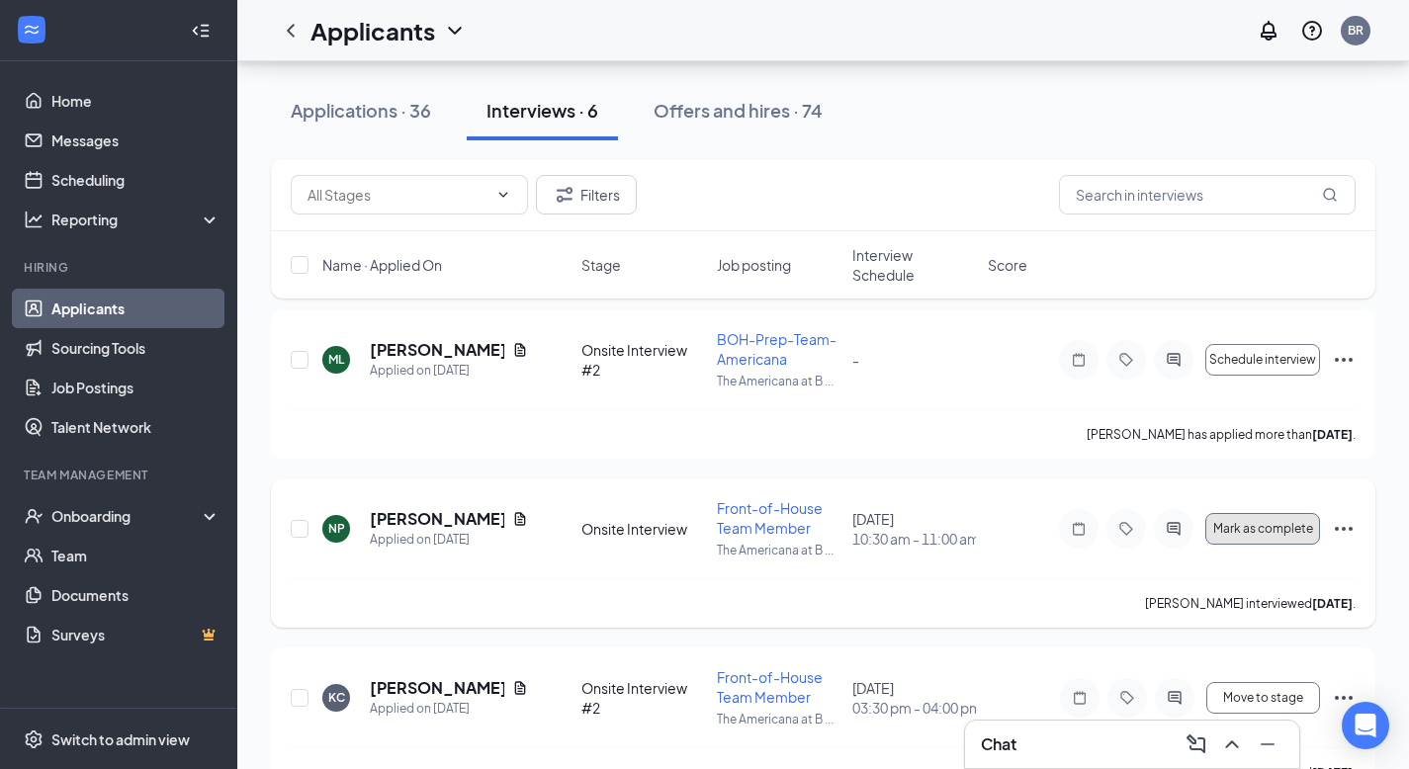
click at [1256, 527] on span "Mark as complete" at bounding box center [1263, 529] width 100 height 14
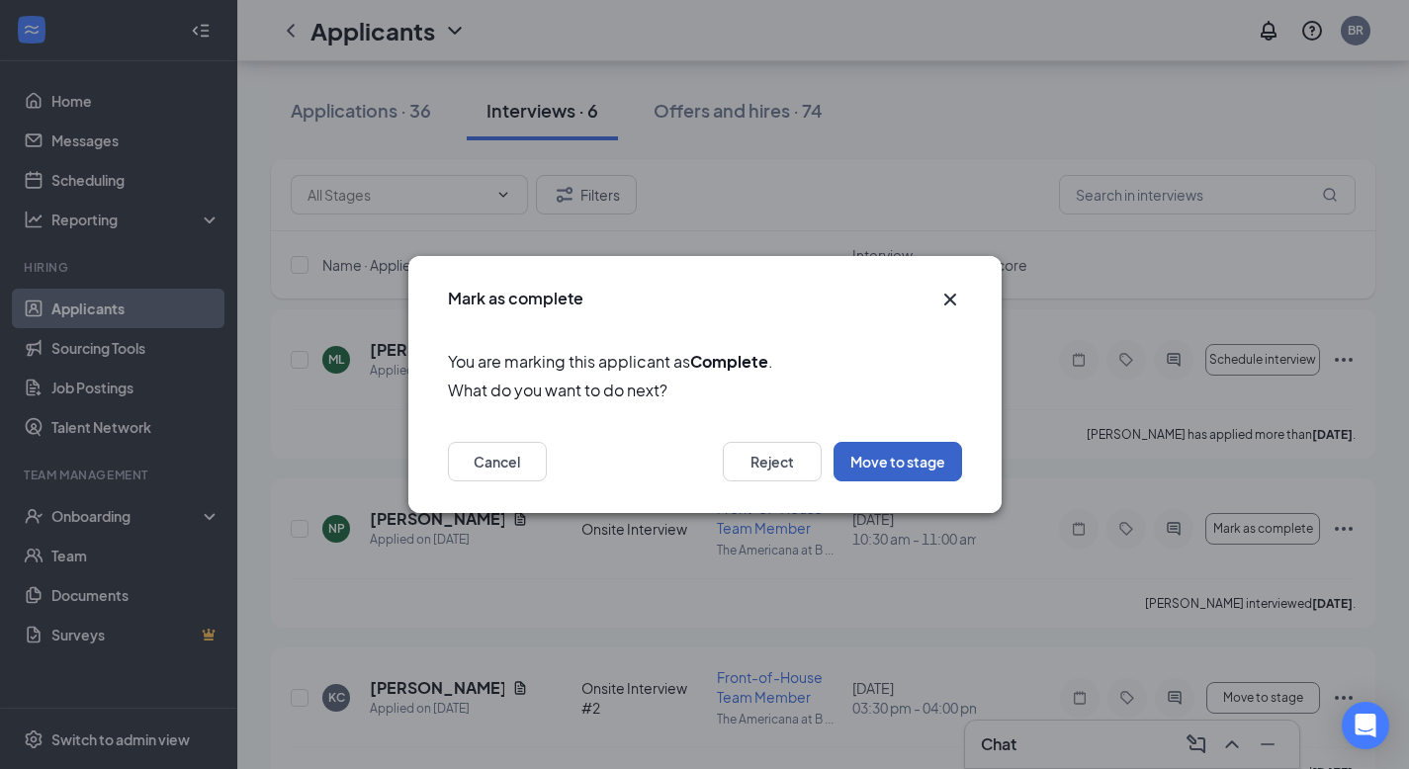
click at [944, 467] on button "Move to stage" at bounding box center [897, 462] width 129 height 40
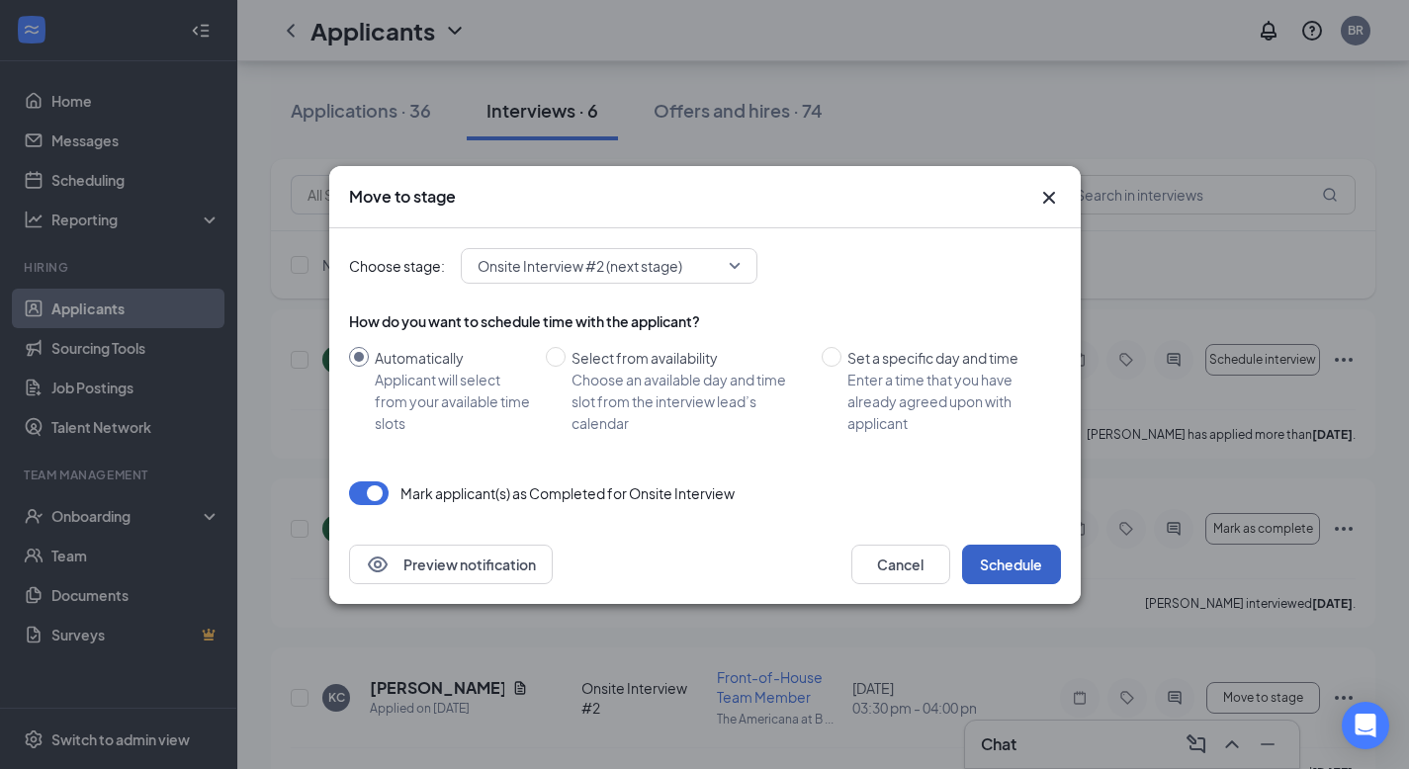
click at [1002, 564] on button "Schedule" at bounding box center [1011, 565] width 99 height 40
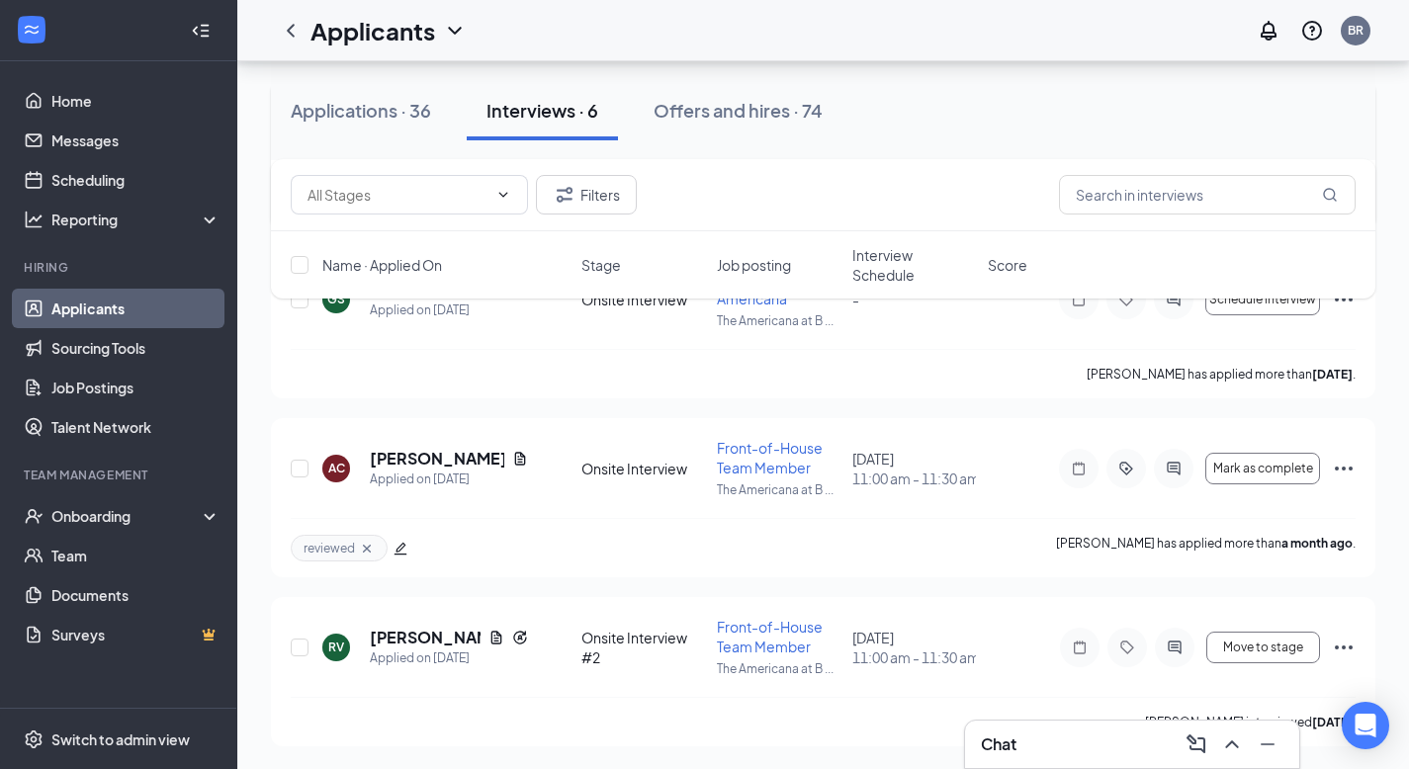
scroll to position [661, 0]
click at [110, 100] on link "Home" at bounding box center [135, 101] width 169 height 40
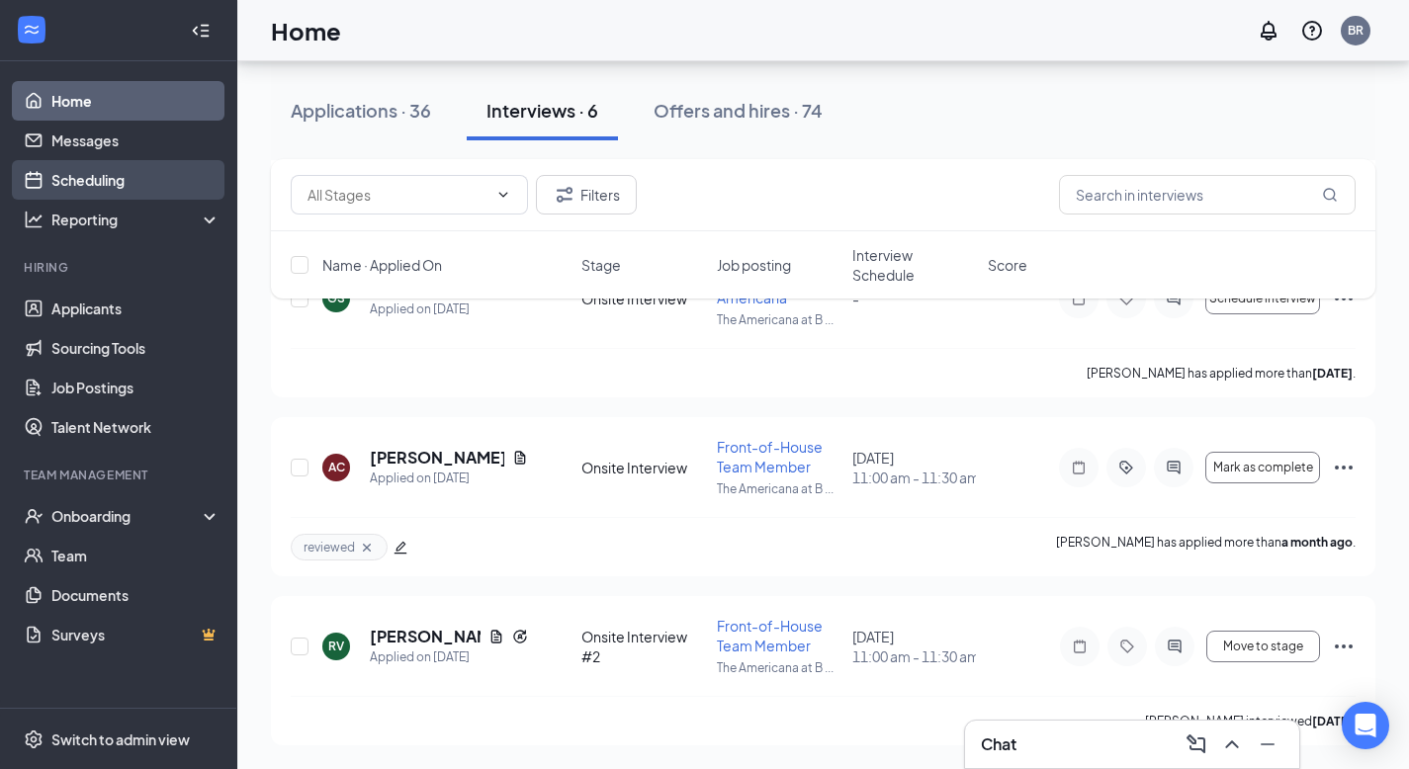
click at [101, 171] on link "Scheduling" at bounding box center [135, 180] width 169 height 40
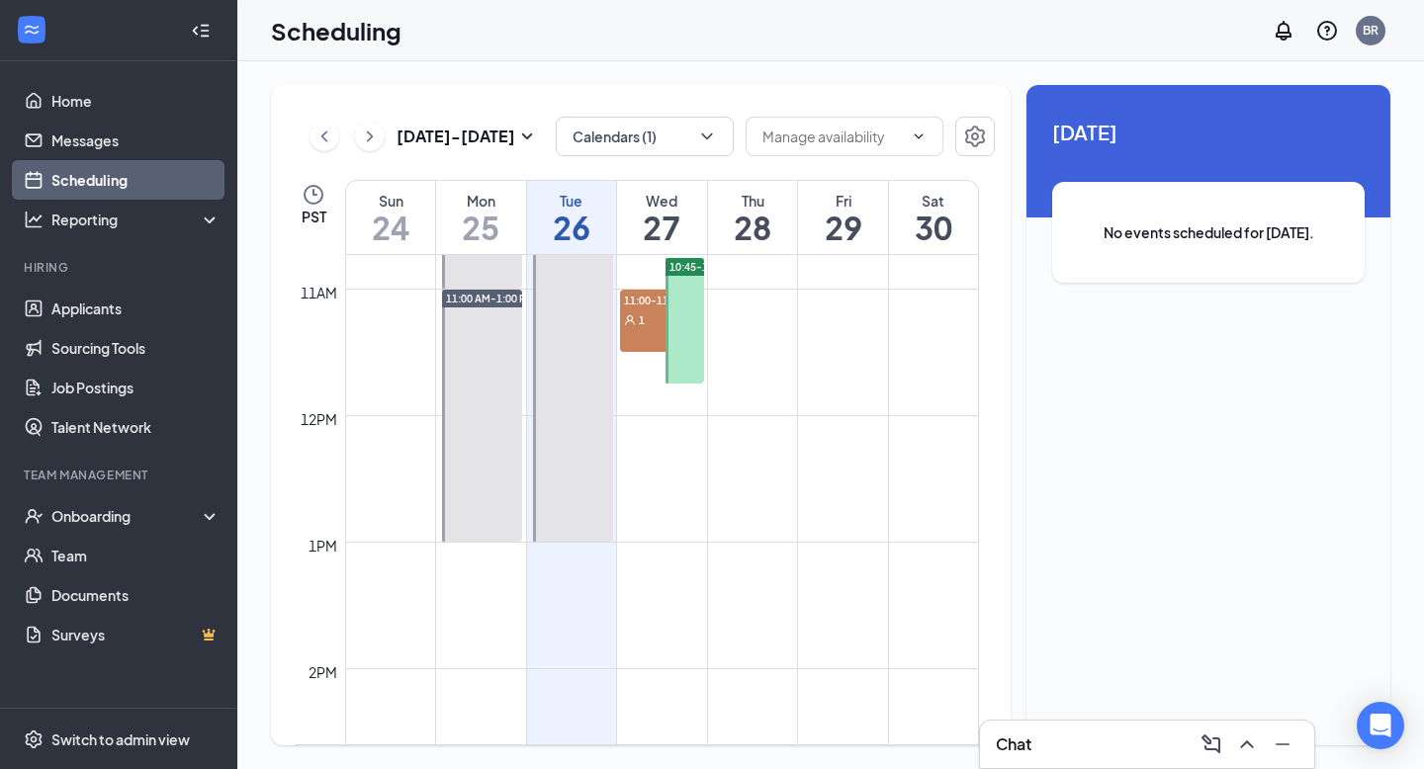
scroll to position [1358, 0]
click at [654, 145] on button "Calendars (1)" at bounding box center [645, 137] width 178 height 40
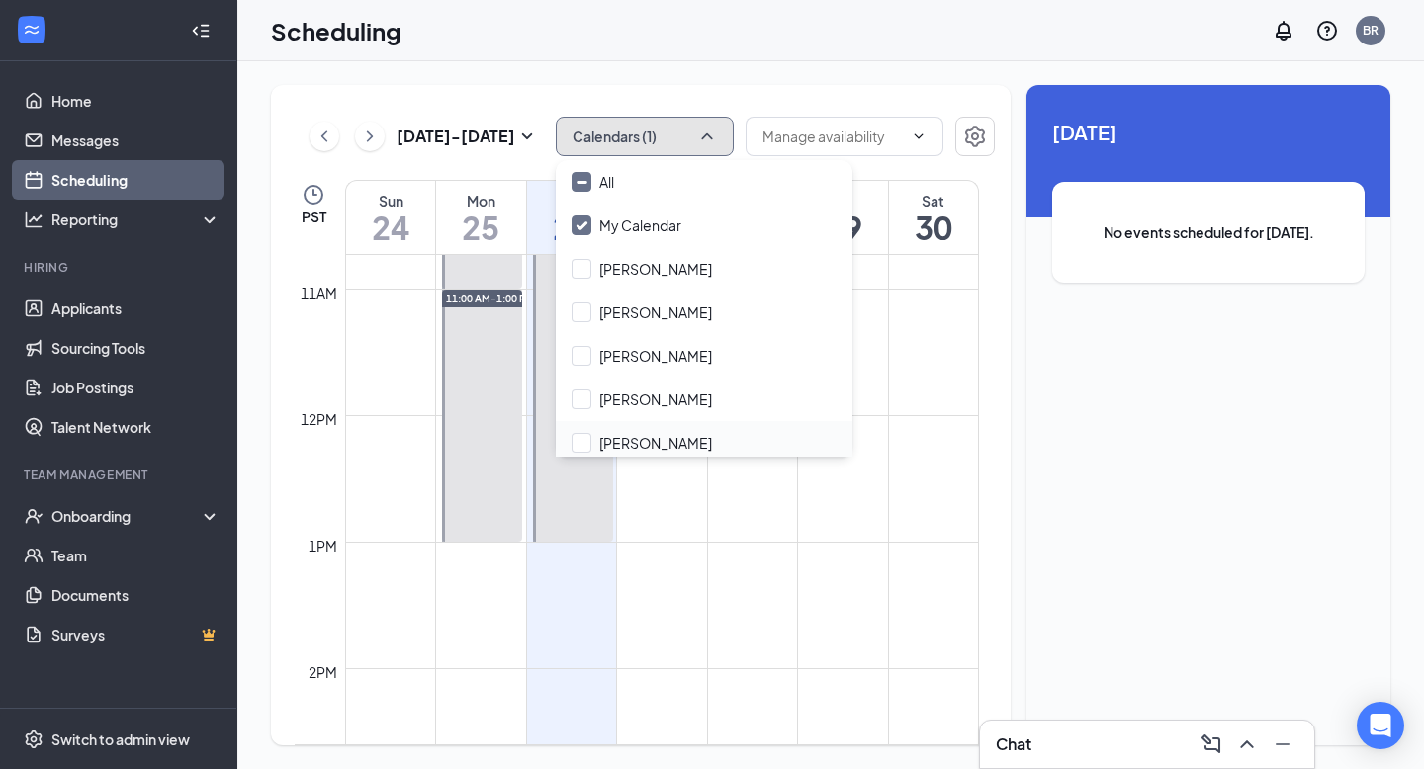
scroll to position [182, 0]
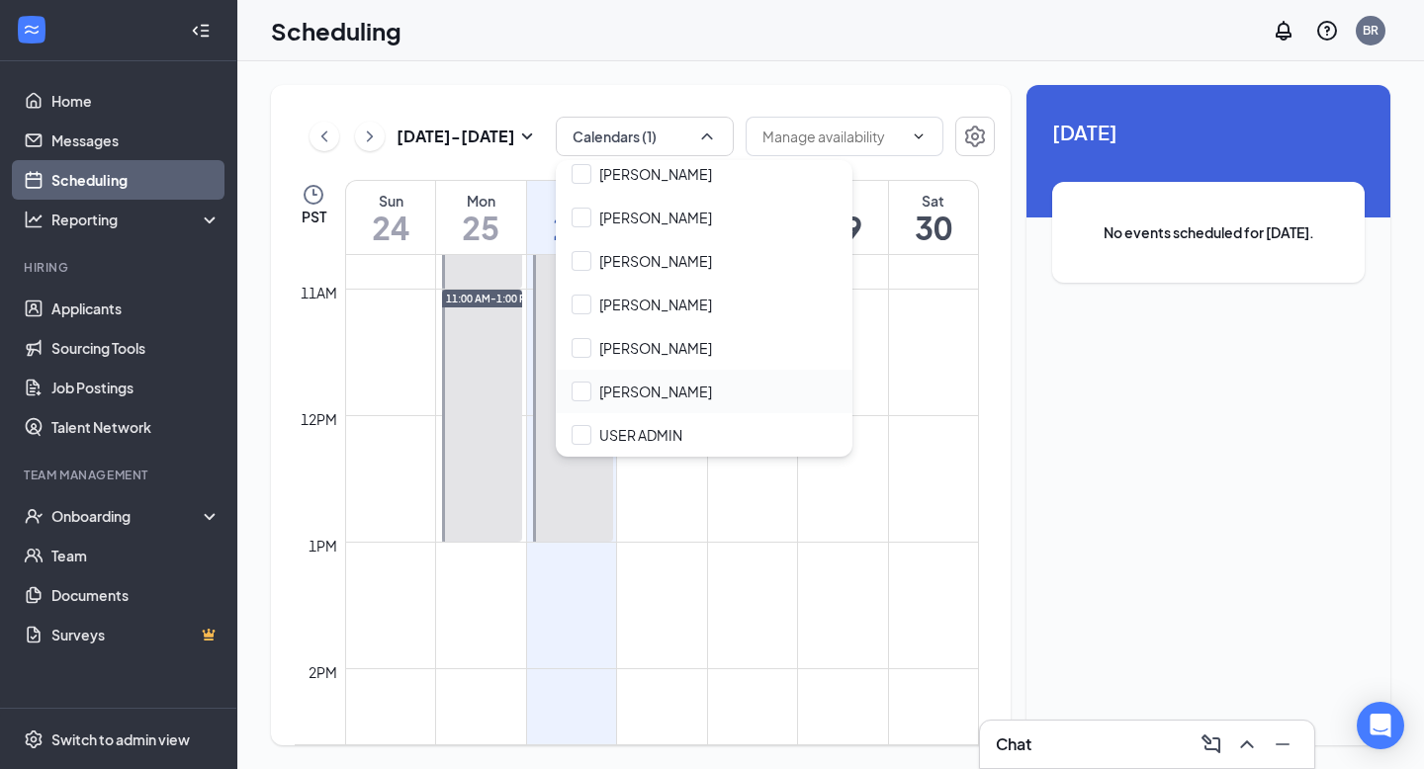
click at [684, 401] on div "[PERSON_NAME]" at bounding box center [704, 392] width 297 height 44
checkbox input "true"
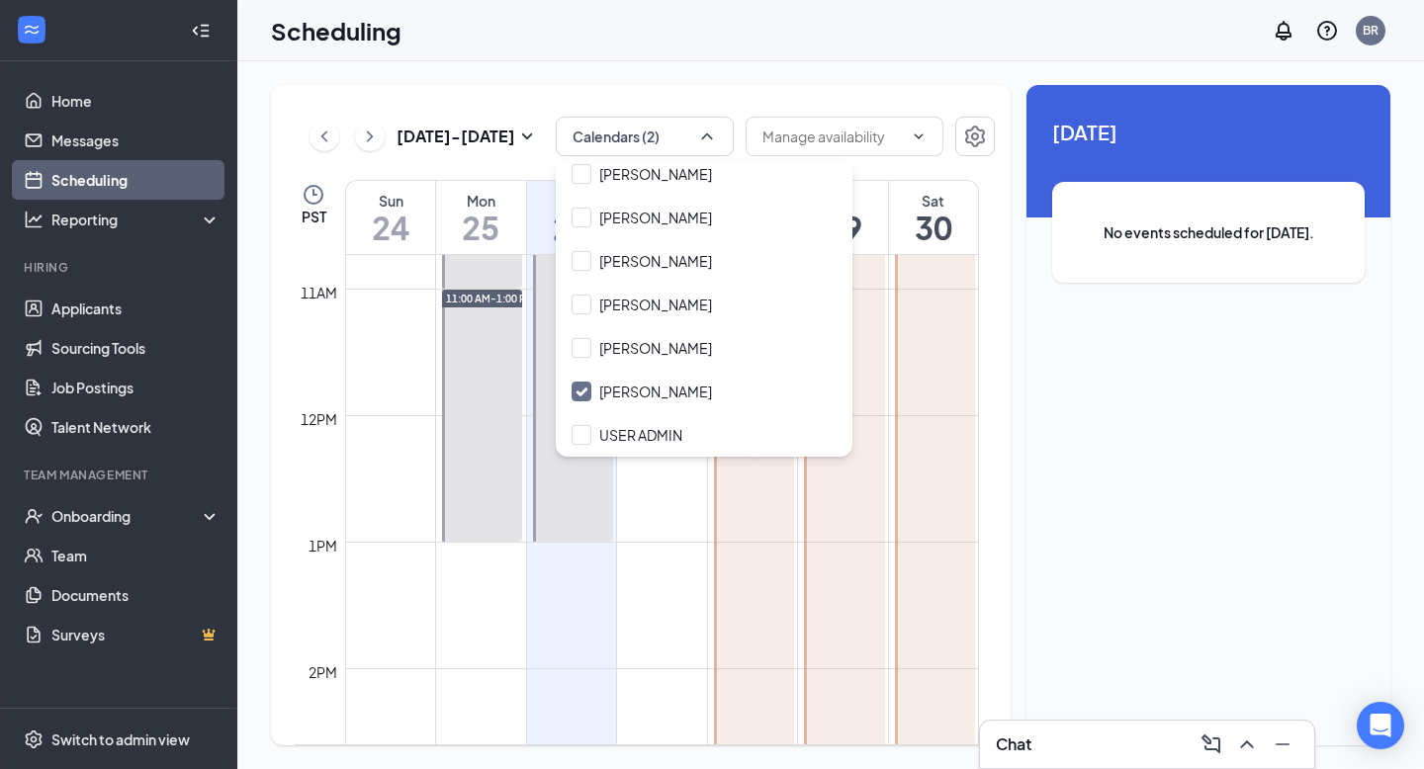
click at [522, 110] on div "[DATE] - [DATE] Calendars (2) PST Sun 24 Mon 25 Tue 26 Wed 27 Thu 28 Fri 29 Sat…" at bounding box center [641, 415] width 740 height 660
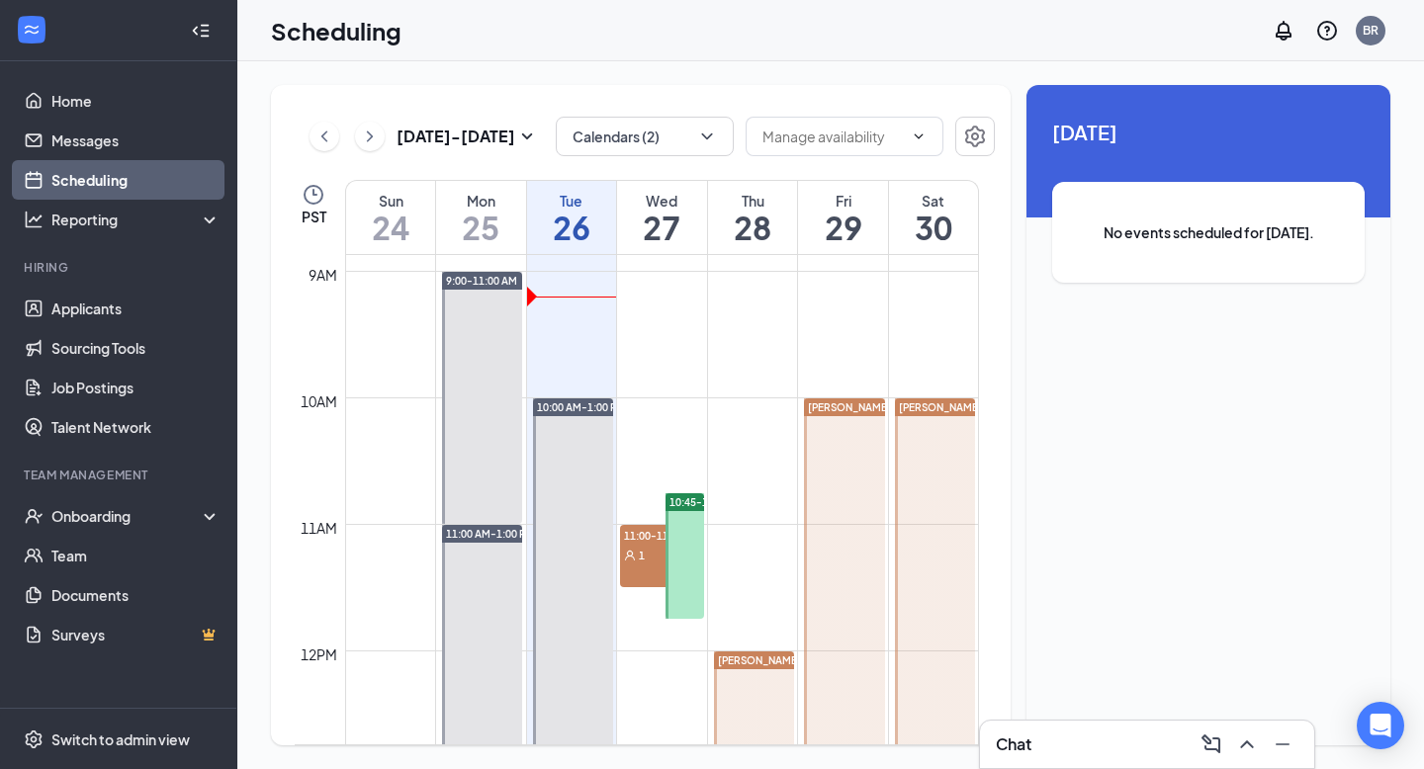
scroll to position [1123, 0]
click at [102, 141] on link "Messages" at bounding box center [135, 141] width 169 height 40
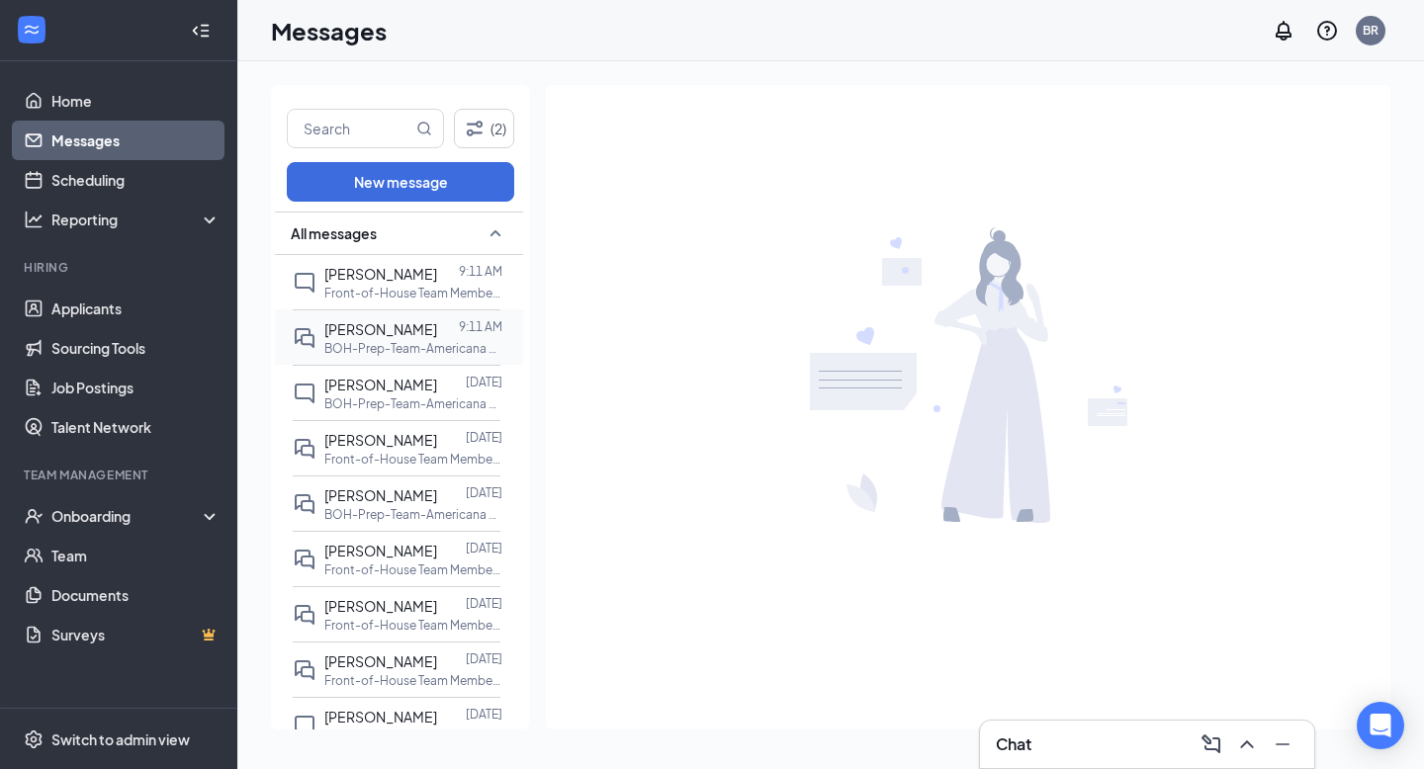
click at [388, 335] on span "[PERSON_NAME]" at bounding box center [380, 329] width 113 height 18
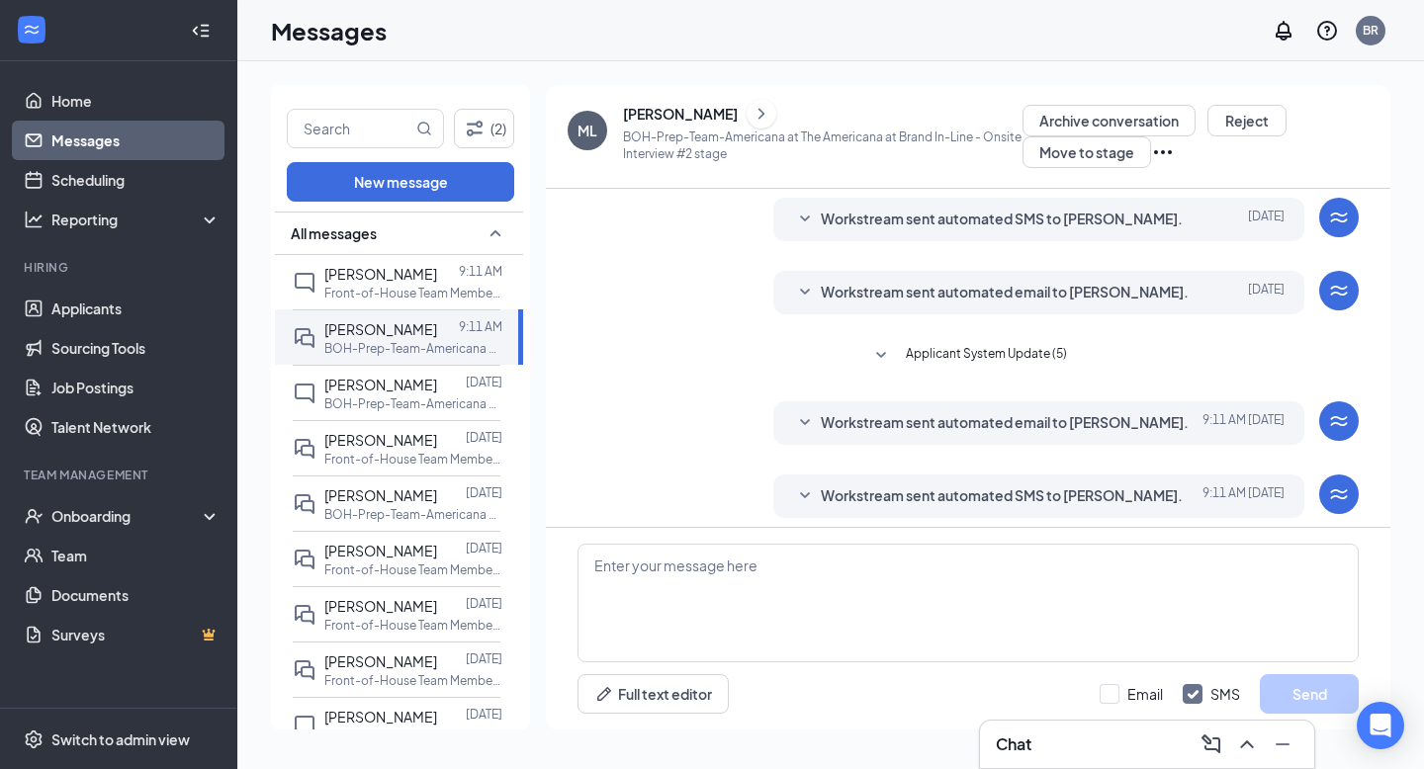
scroll to position [148, 0]
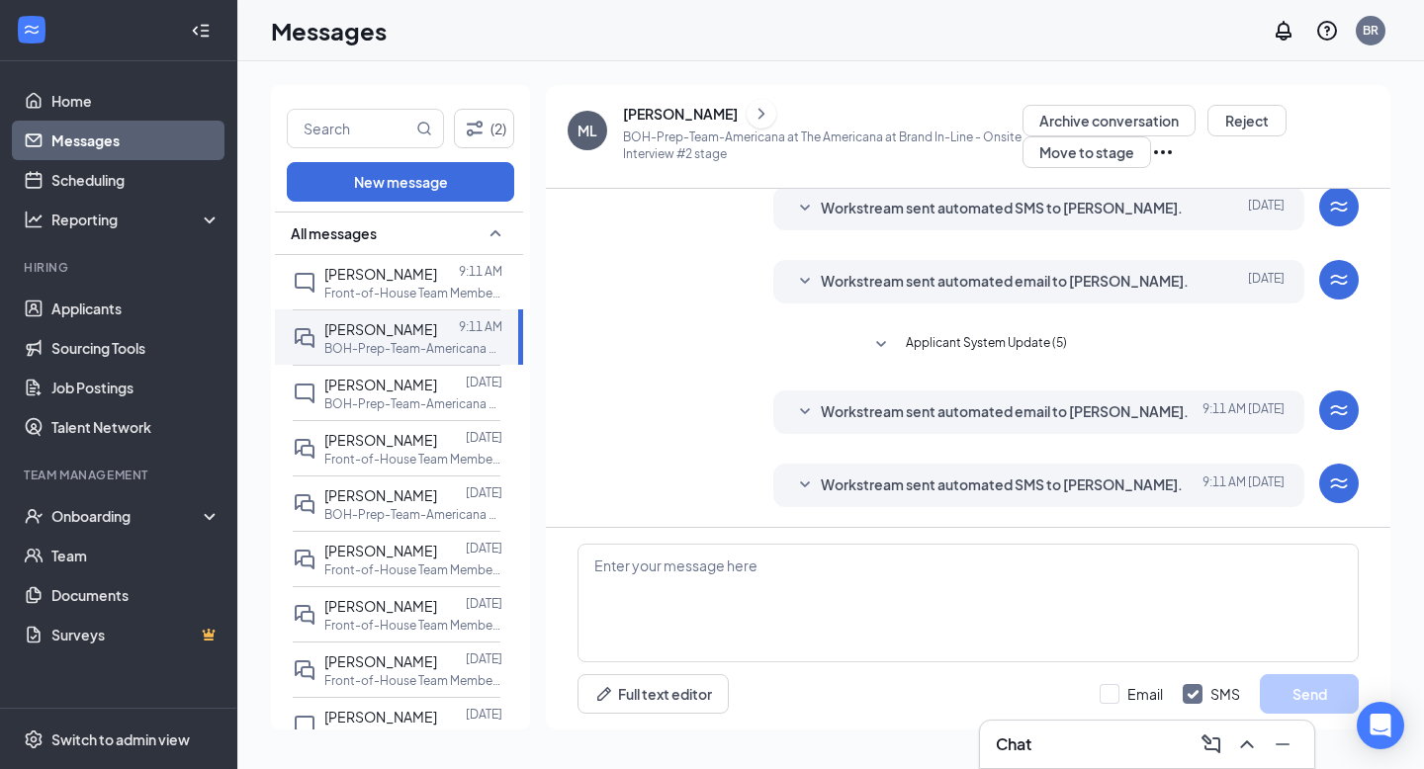
click at [824, 486] on span "Workstream sent automated SMS to [PERSON_NAME]." at bounding box center [1002, 486] width 362 height 24
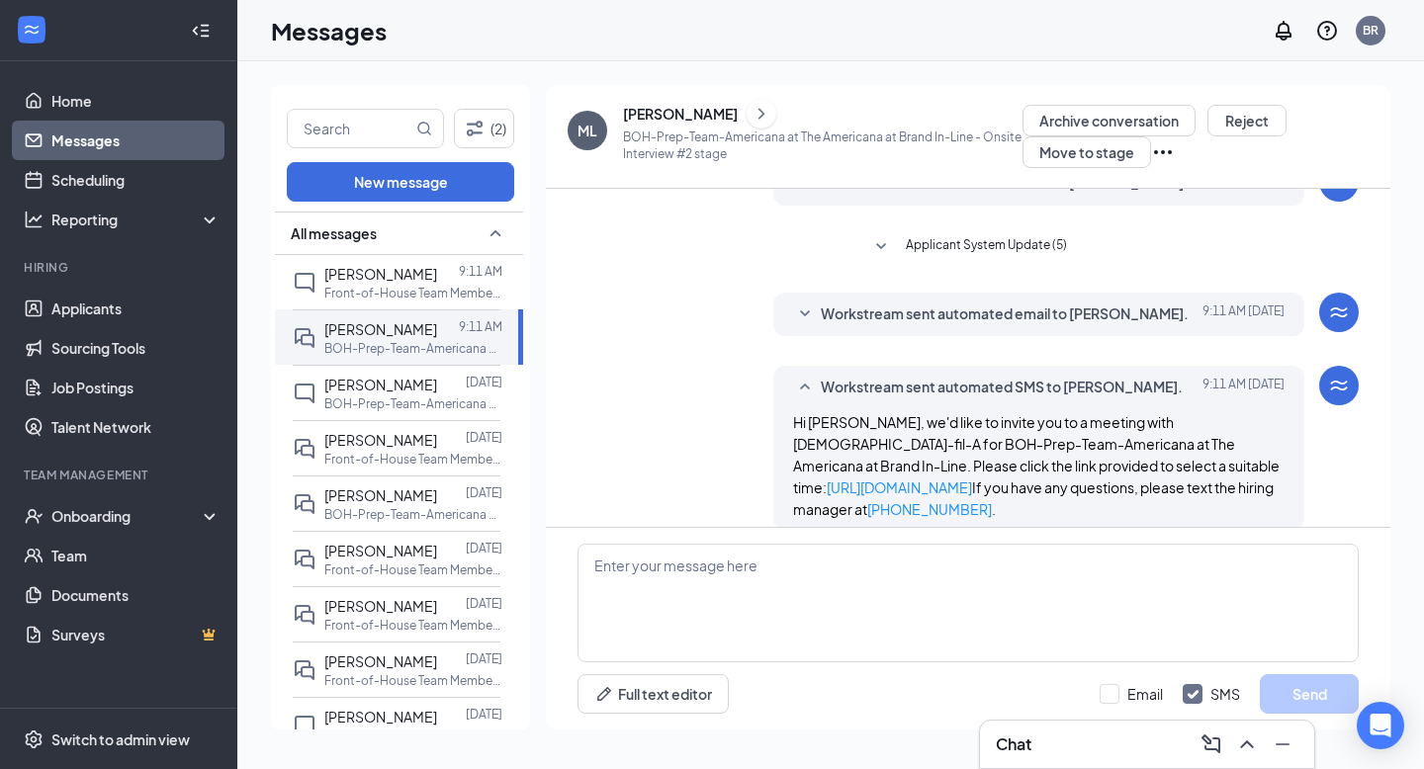
scroll to position [247, 0]
click at [803, 315] on icon "SmallChevronDown" at bounding box center [805, 314] width 24 height 24
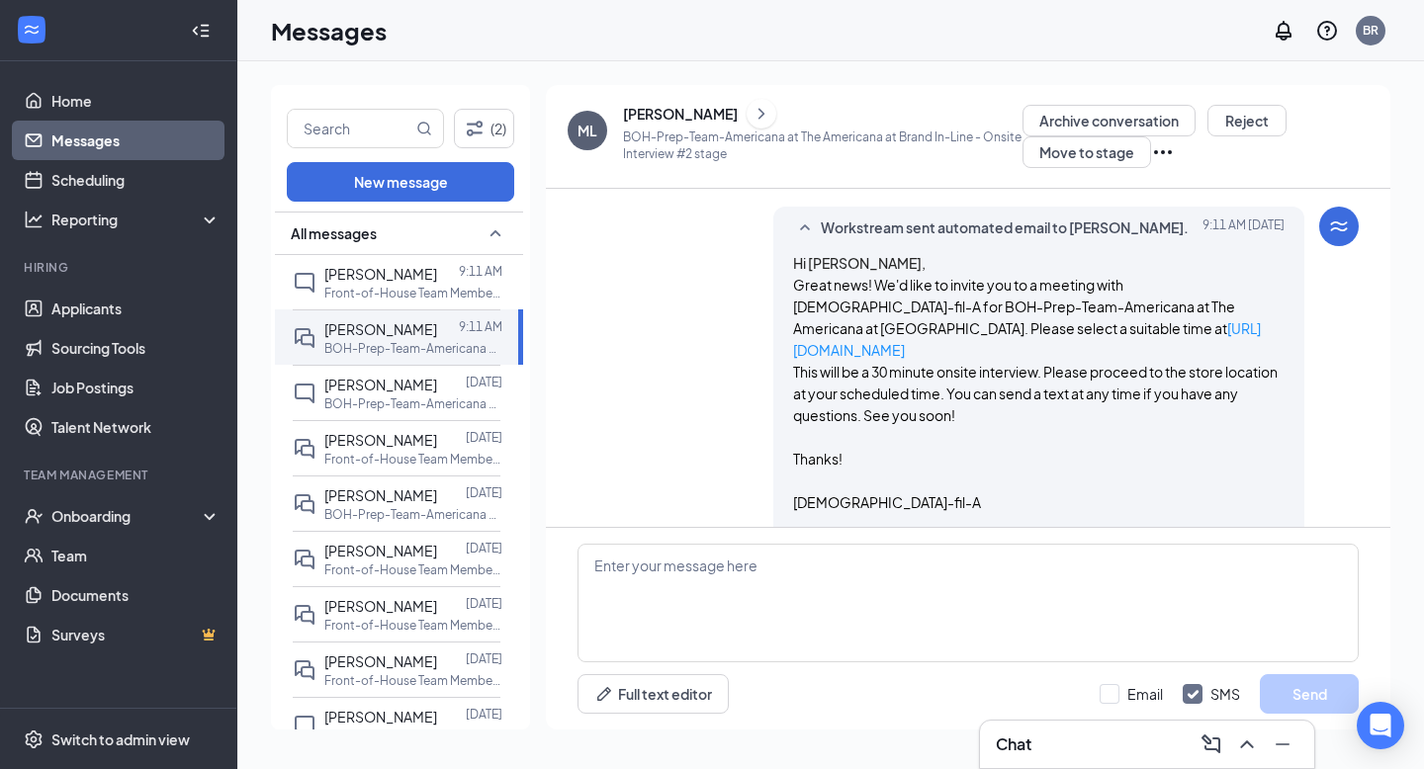
scroll to position [336, 0]
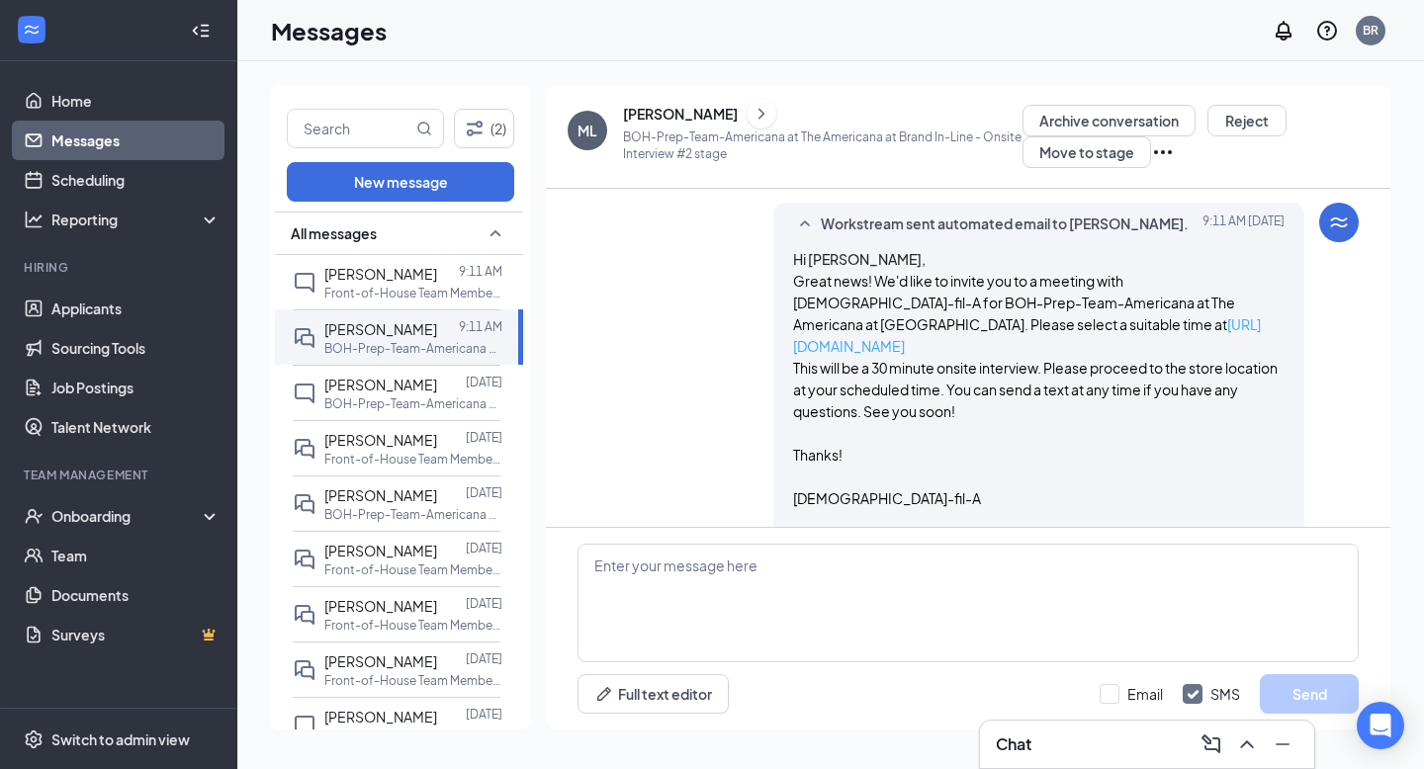
click at [1002, 317] on link "[URL][DOMAIN_NAME]" at bounding box center [1027, 335] width 468 height 40
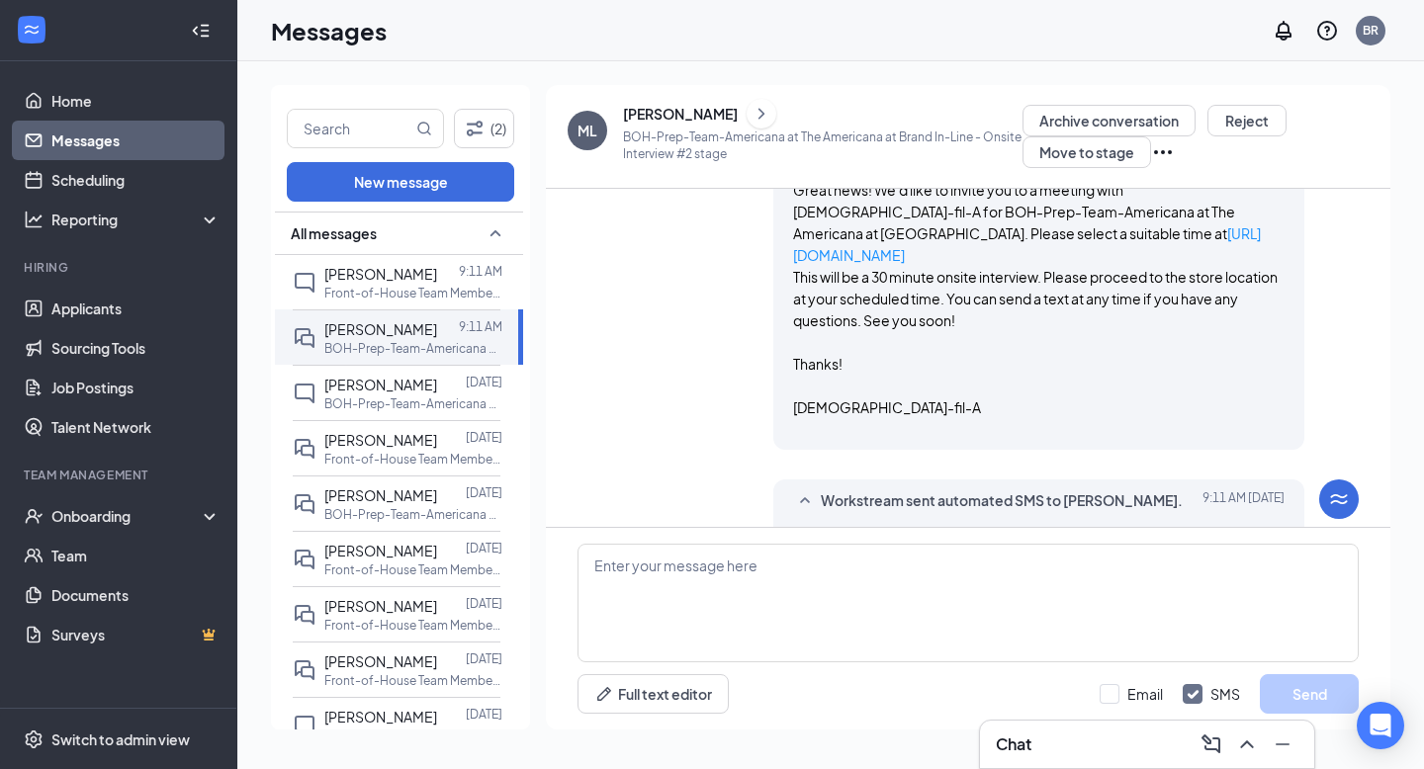
scroll to position [520, 0]
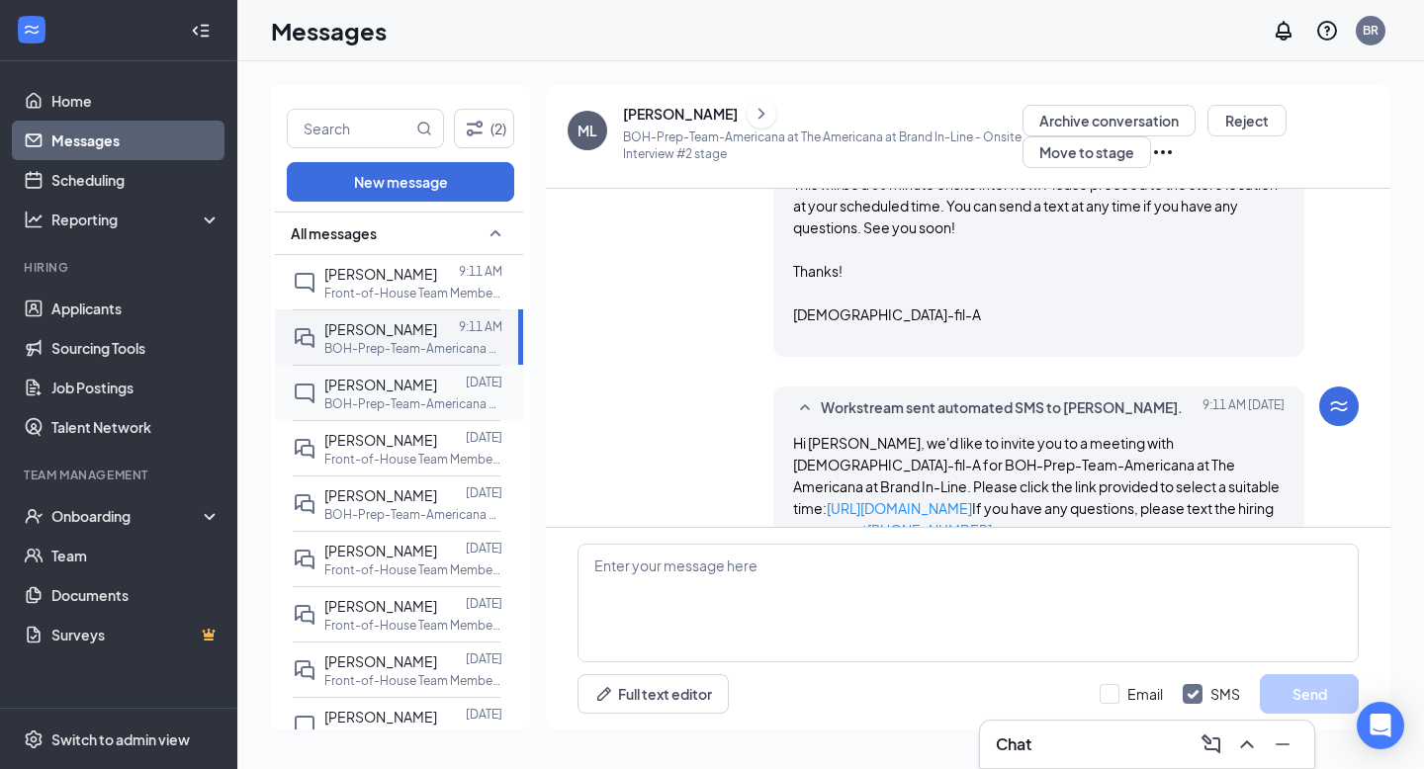
click at [379, 376] on span "[PERSON_NAME]" at bounding box center [380, 385] width 113 height 18
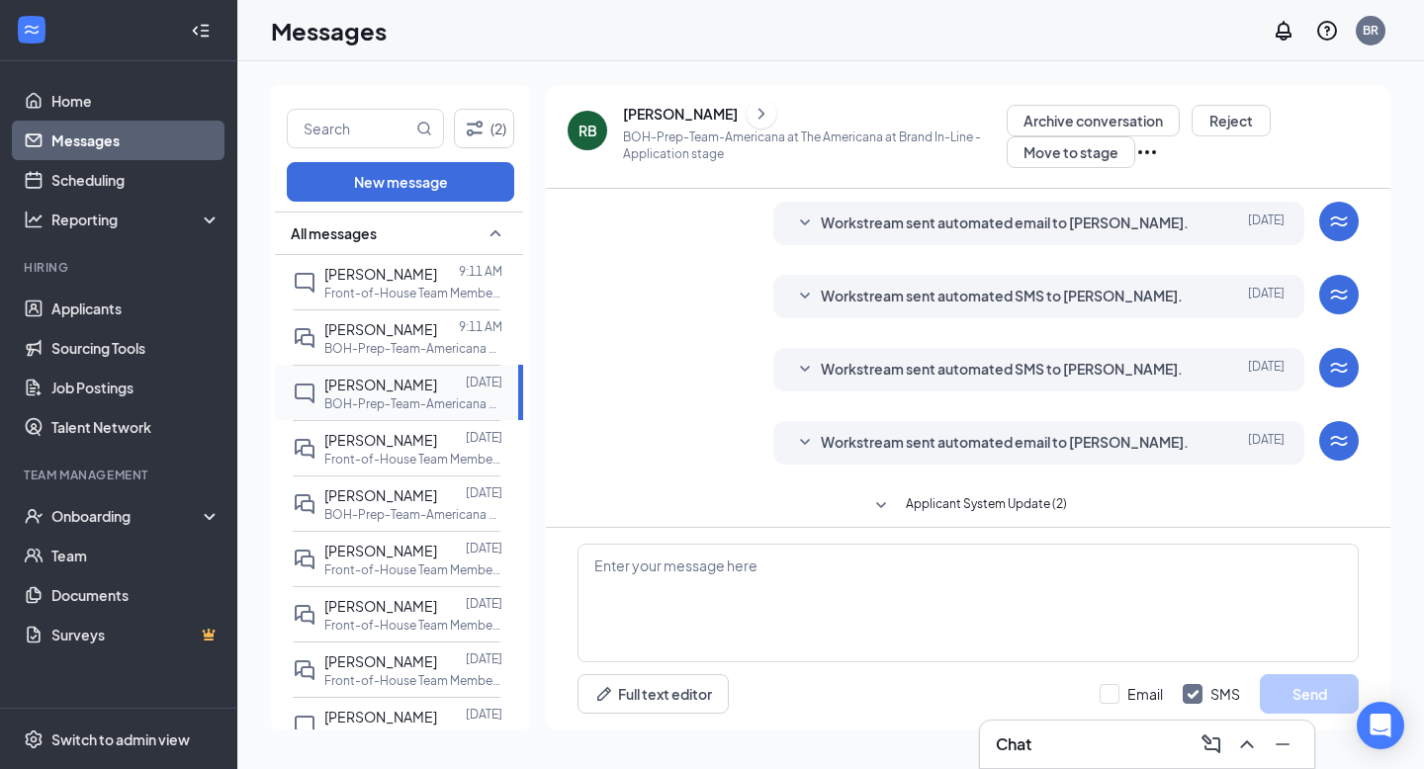
scroll to position [352, 0]
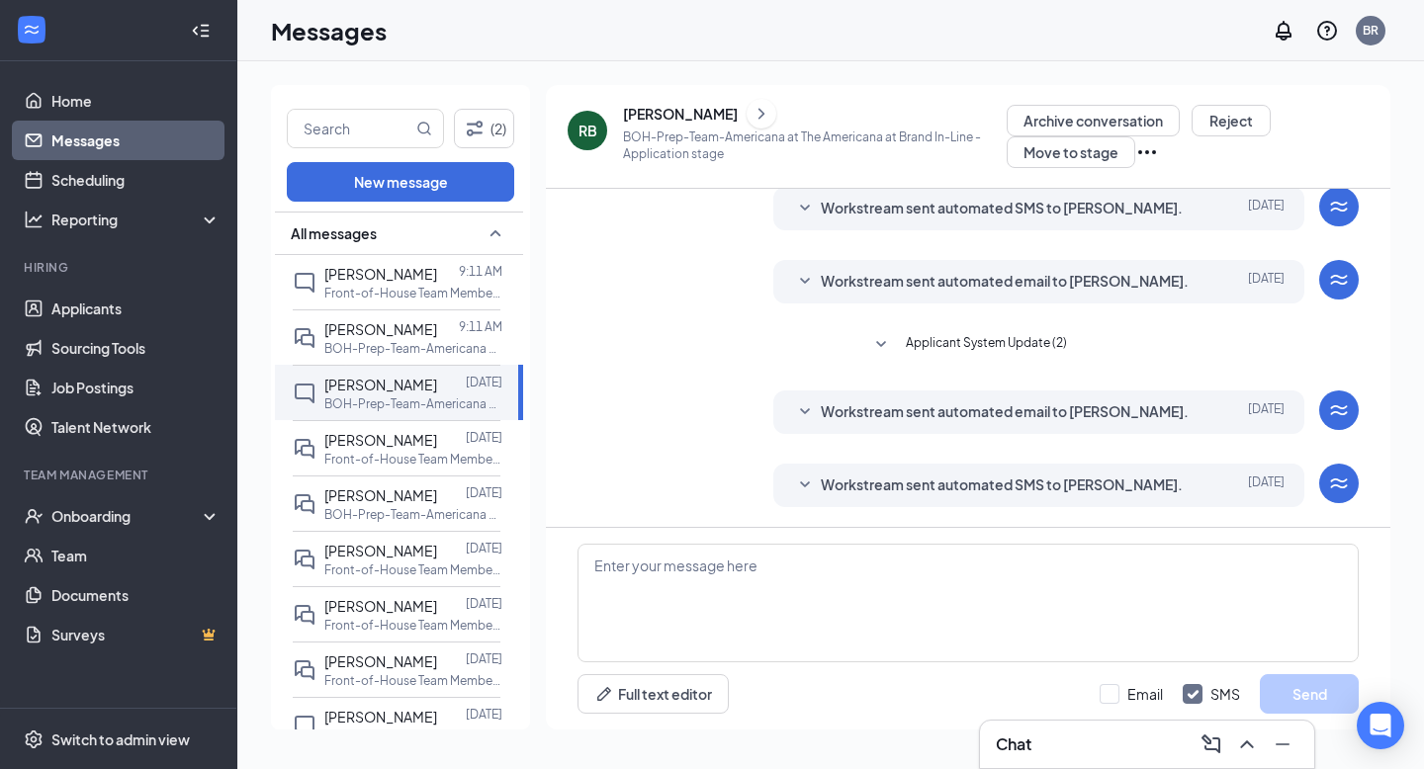
click at [821, 482] on span "Workstream sent automated SMS to Roberto Batres." at bounding box center [1002, 486] width 362 height 24
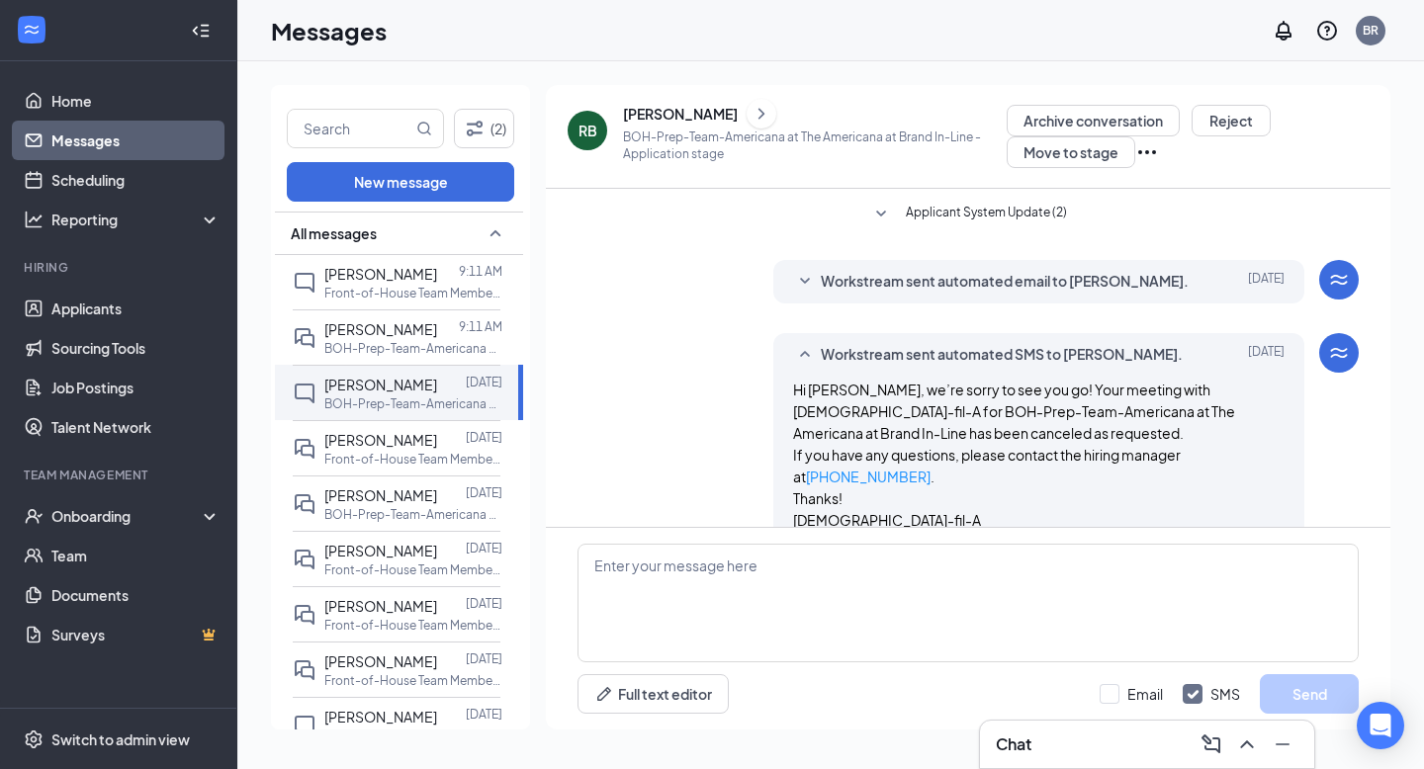
scroll to position [483, 0]
click at [800, 266] on div "Workstream sent automated email to Roberto Batres. Aug 25 Hi Roberto, We’re sor…" at bounding box center [1039, 281] width 532 height 44
click at [794, 281] on icon "SmallChevronDown" at bounding box center [805, 281] width 24 height 24
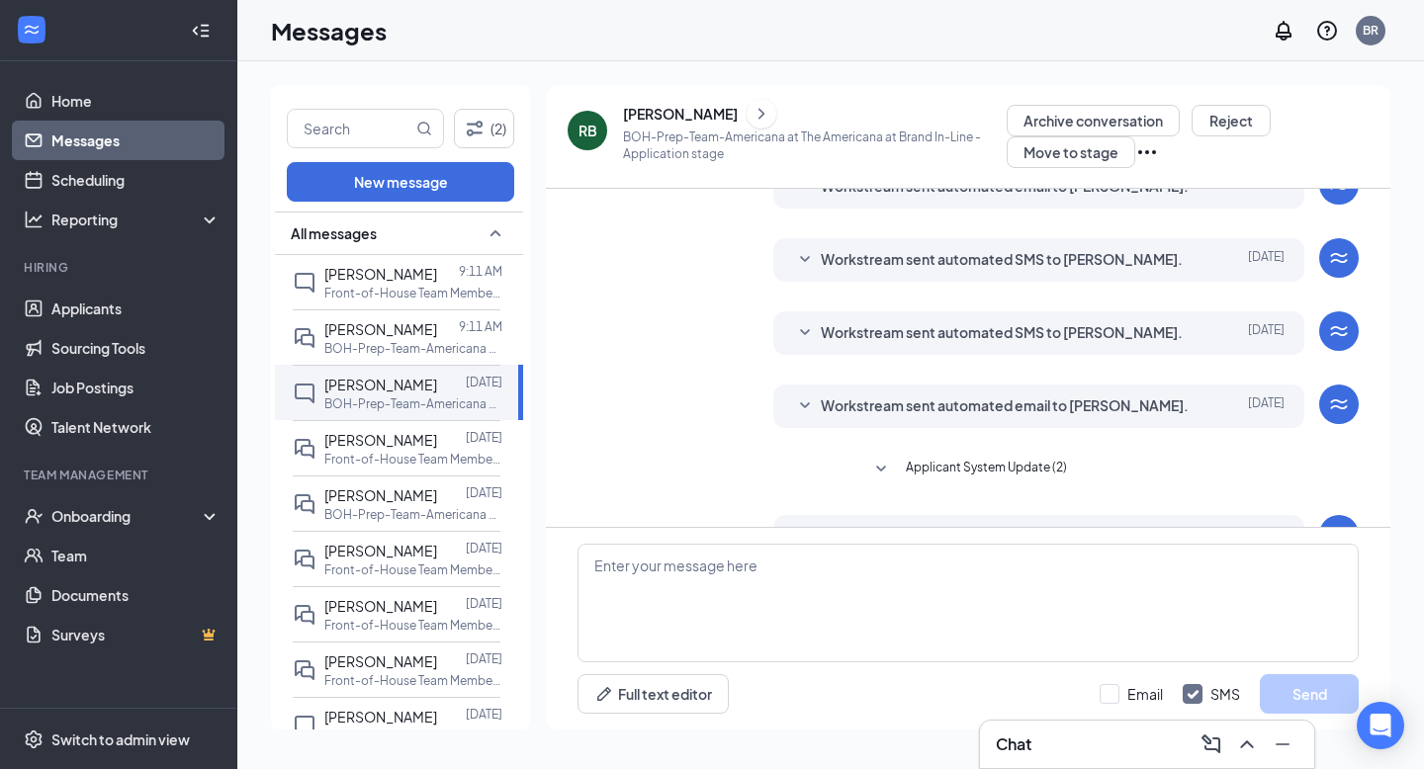
scroll to position [241, 0]
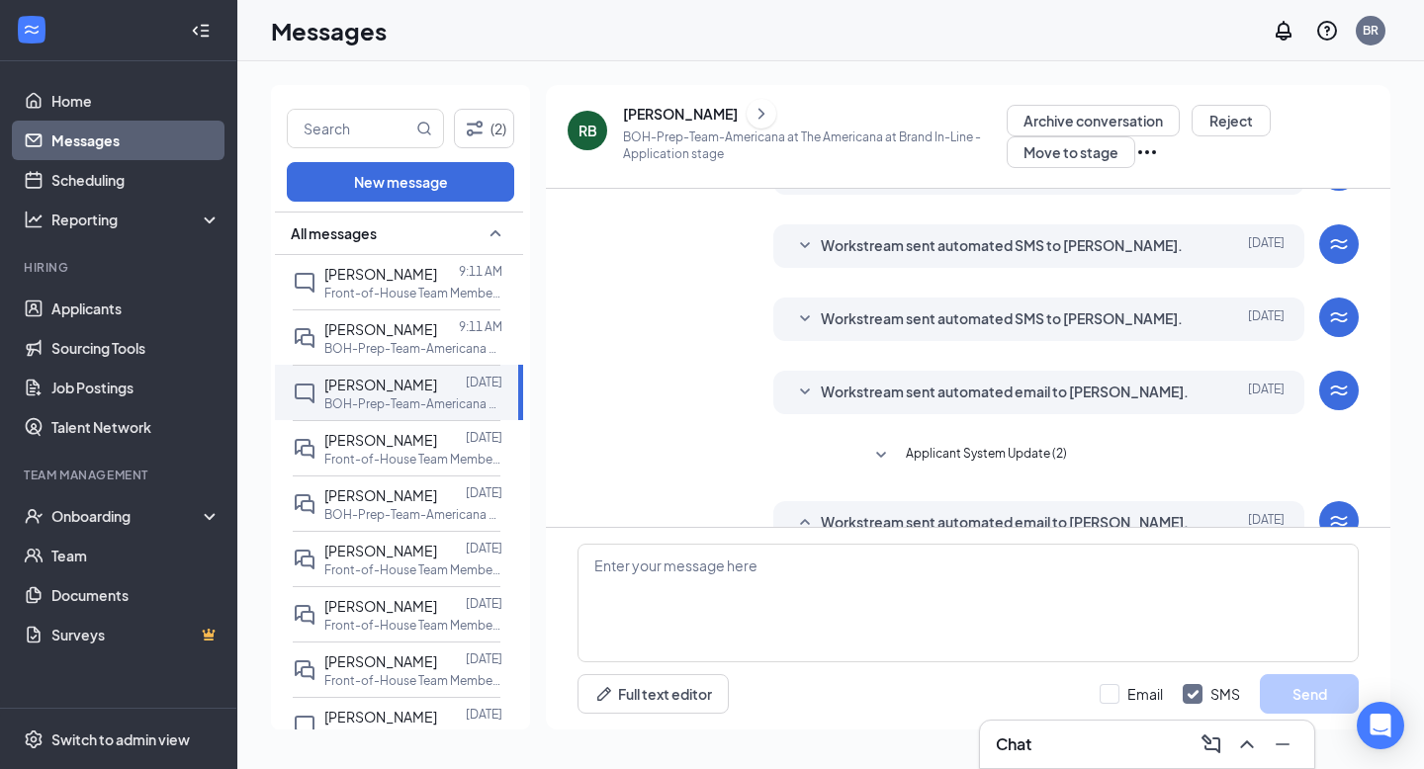
click at [815, 404] on div "Workstream sent automated email to Roberto Batres. Aug 25 Hi Roberto Batres, Th…" at bounding box center [1039, 393] width 532 height 44
click at [815, 391] on div "Workstream sent automated email to Roberto Batres. Aug 25" at bounding box center [1039, 393] width 492 height 24
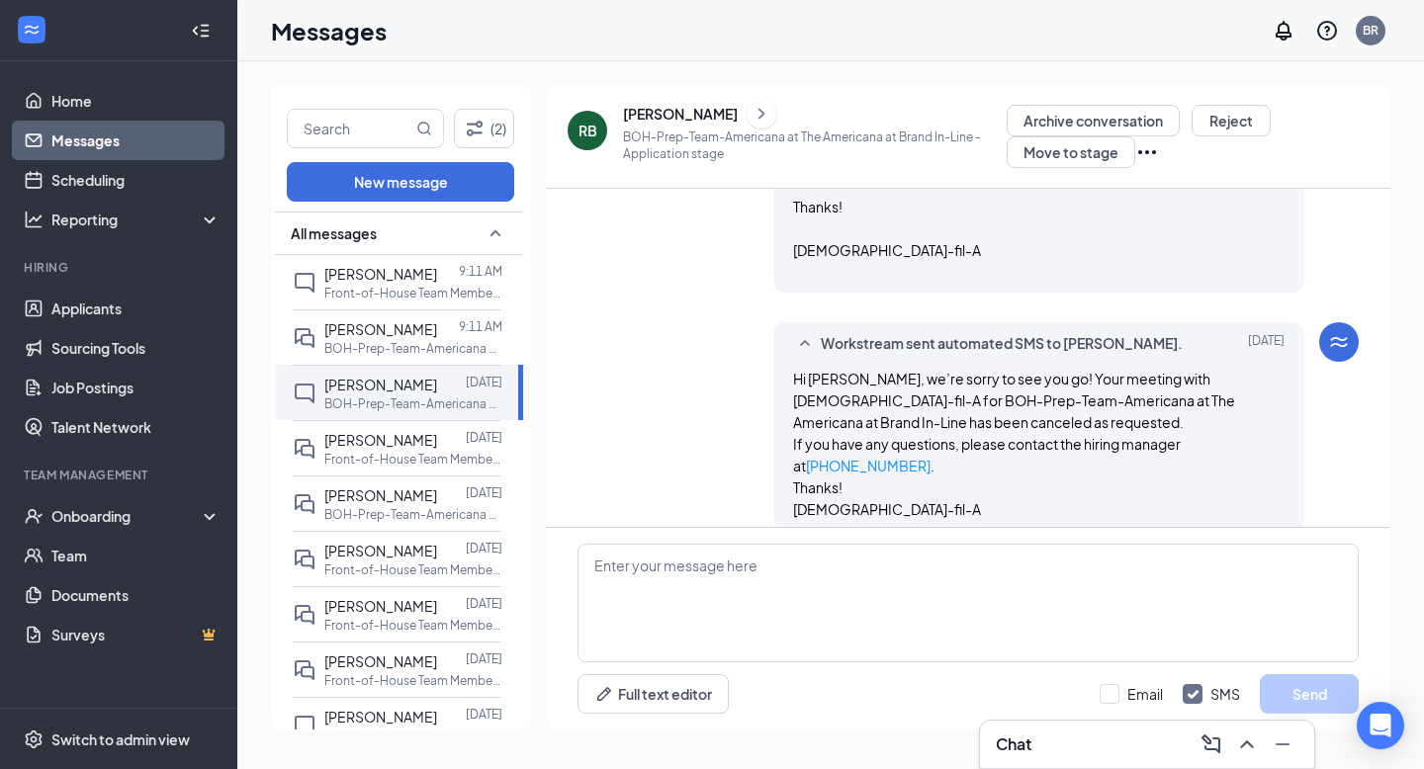
scroll to position [1171, 0]
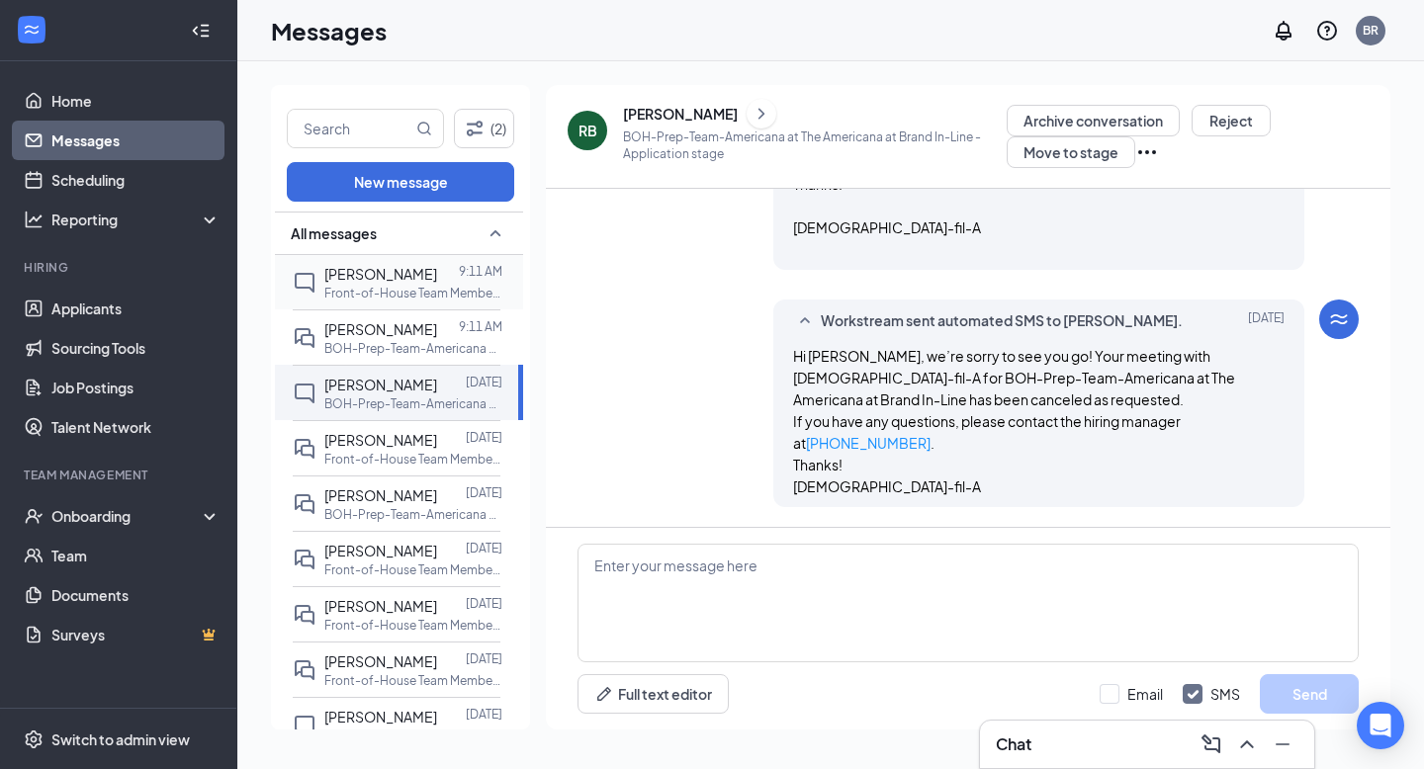
click at [359, 268] on span "[PERSON_NAME]" at bounding box center [380, 274] width 113 height 18
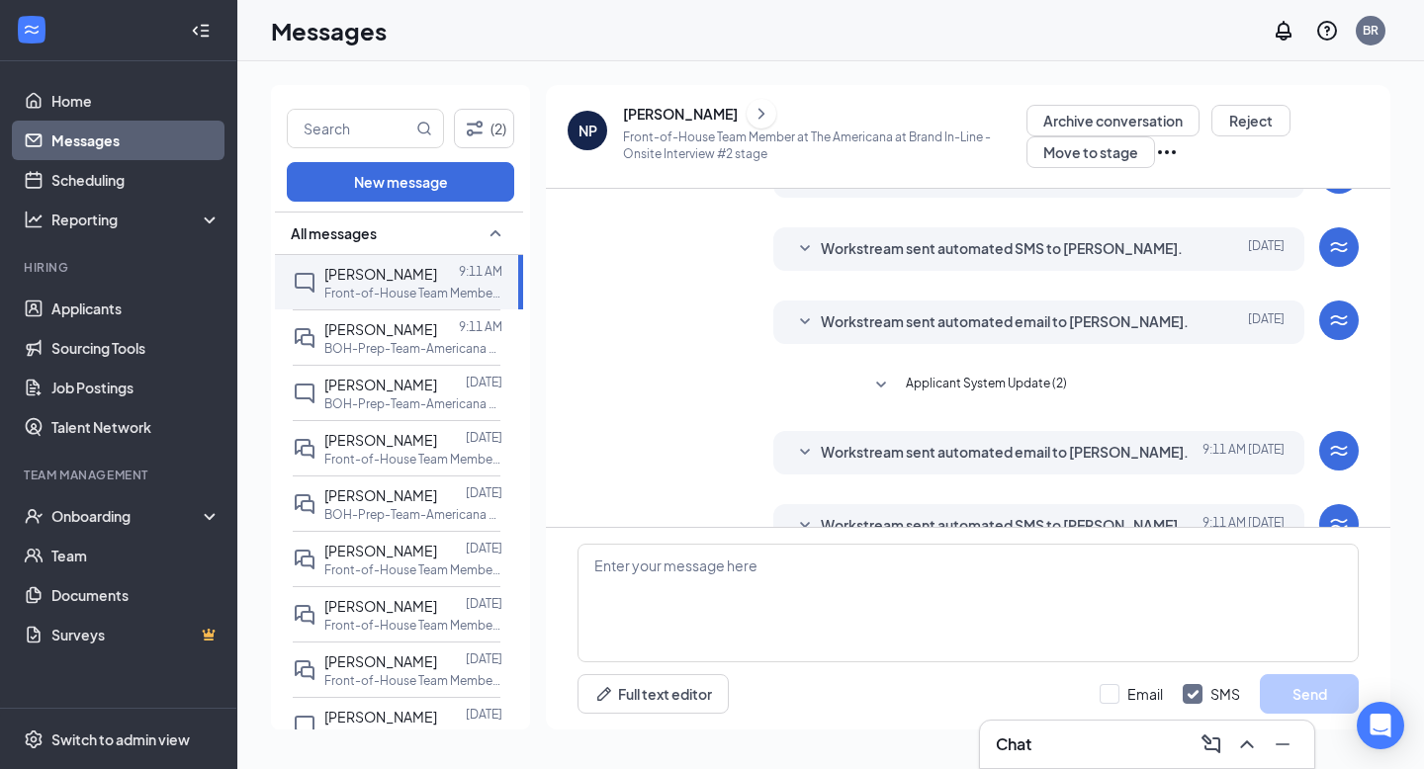
scroll to position [368, 0]
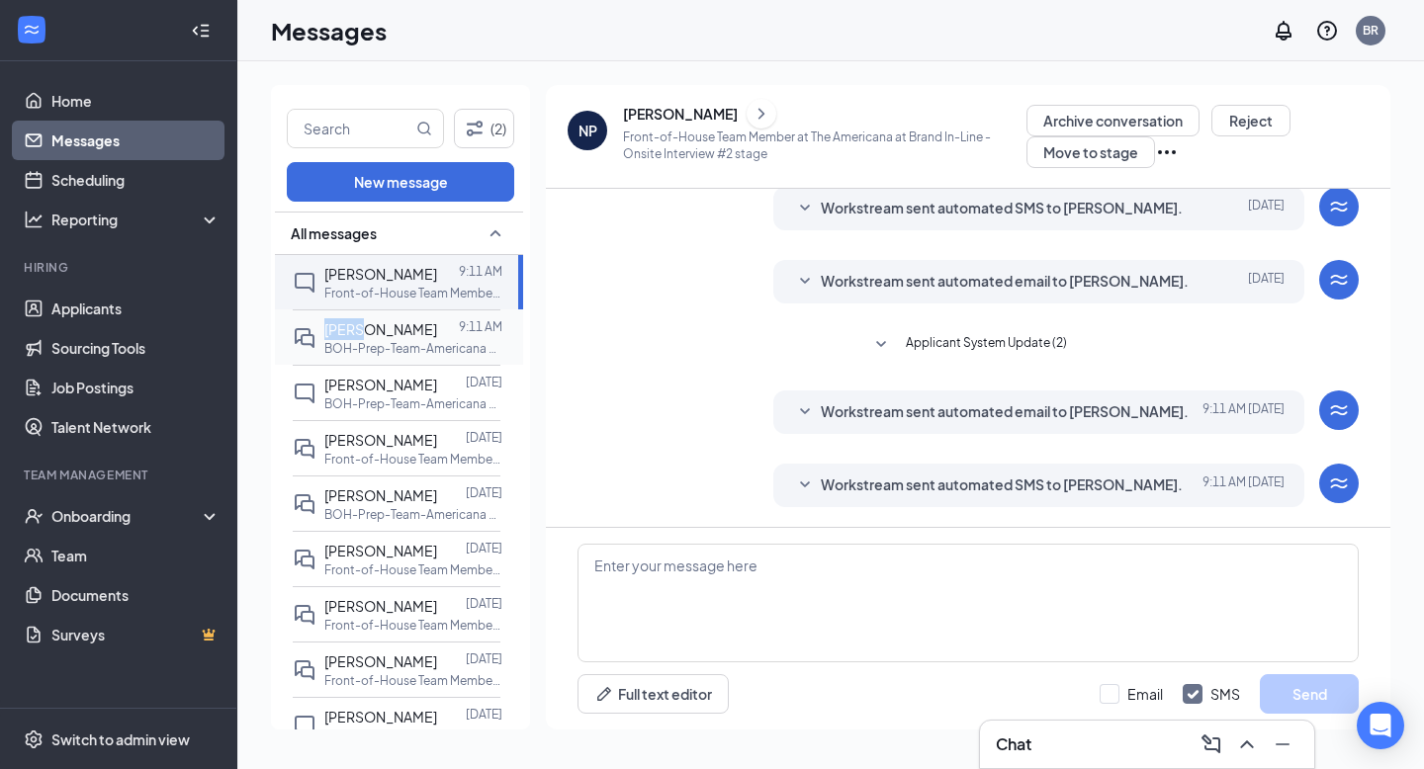
click at [367, 317] on div "Mathew Lopez 9:11 AM BOH-Prep-Team-Americana at The Americana at Brand In-Line" at bounding box center [397, 336] width 208 height 55
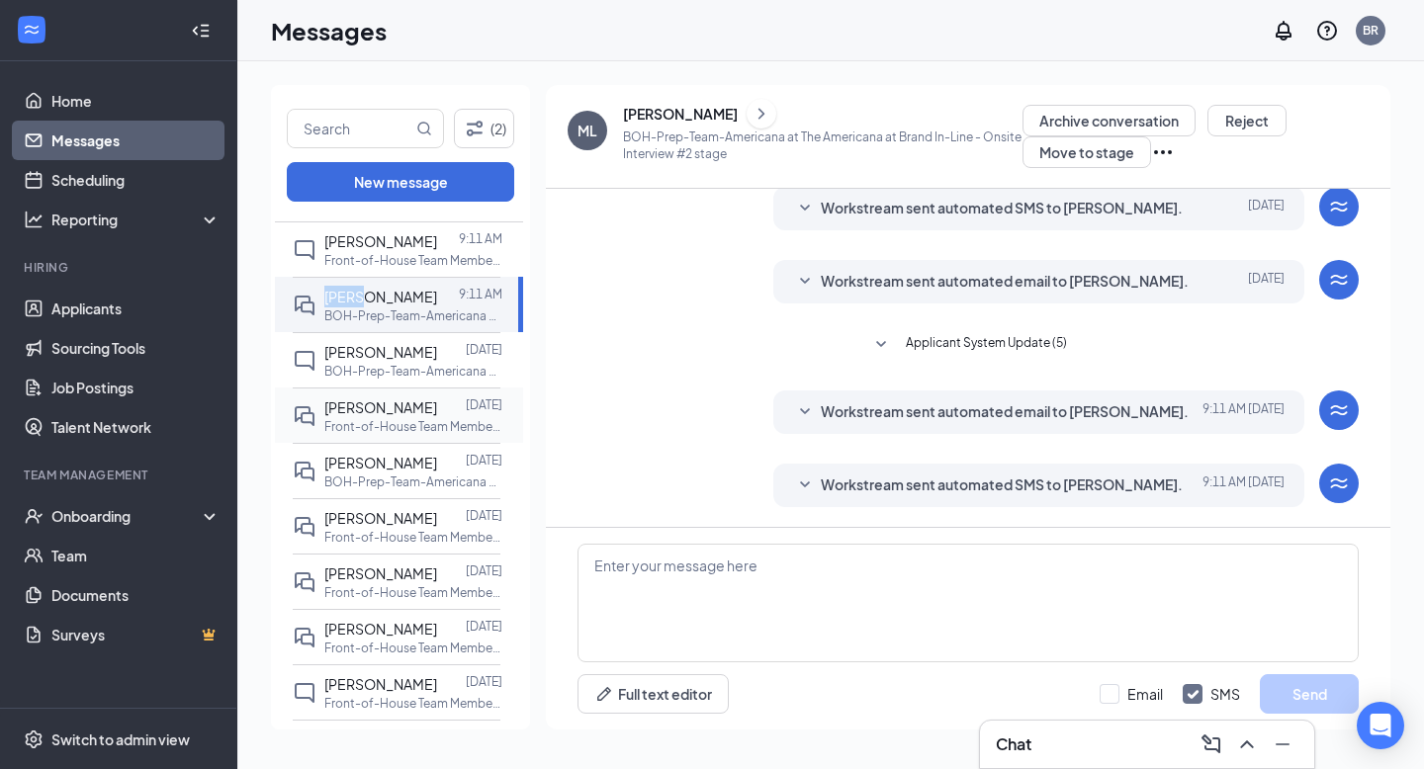
scroll to position [37, 0]
click at [349, 241] on span "[PERSON_NAME]" at bounding box center [380, 237] width 113 height 18
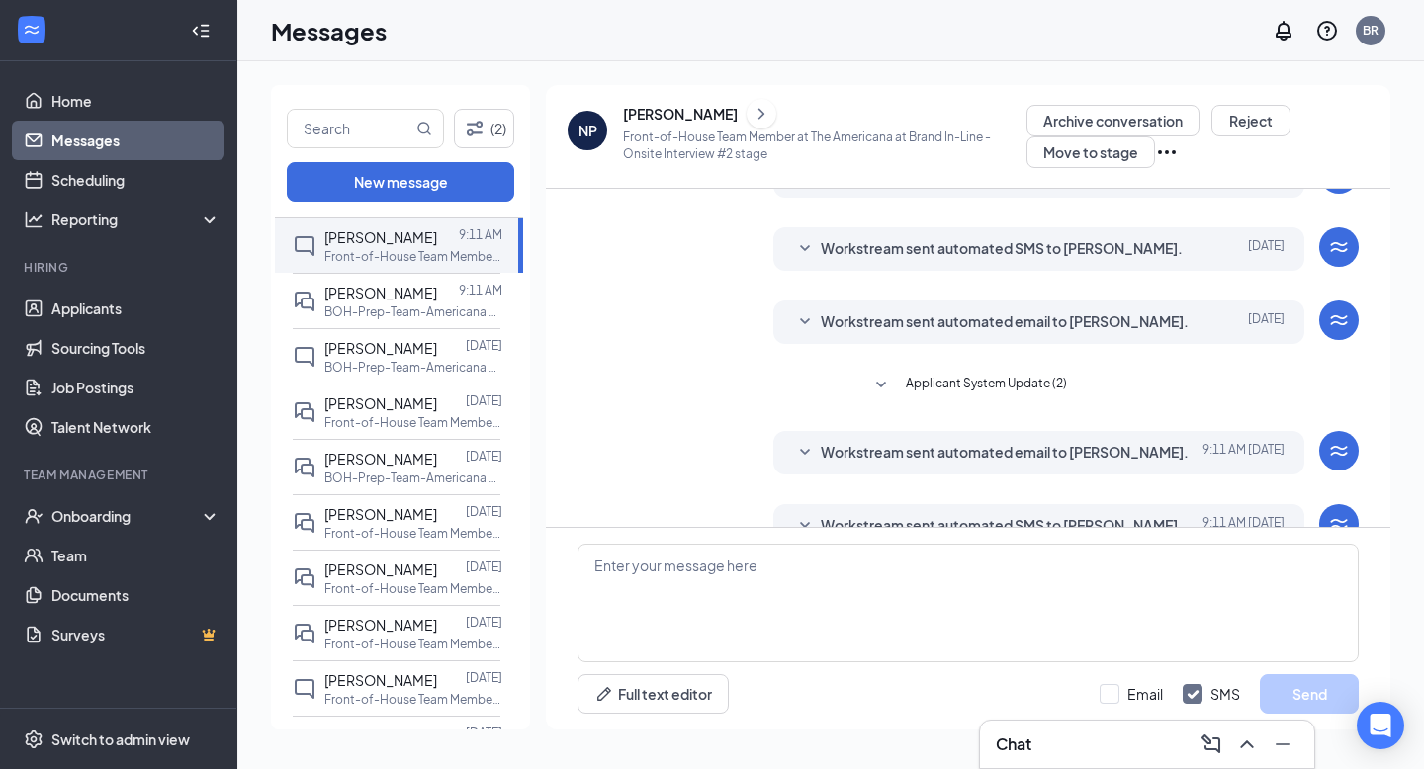
scroll to position [368, 0]
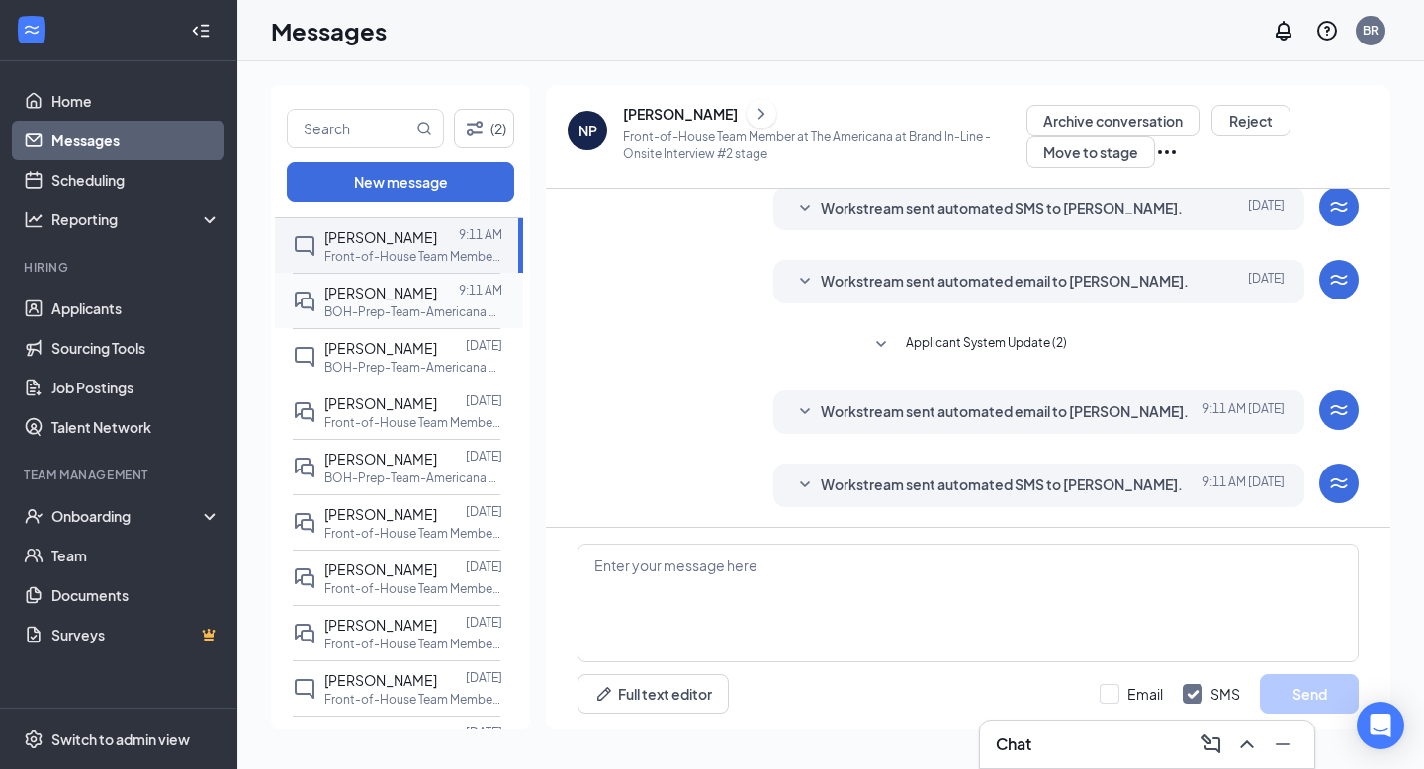
click at [351, 296] on span "[PERSON_NAME]" at bounding box center [380, 293] width 113 height 18
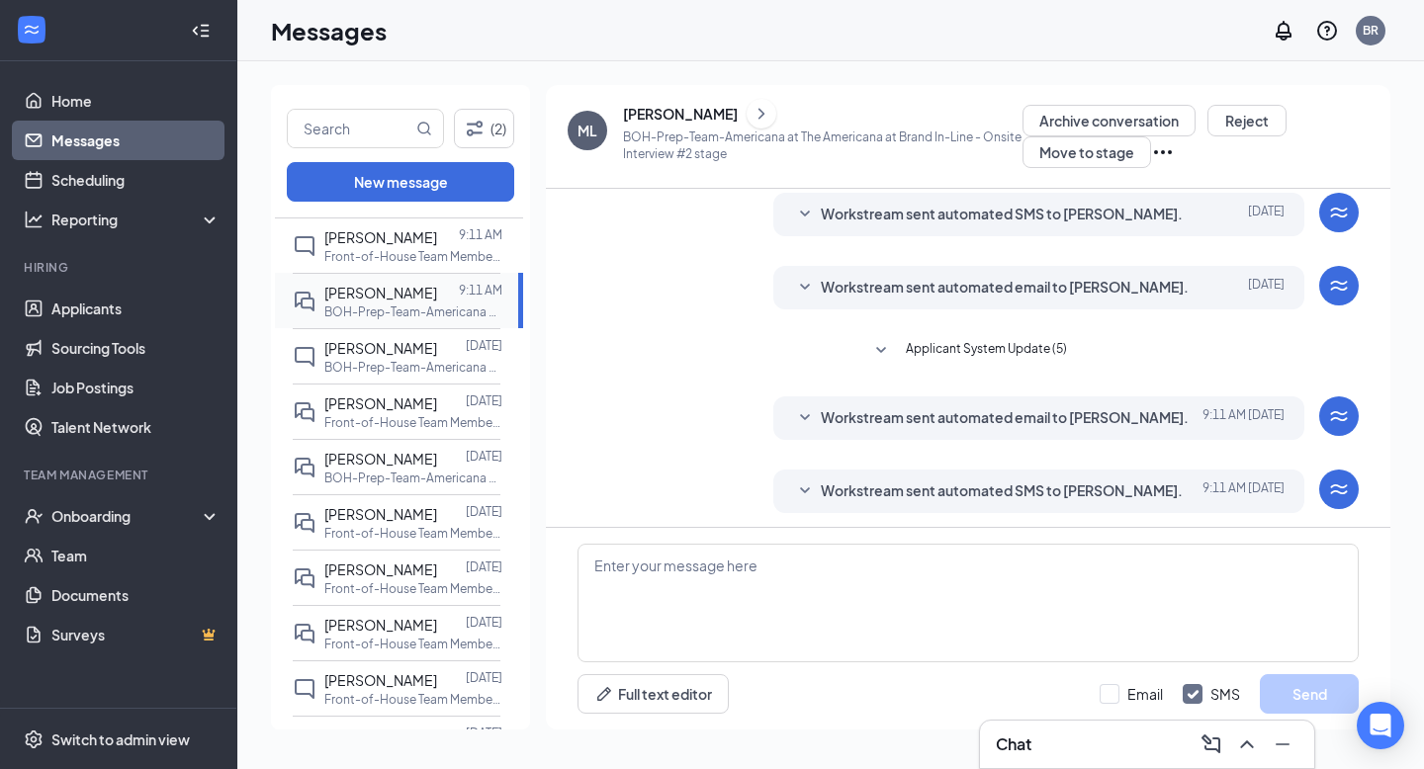
scroll to position [148, 0]
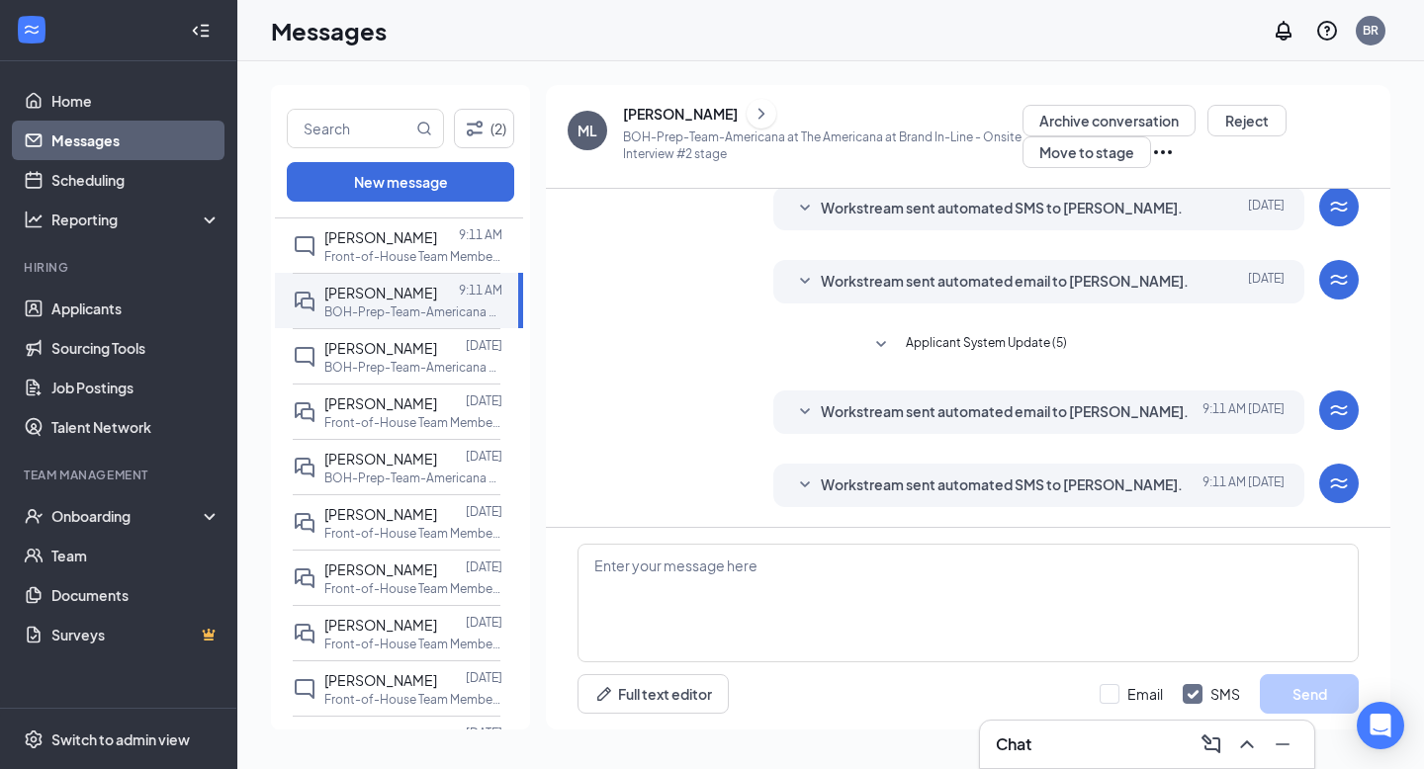
click at [990, 415] on span "Workstream sent automated email to [PERSON_NAME]." at bounding box center [1005, 412] width 368 height 24
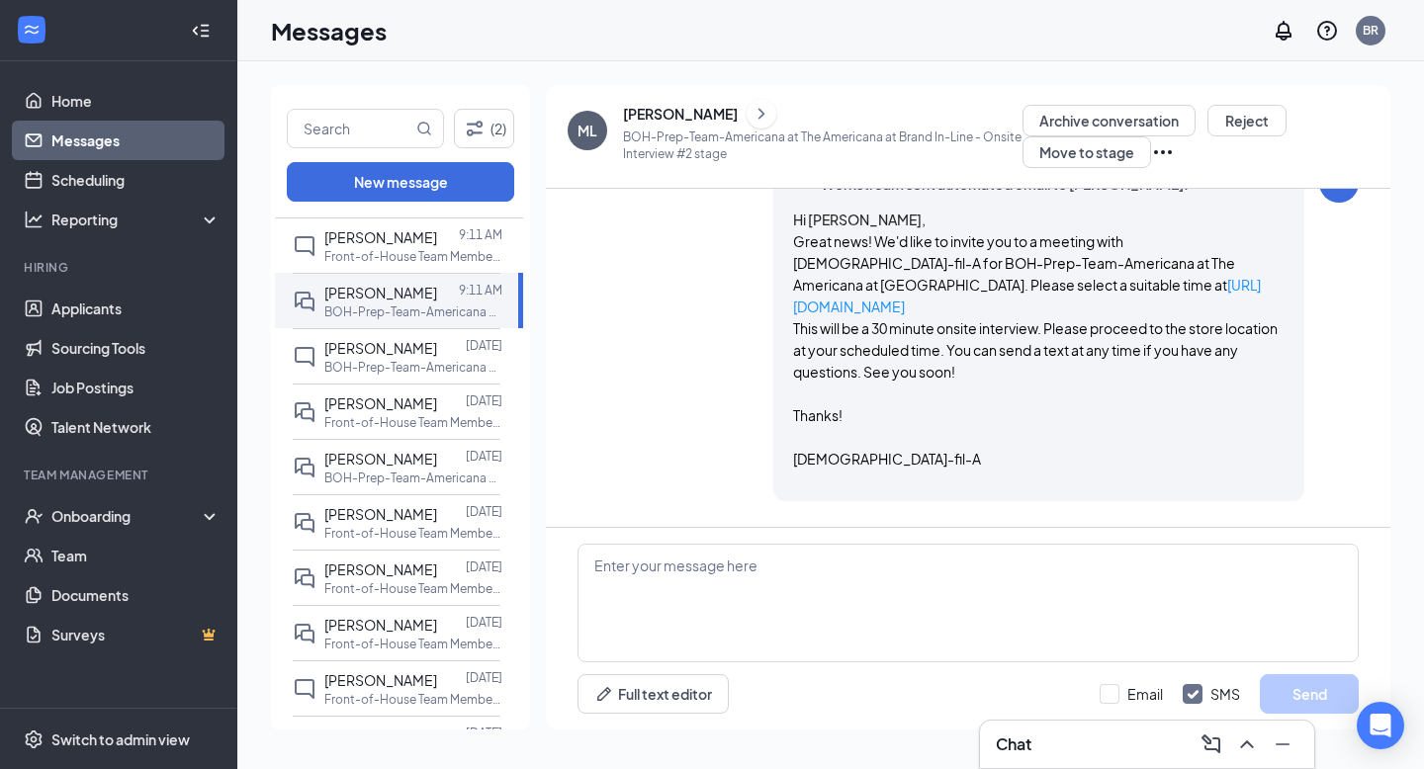
scroll to position [421, 0]
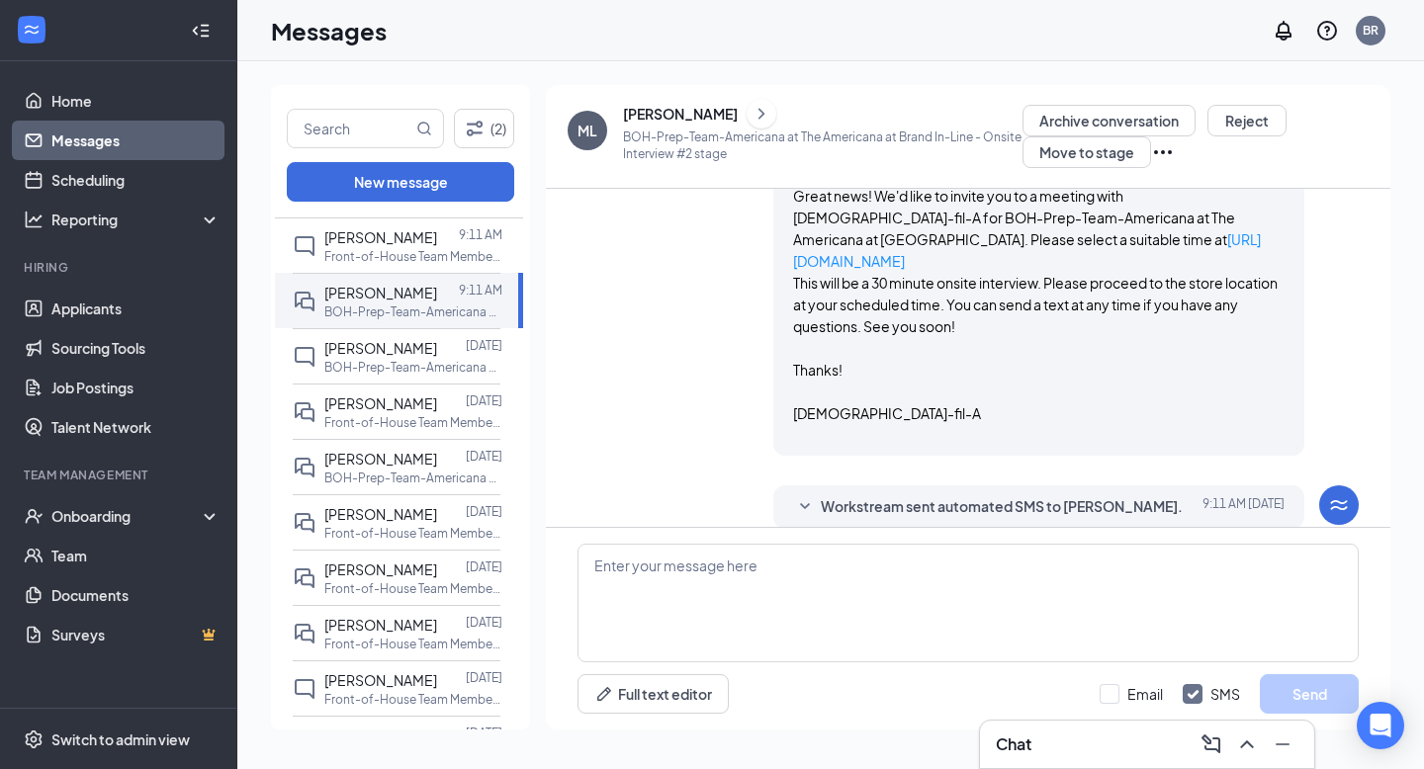
drag, startPoint x: 907, startPoint y: 481, endPoint x: 902, endPoint y: 448, distance: 34.0
click at [907, 495] on span "Workstream sent automated SMS to [PERSON_NAME]." at bounding box center [1002, 507] width 362 height 24
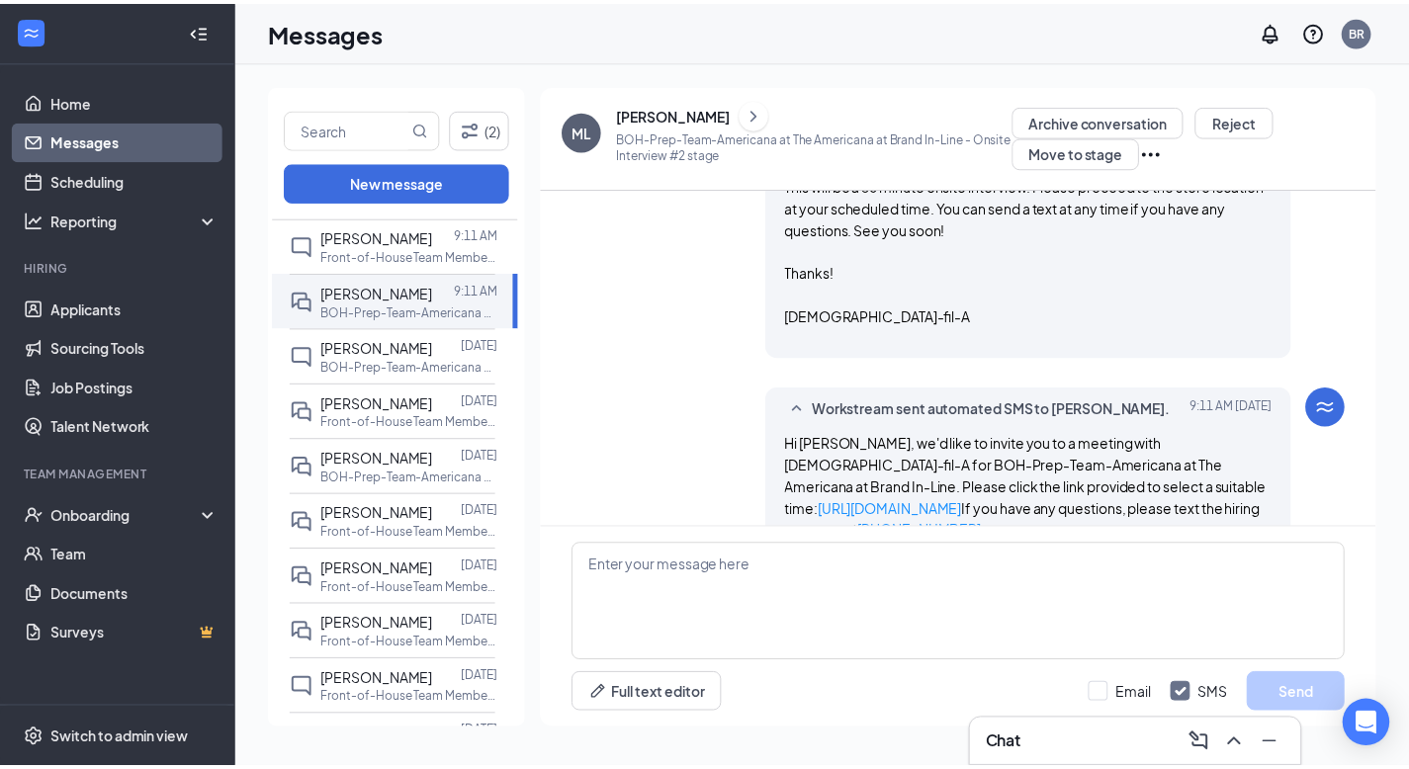
scroll to position [520, 0]
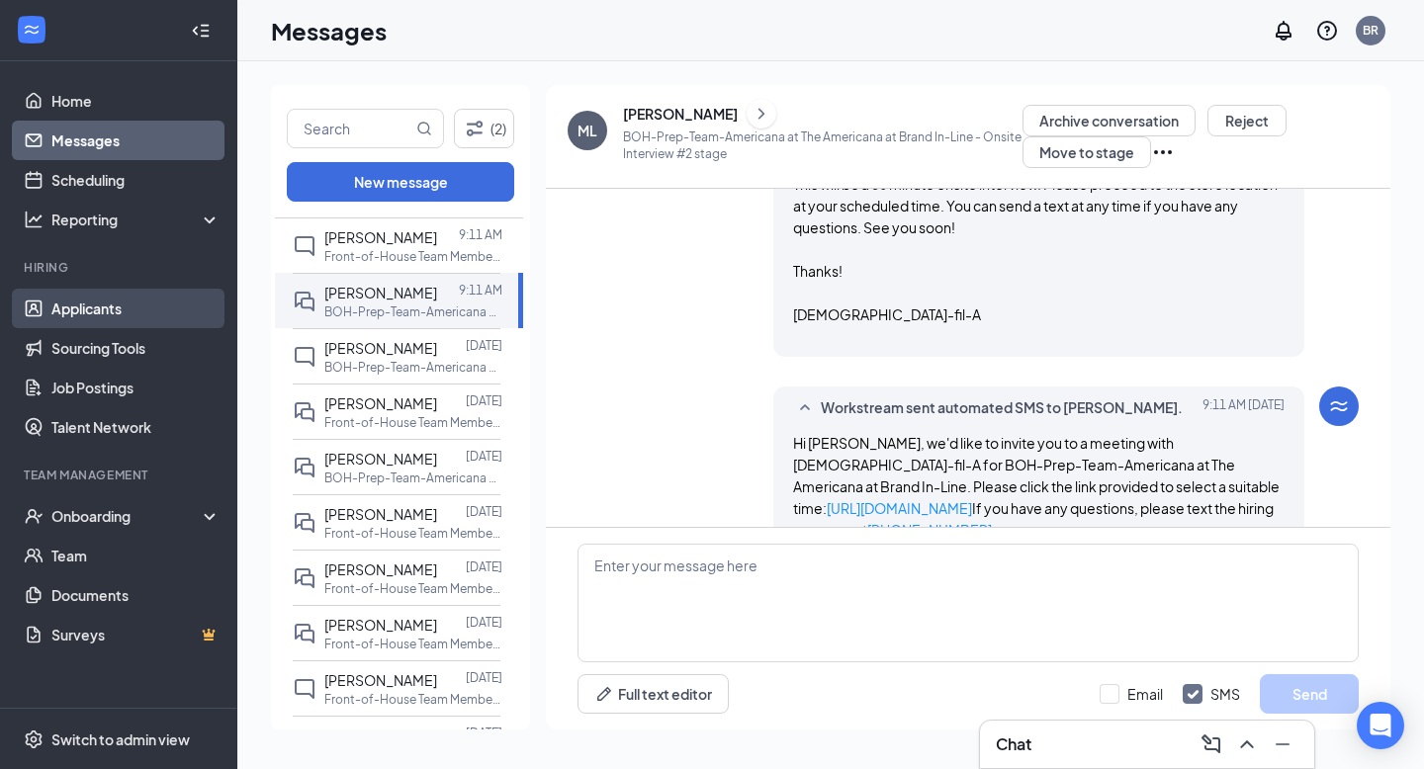
click at [110, 312] on link "Applicants" at bounding box center [135, 309] width 169 height 40
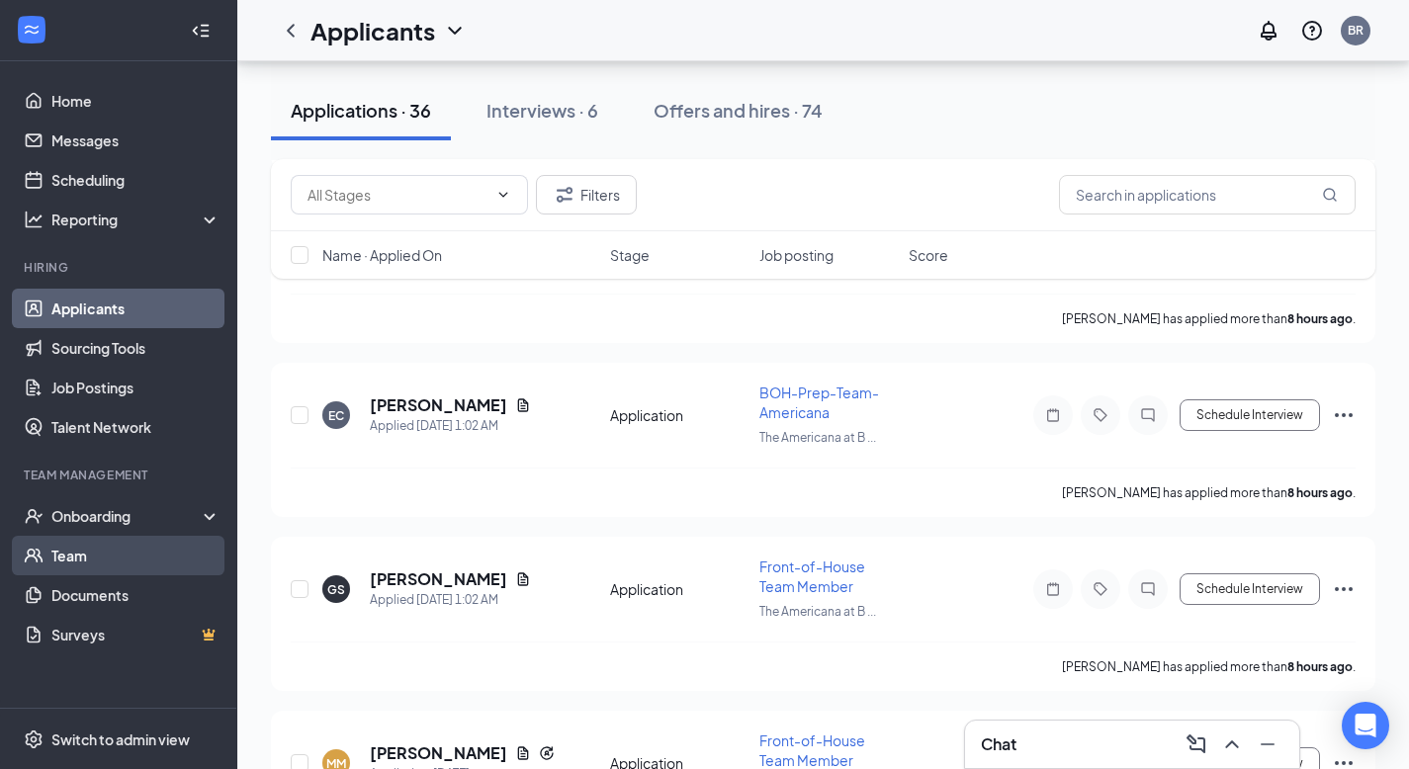
scroll to position [405, 0]
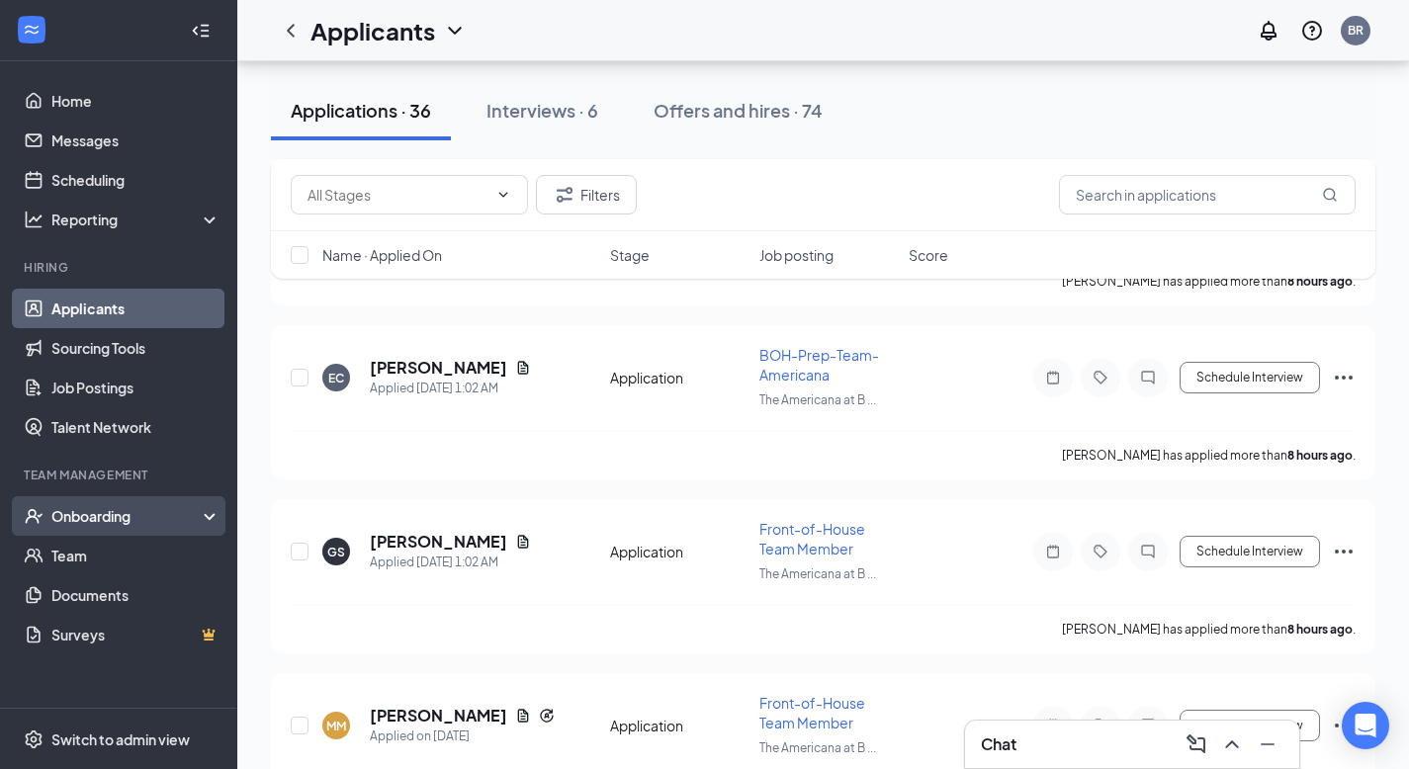
click at [105, 511] on div "Onboarding" at bounding box center [127, 516] width 152 height 20
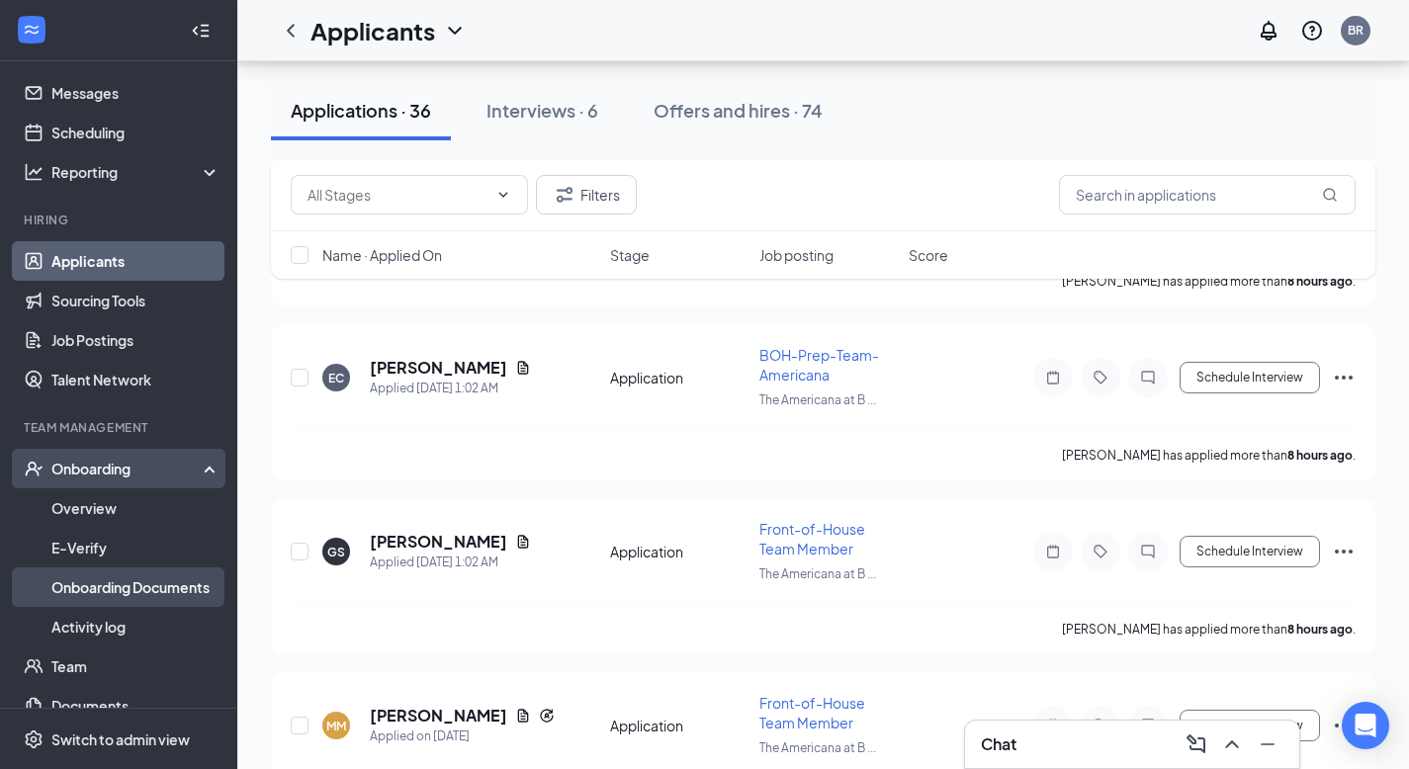
scroll to position [61, 0]
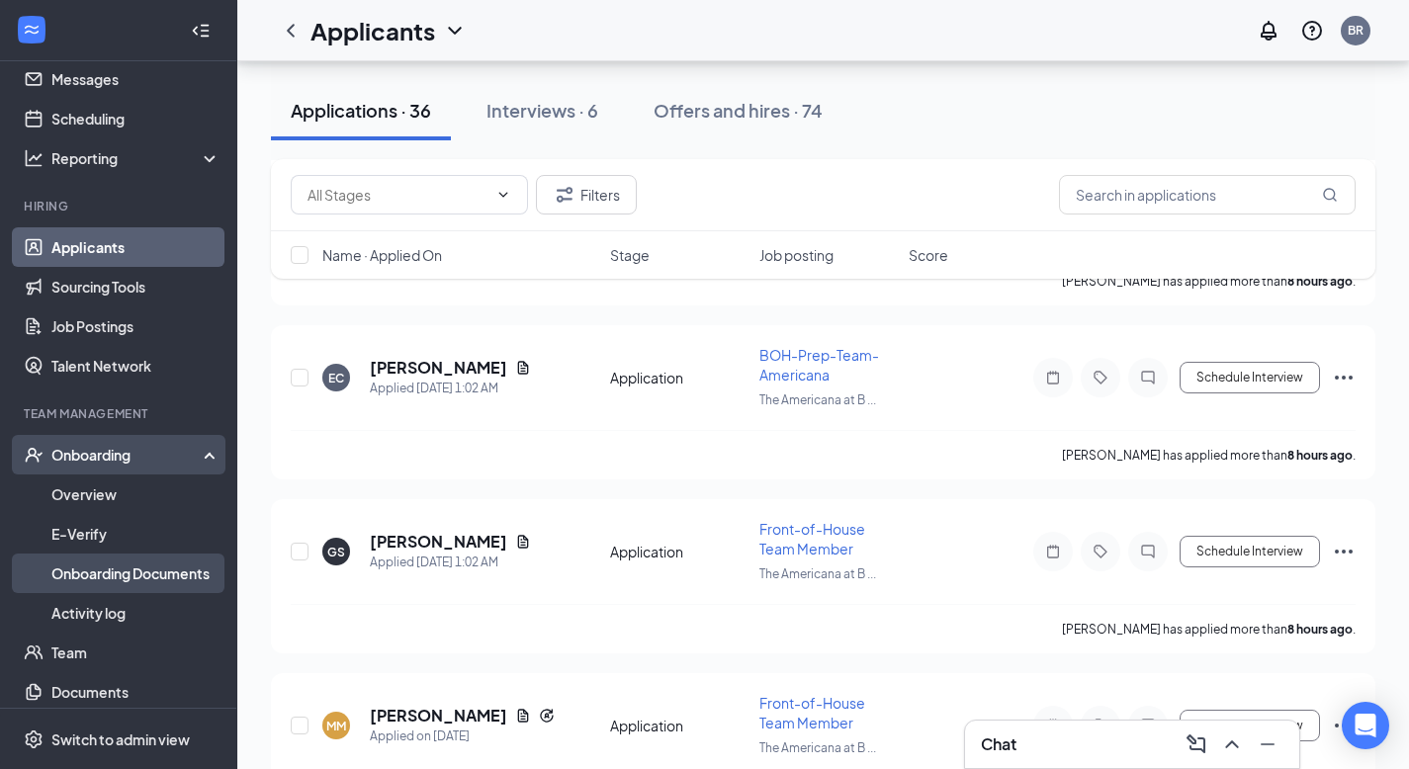
click at [132, 582] on link "Onboarding Documents" at bounding box center [135, 574] width 169 height 40
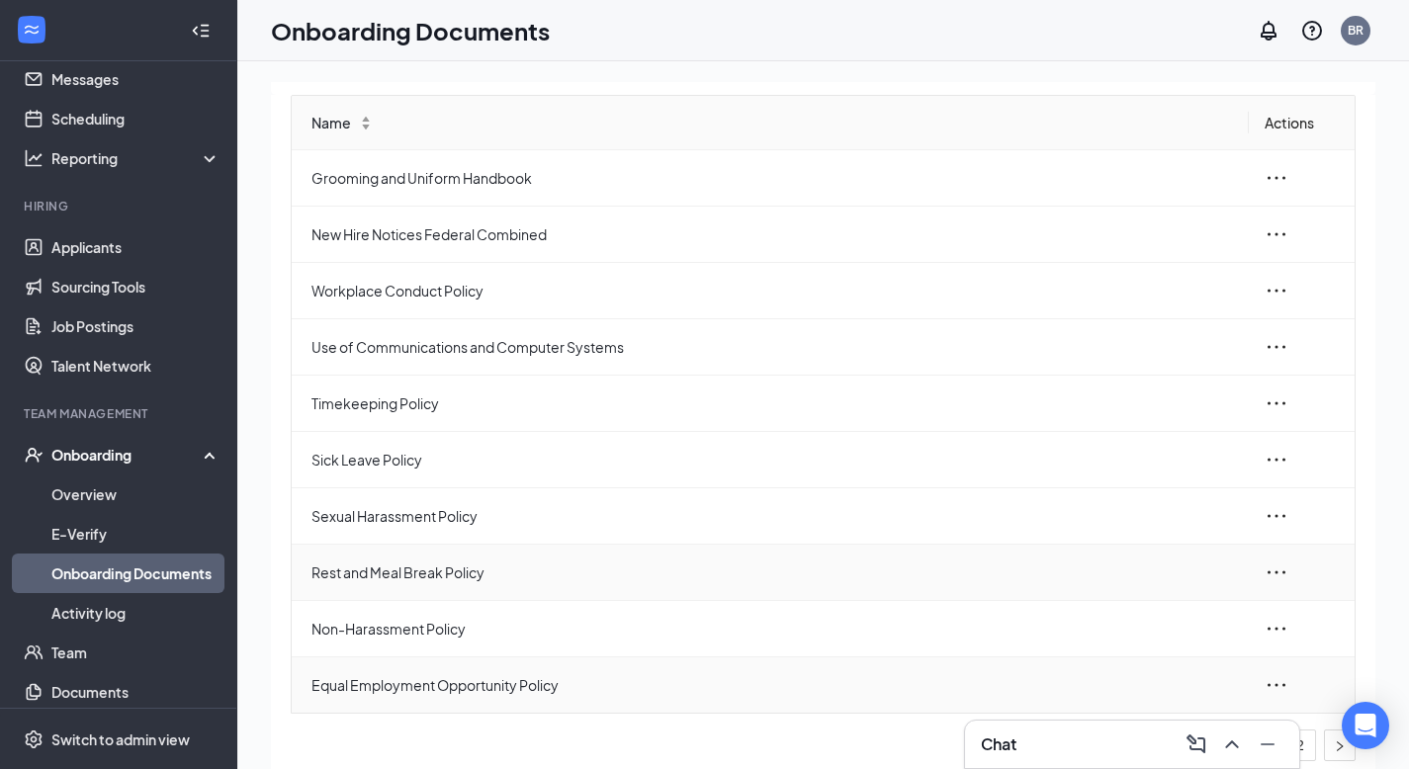
scroll to position [89, 0]
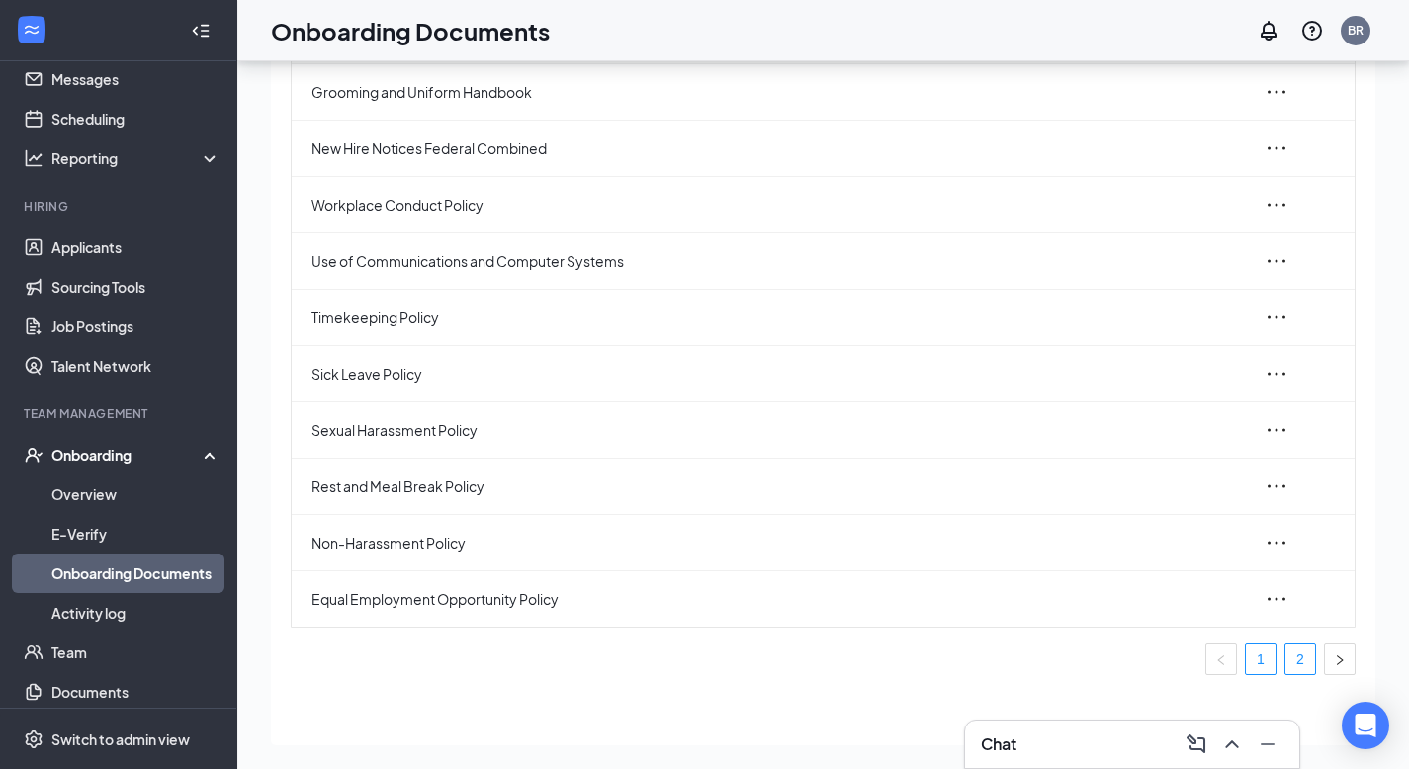
click at [1290, 667] on link "2" at bounding box center [1300, 660] width 30 height 30
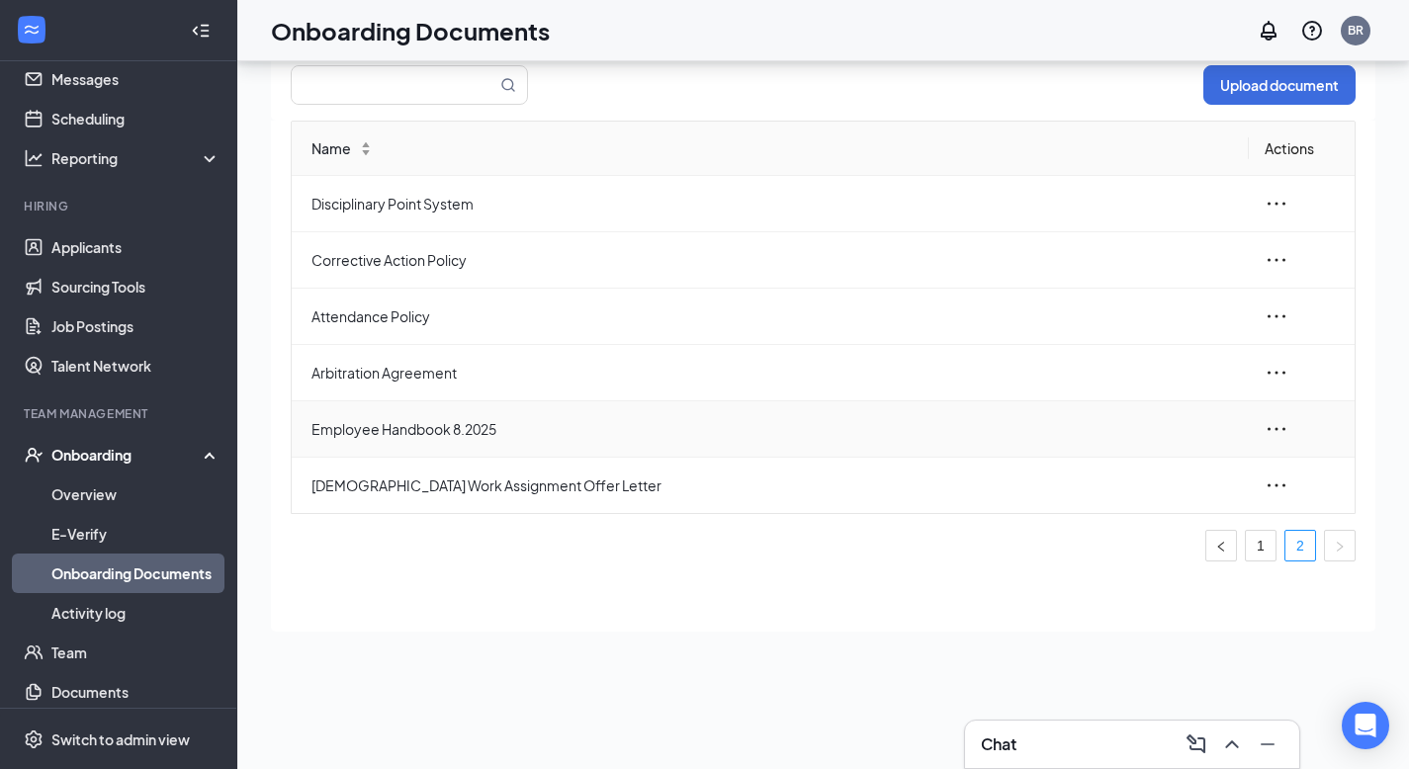
click at [506, 432] on span "Employee Handbook 8.2025" at bounding box center [771, 429] width 921 height 22
click at [1273, 422] on icon "ellipsis" at bounding box center [1277, 429] width 24 height 24
click at [71, 467] on div "Onboarding" at bounding box center [118, 455] width 237 height 40
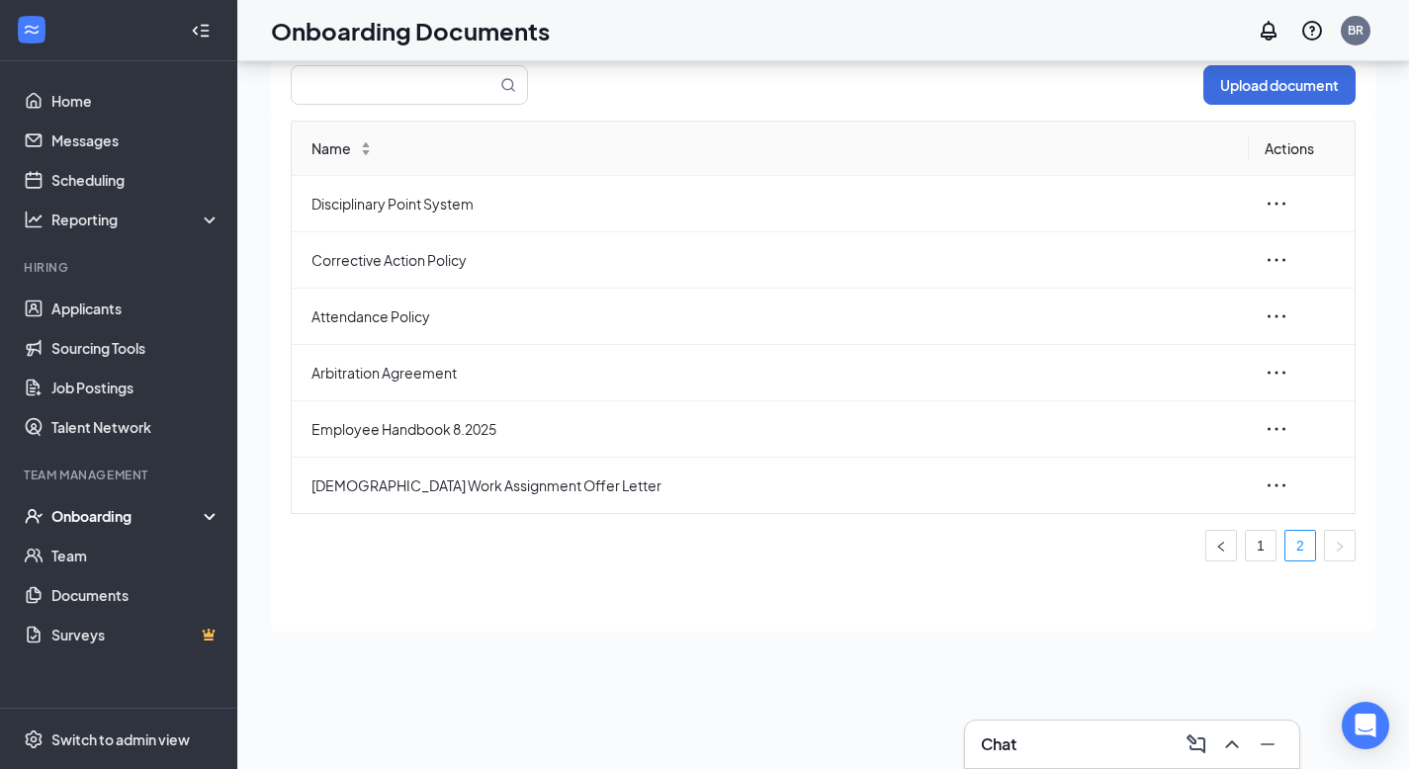
click at [74, 457] on ul "Home Messages Scheduling Reporting Hiring Applicants Sourcing Tools Job Posting…" at bounding box center [118, 384] width 236 height 647
click at [83, 589] on link "Documents" at bounding box center [135, 595] width 169 height 40
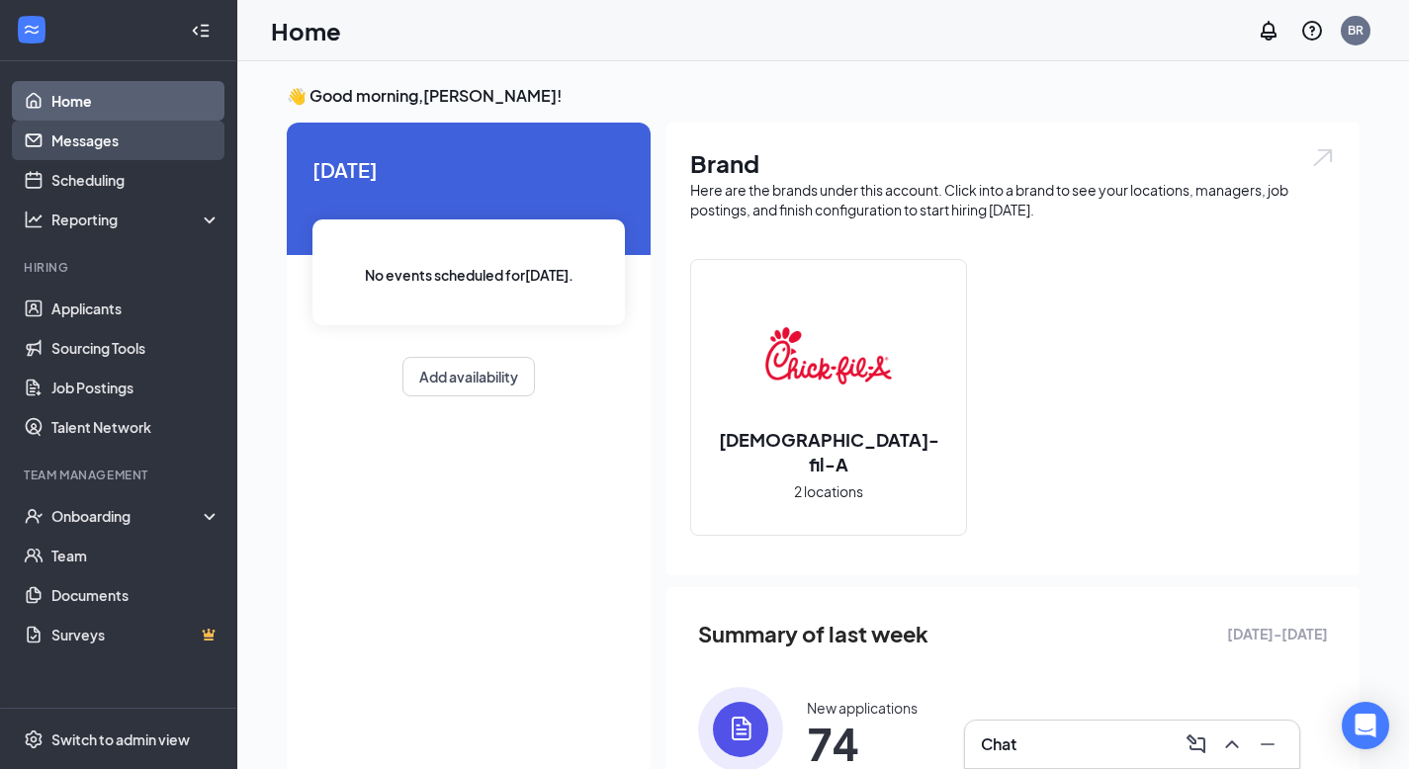
click at [133, 142] on link "Messages" at bounding box center [135, 141] width 169 height 40
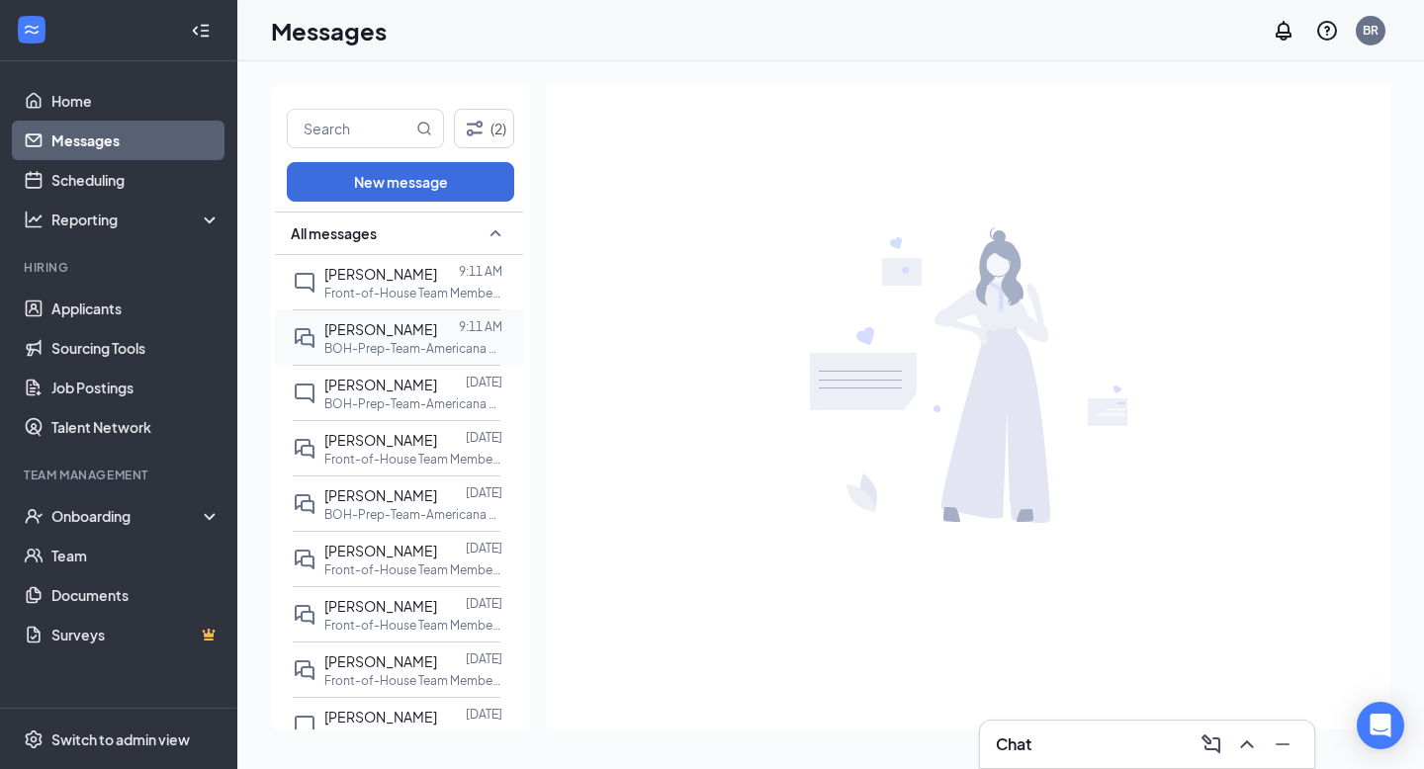
click at [408, 347] on p "BOH-Prep-Team-Americana at The Americana at [GEOGRAPHIC_DATA]" at bounding box center [413, 348] width 178 height 17
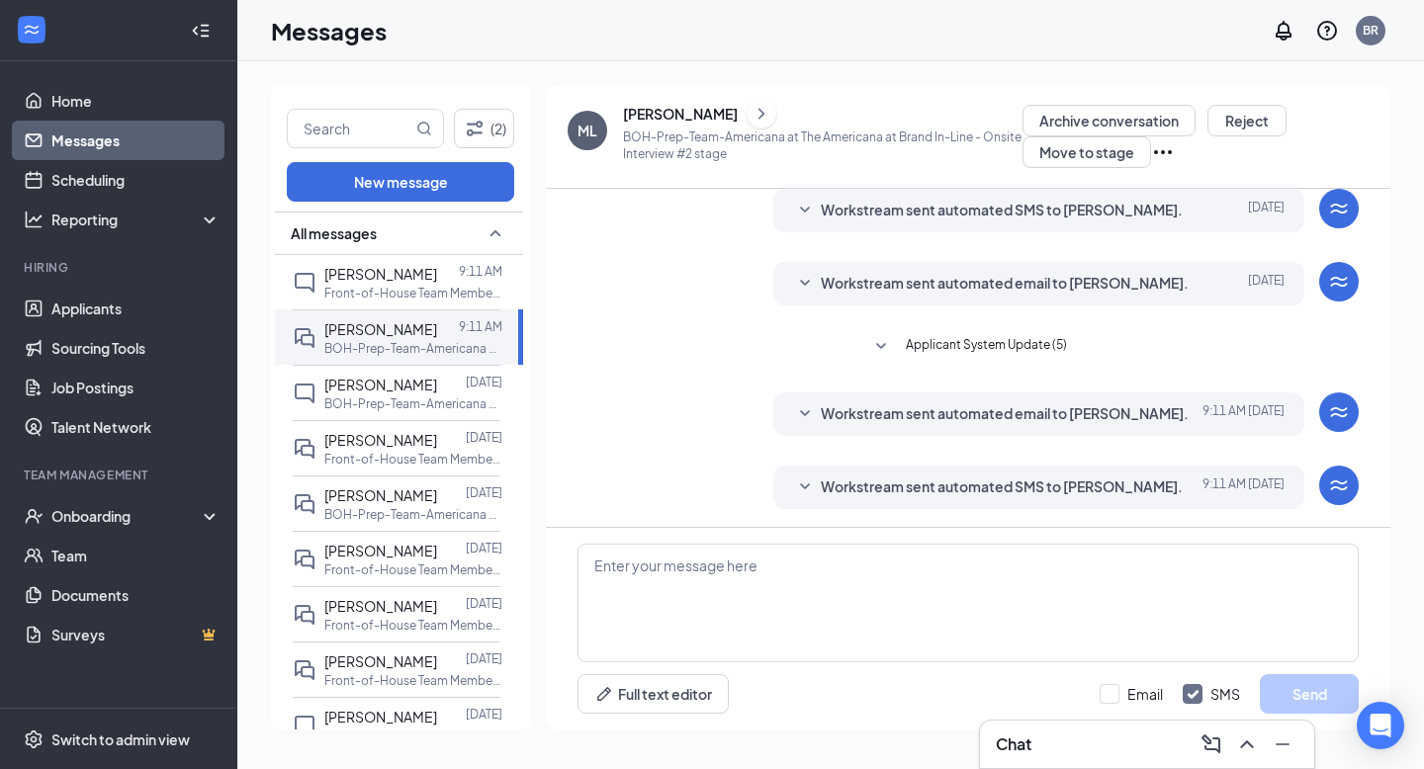
scroll to position [148, 0]
click at [935, 493] on span "Workstream sent automated SMS to [PERSON_NAME]." at bounding box center [1002, 486] width 362 height 24
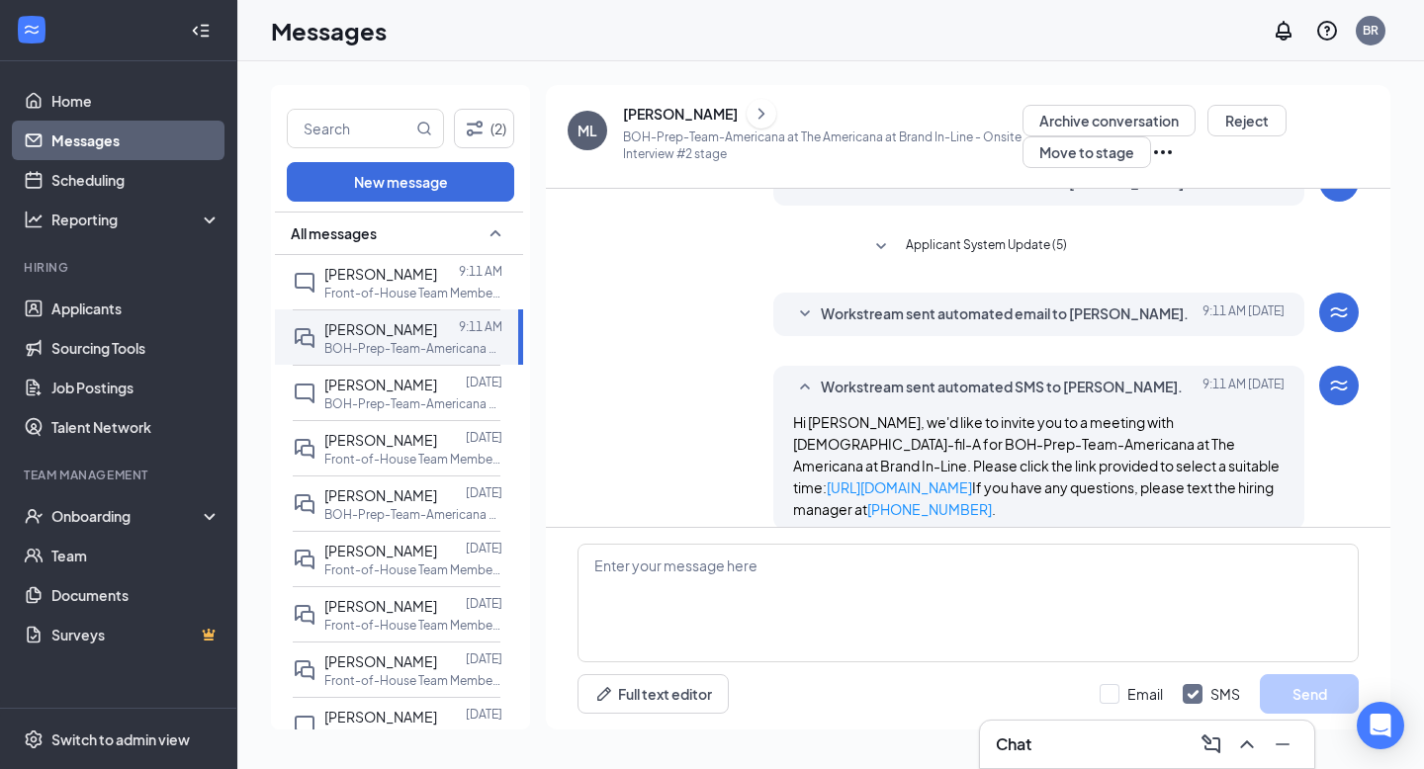
scroll to position [247, 0]
click at [119, 179] on link "Scheduling" at bounding box center [135, 180] width 169 height 40
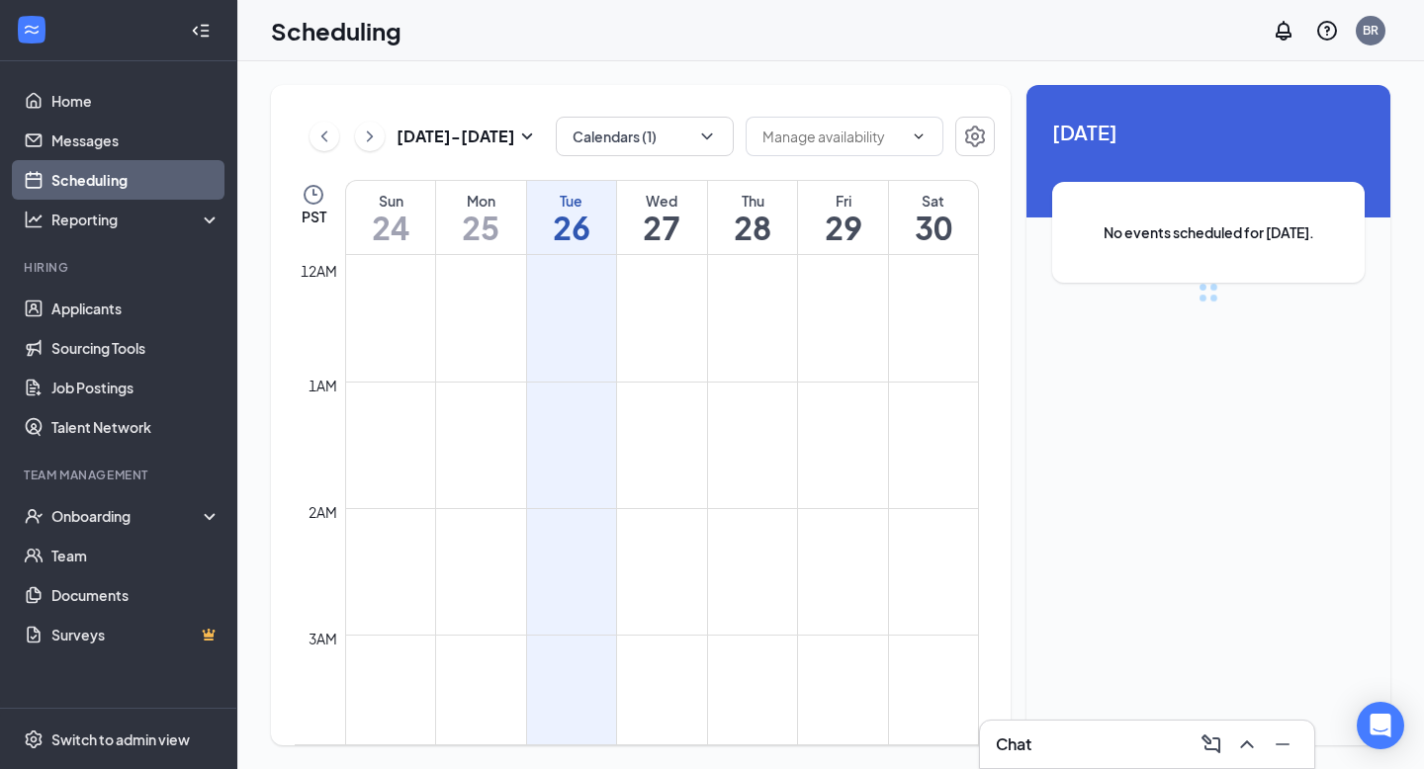
scroll to position [972, 0]
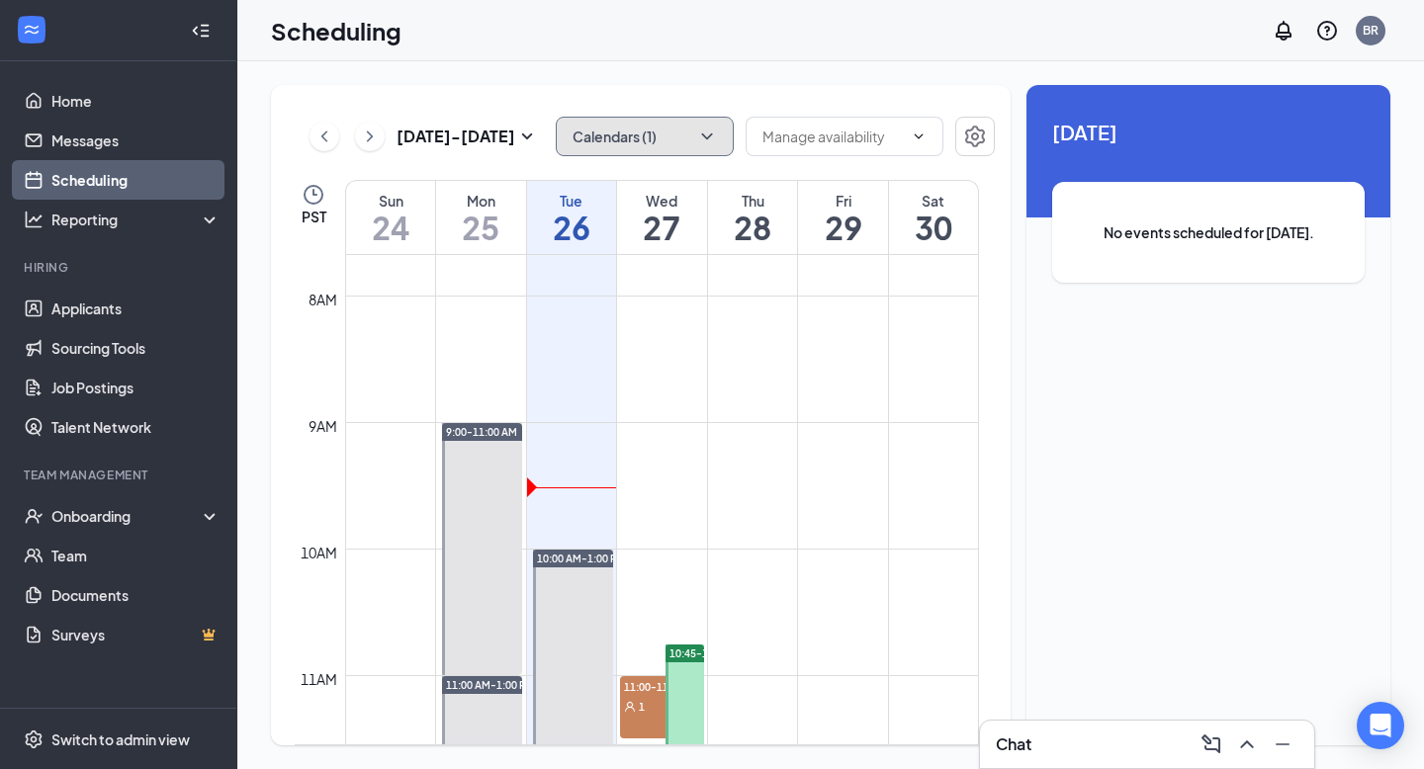
click at [626, 155] on button "Calendars (1)" at bounding box center [645, 137] width 178 height 40
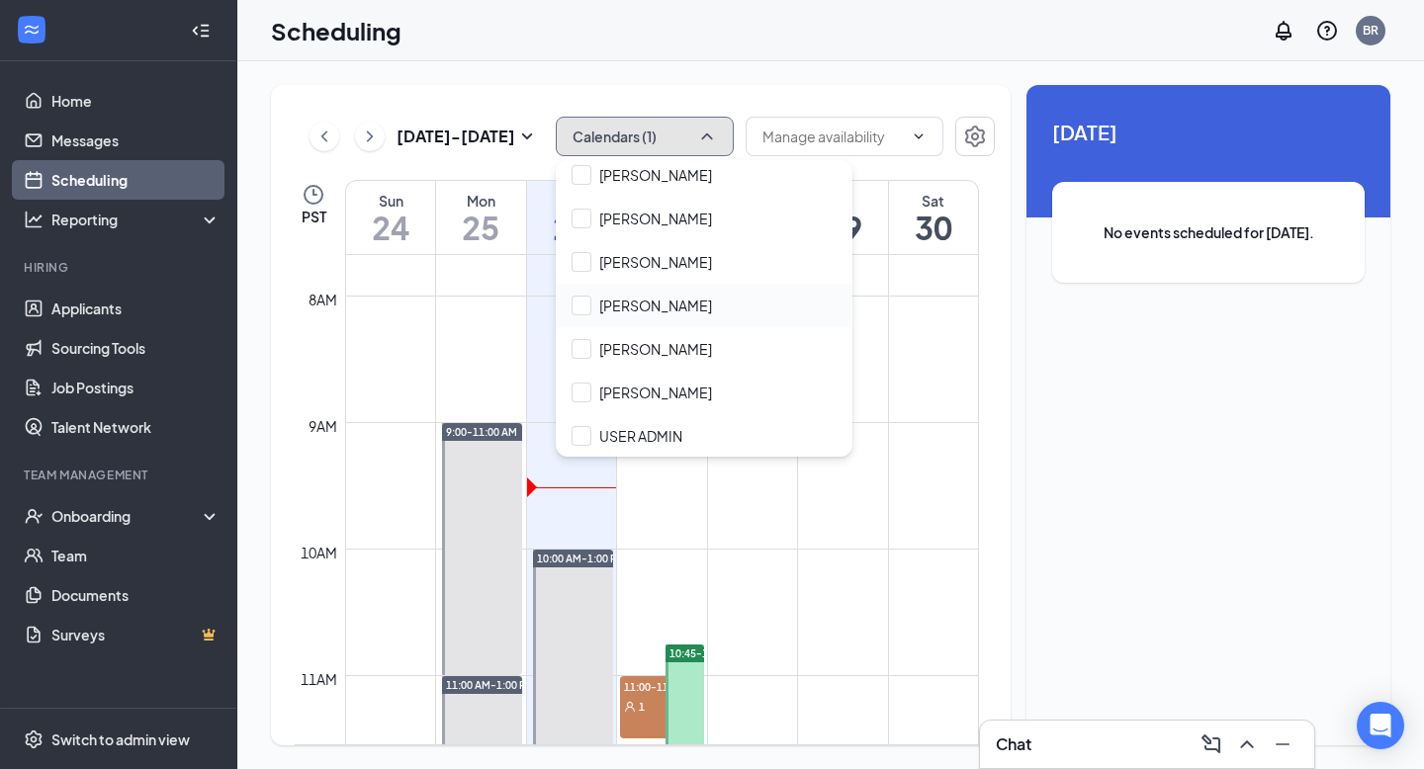
scroll to position [182, 0]
click at [667, 401] on div "[PERSON_NAME]" at bounding box center [704, 392] width 297 height 44
checkbox input "true"
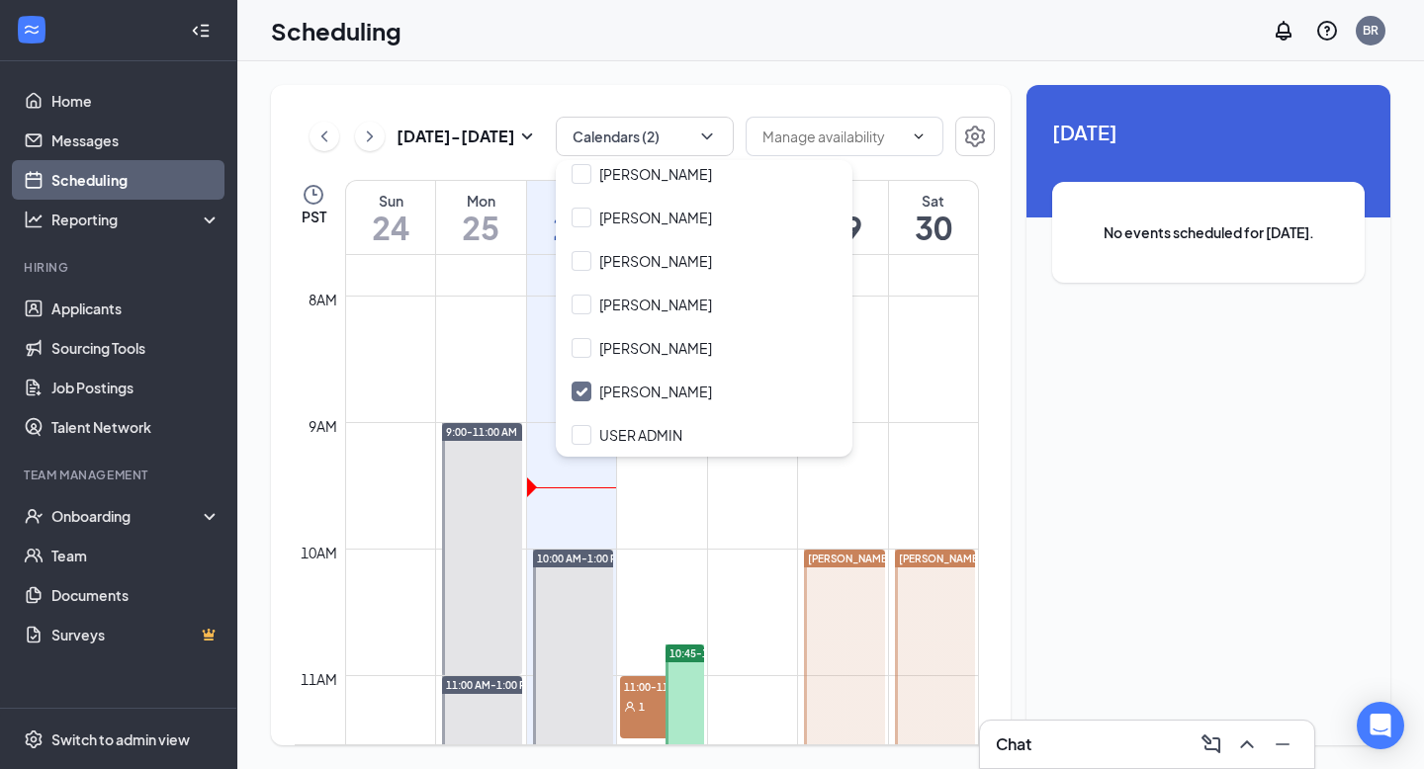
click at [621, 92] on div "[DATE] - [DATE] Calendars (2) PST Sun 24 Mon 25 Tue 26 Wed 27 Thu 28 Fri 29 Sat…" at bounding box center [641, 415] width 740 height 660
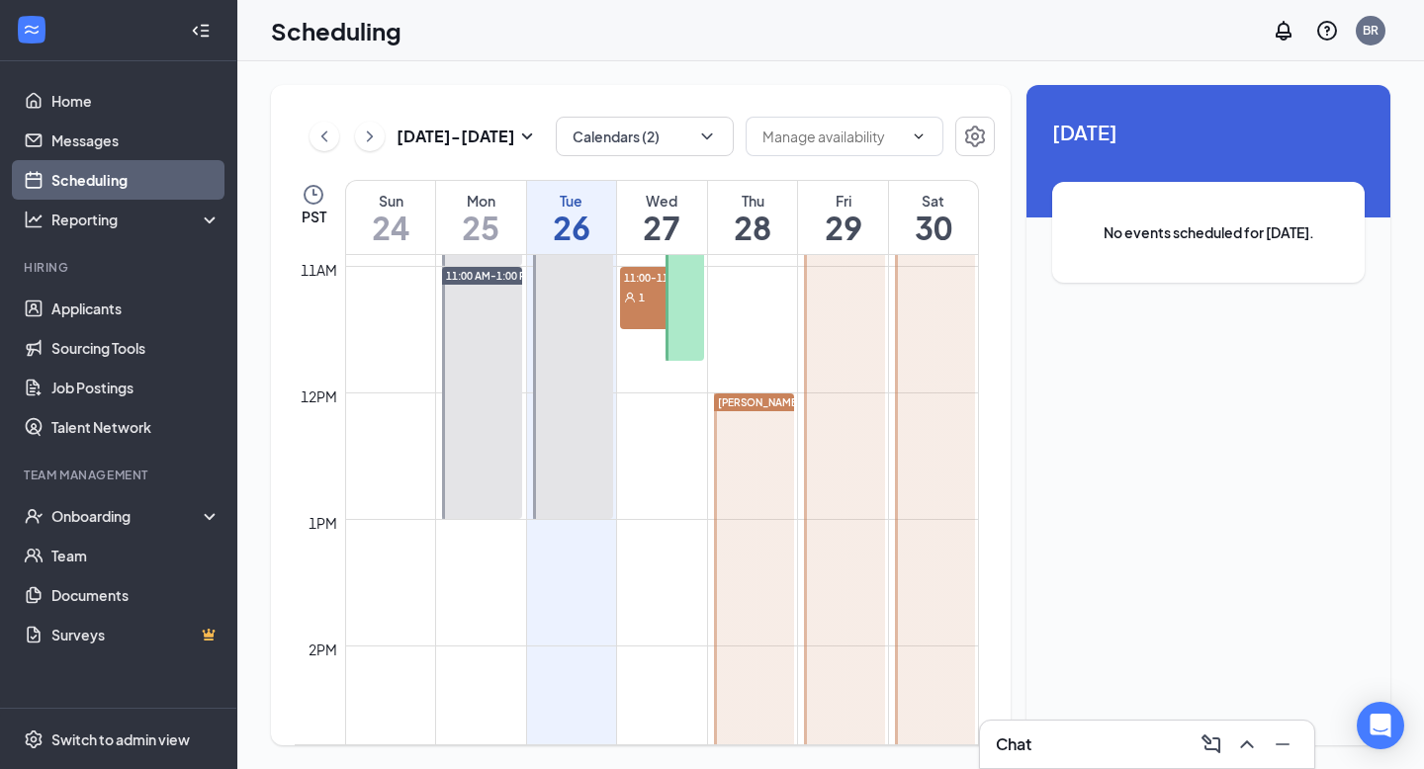
scroll to position [1116, 0]
